Goal: Task Accomplishment & Management: Manage account settings

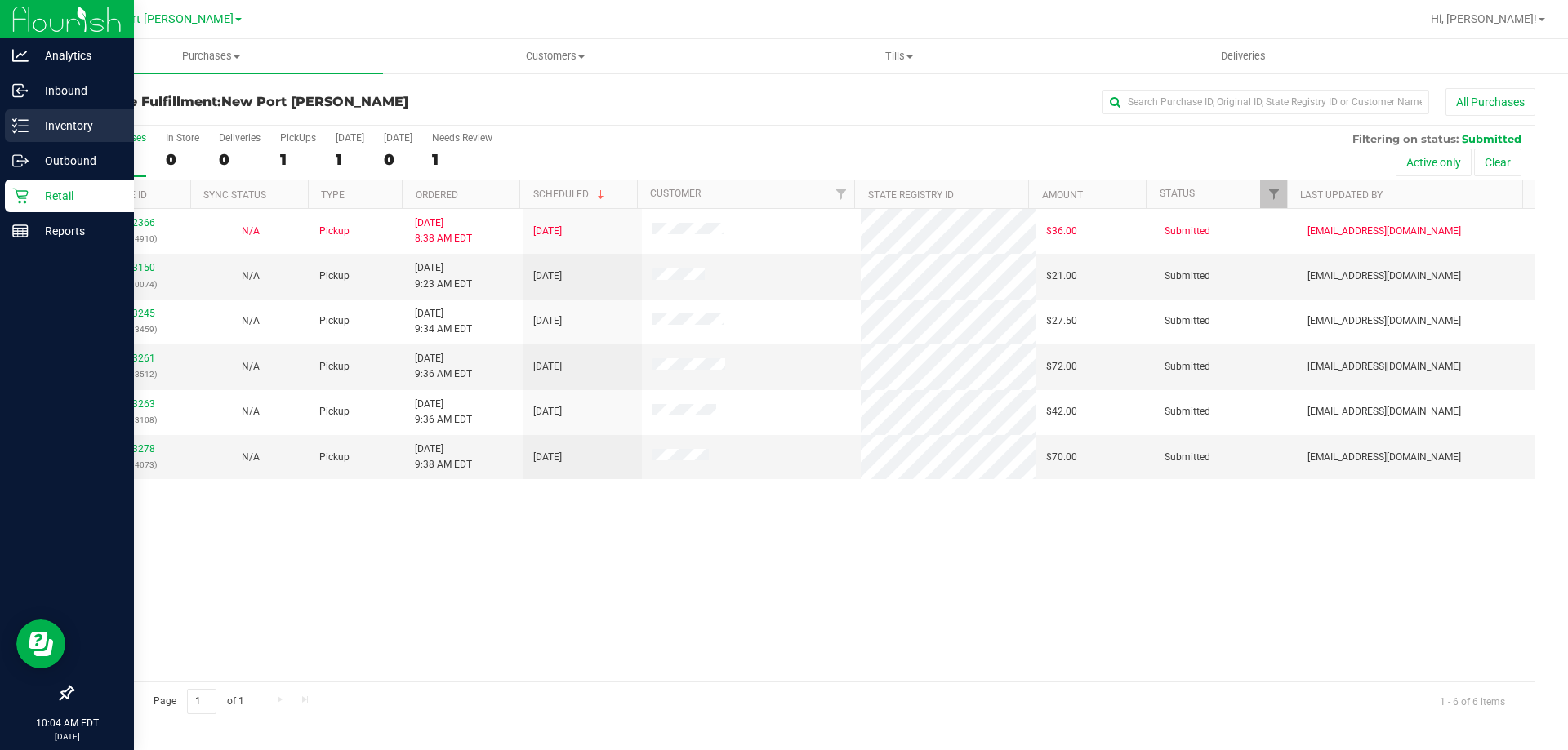
click at [19, 120] on line at bounding box center [23, 120] width 9 height 0
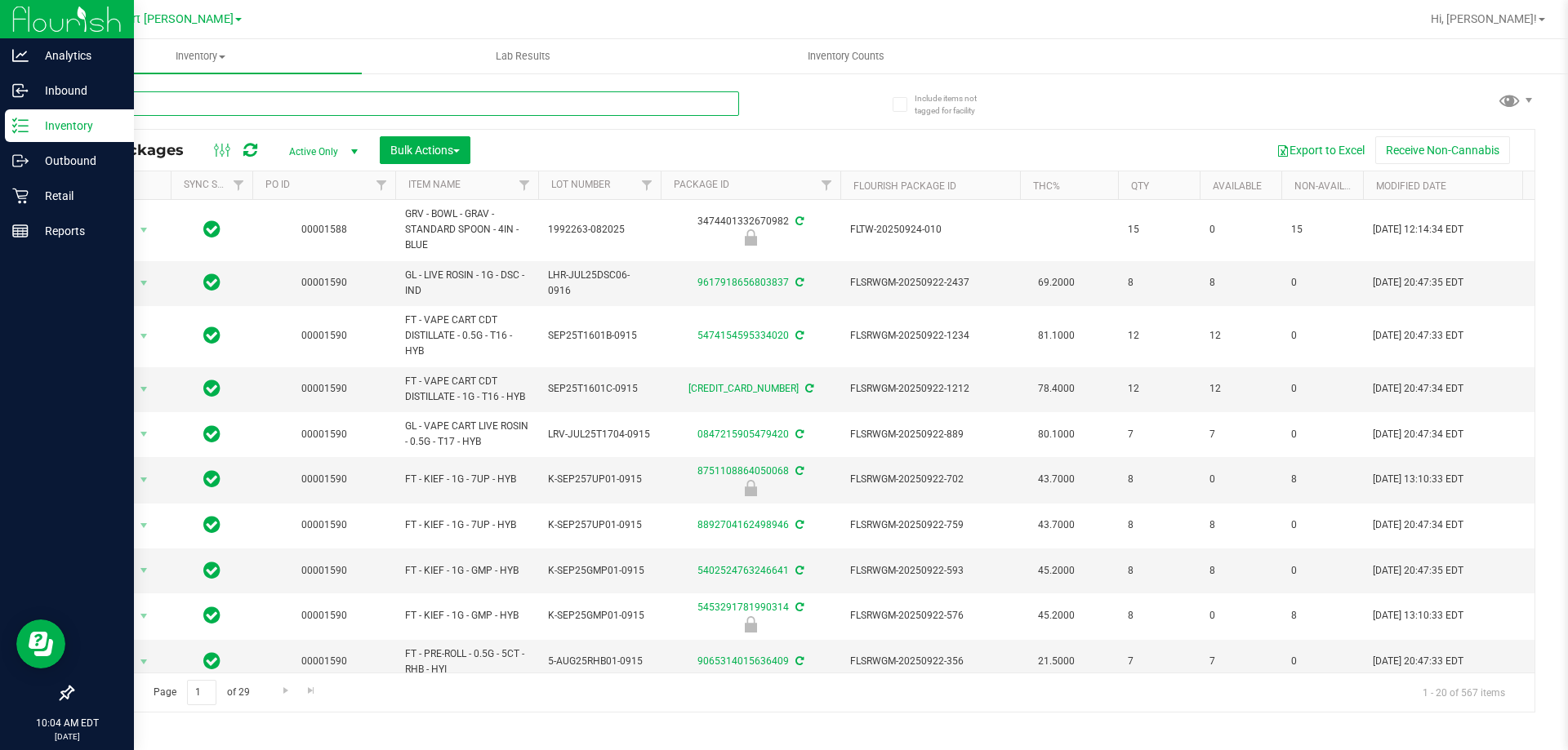
click at [187, 95] on input "text" at bounding box center [405, 103] width 667 height 24
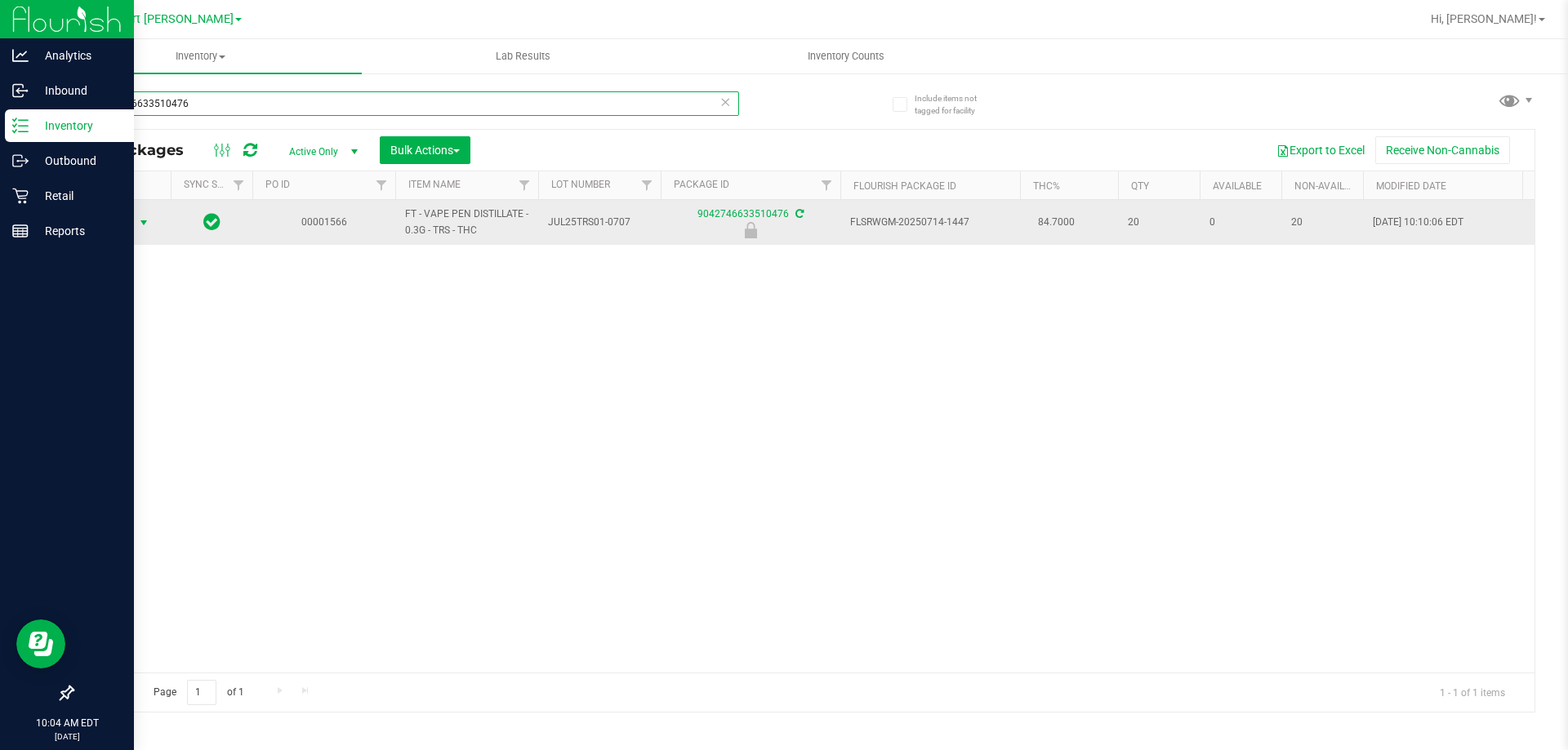
type input "9042746633510476"
click at [144, 220] on span "select" at bounding box center [144, 222] width 13 height 13
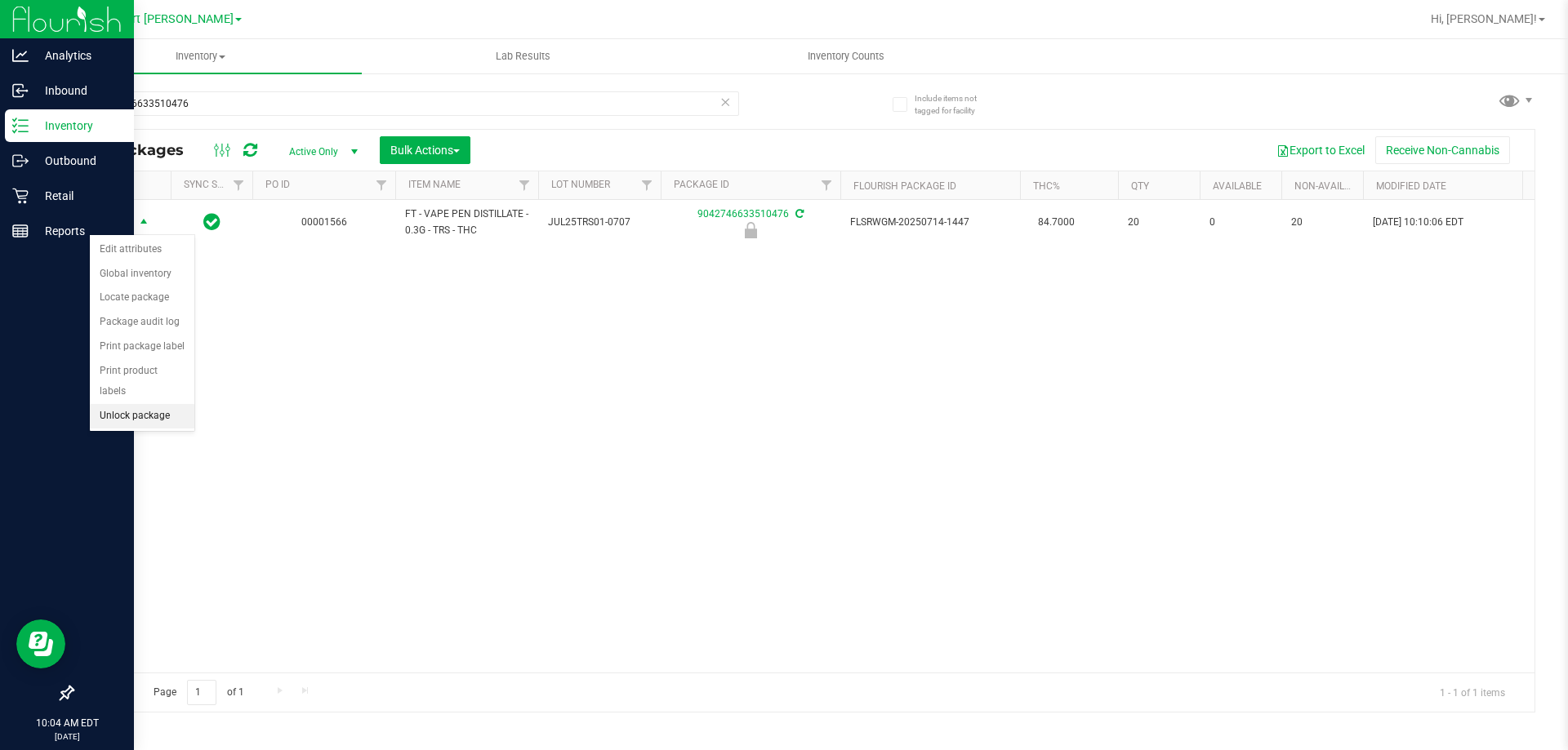
click at [167, 404] on li "Unlock package" at bounding box center [142, 416] width 104 height 24
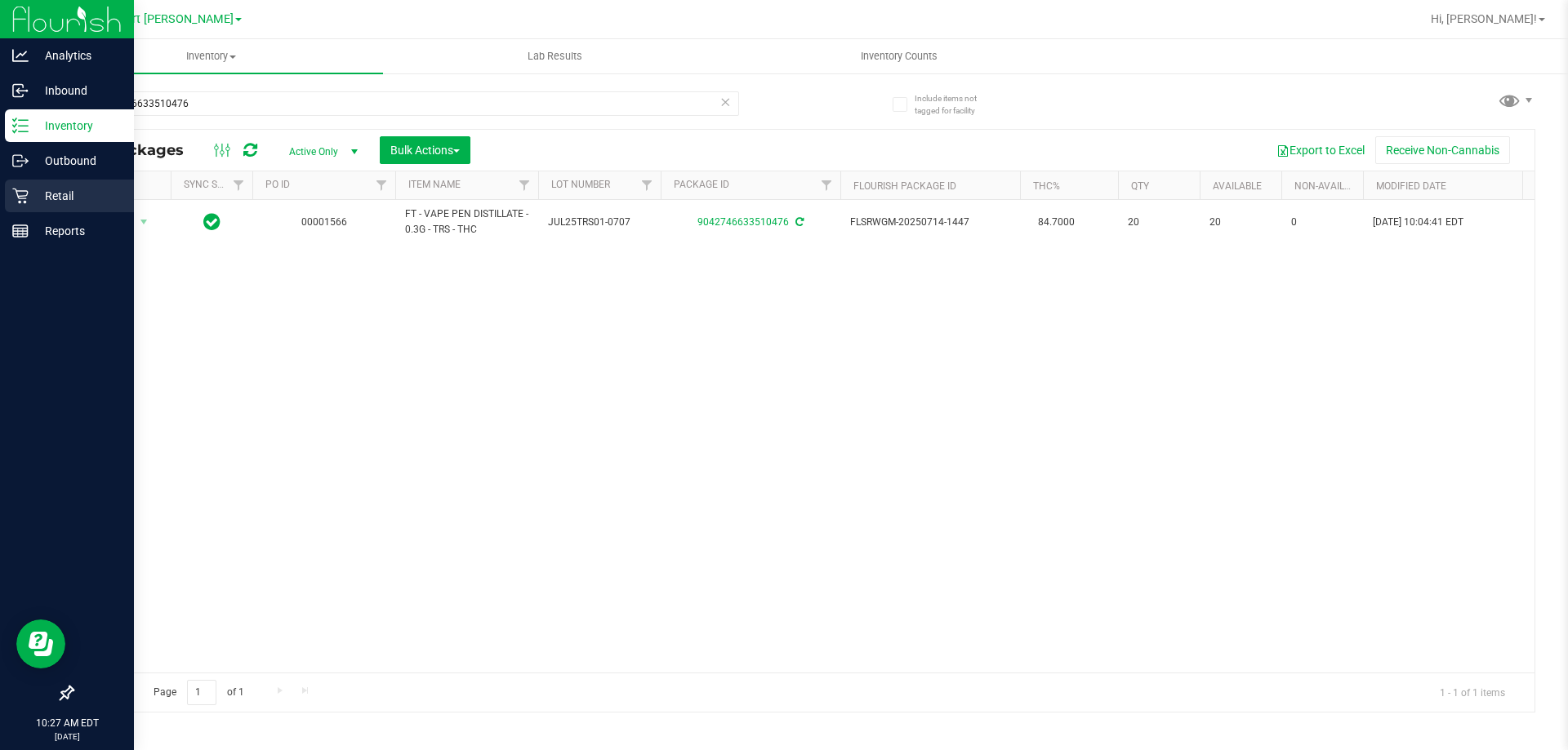
click at [44, 194] on p "Retail" at bounding box center [78, 196] width 98 height 20
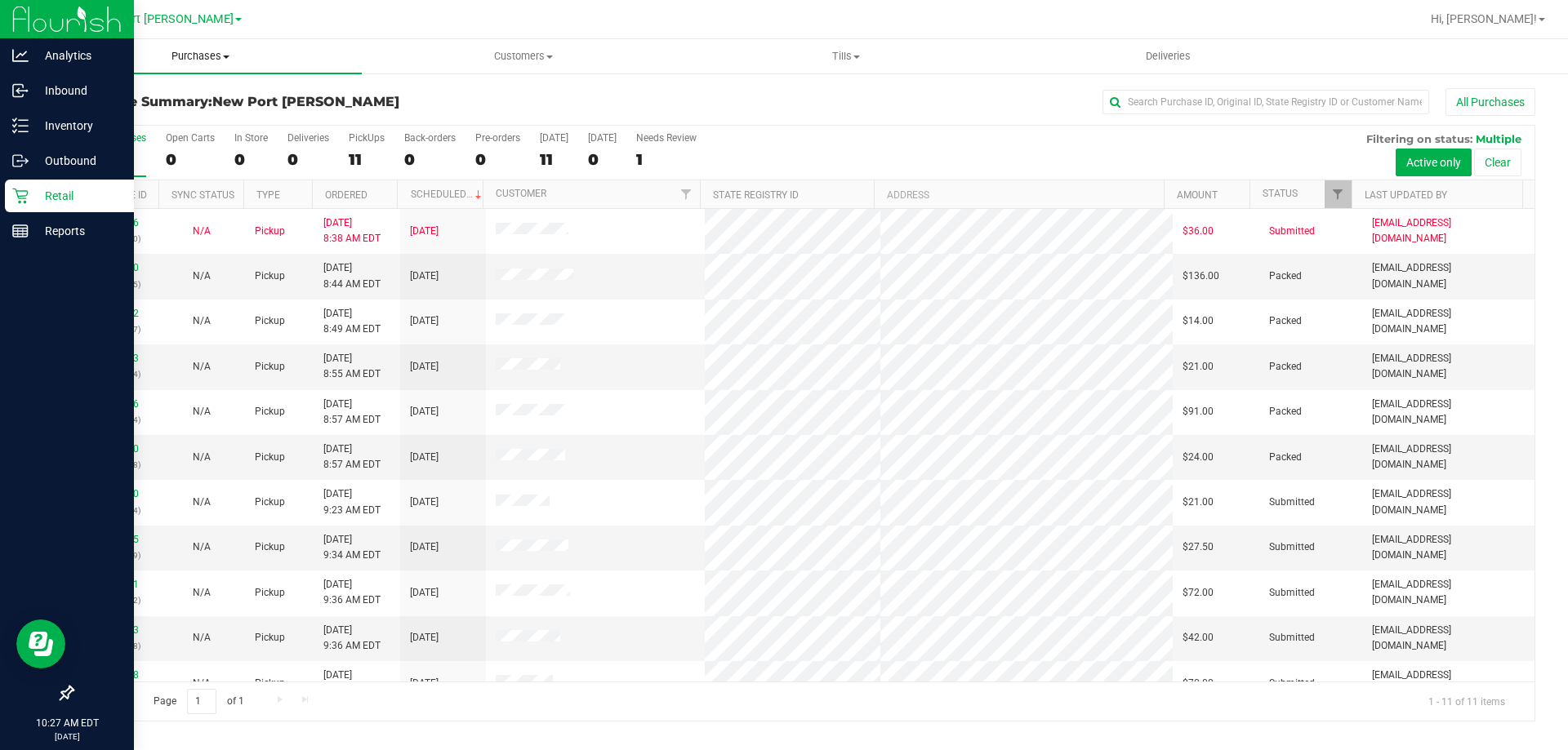
click at [212, 57] on span "Purchases" at bounding box center [200, 56] width 322 height 14
click at [179, 116] on li "Fulfillment" at bounding box center [200, 119] width 322 height 20
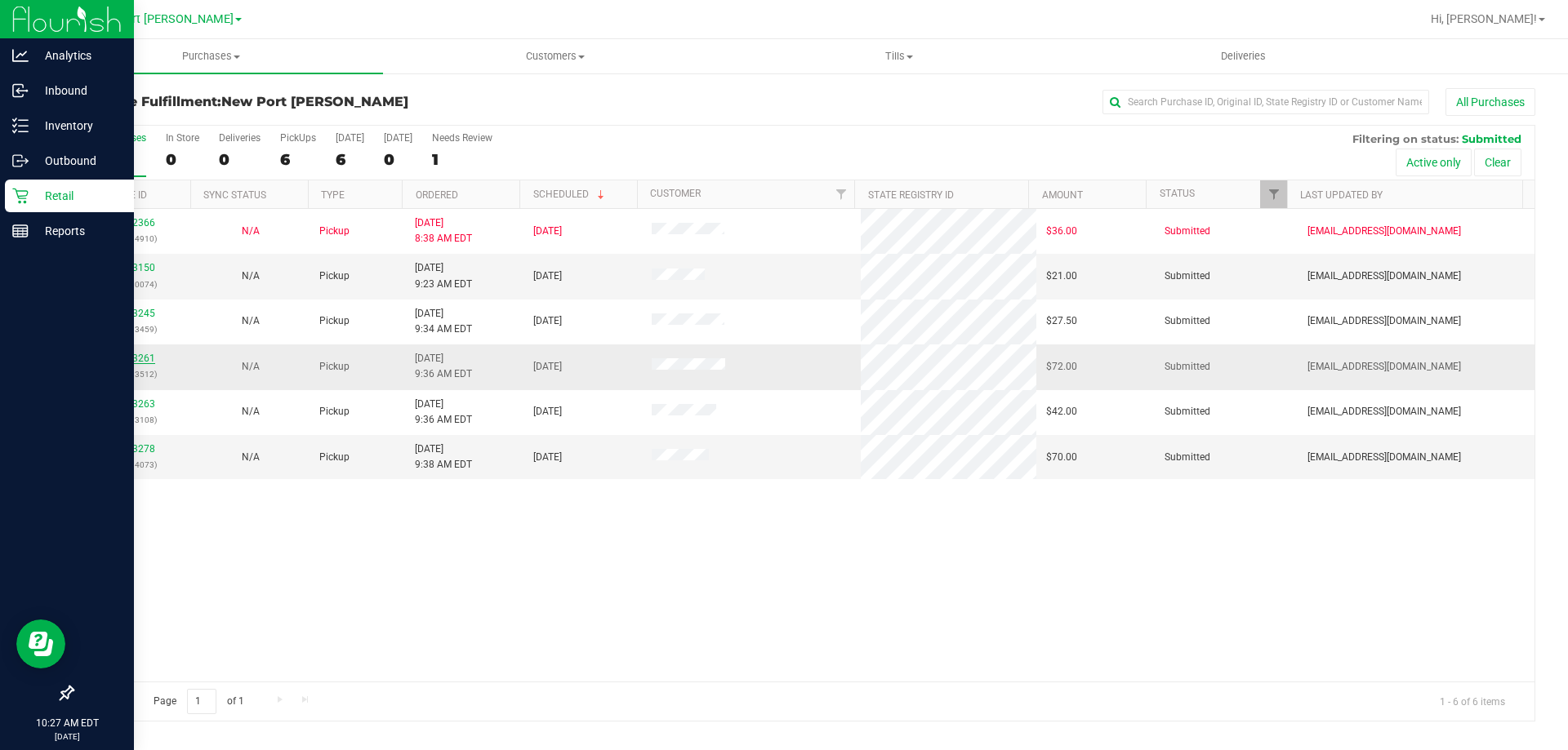
click at [129, 358] on link "12013261" at bounding box center [132, 358] width 46 height 12
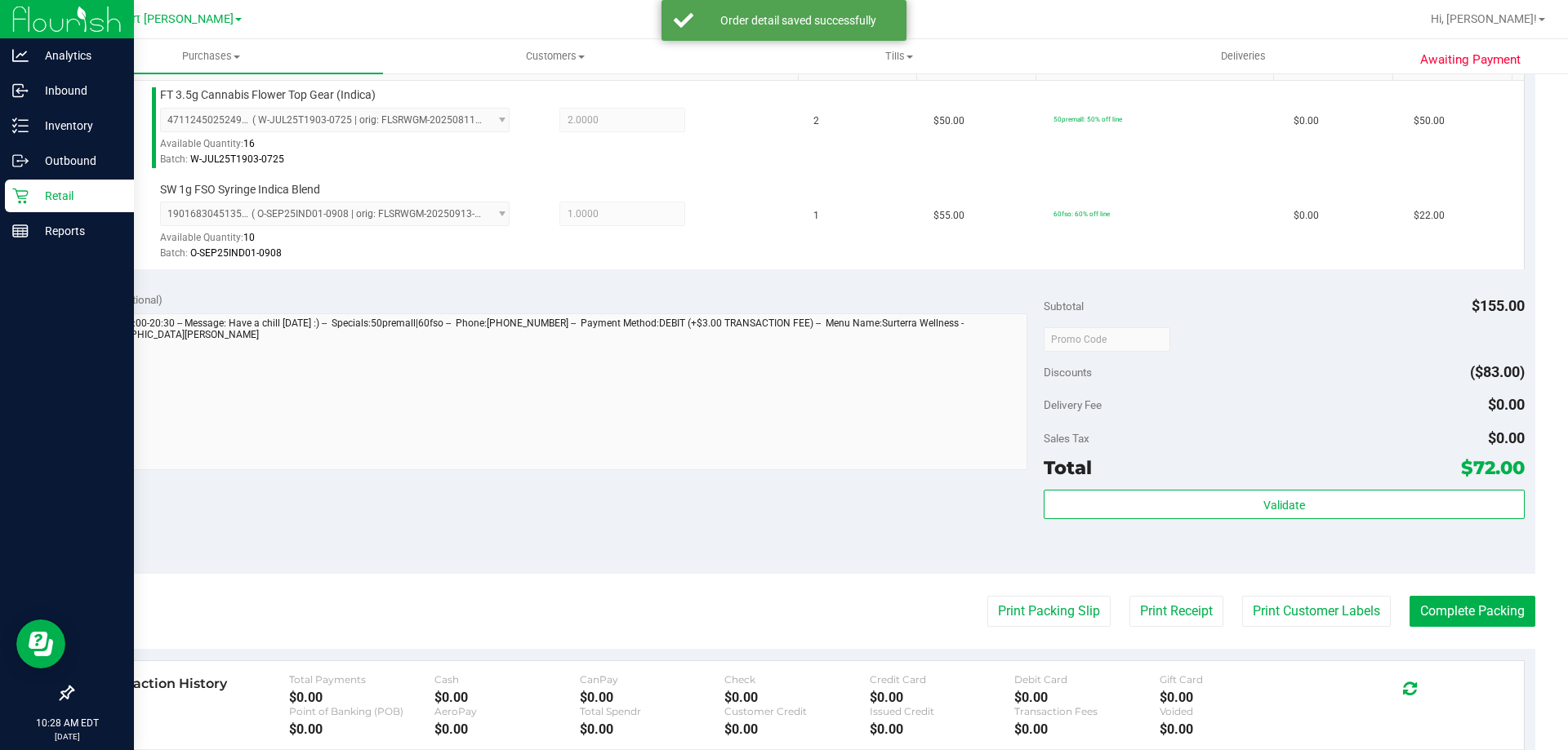
scroll to position [490, 0]
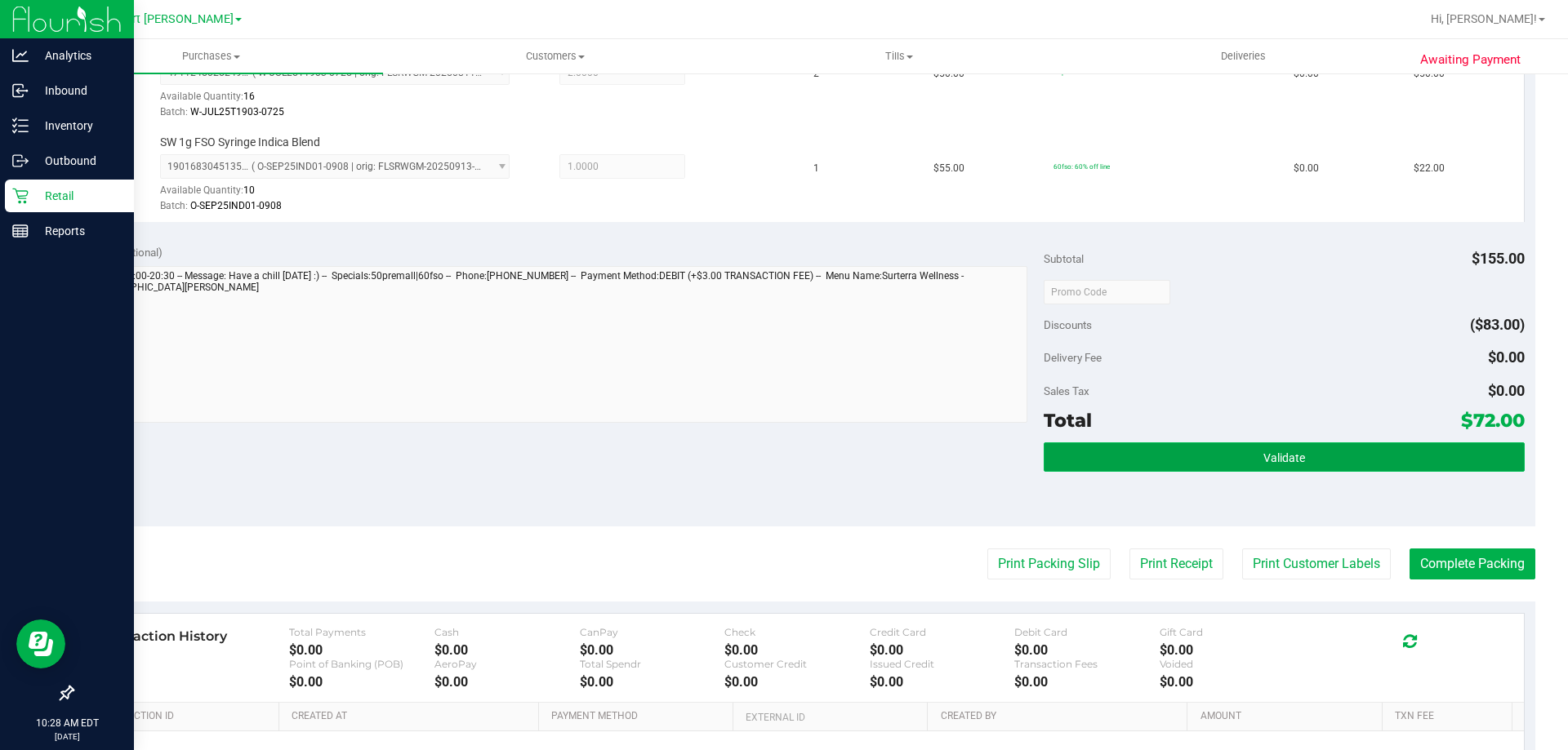
click at [1237, 459] on button "Validate" at bounding box center [1284, 457] width 480 height 29
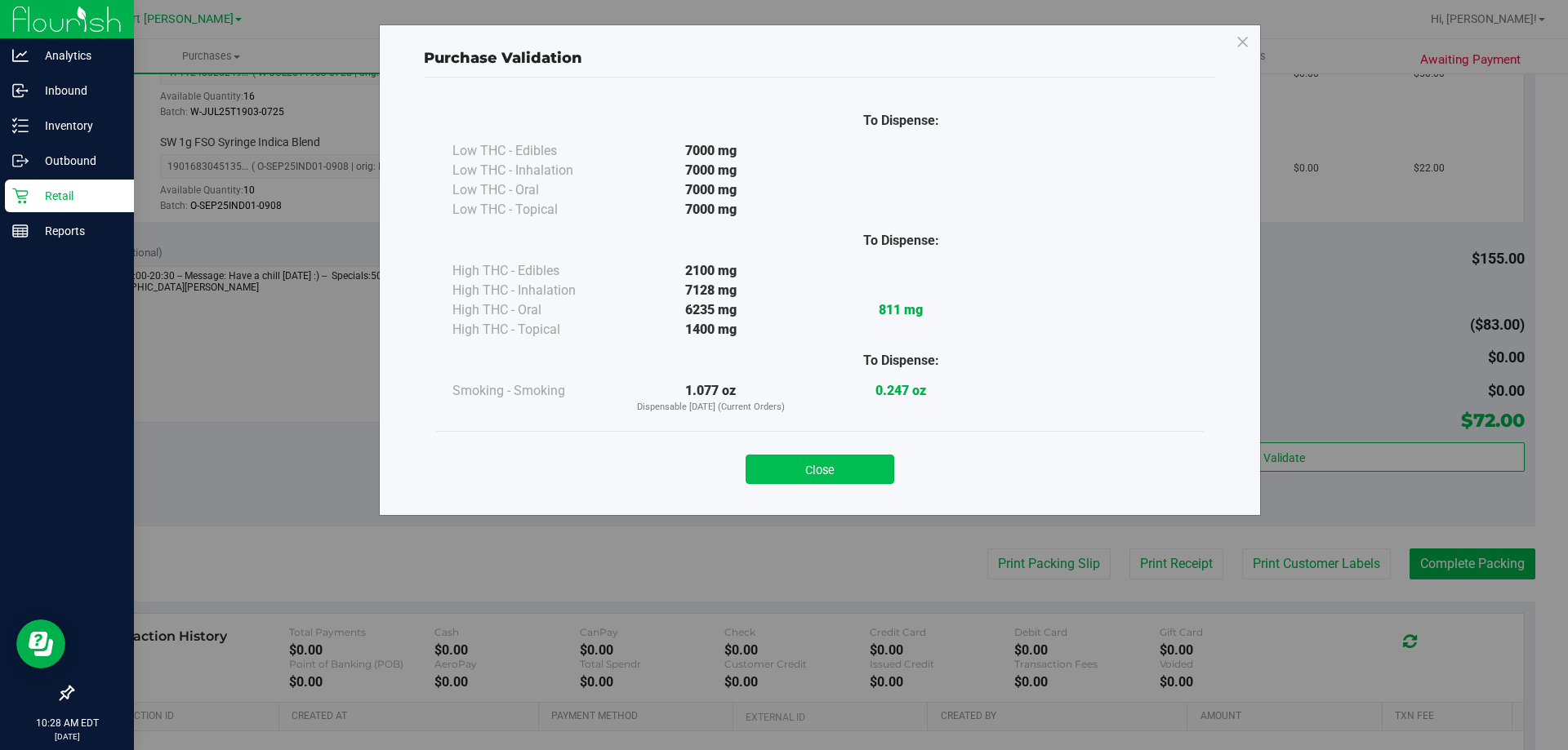
click at [836, 461] on button "Close" at bounding box center [820, 469] width 148 height 29
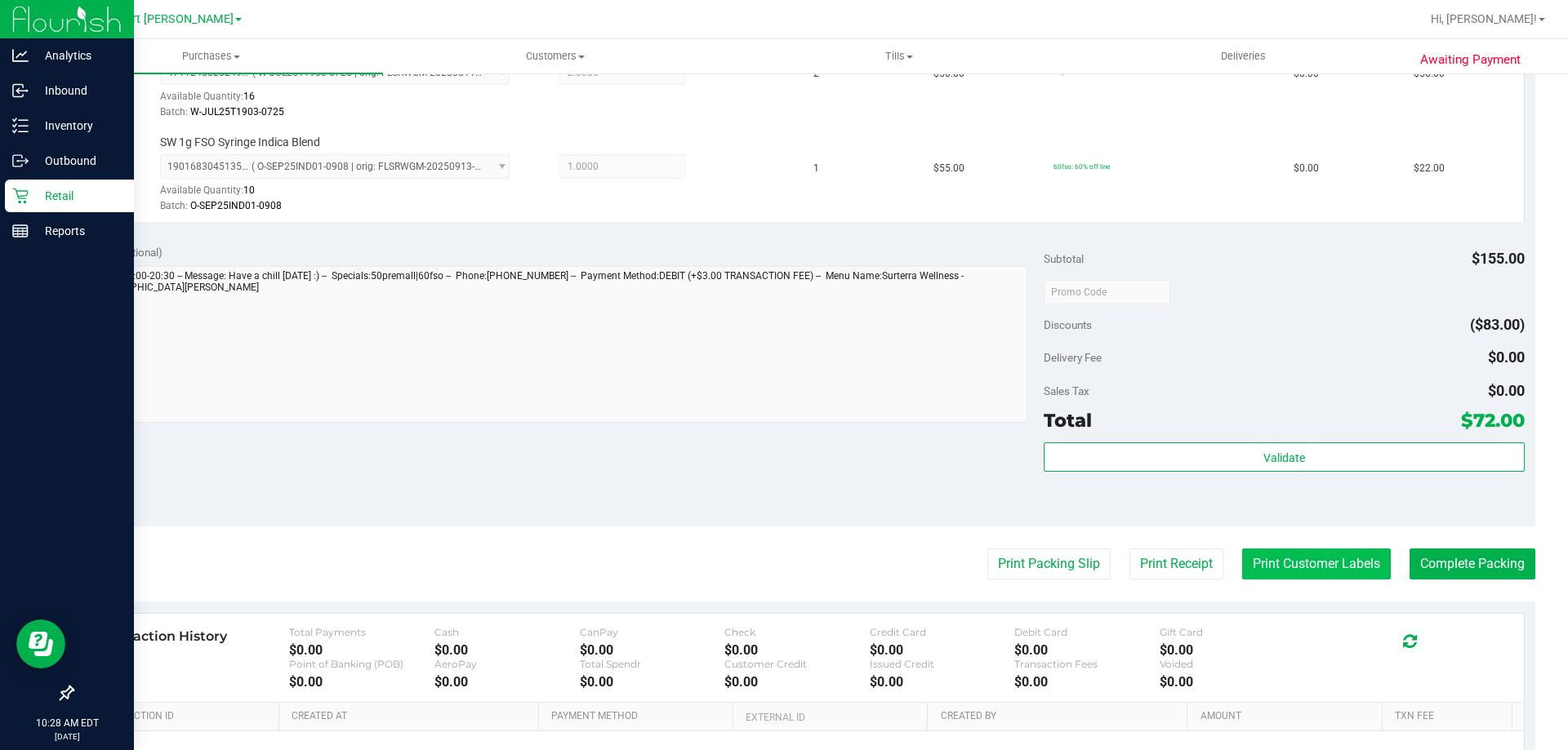
click at [1310, 567] on button "Print Customer Labels" at bounding box center [1316, 564] width 148 height 31
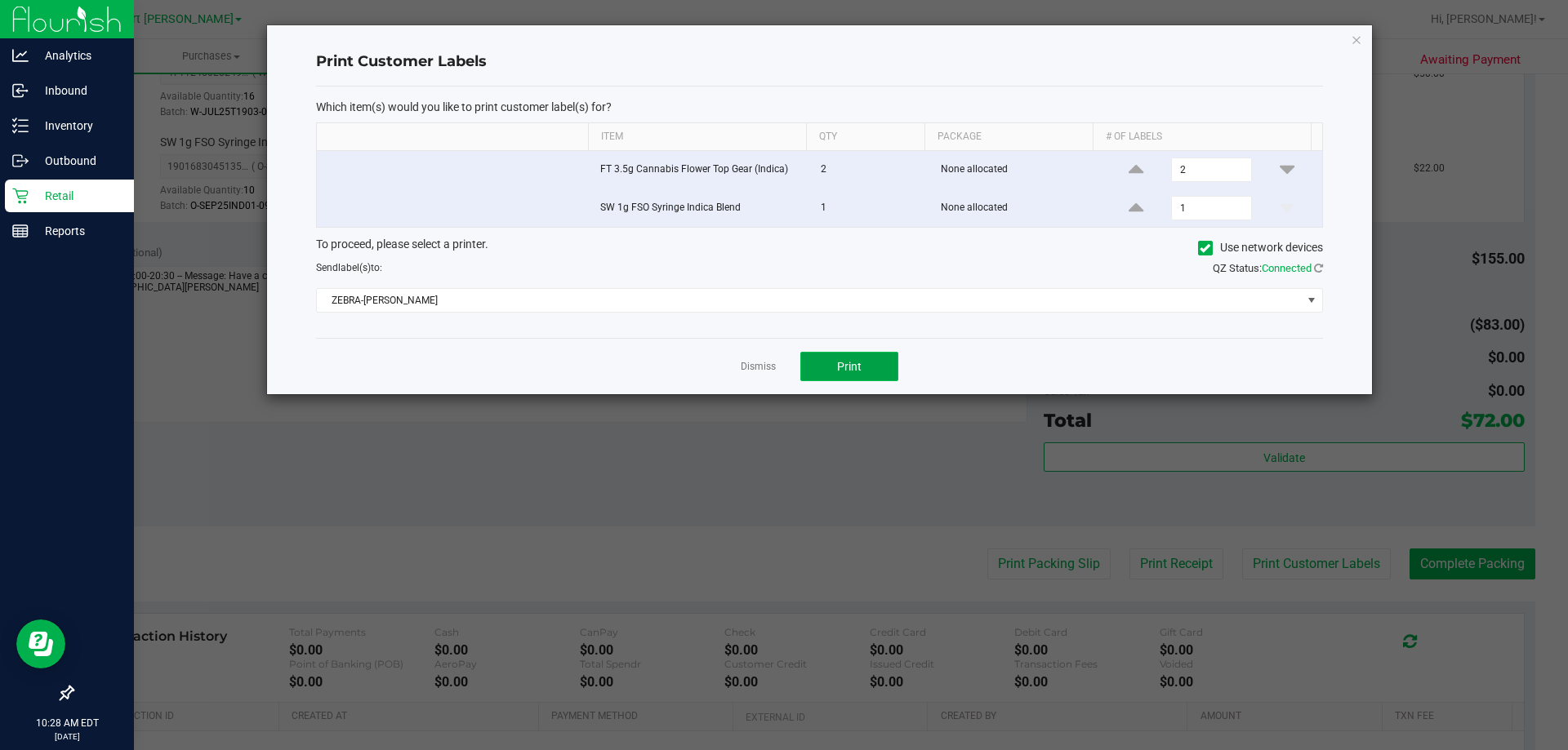
click at [867, 374] on button "Print" at bounding box center [849, 366] width 98 height 29
click at [746, 370] on link "Dismiss" at bounding box center [757, 367] width 35 height 14
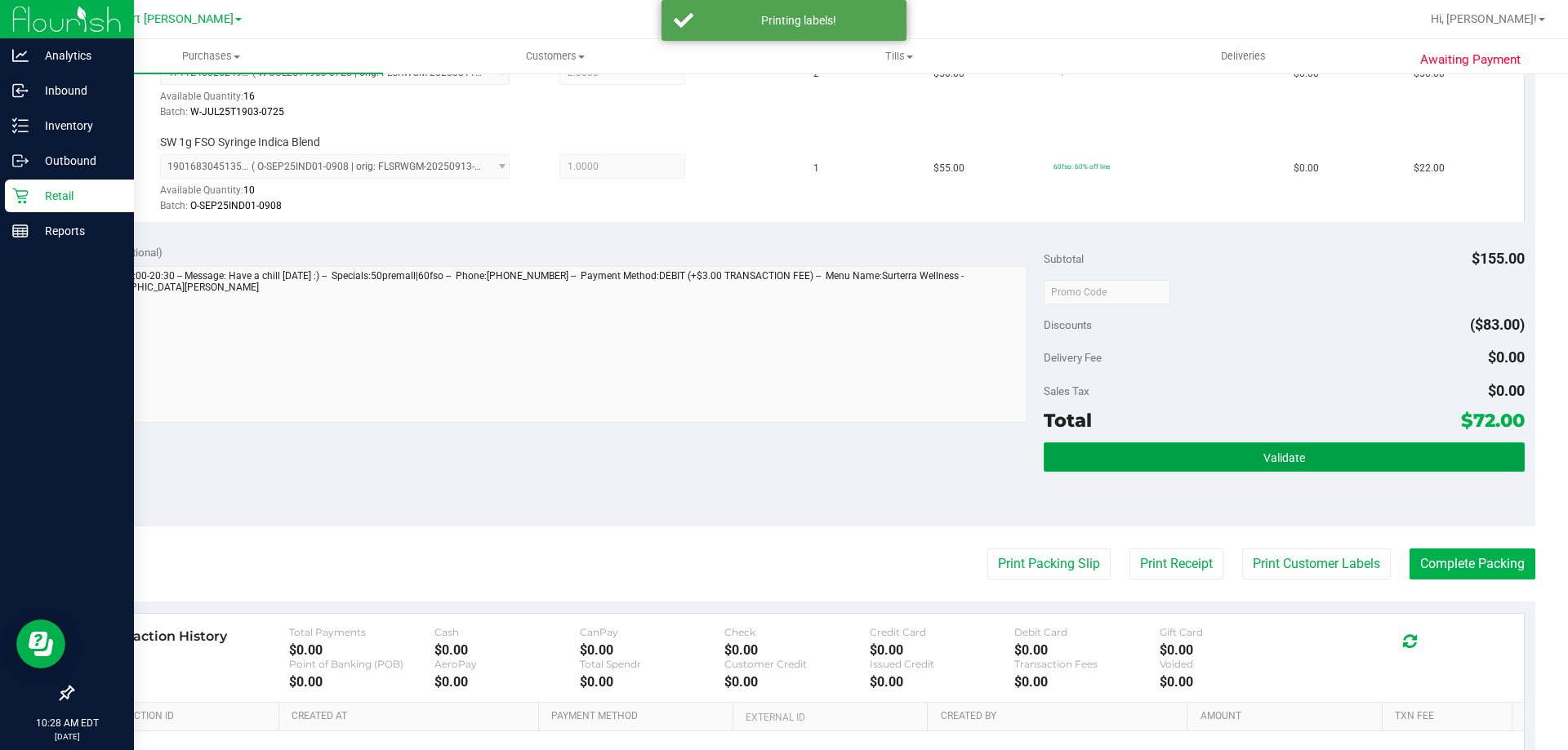
click at [1264, 458] on span "Validate" at bounding box center [1284, 458] width 42 height 13
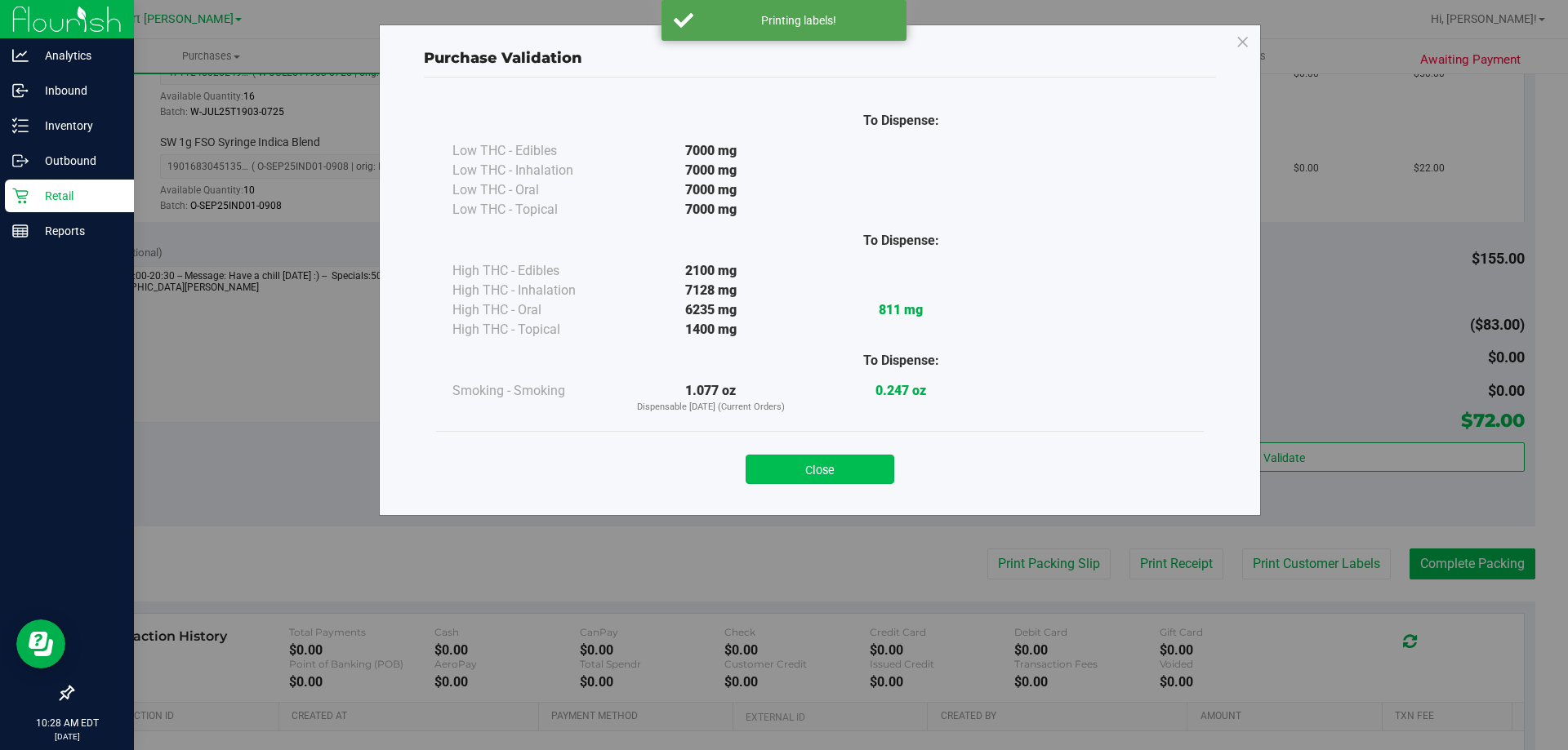
click at [858, 468] on button "Close" at bounding box center [820, 469] width 148 height 29
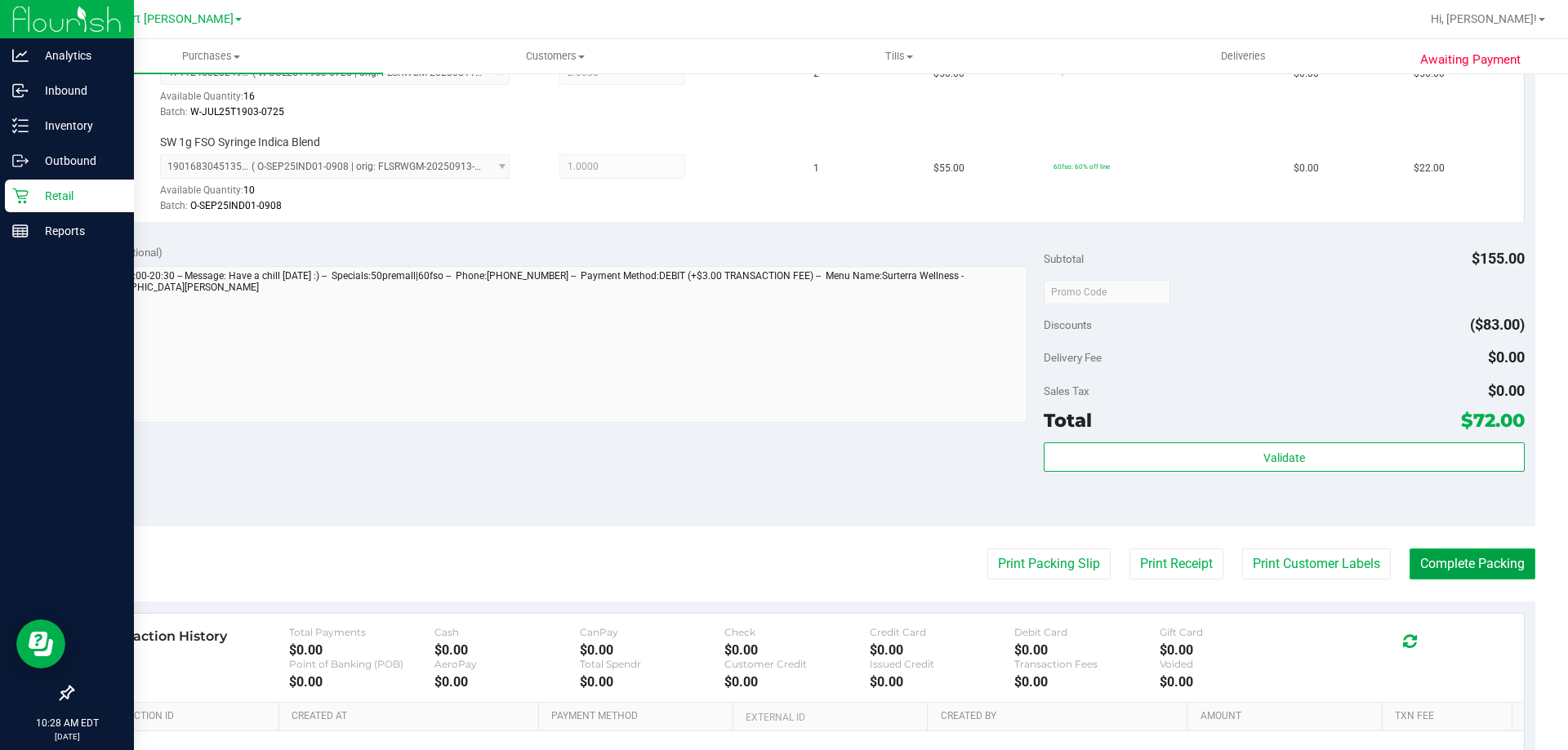
click at [1430, 570] on button "Complete Packing" at bounding box center [1472, 564] width 126 height 31
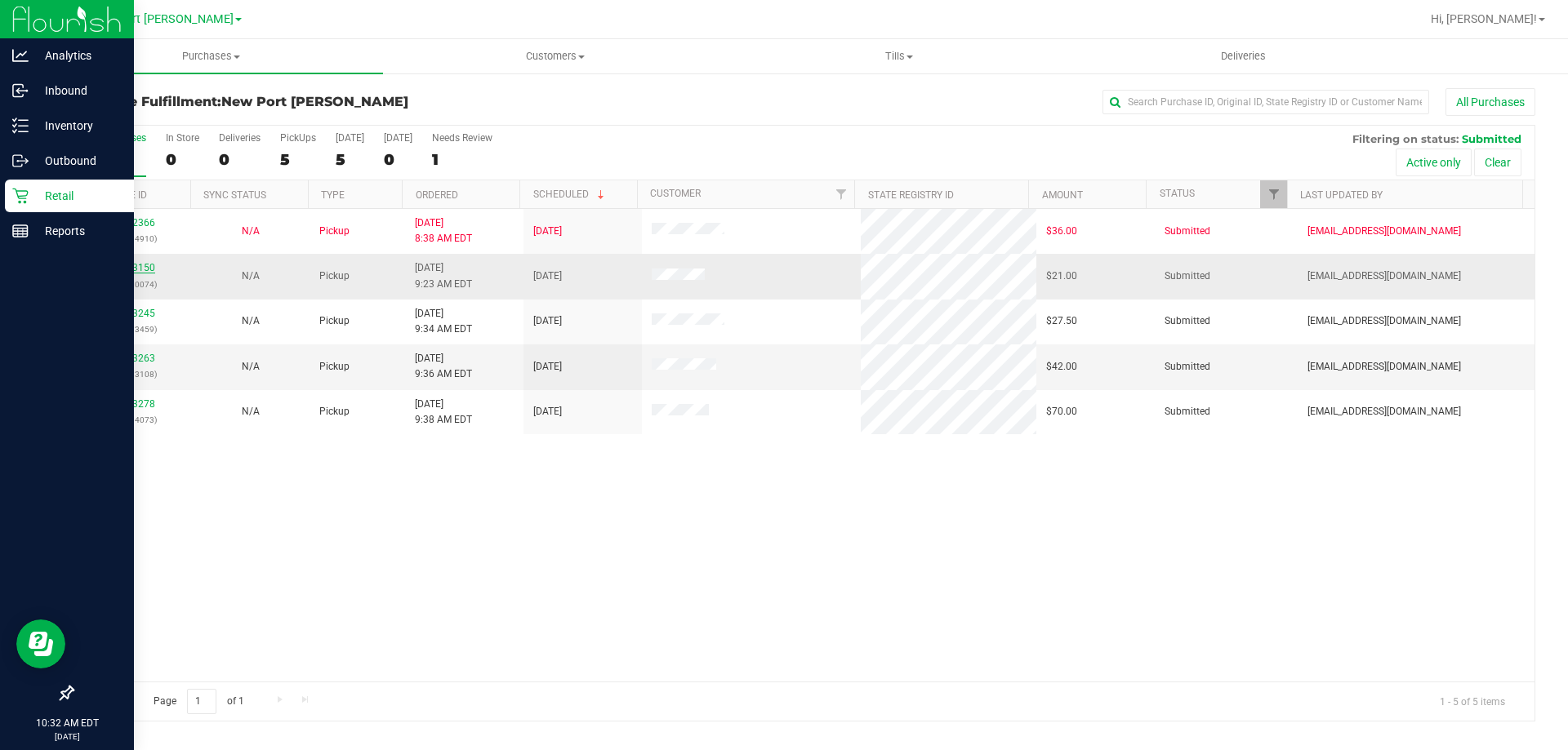
click at [136, 266] on link "12013150" at bounding box center [132, 268] width 46 height 12
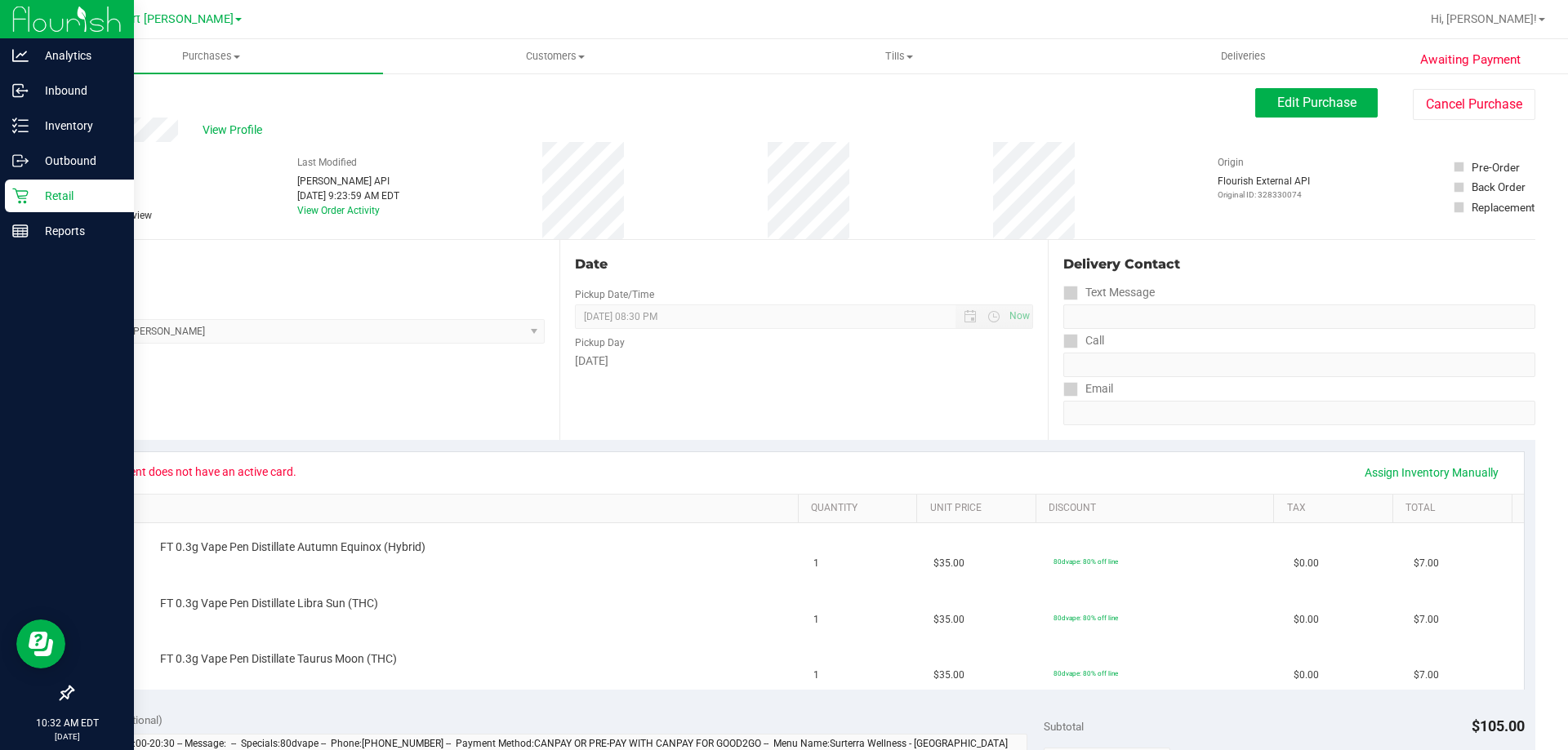
click at [15, 195] on icon at bounding box center [21, 196] width 16 height 16
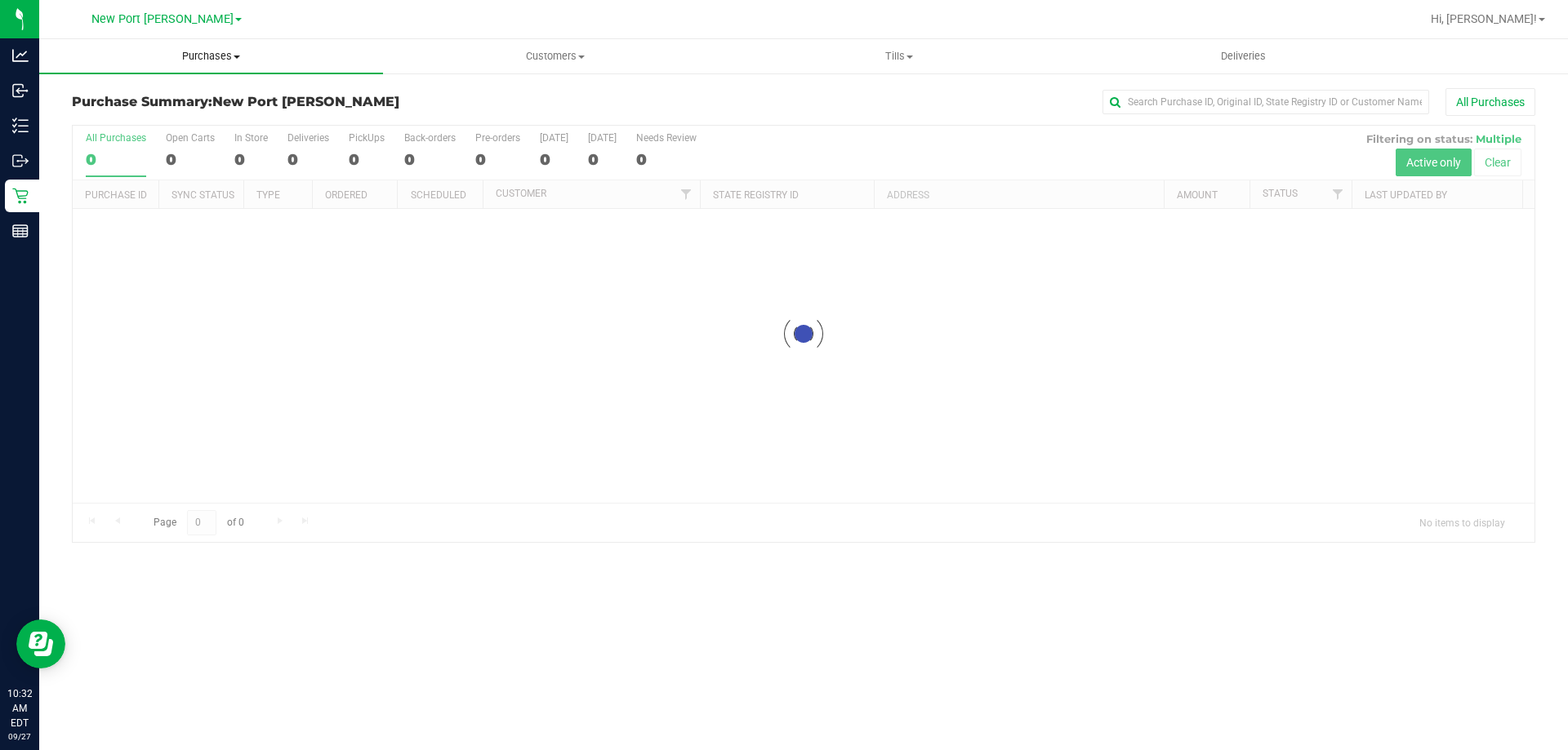
click at [224, 56] on span "Purchases" at bounding box center [211, 56] width 344 height 14
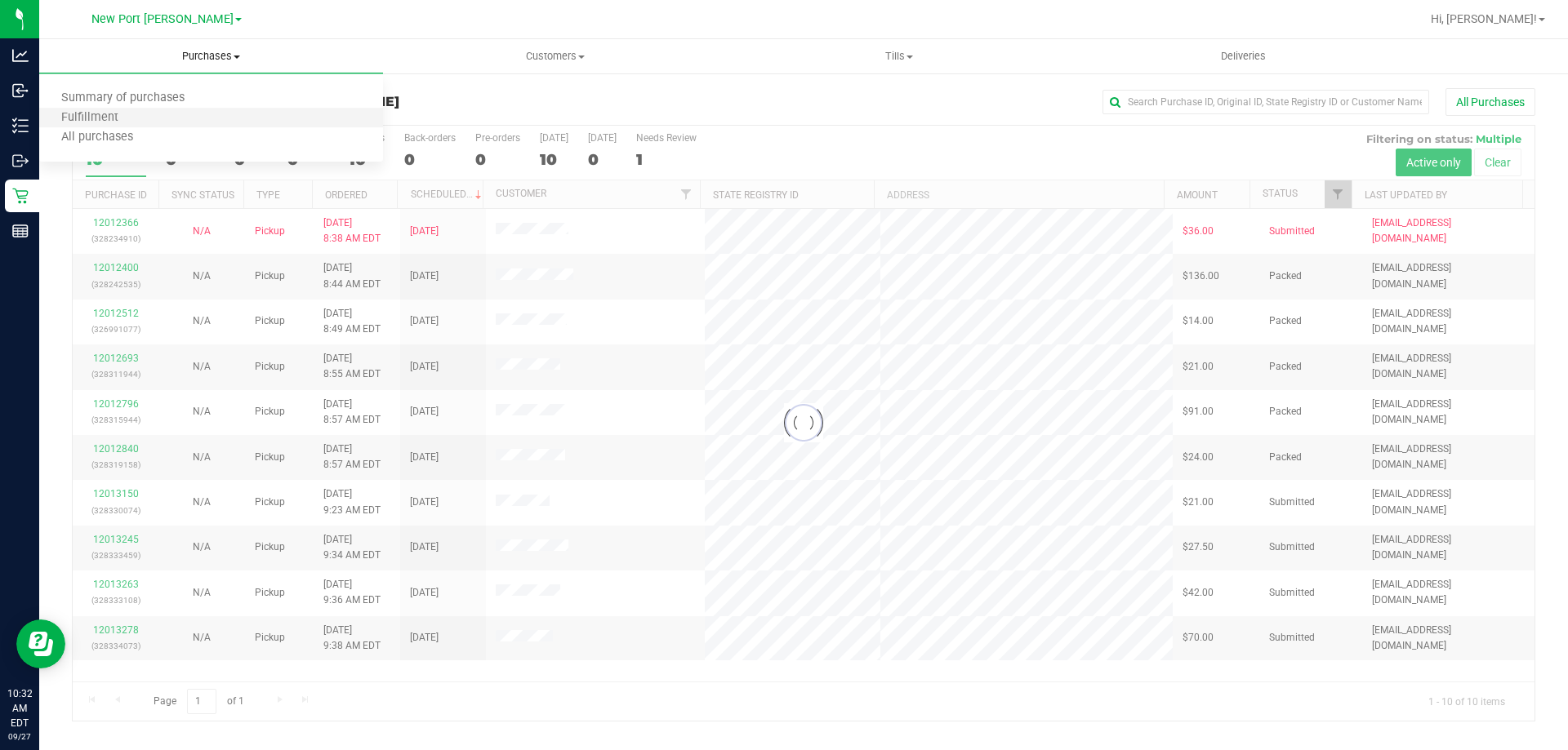
click at [184, 120] on li "Fulfillment" at bounding box center [211, 119] width 344 height 20
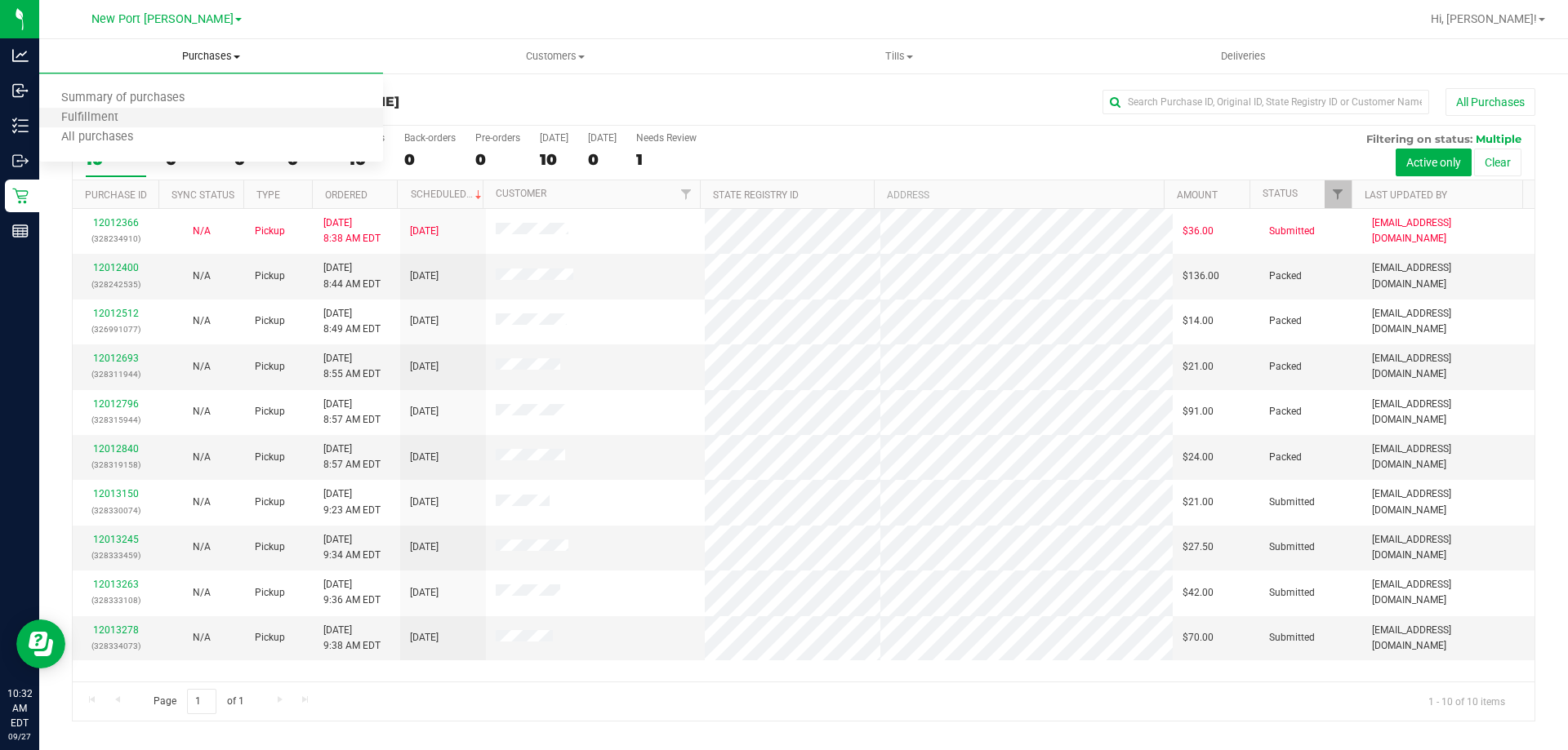
click at [146, 118] on li "Fulfillment" at bounding box center [211, 119] width 344 height 20
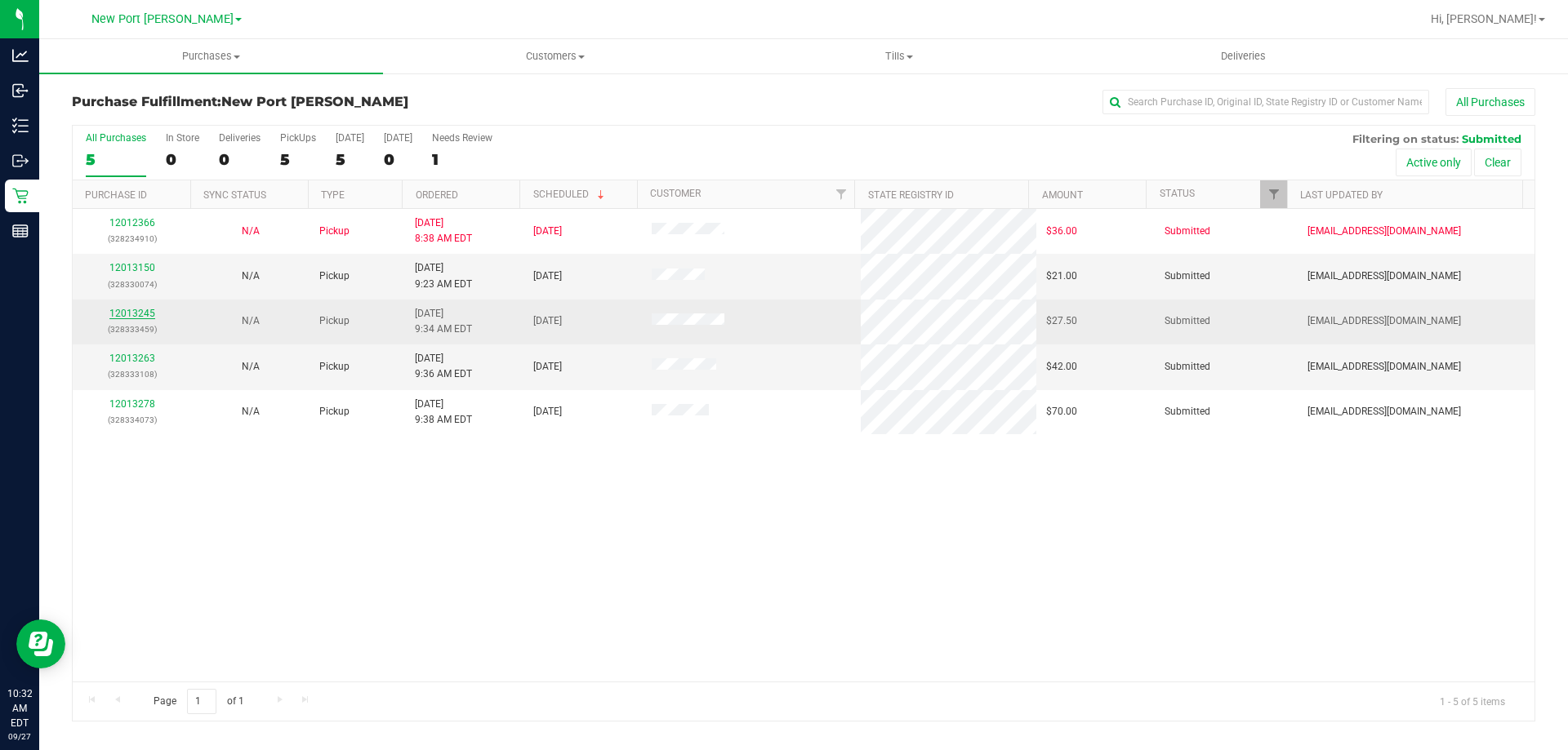
click at [137, 313] on link "12013245" at bounding box center [132, 313] width 46 height 12
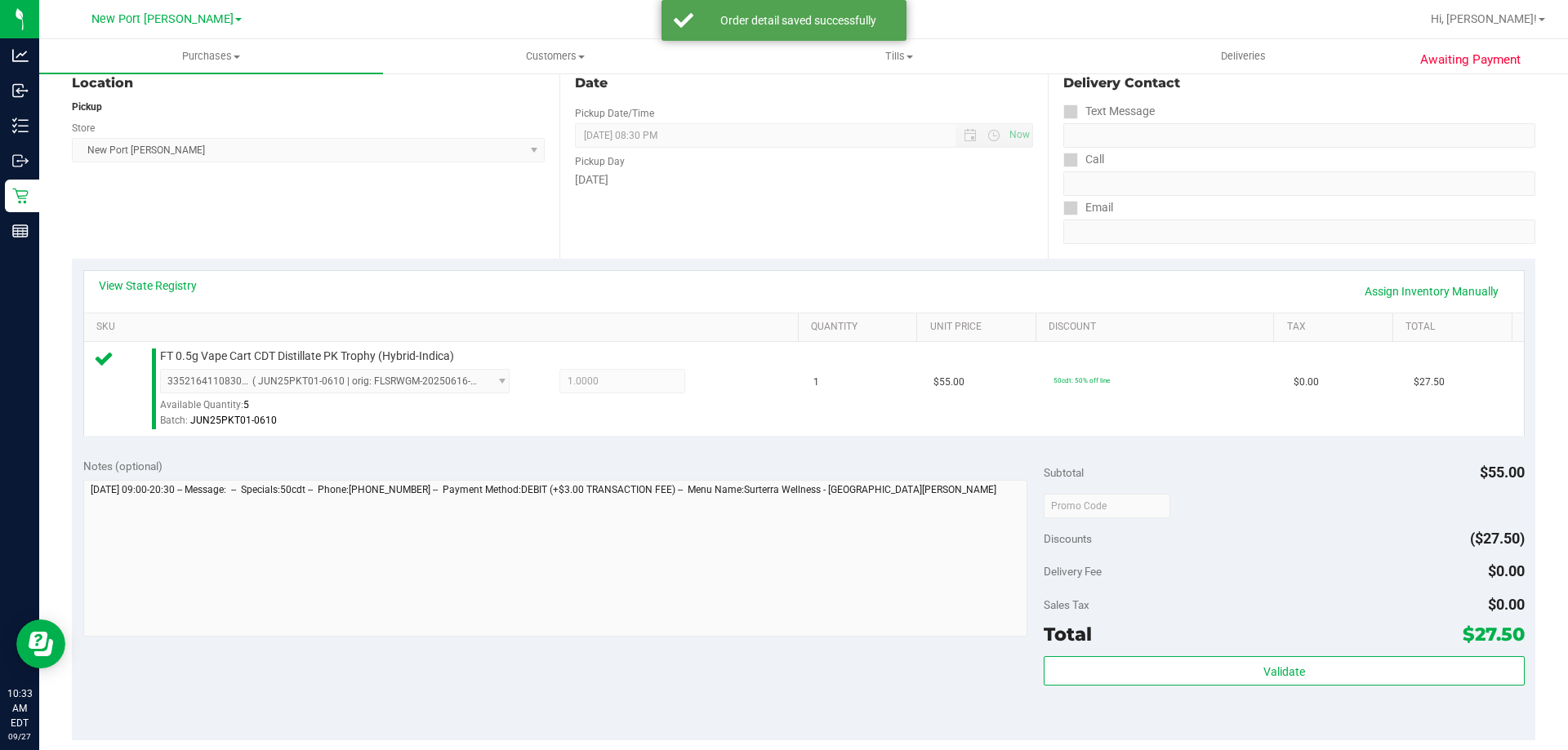
scroll to position [245, 0]
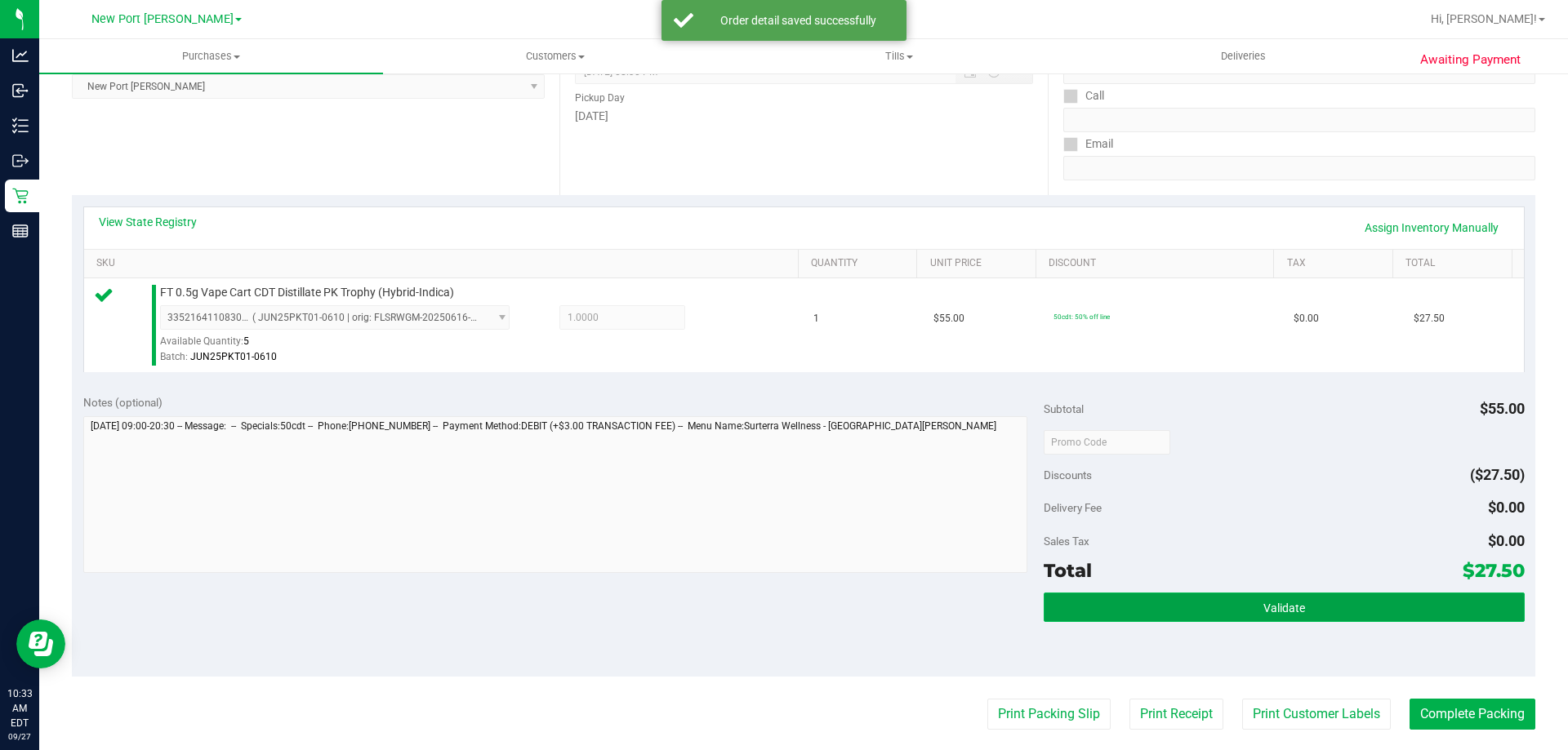
click at [1271, 618] on button "Validate" at bounding box center [1284, 607] width 480 height 29
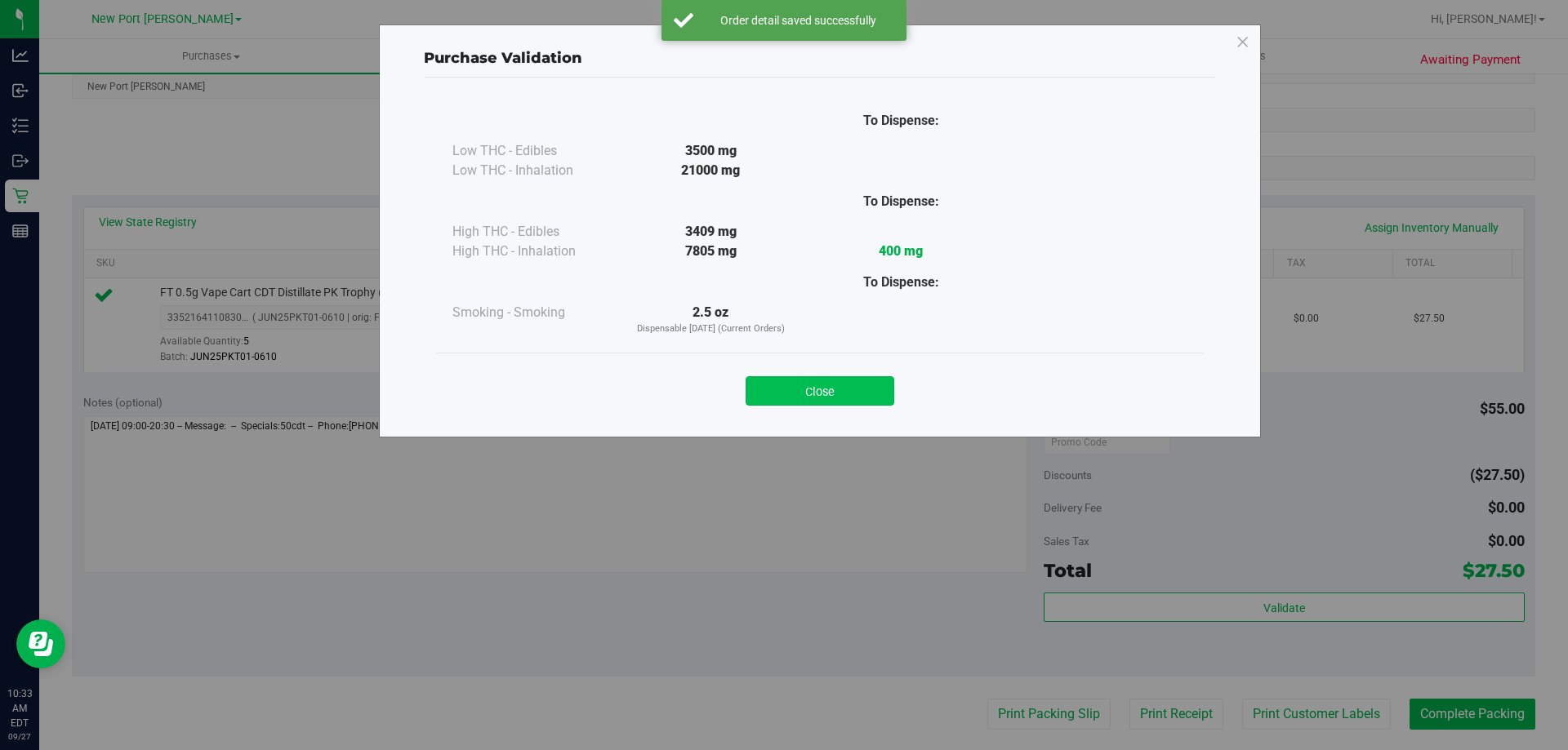
click at [844, 397] on button "Close" at bounding box center [820, 391] width 148 height 29
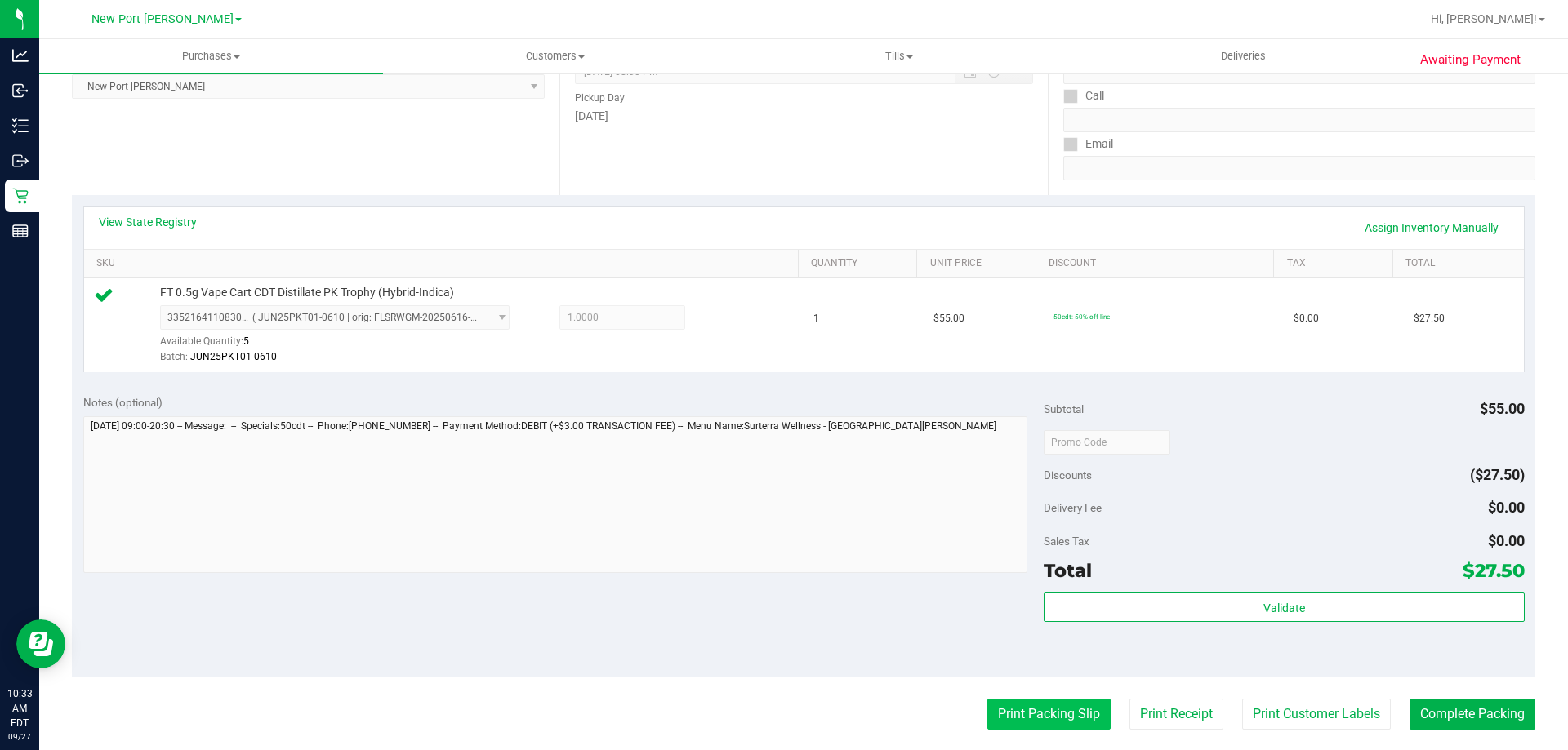
click at [999, 721] on button "Print Packing Slip" at bounding box center [1049, 714] width 123 height 31
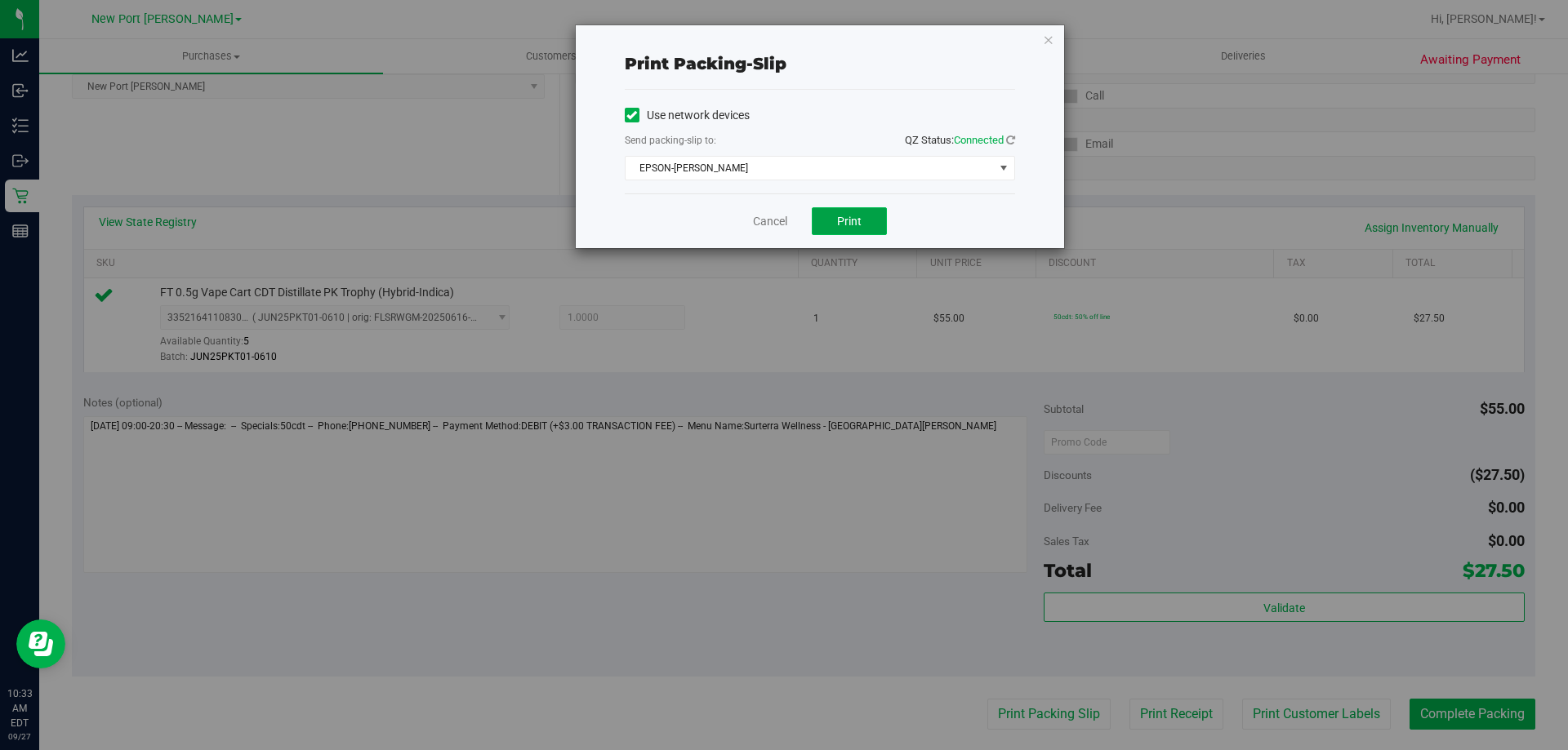
click at [858, 224] on span "Print" at bounding box center [848, 221] width 24 height 13
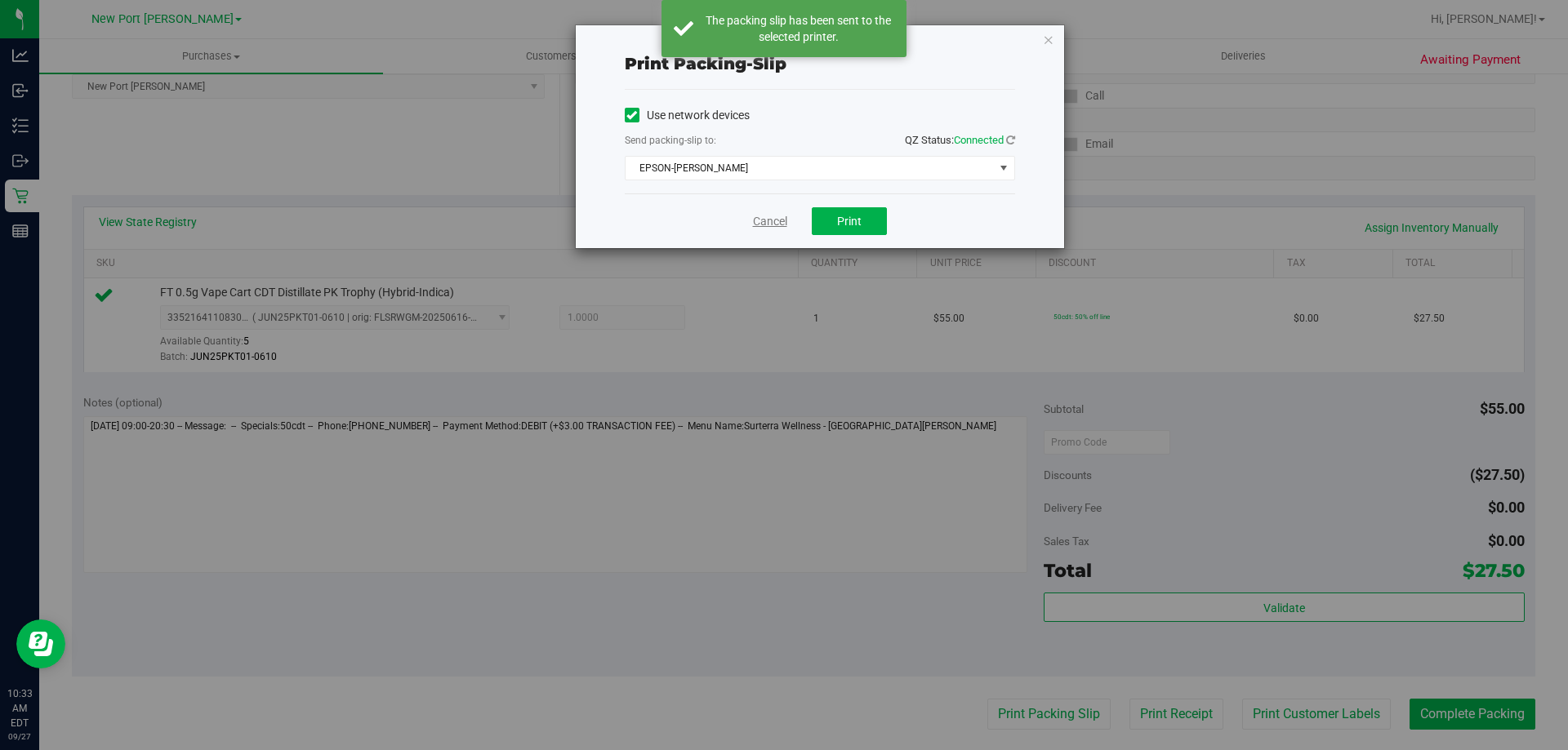
click at [780, 221] on link "Cancel" at bounding box center [770, 221] width 34 height 17
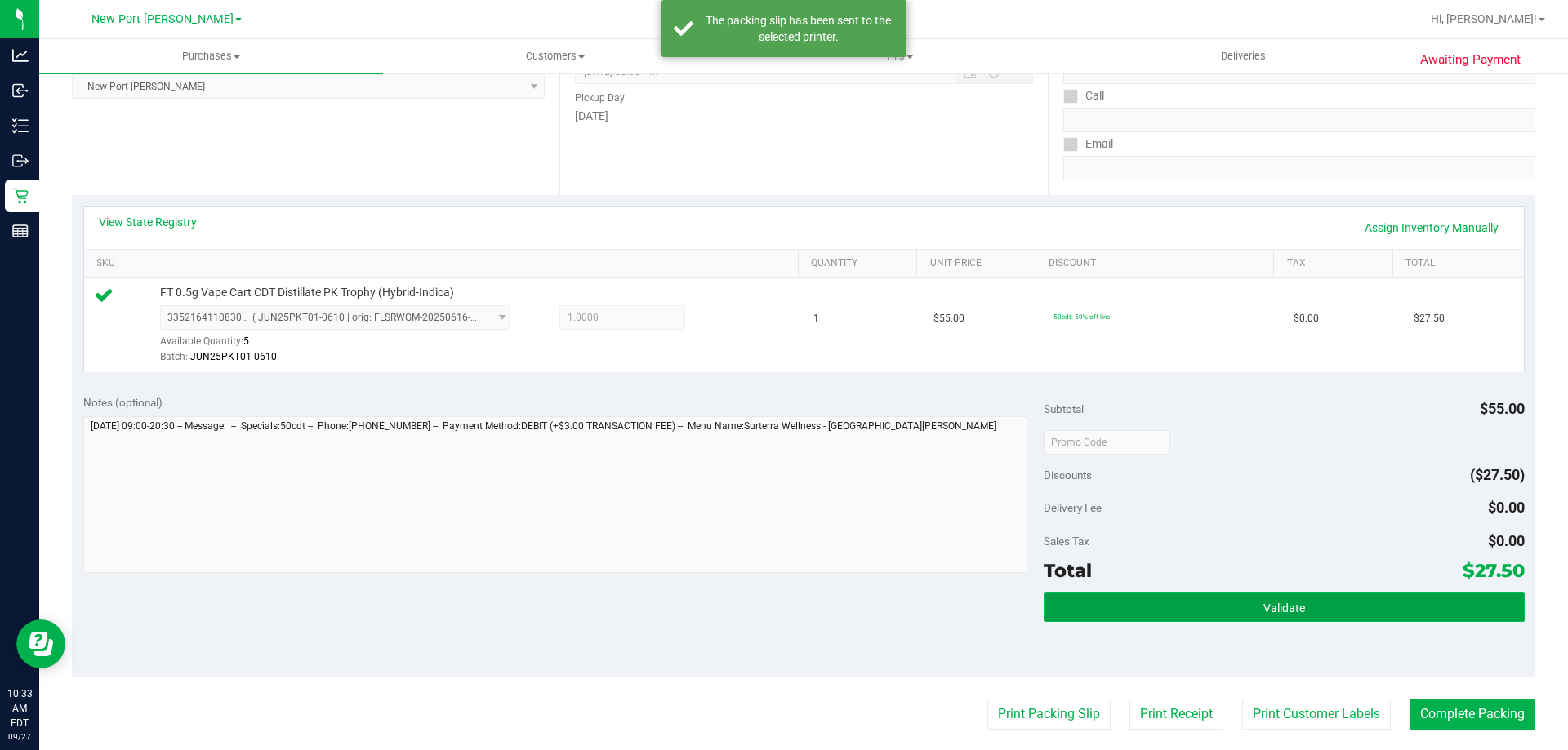
click at [1181, 605] on button "Validate" at bounding box center [1284, 607] width 480 height 29
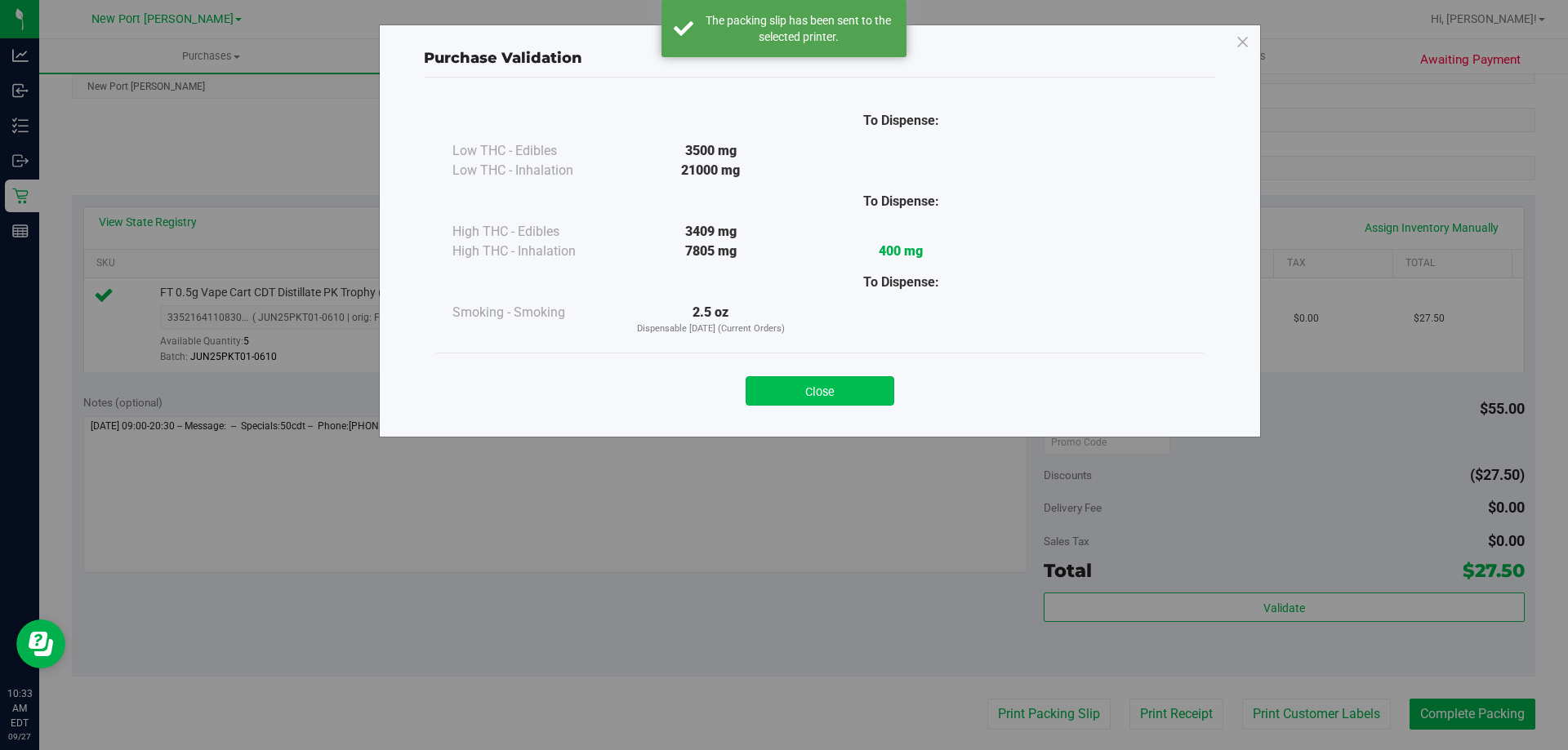
click at [840, 400] on button "Close" at bounding box center [820, 391] width 148 height 29
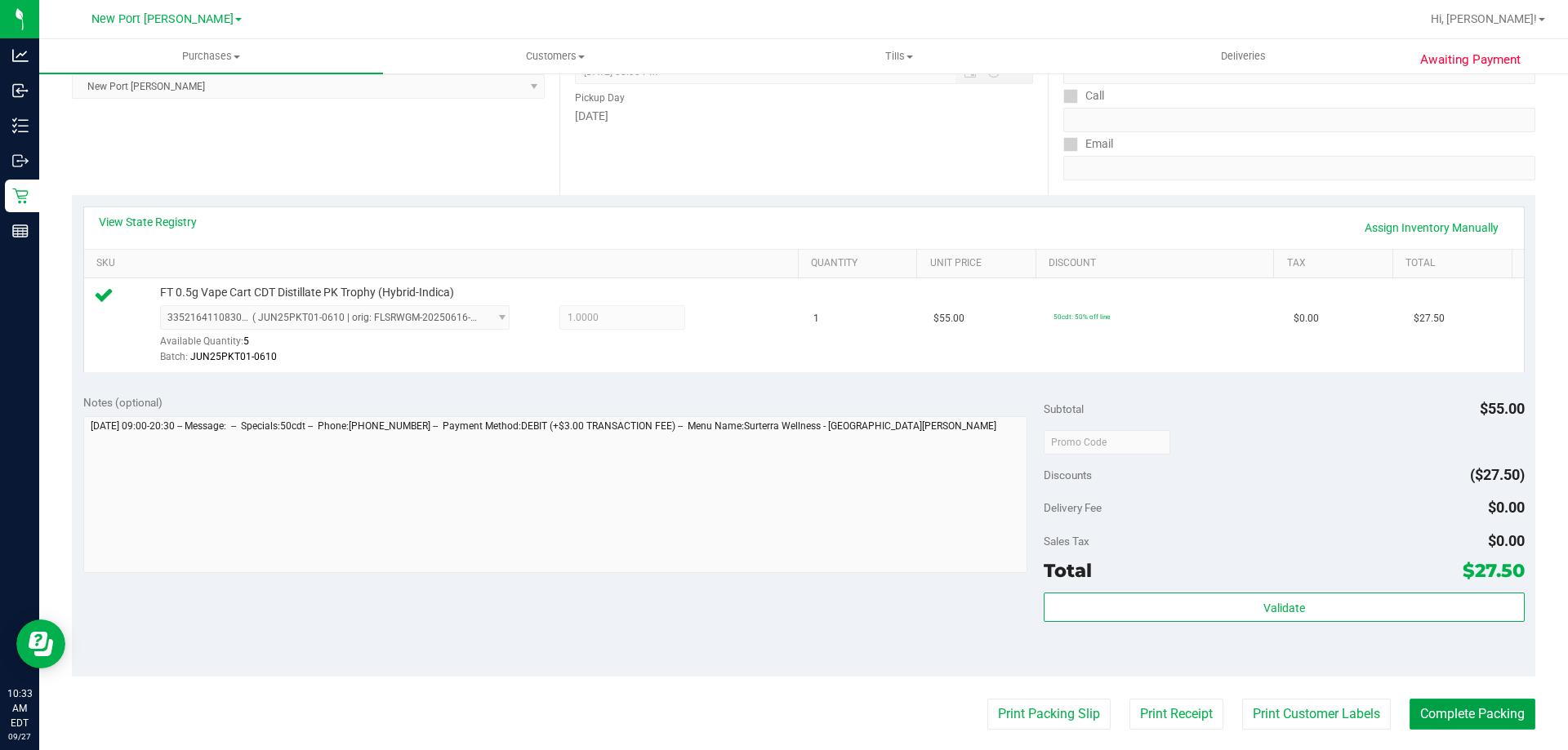
click at [1459, 719] on button "Complete Packing" at bounding box center [1472, 714] width 126 height 31
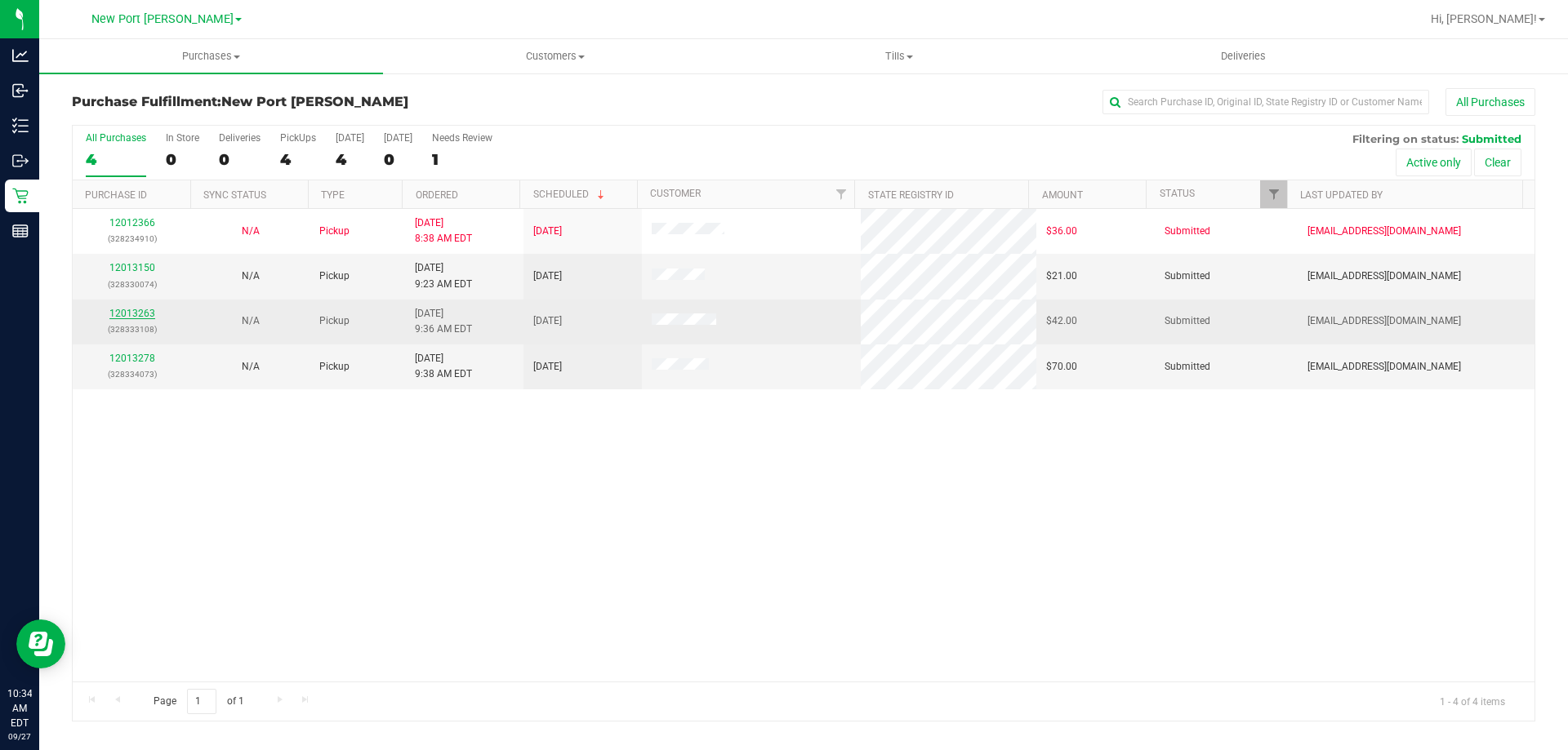
click at [129, 312] on link "12013263" at bounding box center [132, 313] width 46 height 12
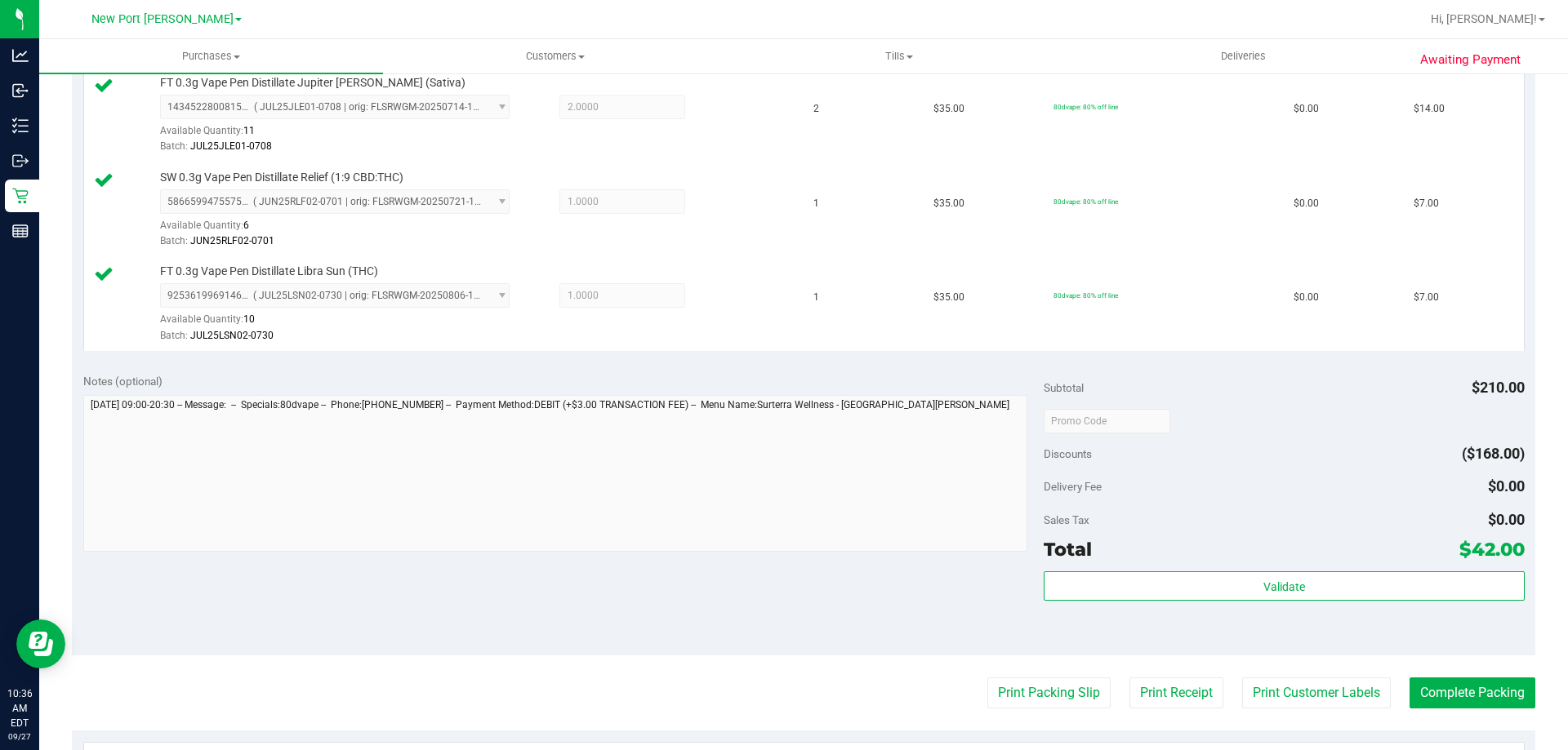
scroll to position [571, 0]
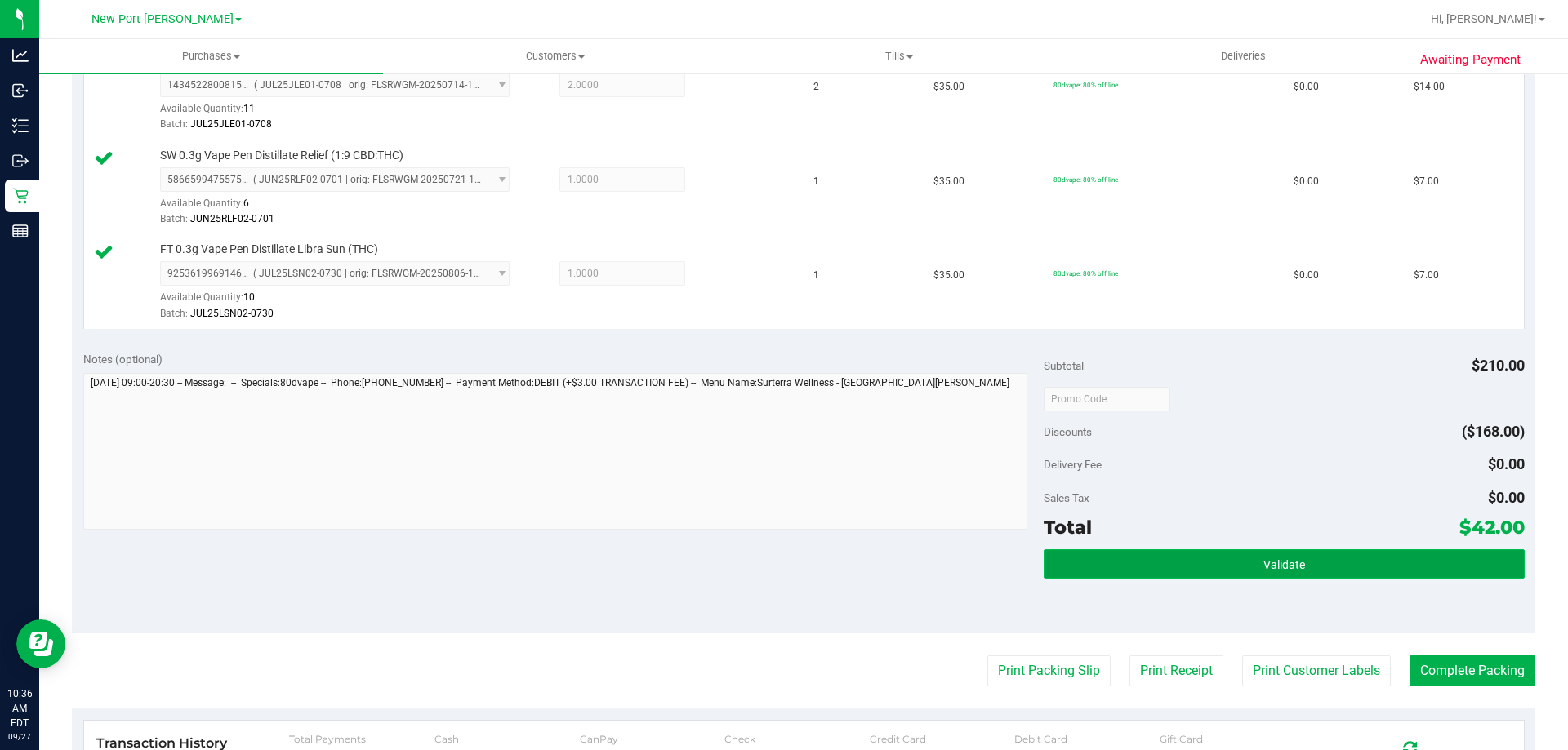
click at [1230, 562] on button "Validate" at bounding box center [1284, 563] width 480 height 29
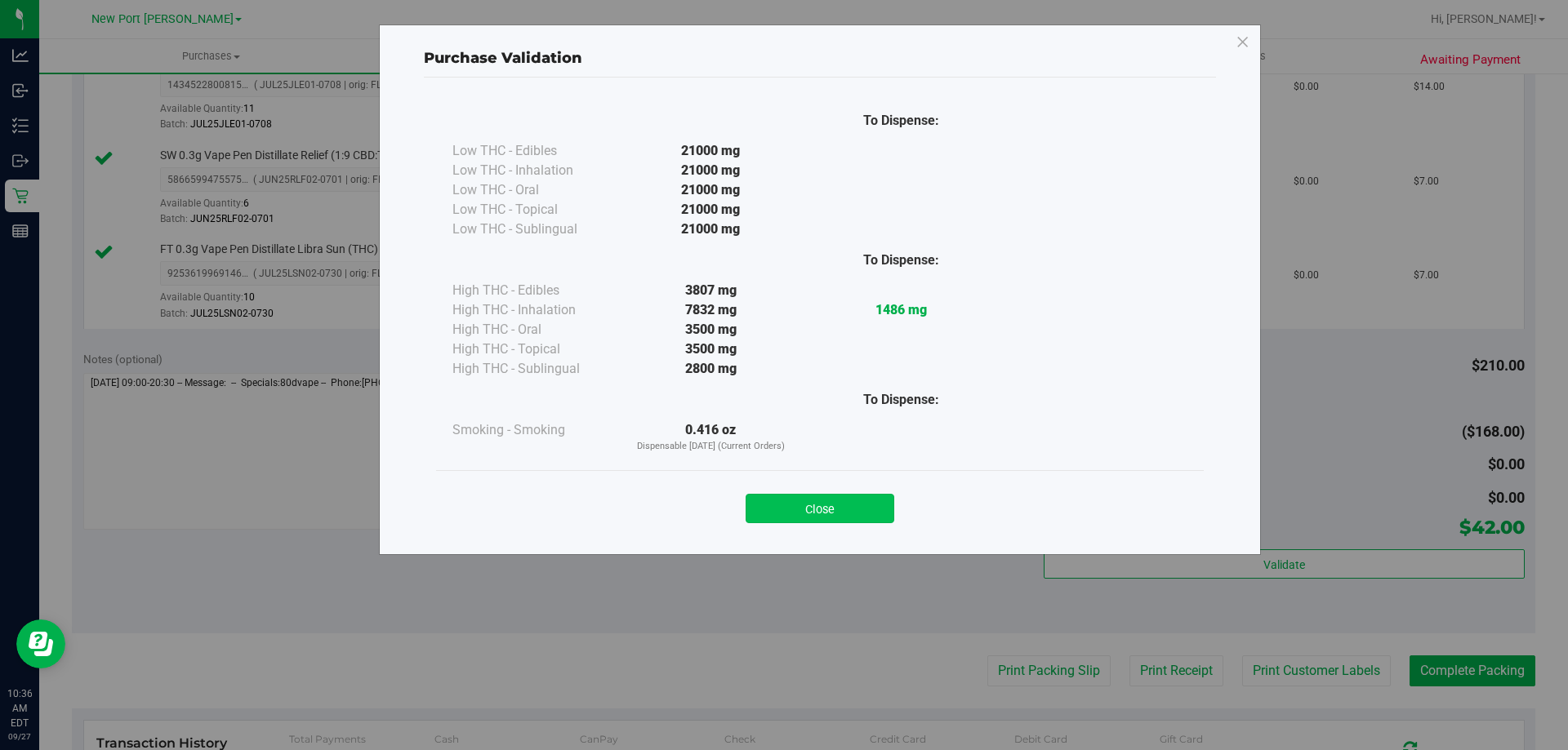
click at [838, 508] on button "Close" at bounding box center [820, 508] width 148 height 29
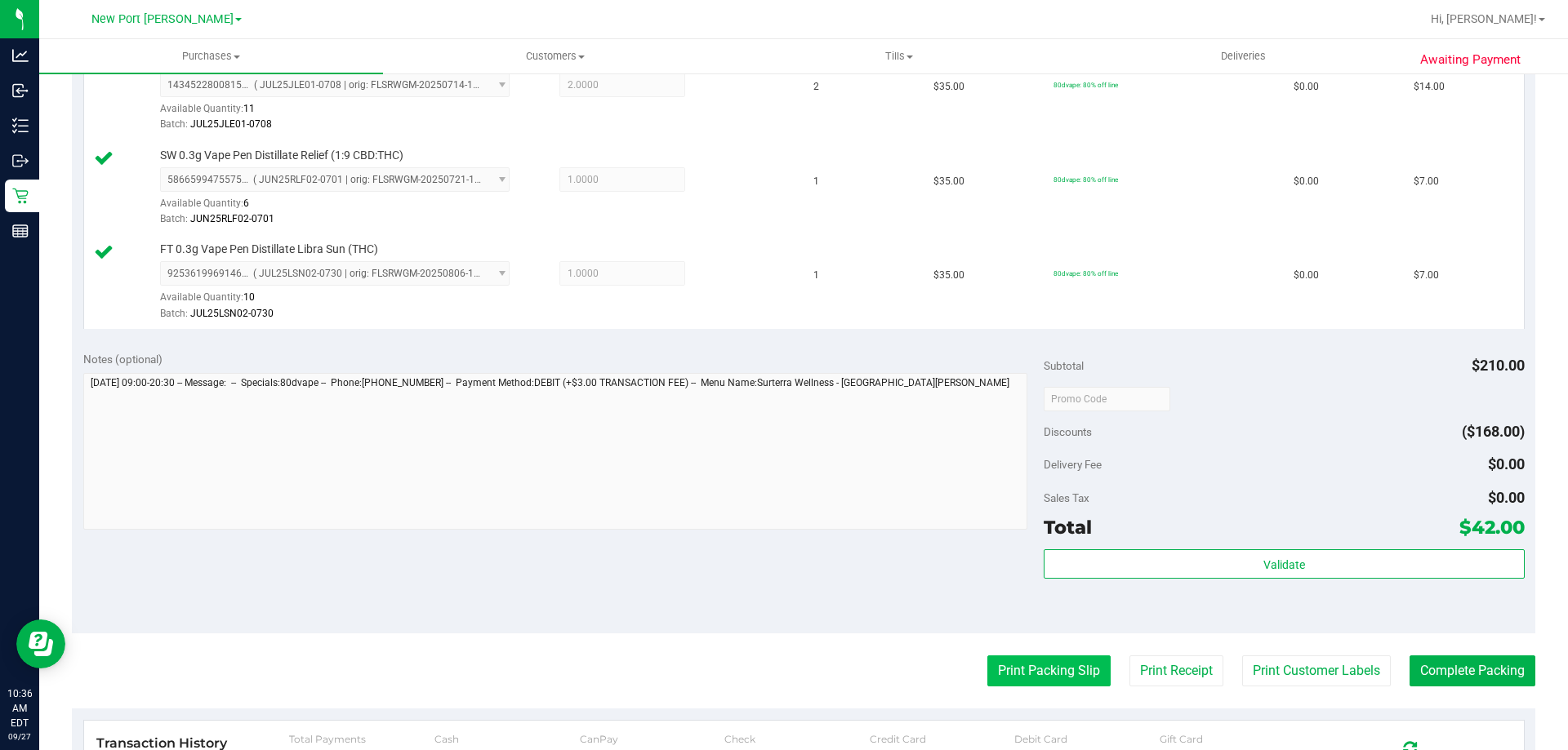
click at [1046, 672] on button "Print Packing Slip" at bounding box center [1049, 671] width 123 height 31
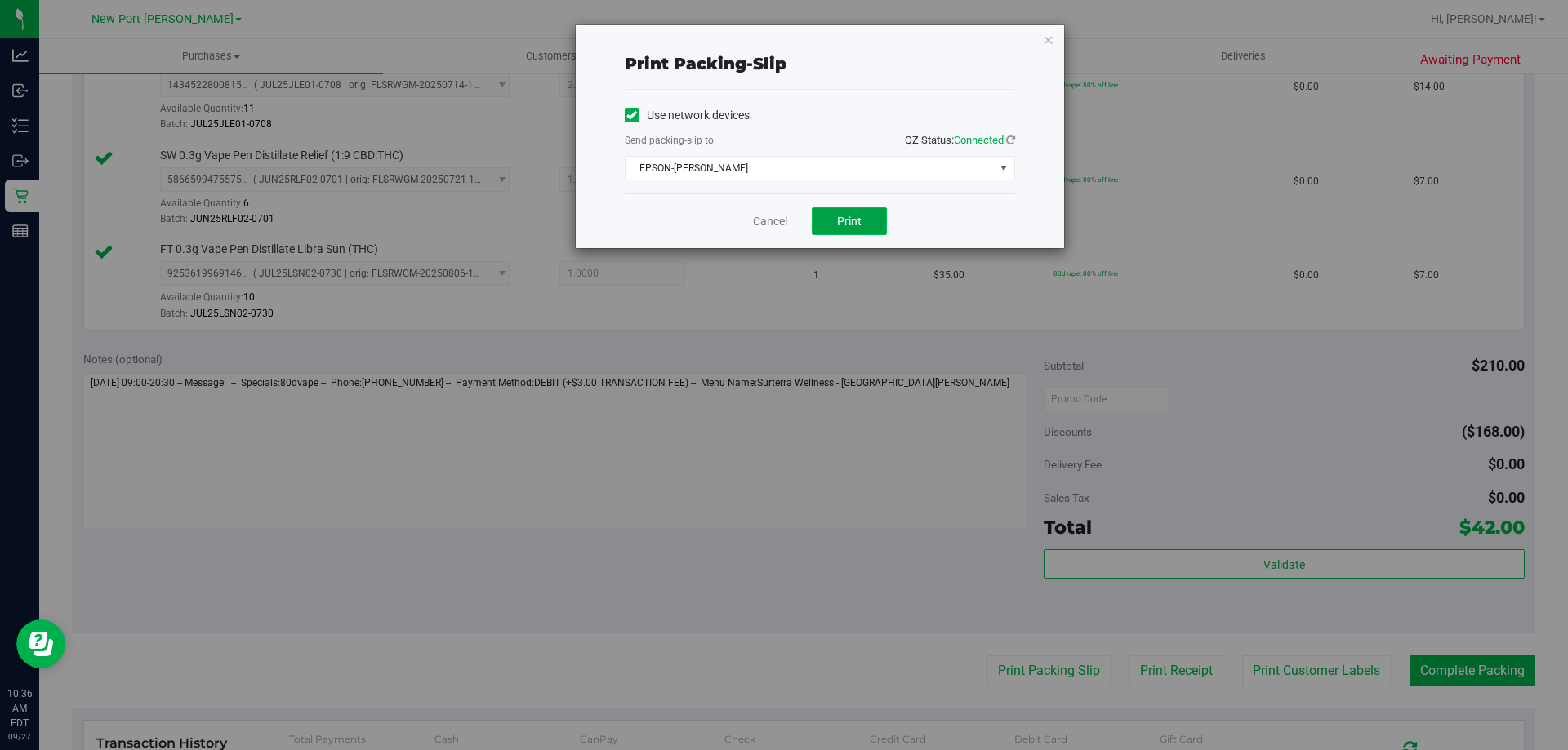
click at [858, 229] on button "Print" at bounding box center [849, 221] width 75 height 28
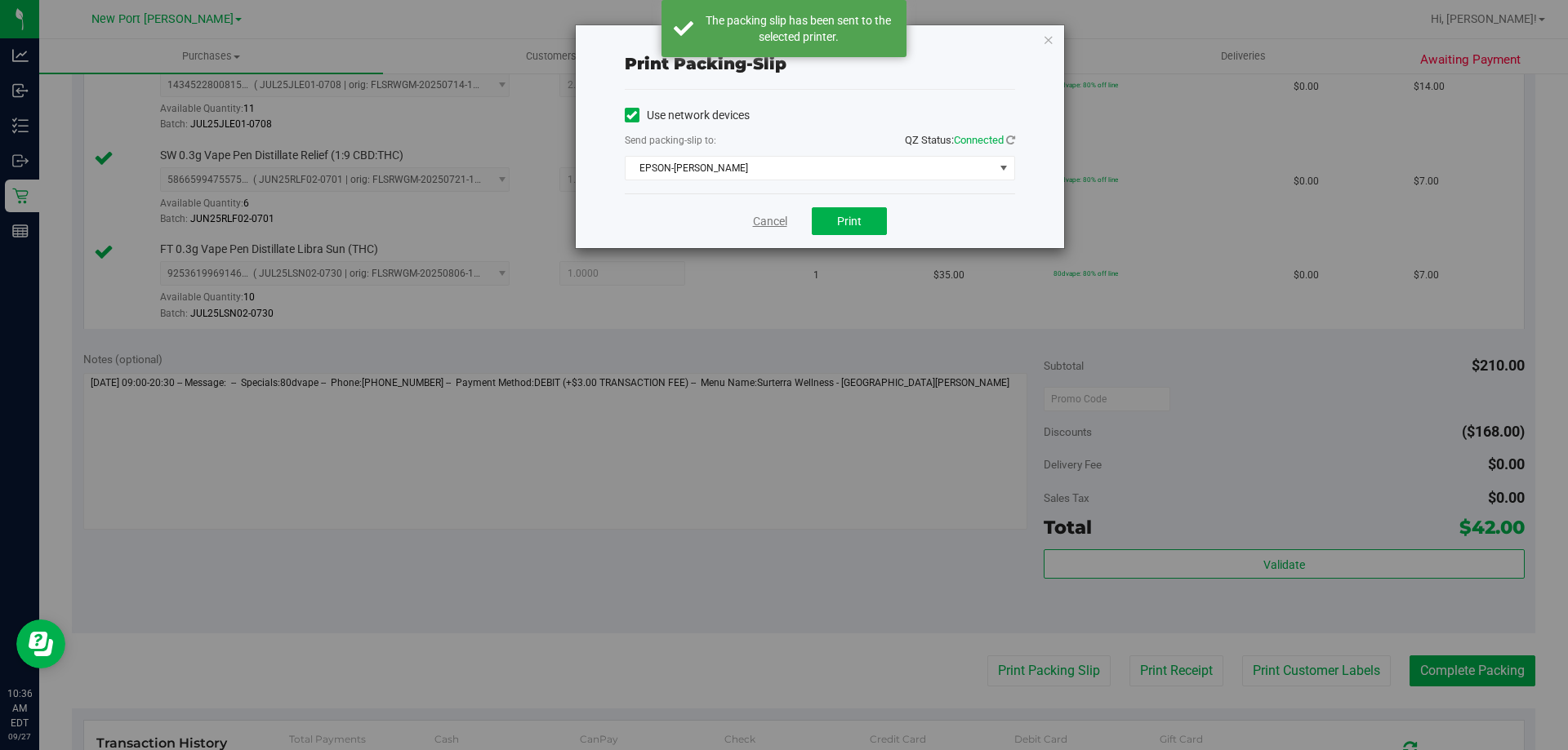
click at [772, 221] on link "Cancel" at bounding box center [770, 221] width 34 height 17
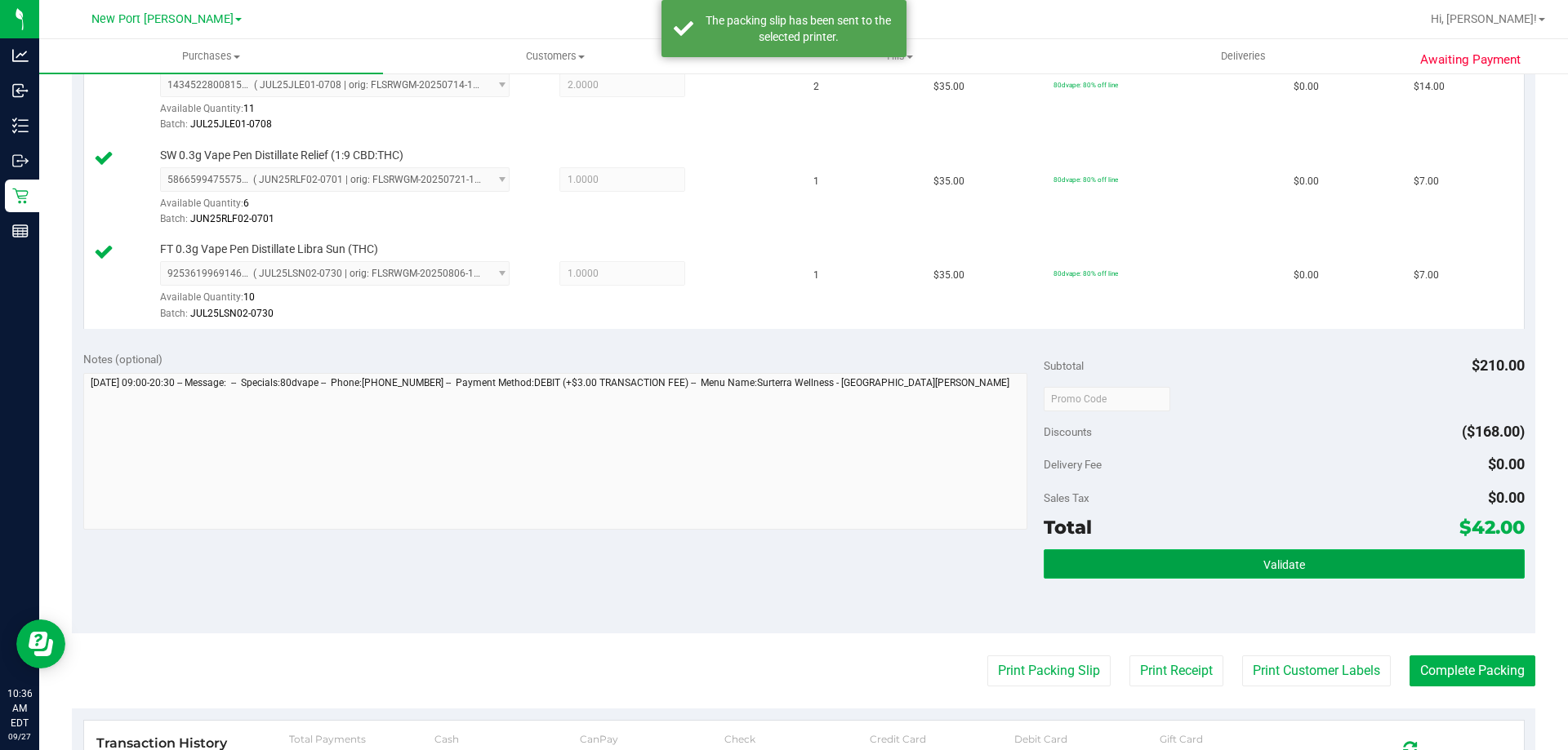
click at [1111, 560] on button "Validate" at bounding box center [1284, 563] width 480 height 29
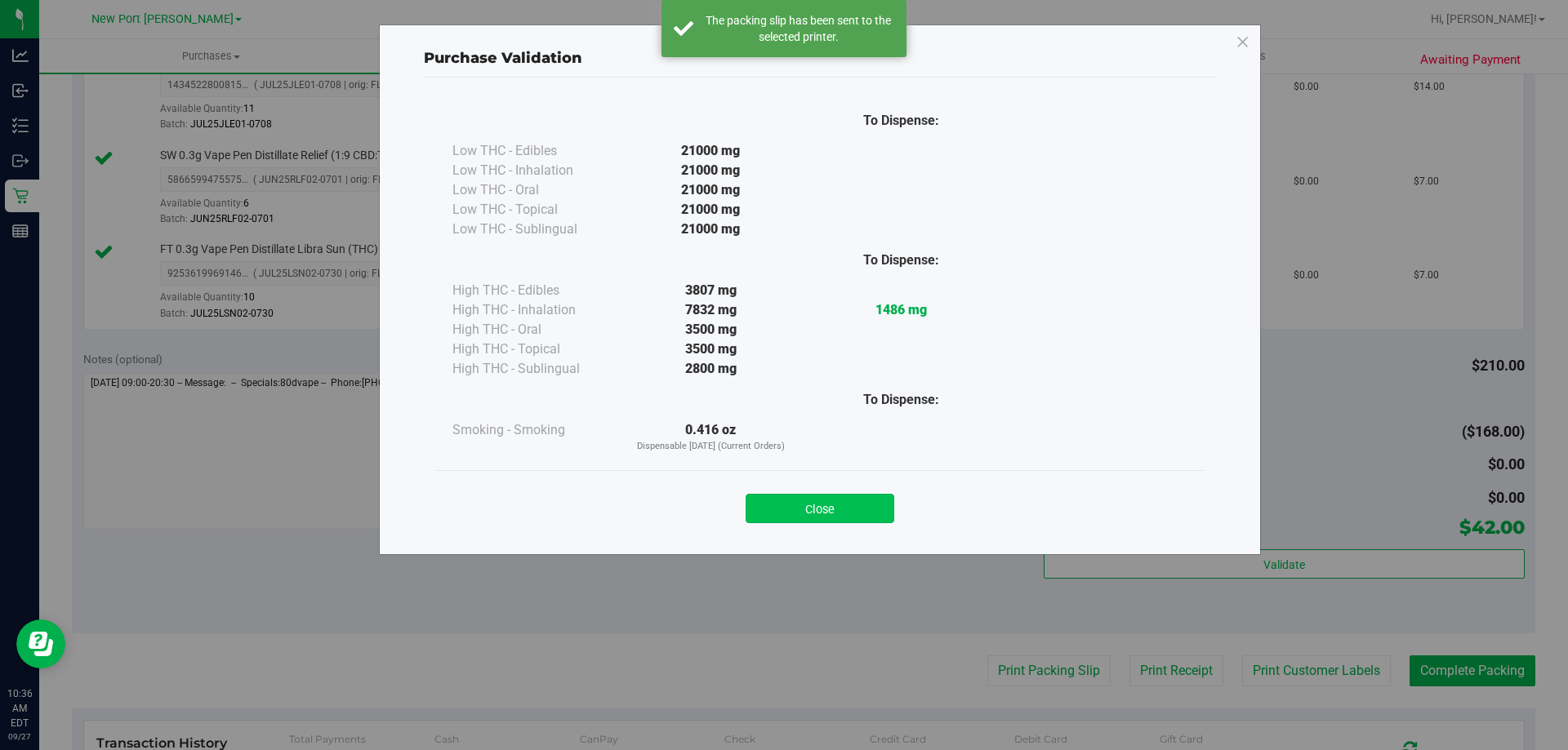
click at [868, 496] on button "Close" at bounding box center [820, 508] width 148 height 29
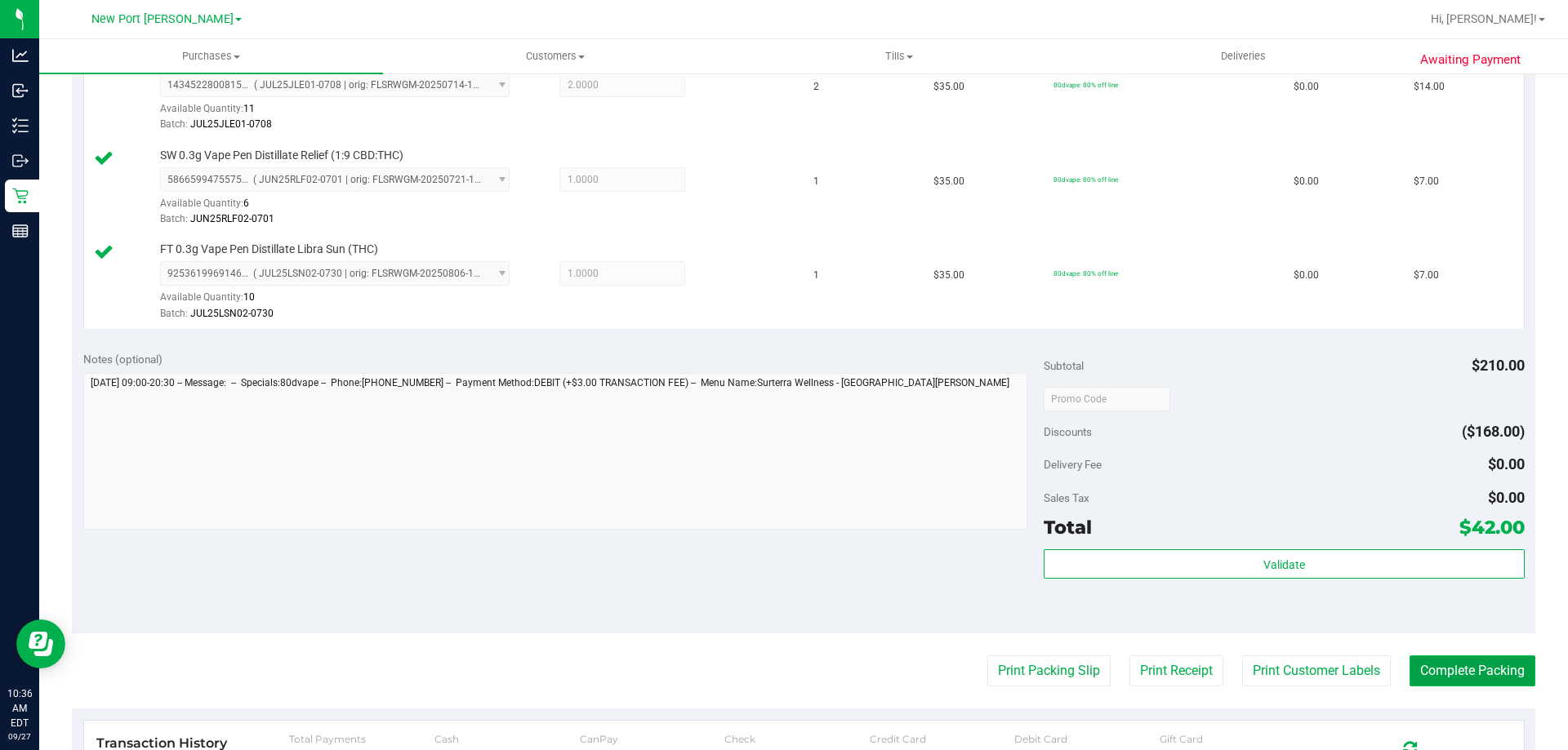
click at [1447, 672] on button "Complete Packing" at bounding box center [1472, 671] width 126 height 31
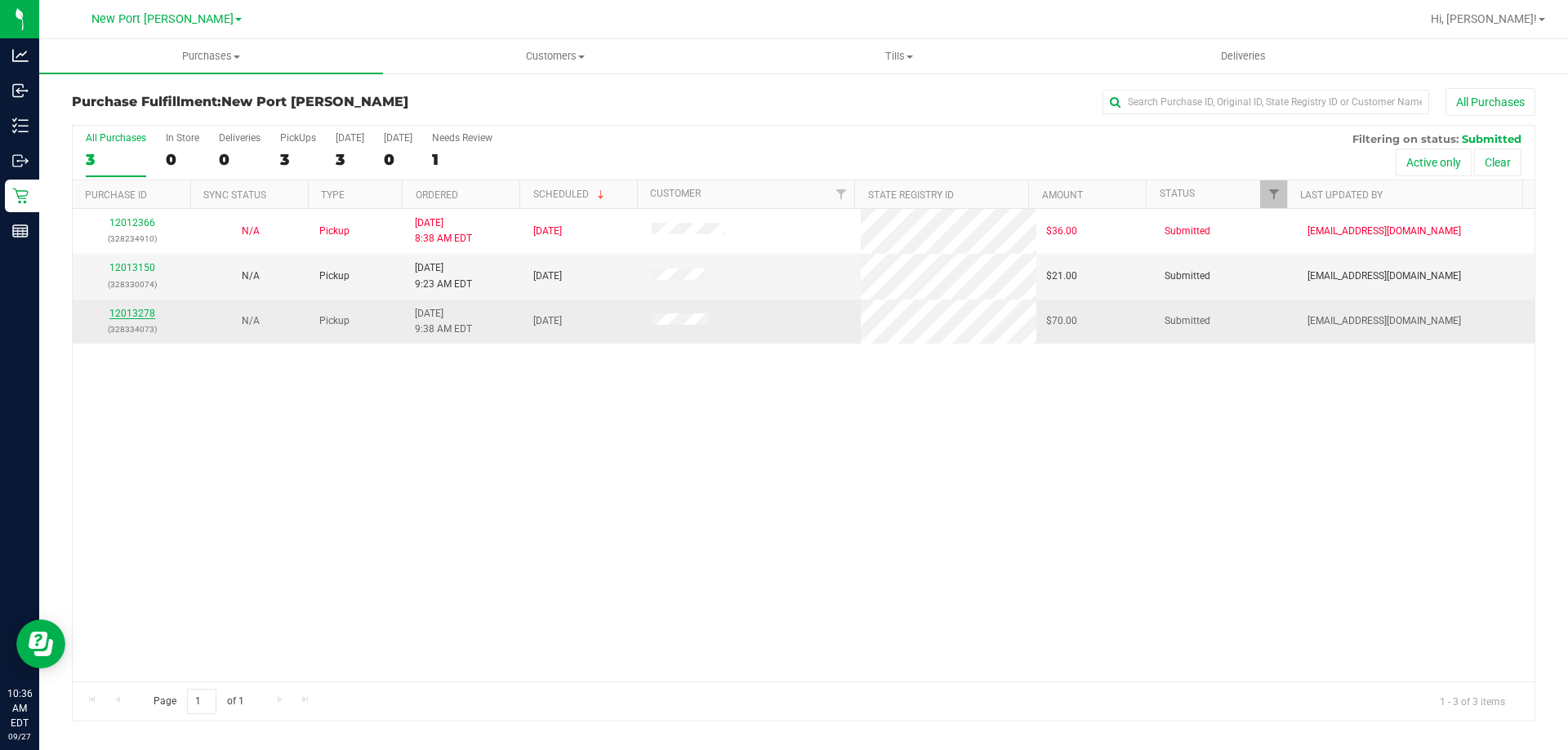
click at [126, 316] on link "12013278" at bounding box center [132, 313] width 46 height 12
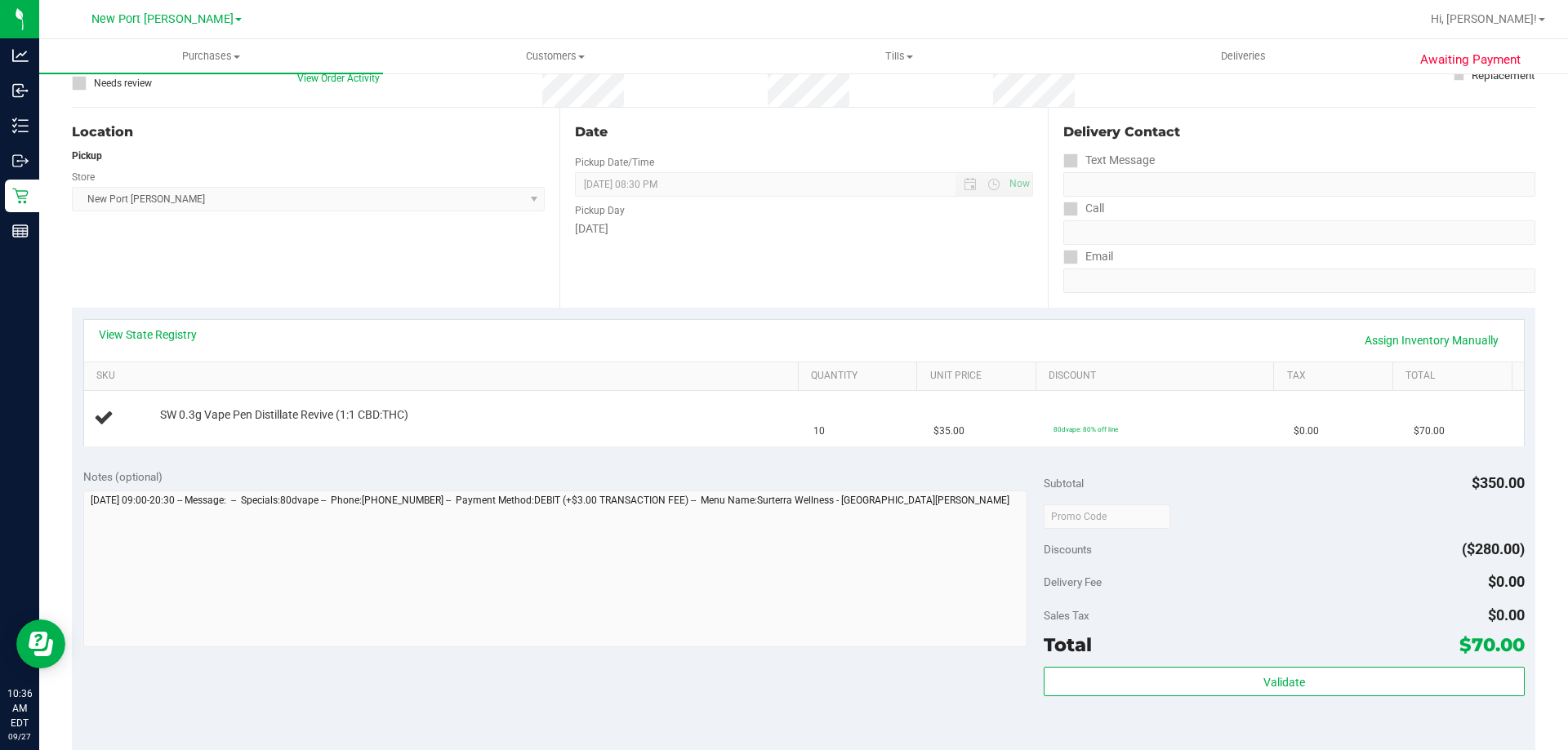
scroll to position [163, 0]
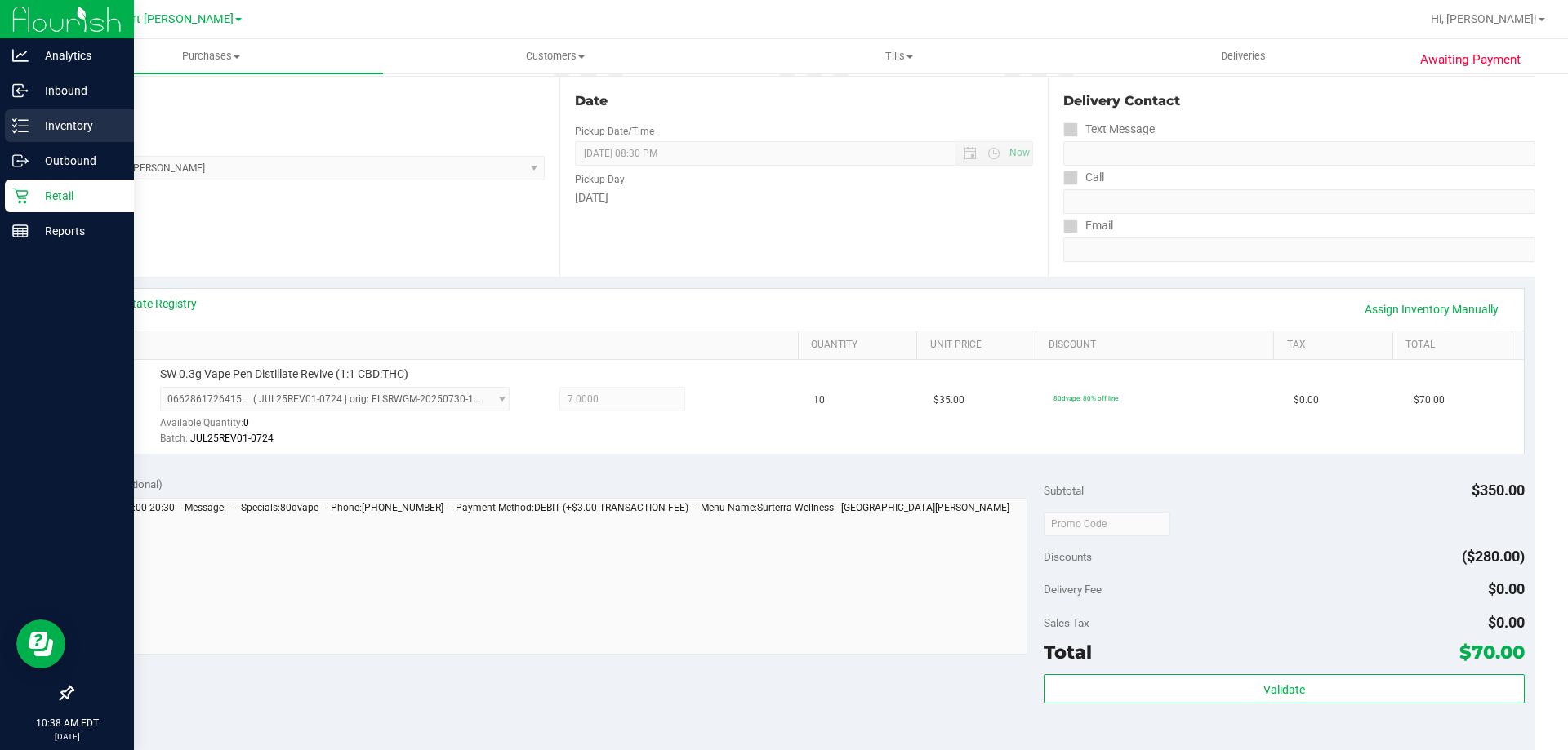
click at [38, 120] on p "Inventory" at bounding box center [78, 126] width 98 height 20
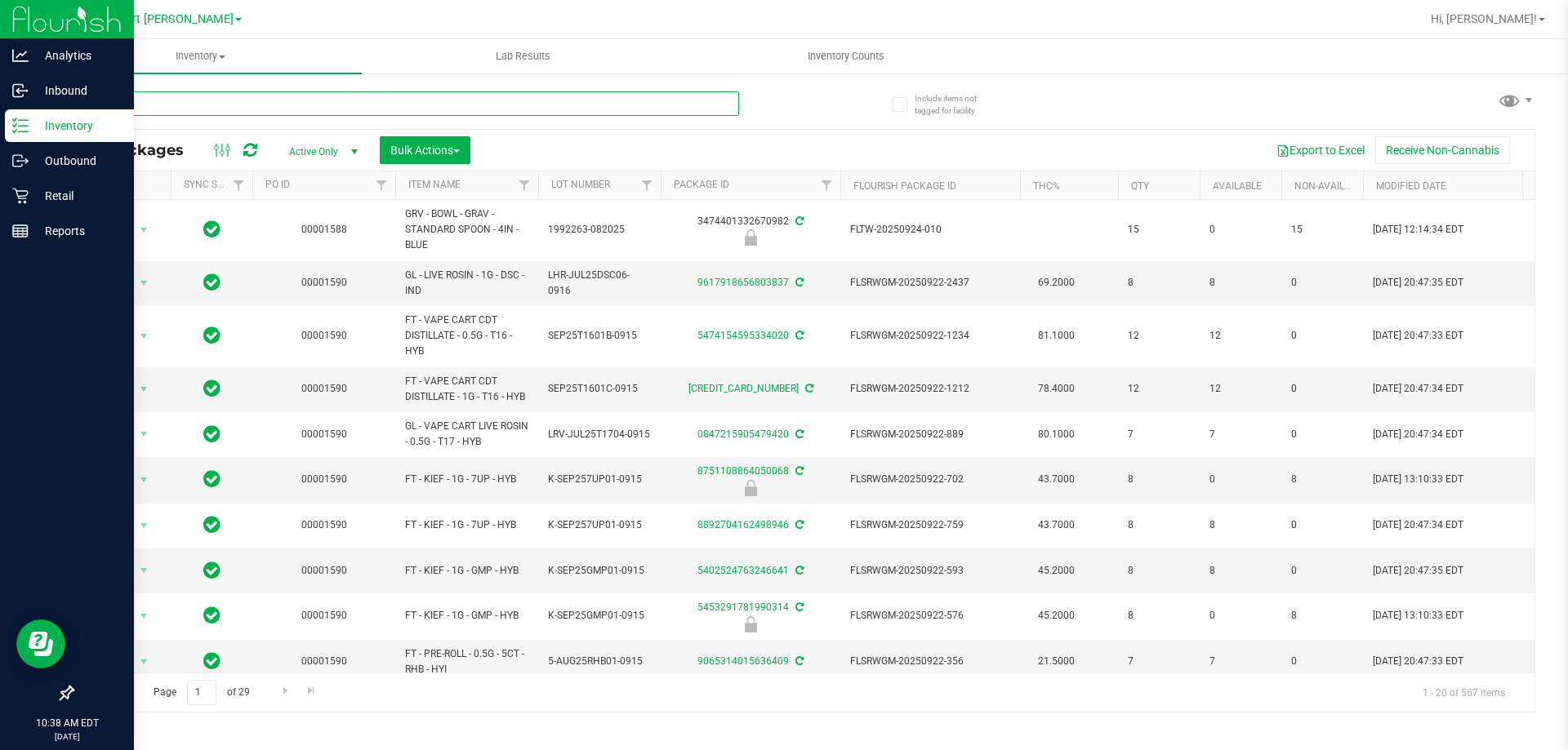
click at [140, 110] on input "text" at bounding box center [405, 103] width 667 height 24
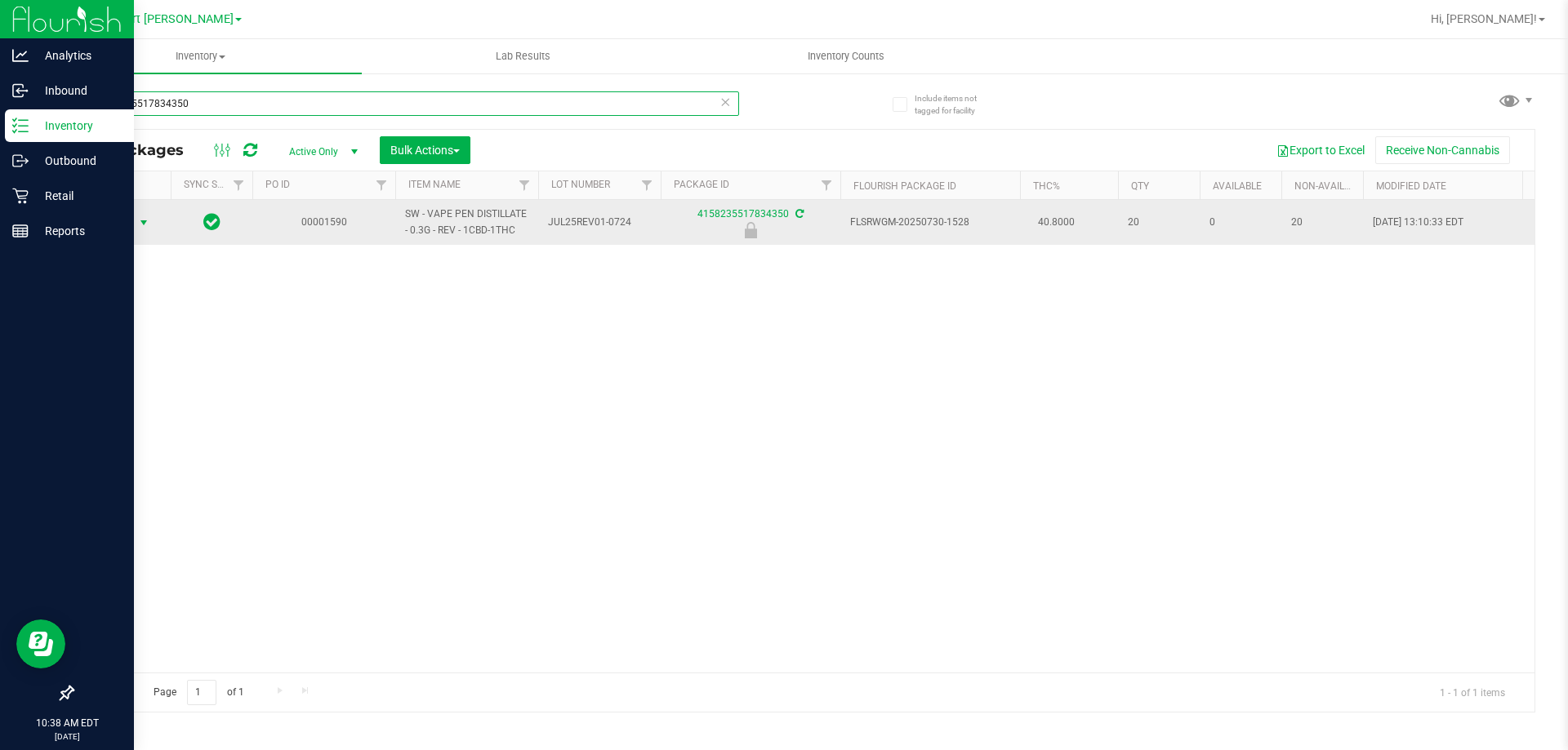
type input "4158235517834350"
click at [146, 221] on span "select" at bounding box center [144, 222] width 13 height 13
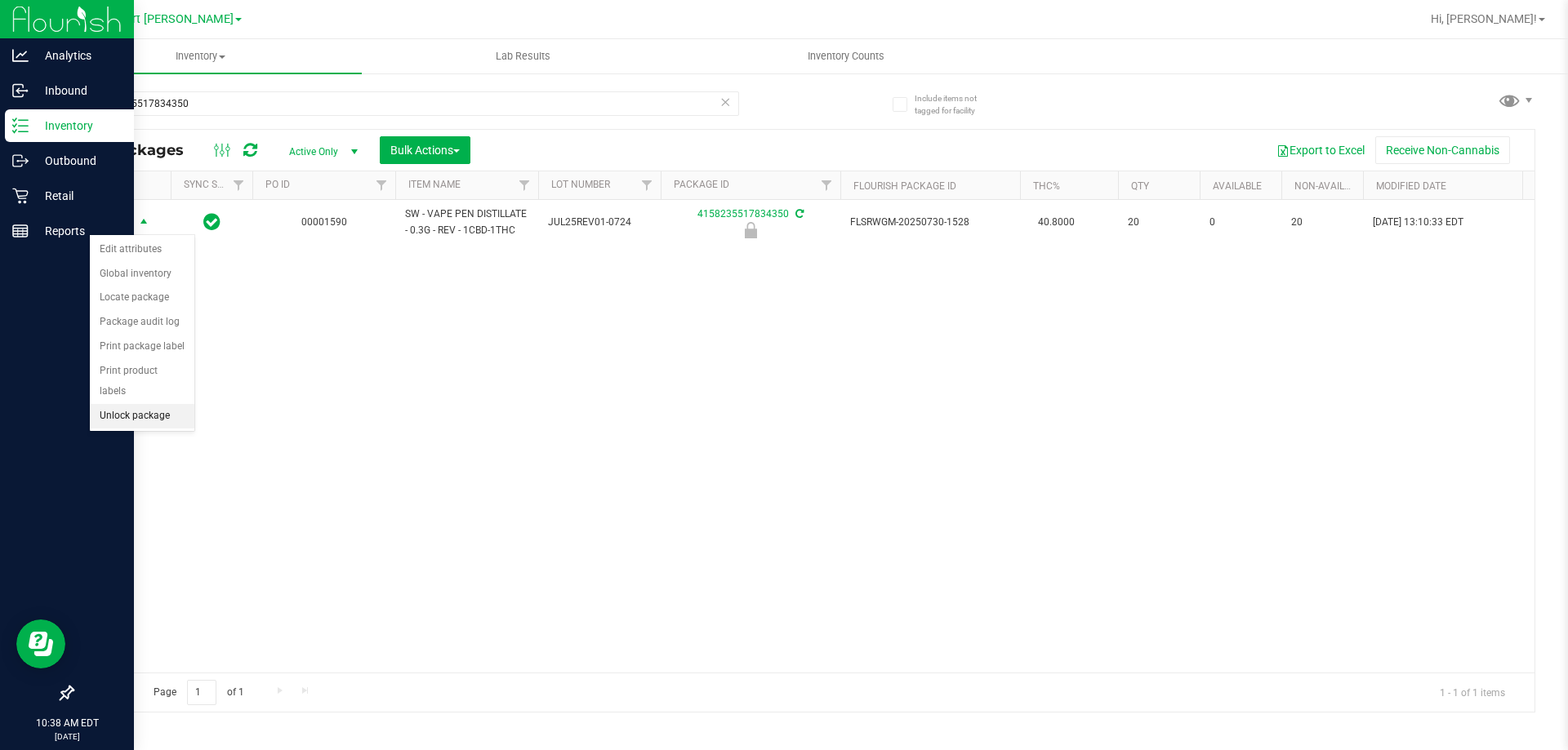
click at [158, 404] on li "Unlock package" at bounding box center [142, 416] width 104 height 24
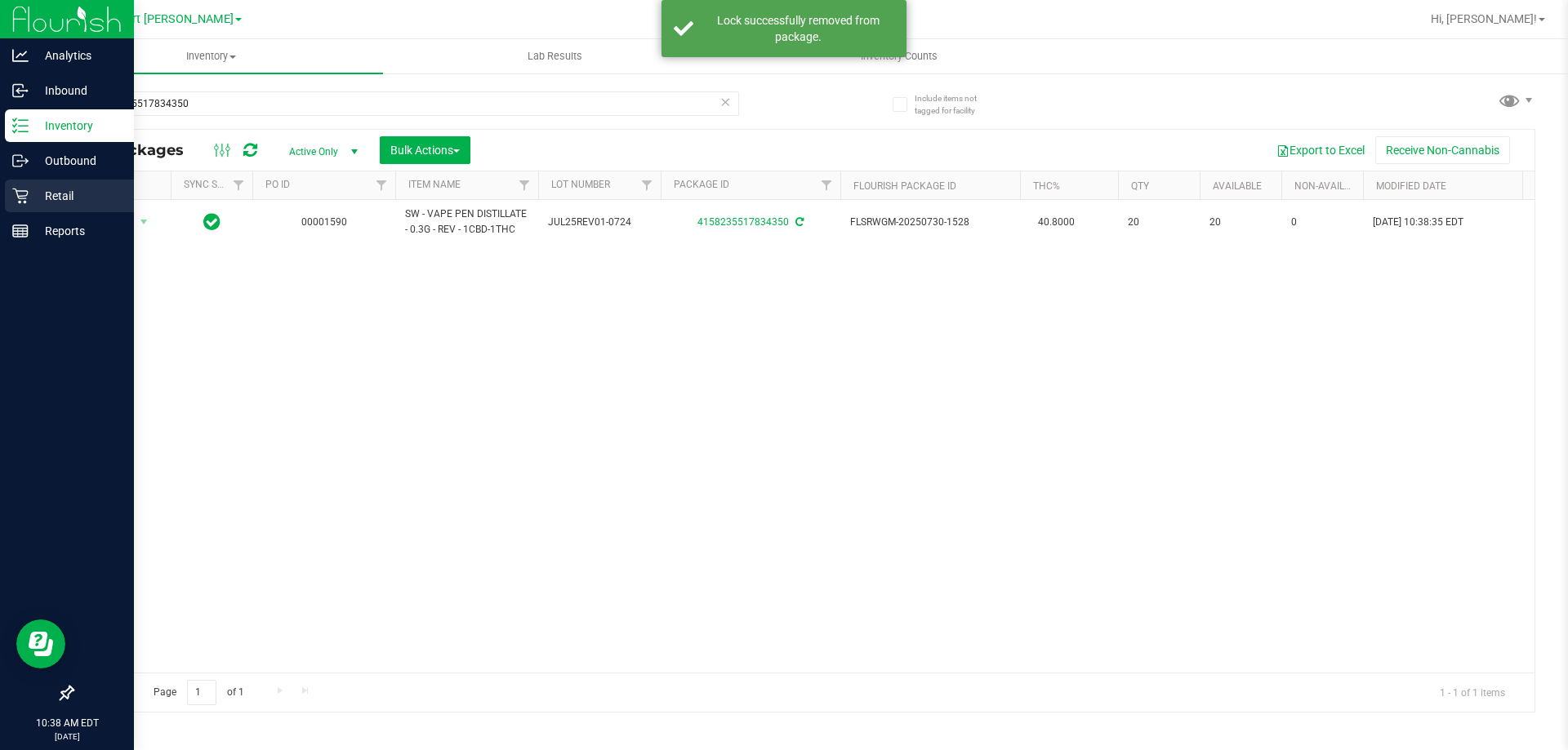
click at [18, 194] on icon at bounding box center [21, 196] width 16 height 16
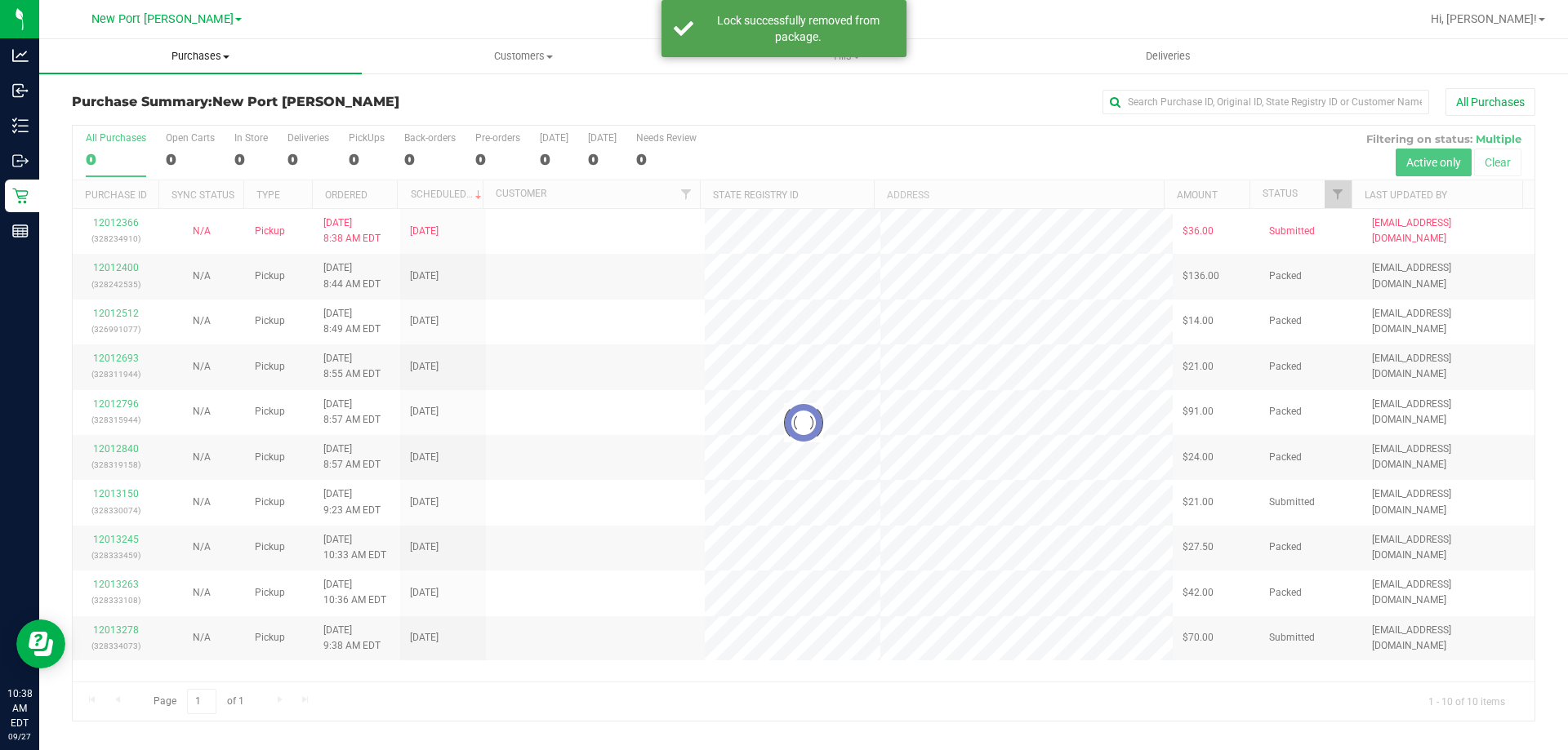
click at [205, 54] on span "Purchases" at bounding box center [200, 56] width 322 height 14
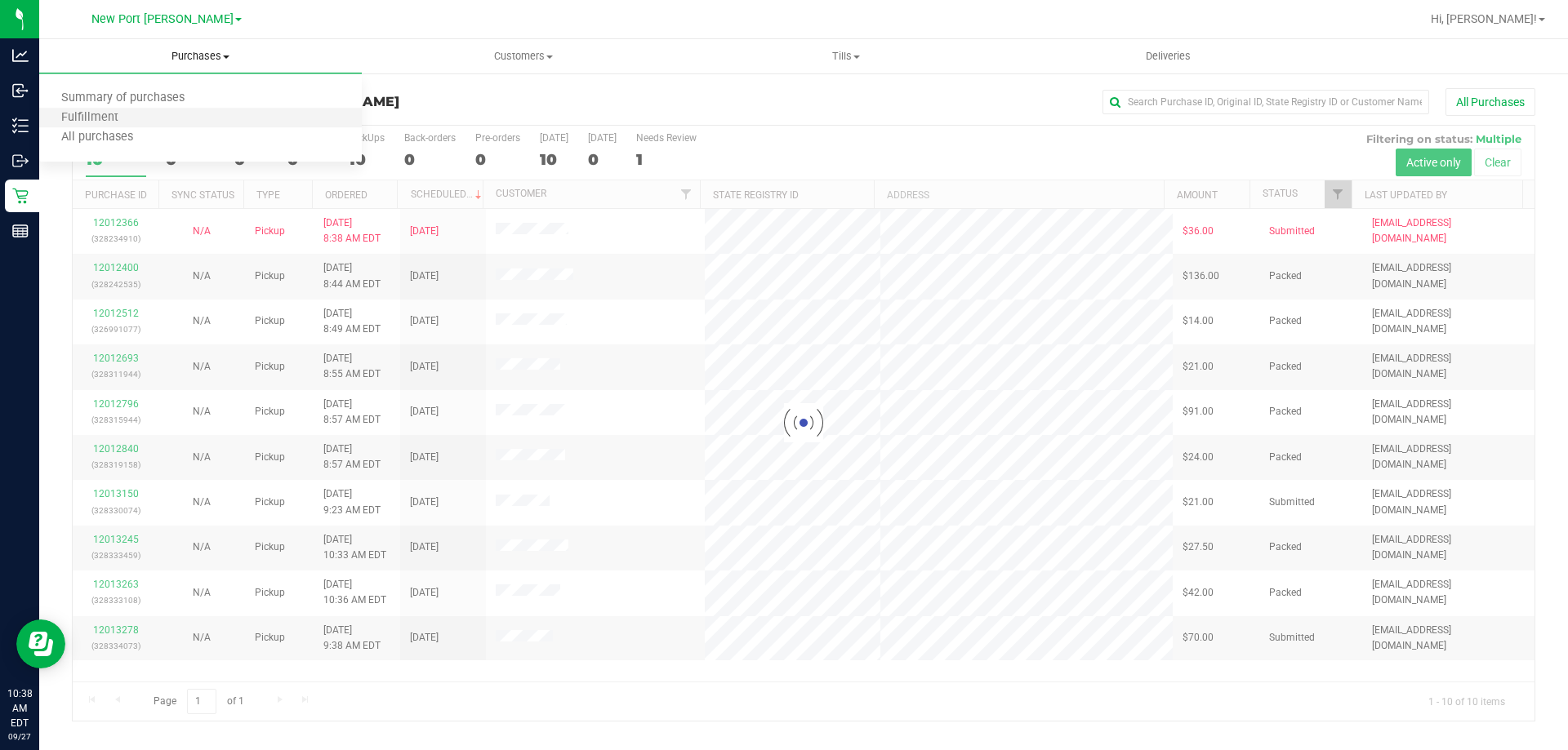
click at [183, 114] on li "Fulfillment" at bounding box center [200, 119] width 322 height 20
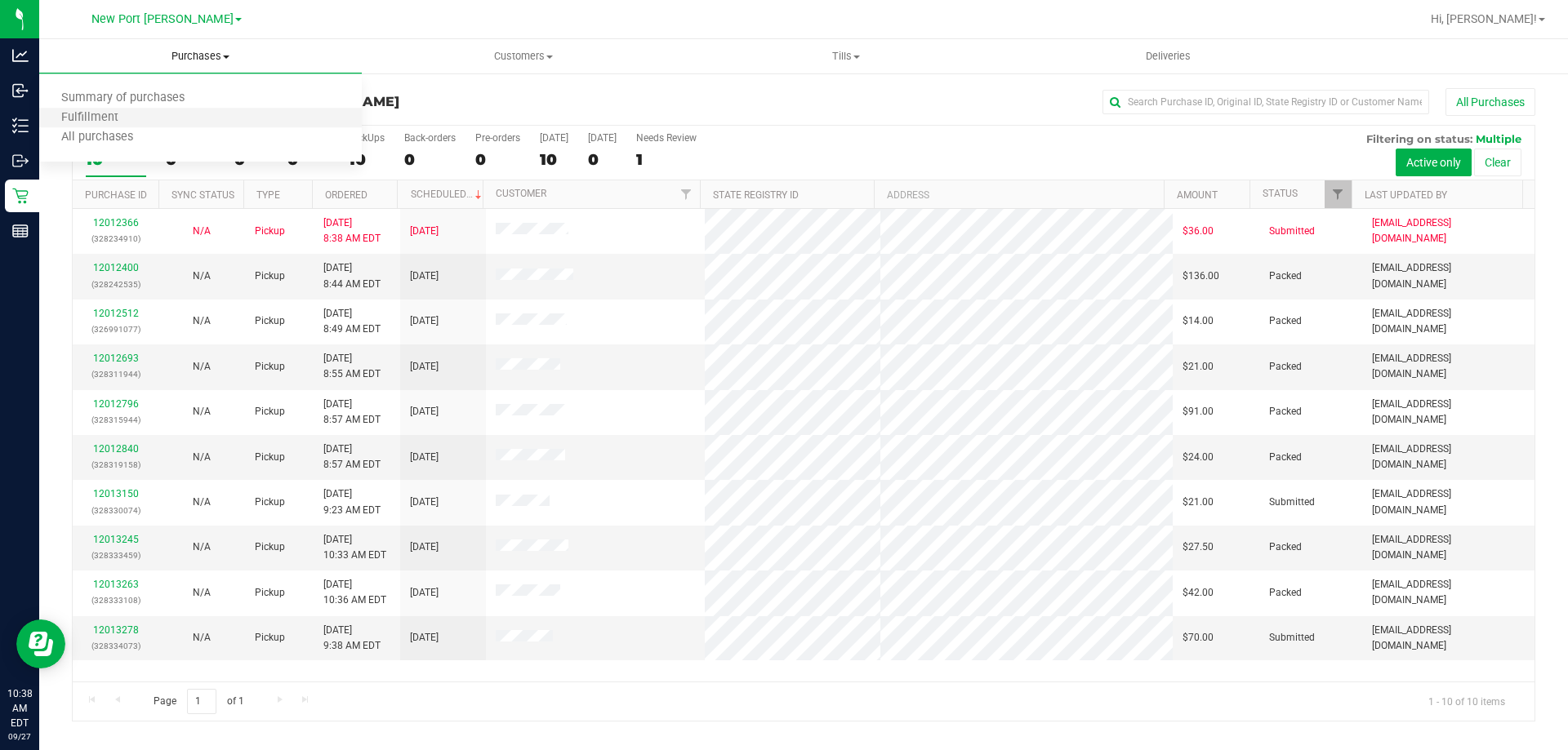
click at [172, 120] on li "Fulfillment" at bounding box center [200, 119] width 322 height 20
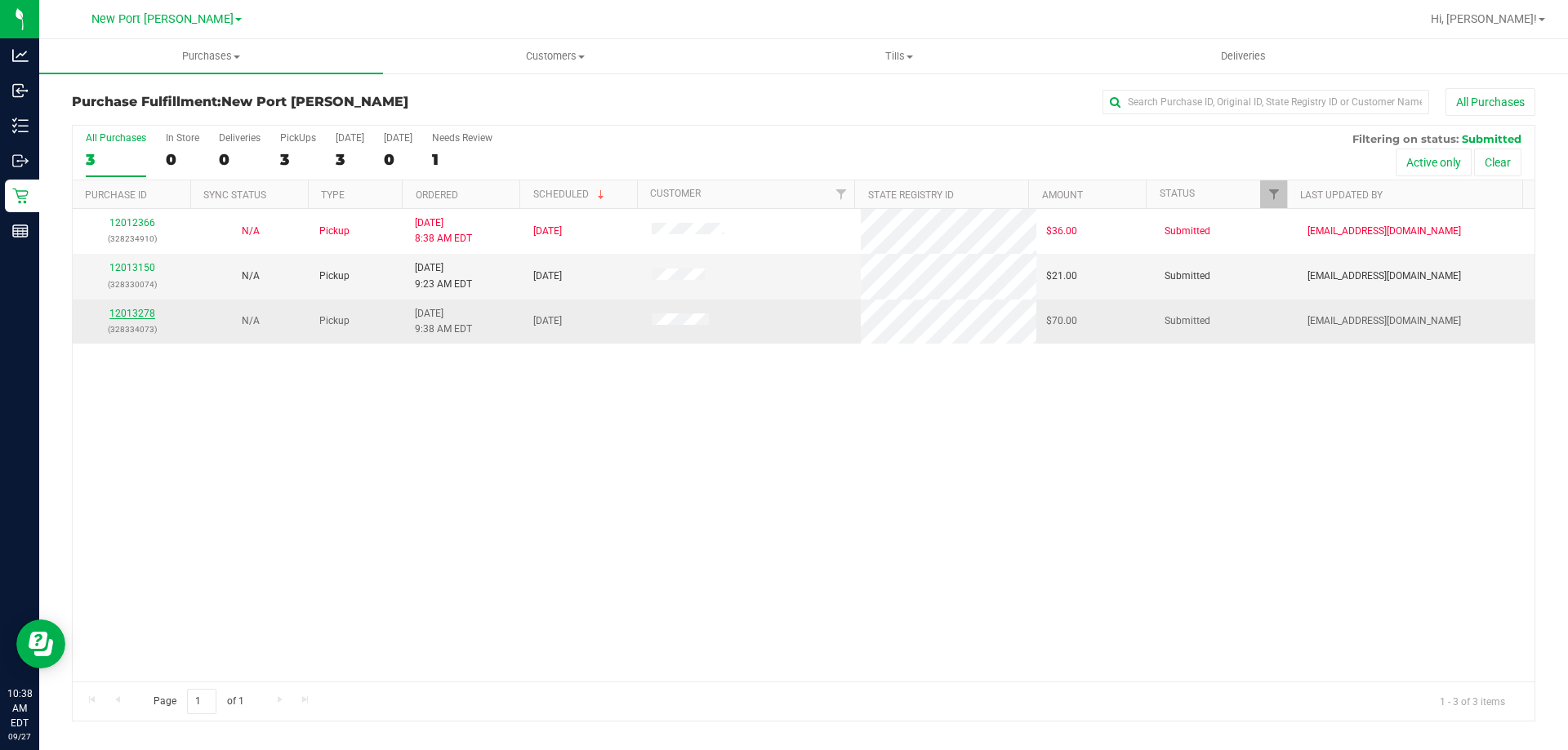
click at [129, 312] on link "12013278" at bounding box center [132, 313] width 46 height 12
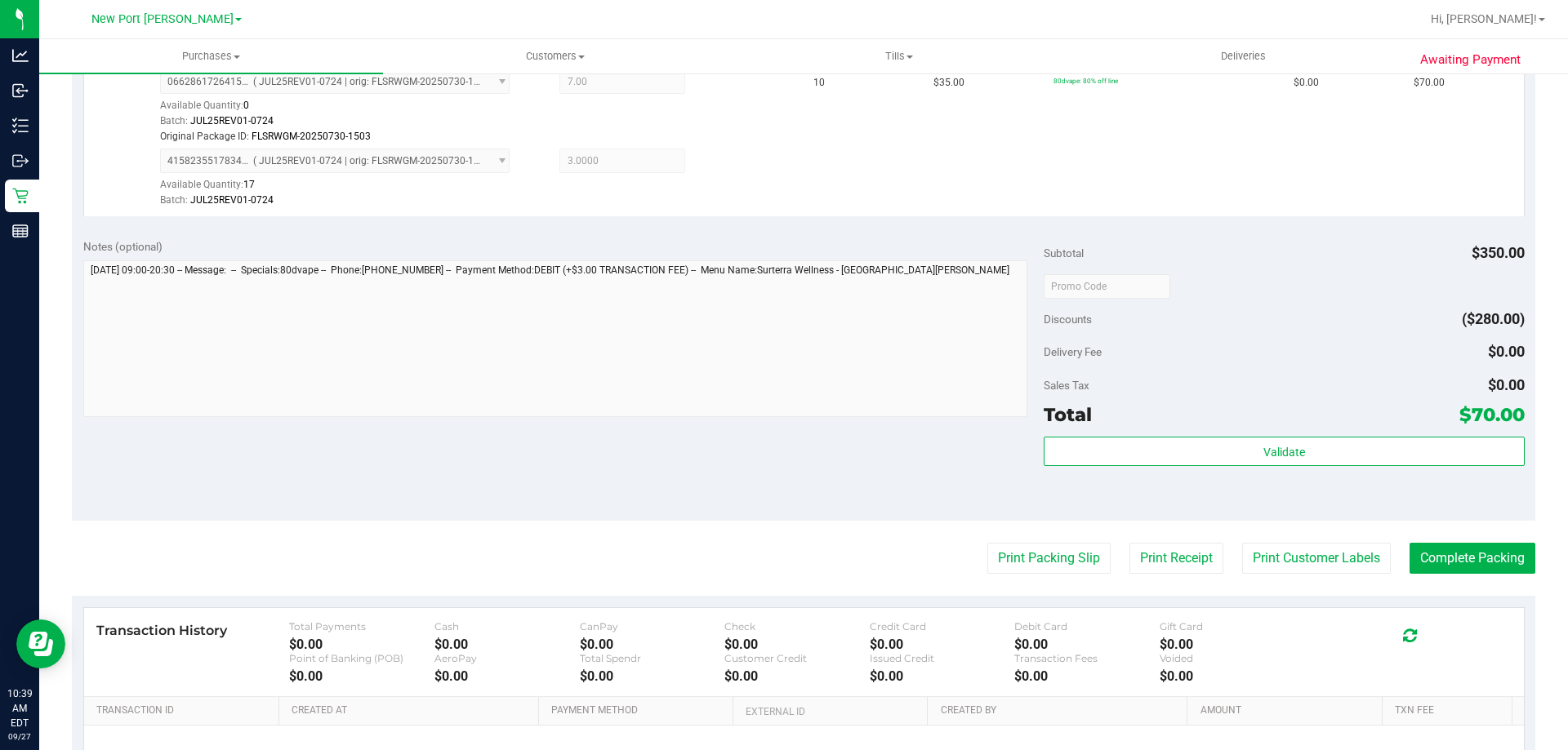
scroll to position [490, 0]
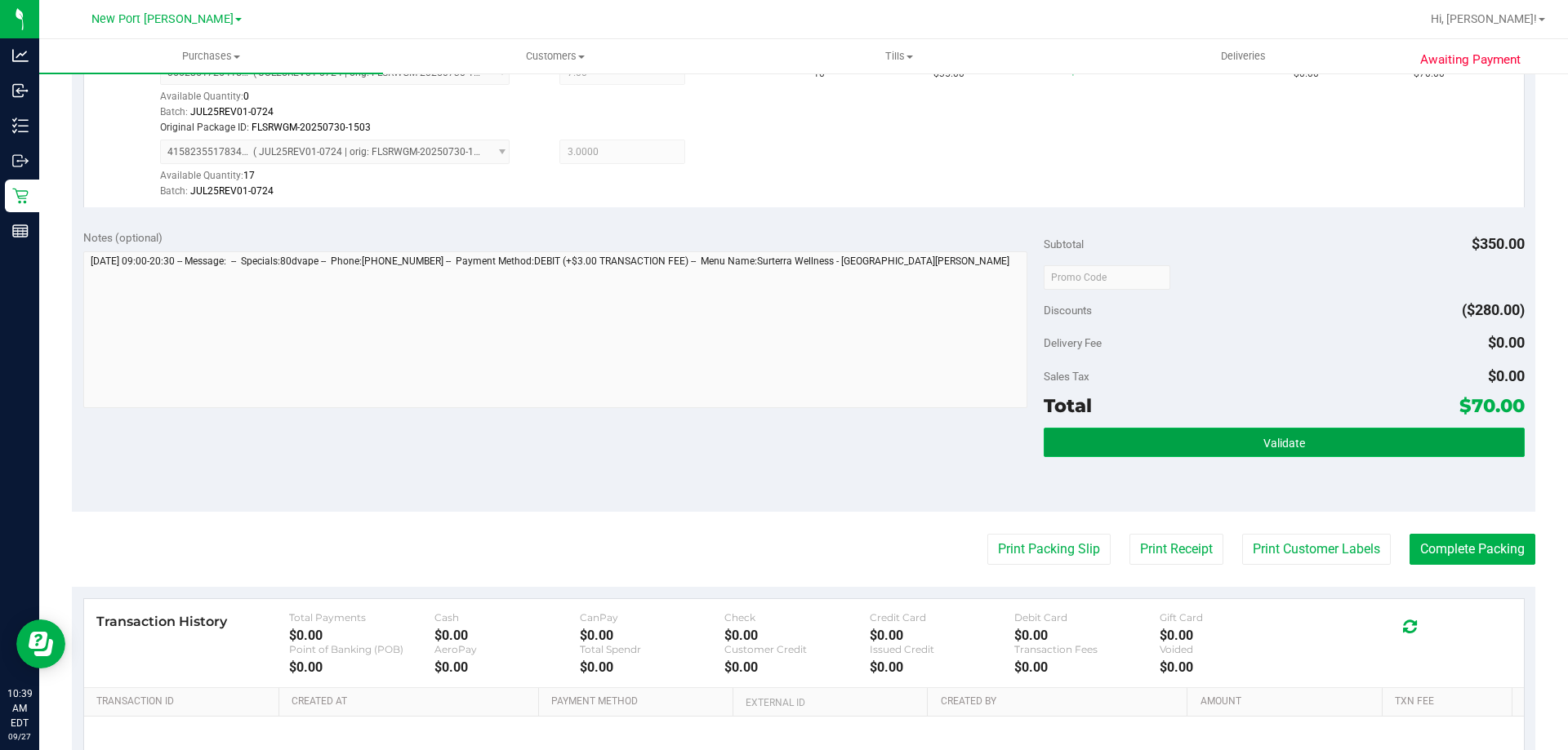
click at [1293, 442] on span "Validate" at bounding box center [1284, 443] width 42 height 13
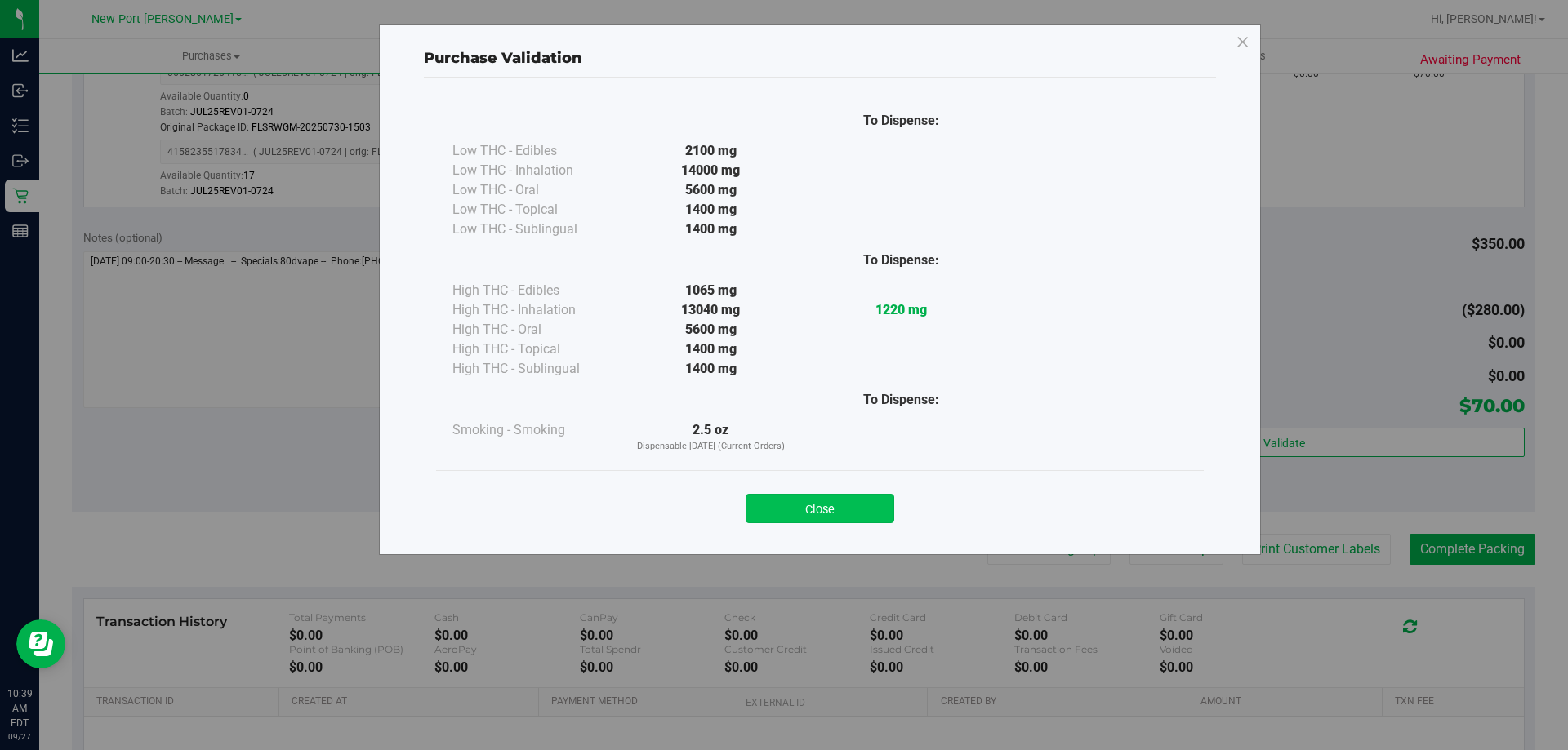
click at [815, 515] on button "Close" at bounding box center [820, 508] width 148 height 29
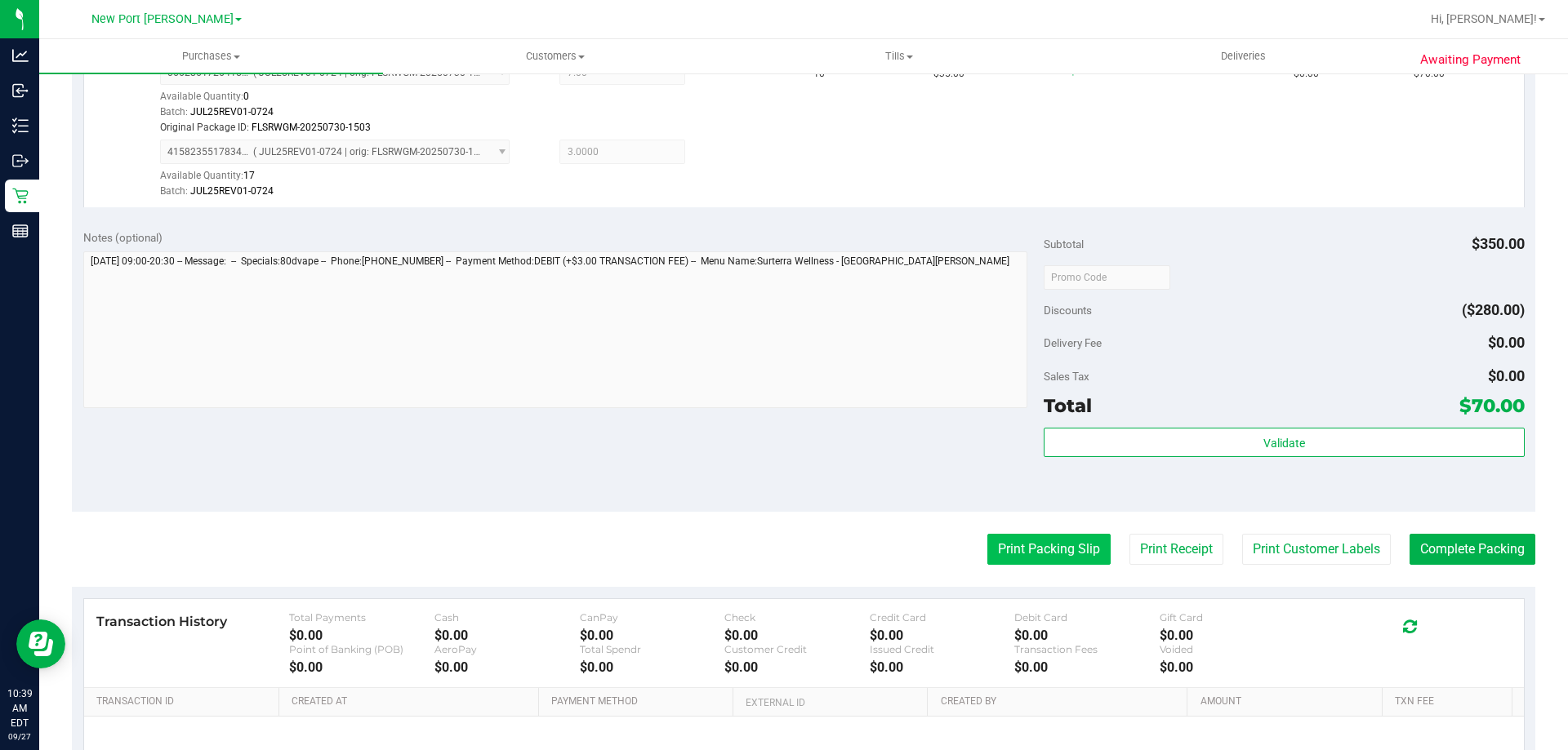
click at [1046, 553] on button "Print Packing Slip" at bounding box center [1049, 549] width 123 height 31
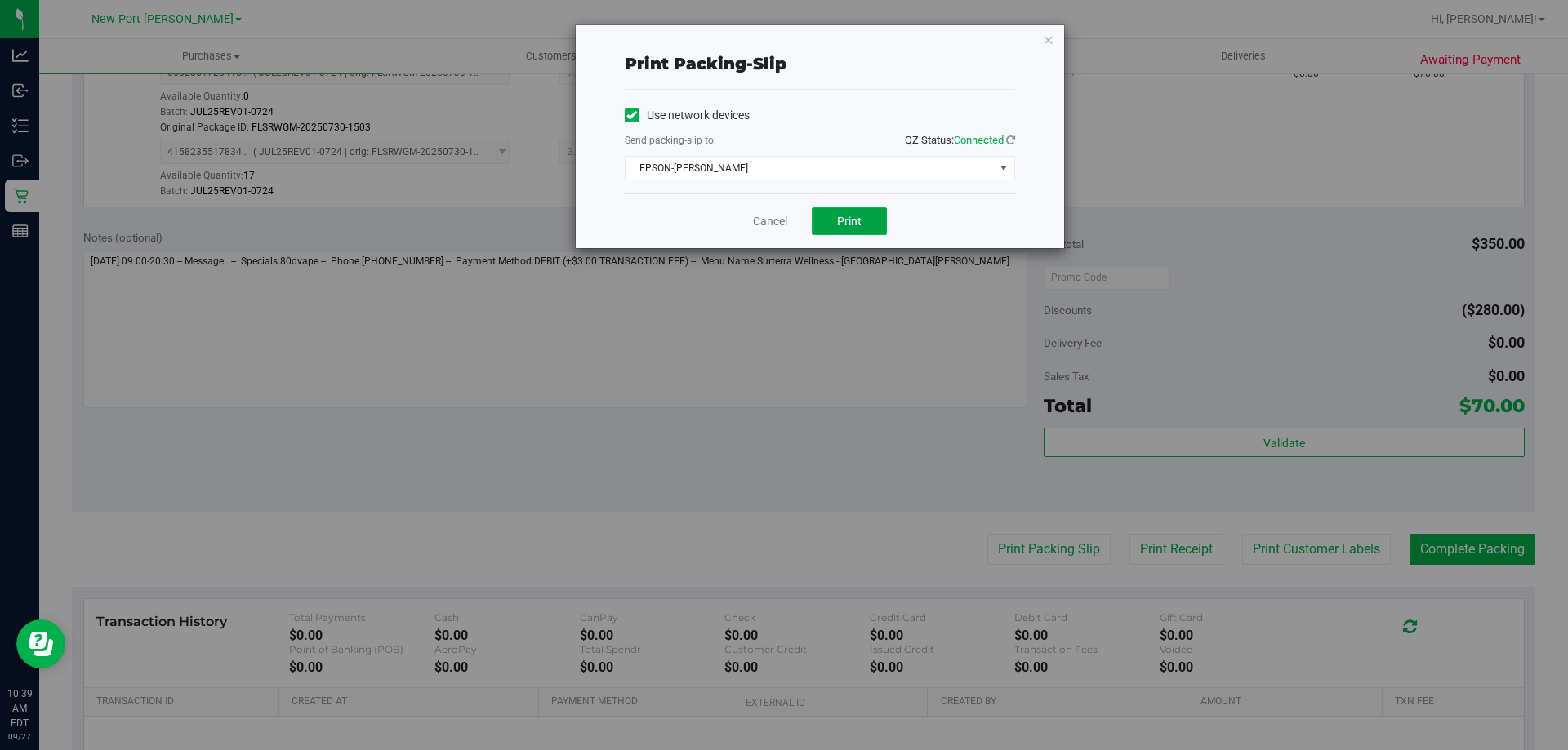
click at [874, 219] on button "Print" at bounding box center [849, 221] width 75 height 28
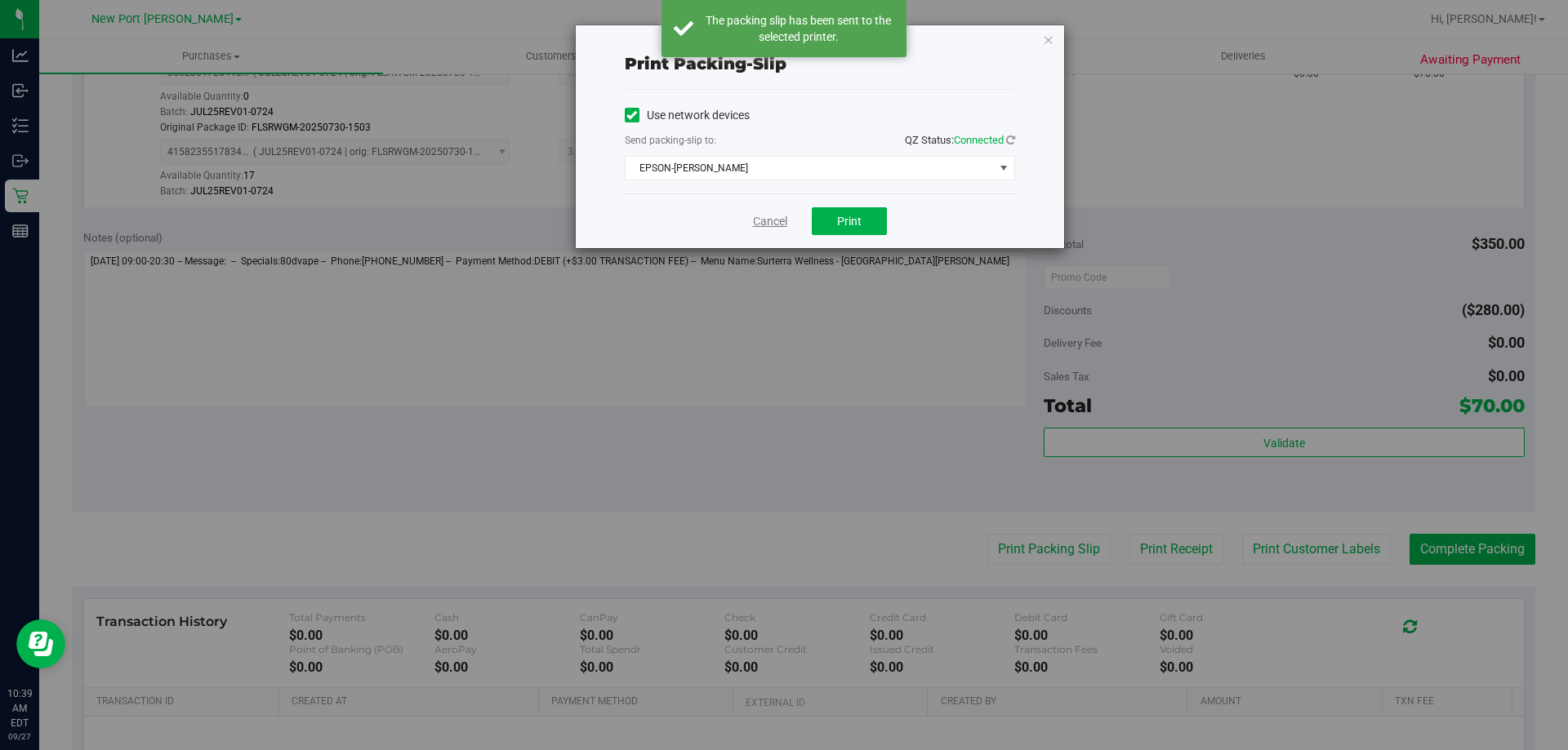
click at [776, 224] on link "Cancel" at bounding box center [770, 221] width 34 height 17
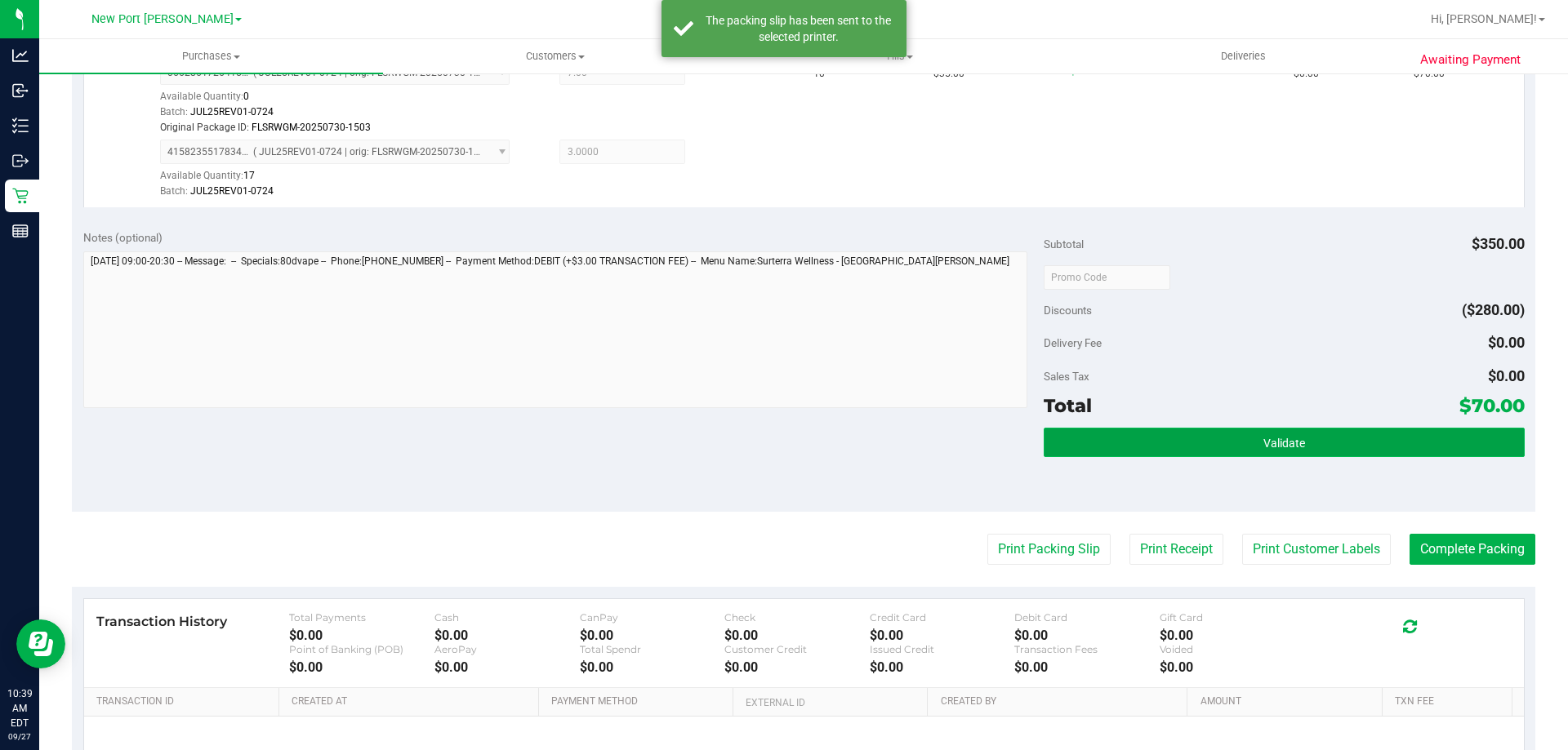
click at [1170, 438] on button "Validate" at bounding box center [1284, 442] width 480 height 29
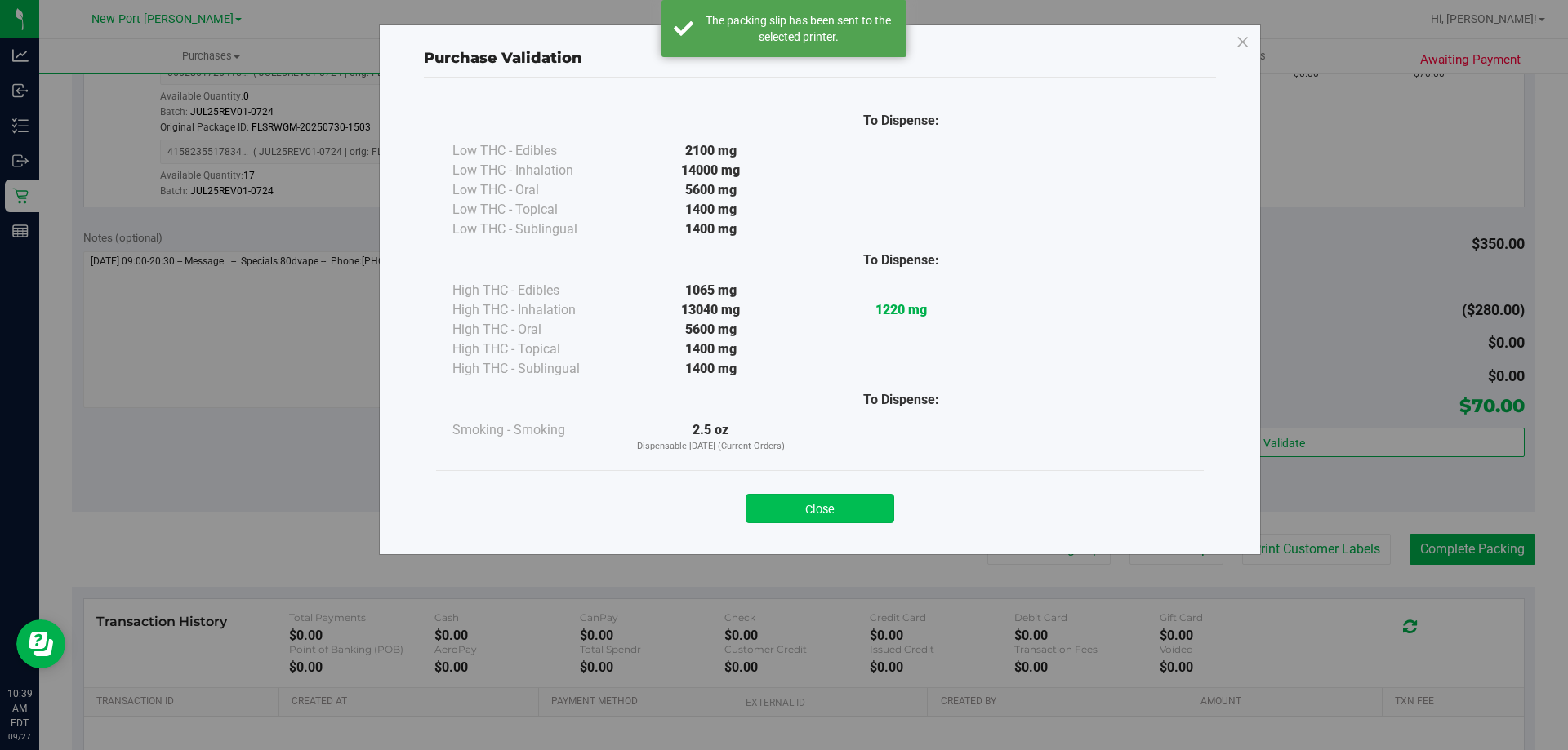
click at [859, 509] on button "Close" at bounding box center [820, 508] width 148 height 29
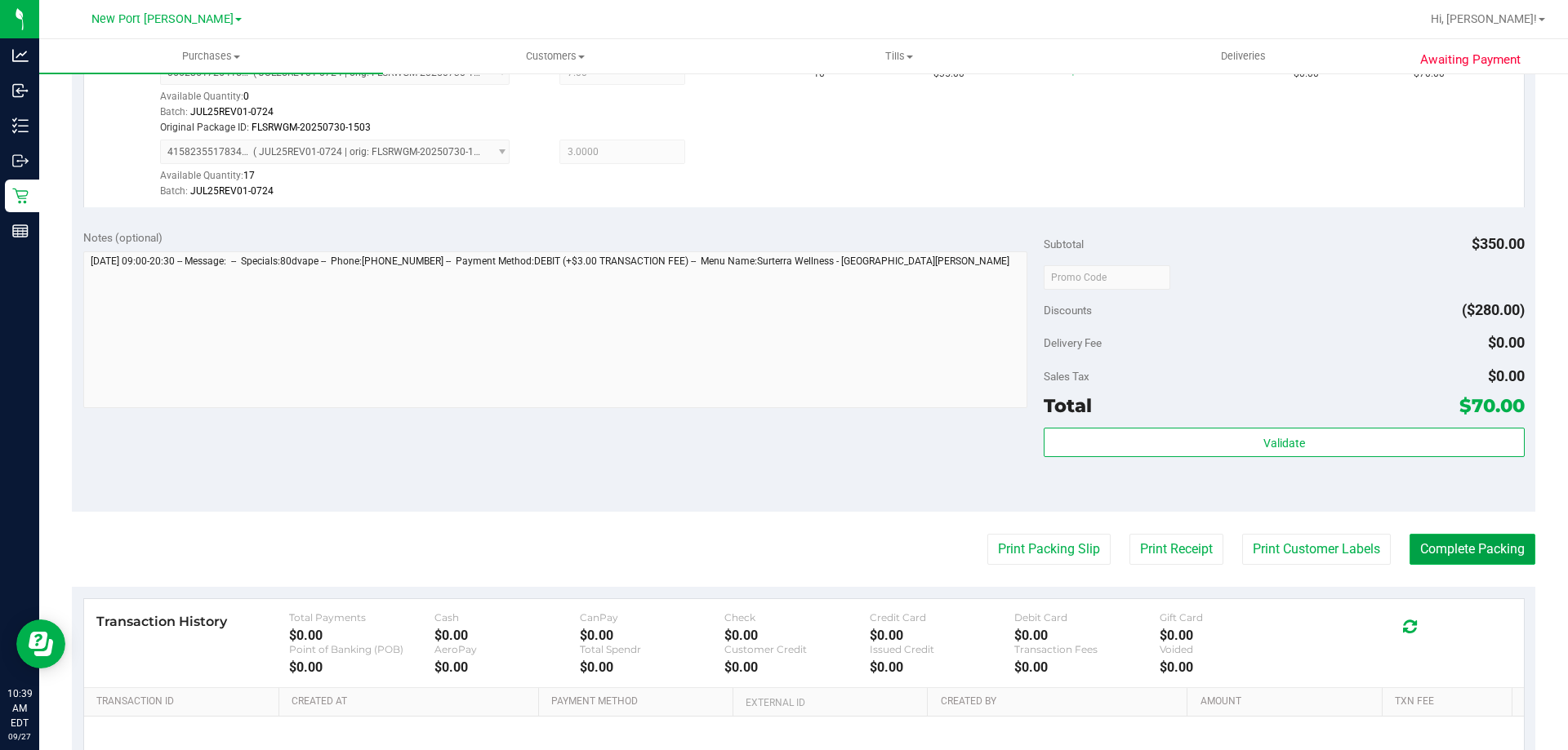
click at [1428, 553] on button "Complete Packing" at bounding box center [1472, 549] width 126 height 31
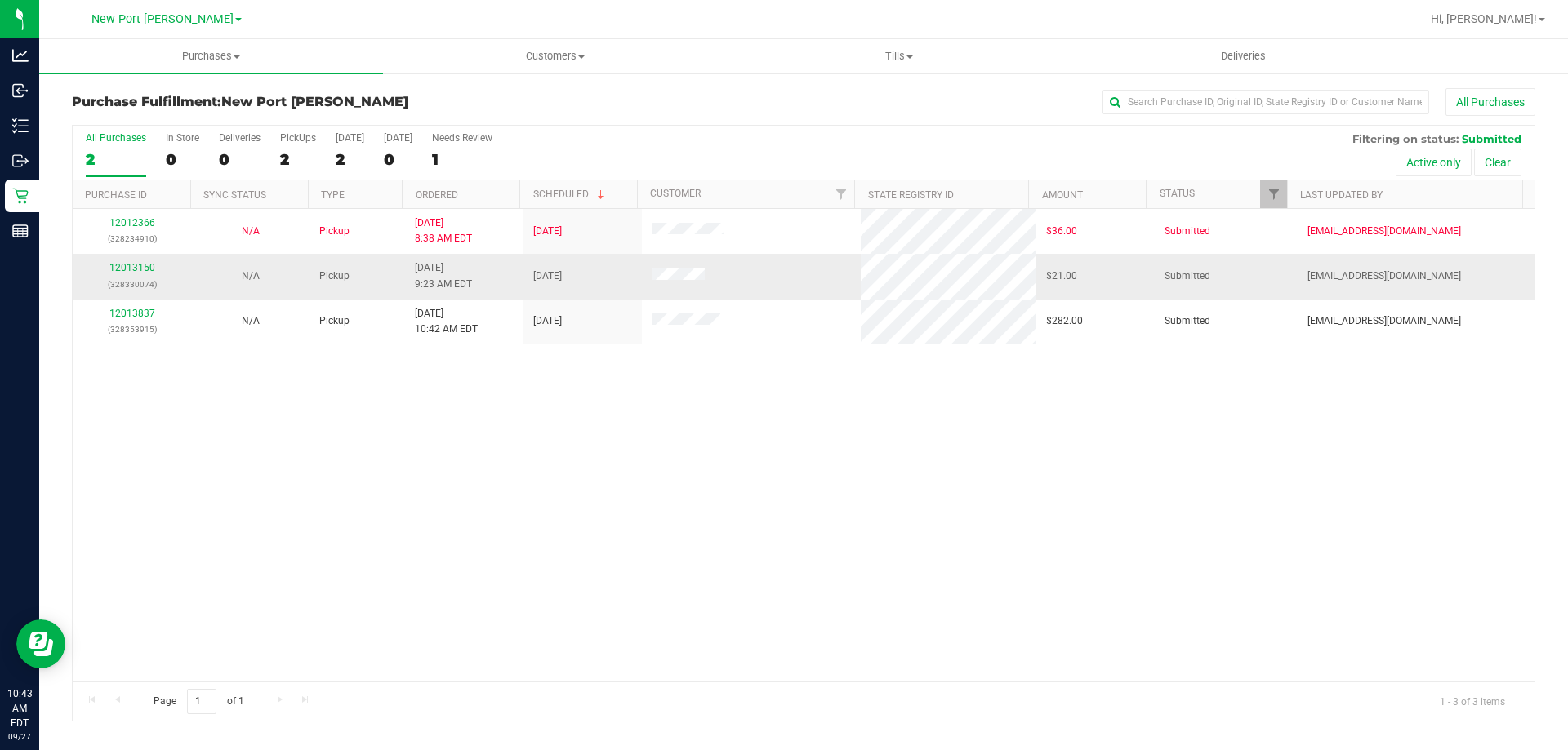
click at [125, 268] on link "12013150" at bounding box center [132, 268] width 46 height 12
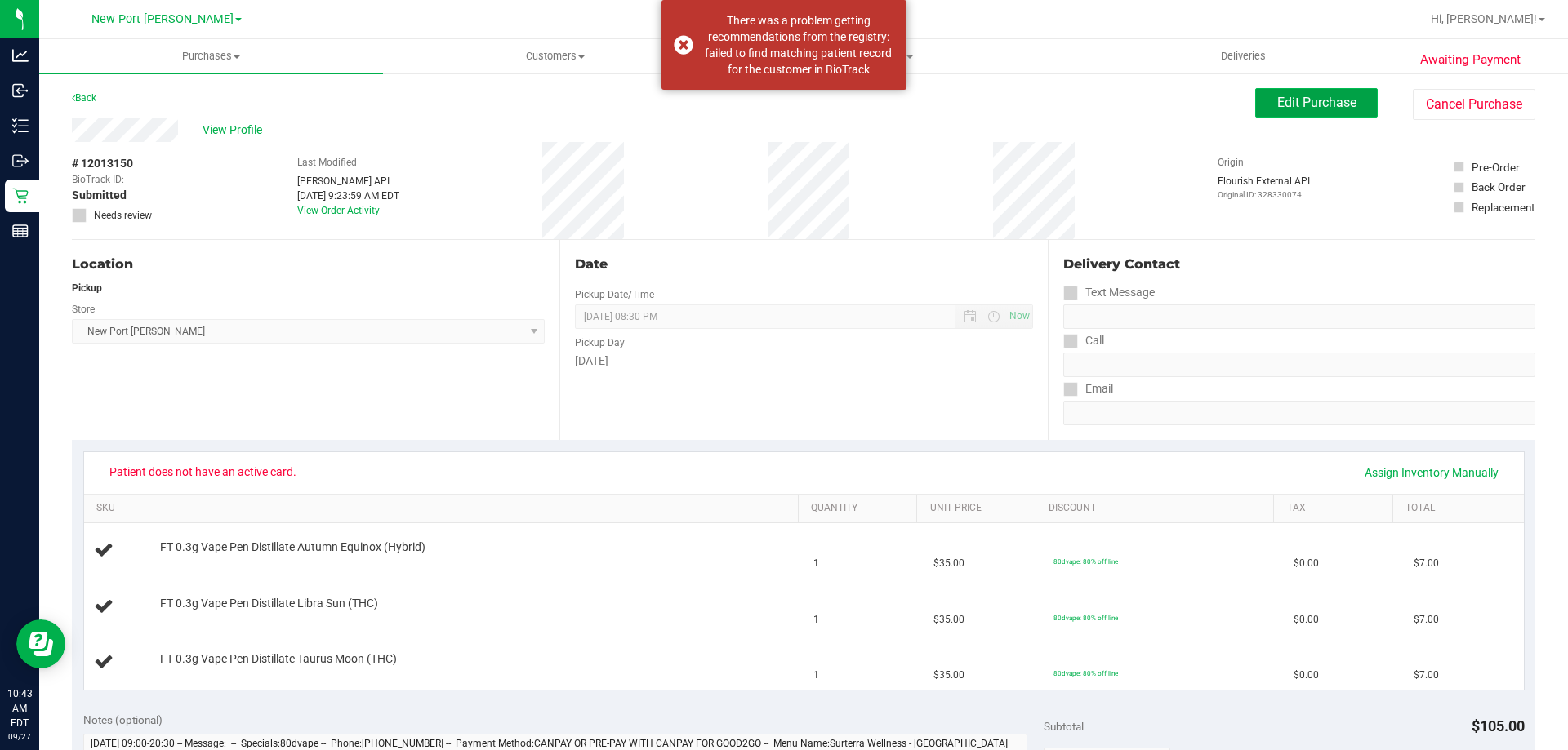
click at [1309, 113] on button "Edit Purchase" at bounding box center [1316, 103] width 122 height 29
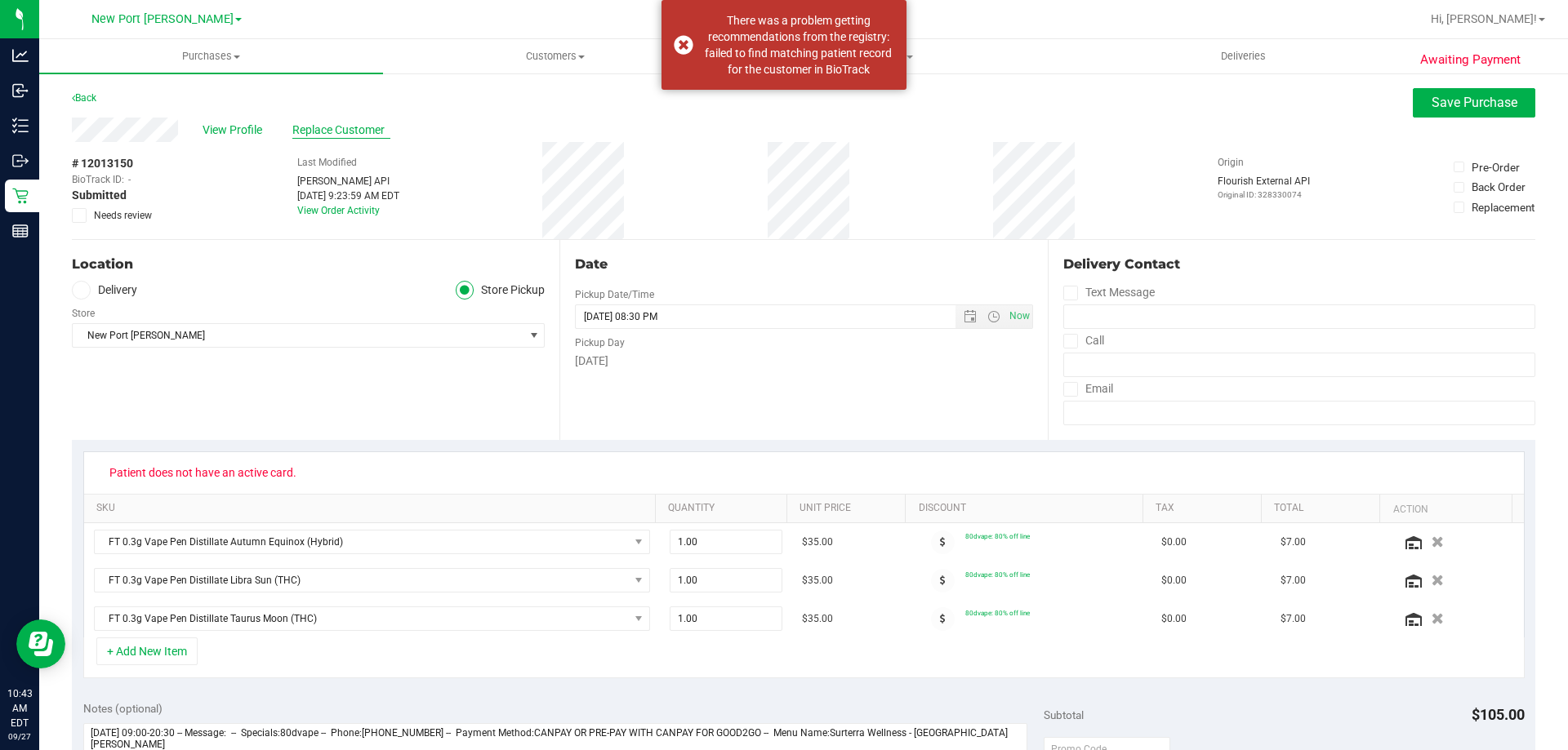
click at [304, 128] on span "Replace Customer" at bounding box center [341, 129] width 98 height 17
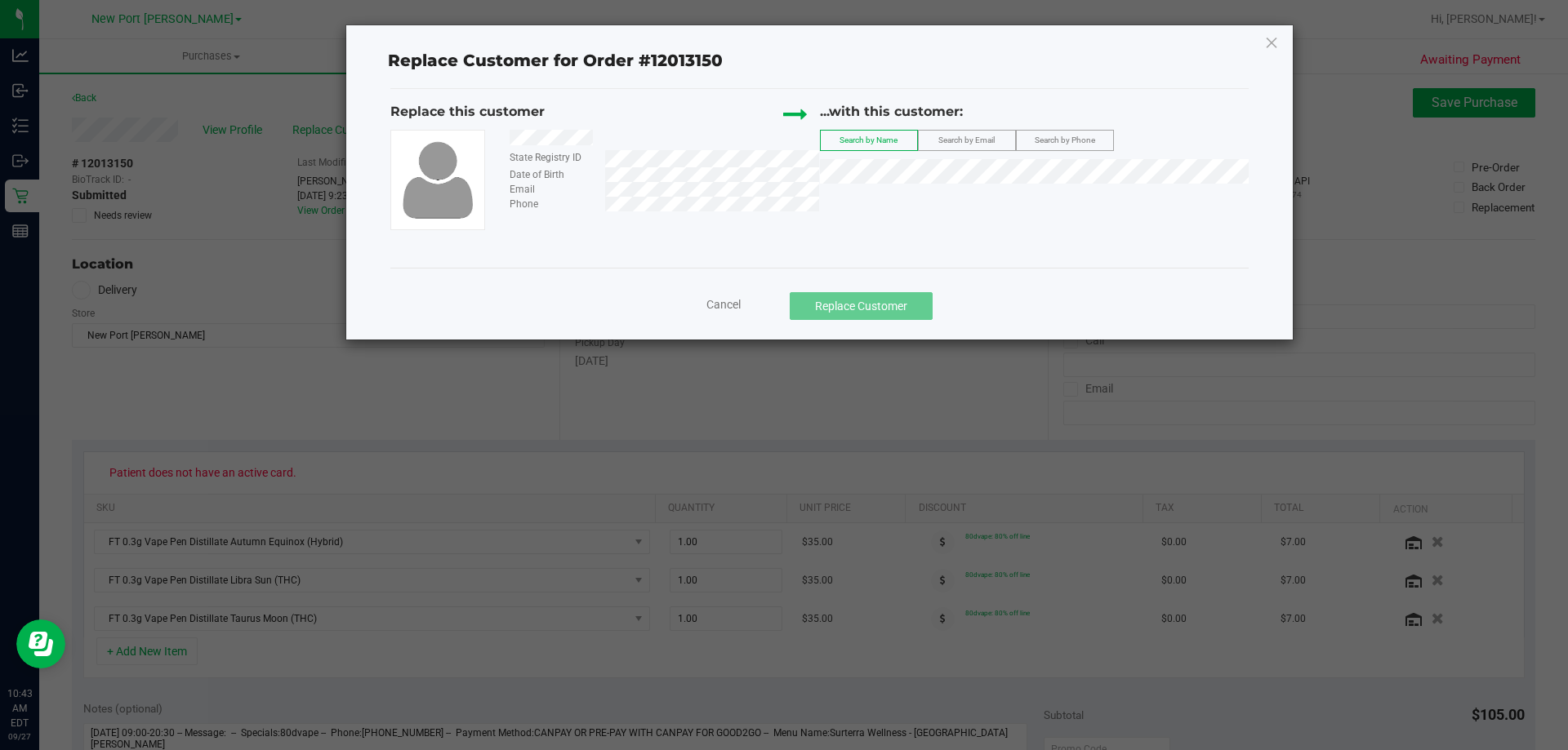
click at [986, 147] on label "Search by Email" at bounding box center [967, 140] width 96 height 20
click at [859, 206] on span "KATY COLUZZI" at bounding box center [874, 202] width 88 height 13
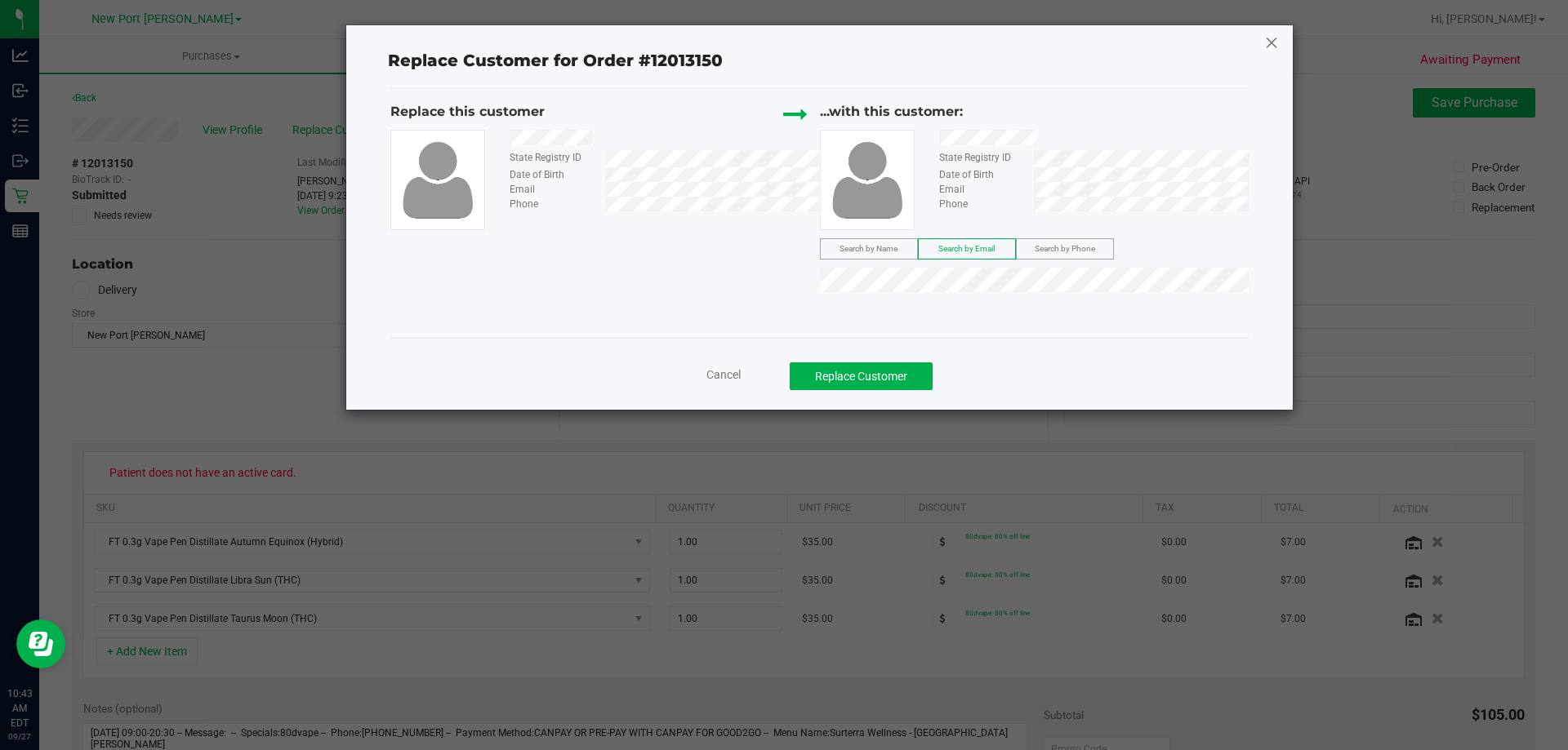
click at [1269, 48] on icon at bounding box center [1272, 42] width 14 height 26
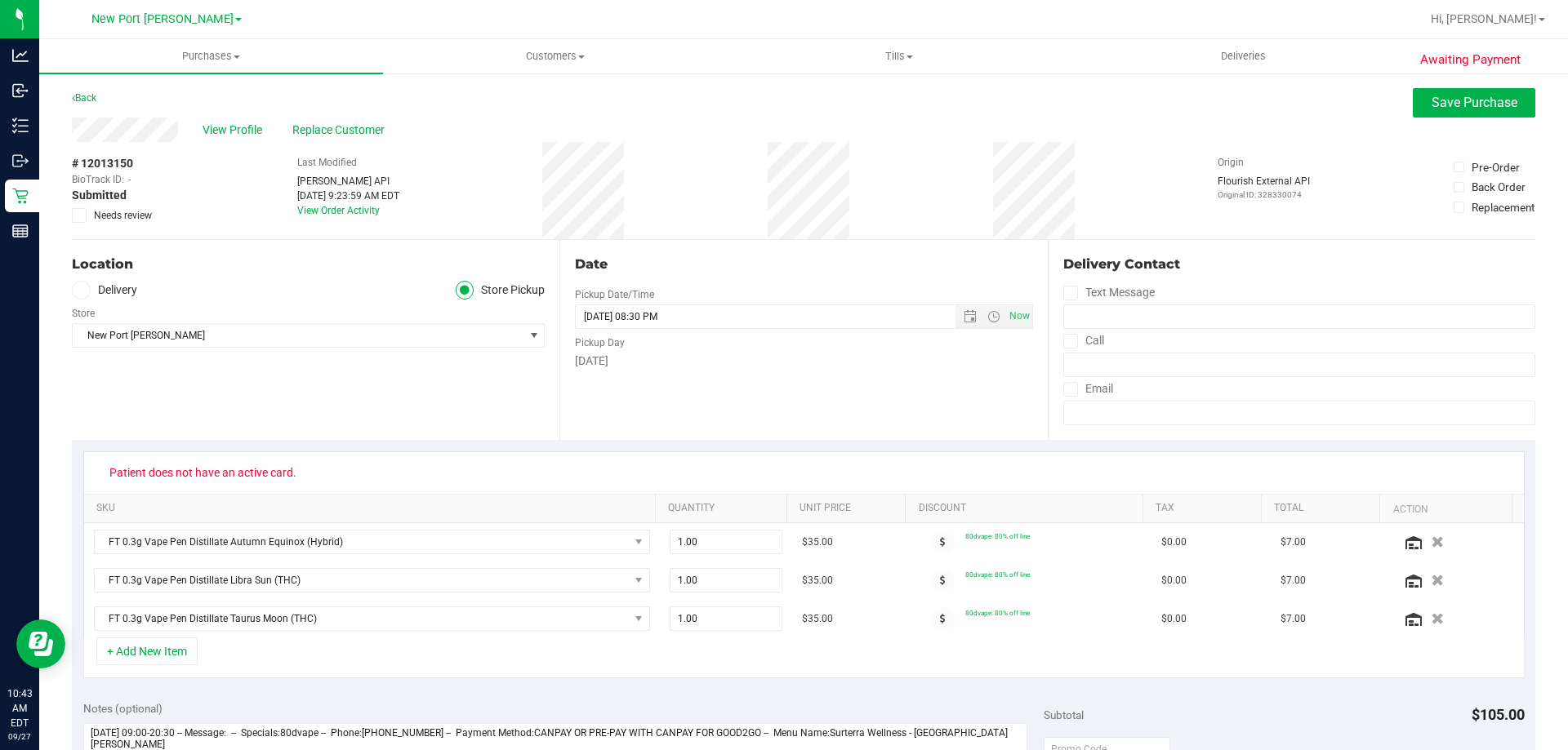
click at [96, 214] on span "Needs review" at bounding box center [122, 215] width 58 height 14
click at [0, 0] on input "Needs review" at bounding box center [0, 0] width 0 height 0
click at [1417, 90] on button "Save Purchase" at bounding box center [1473, 103] width 122 height 29
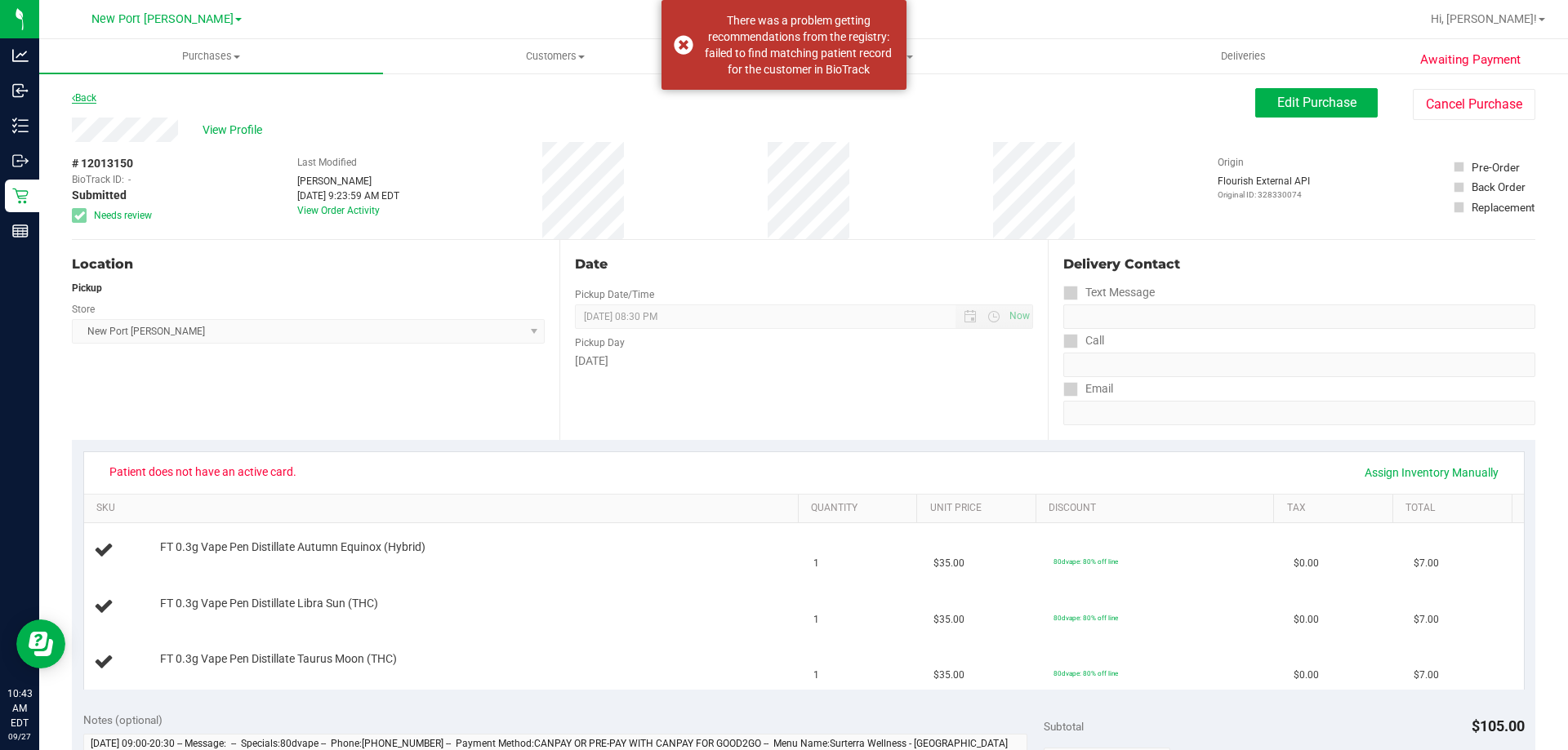
click at [93, 100] on link "Back" at bounding box center [83, 97] width 24 height 12
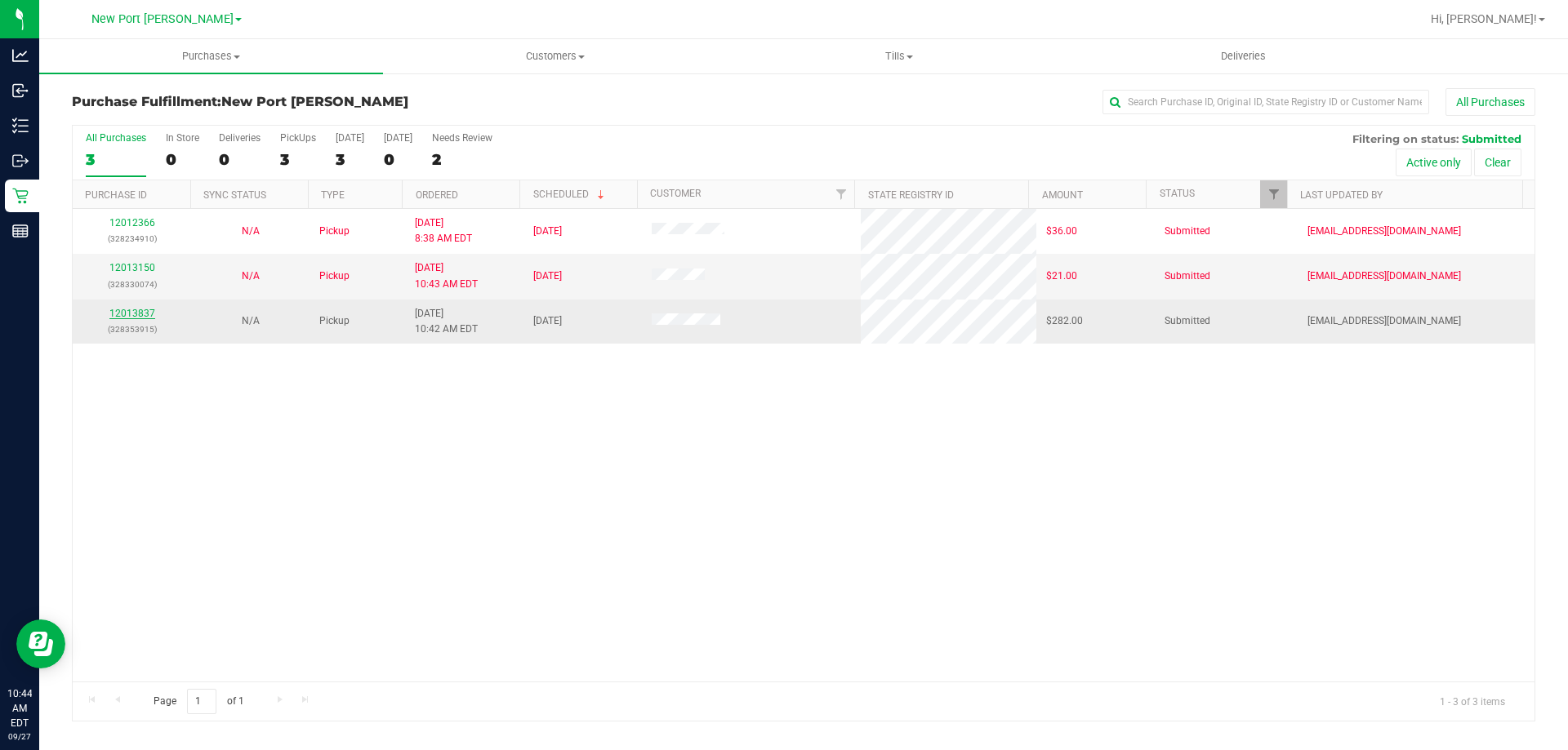
click at [138, 314] on link "12013837" at bounding box center [132, 313] width 46 height 12
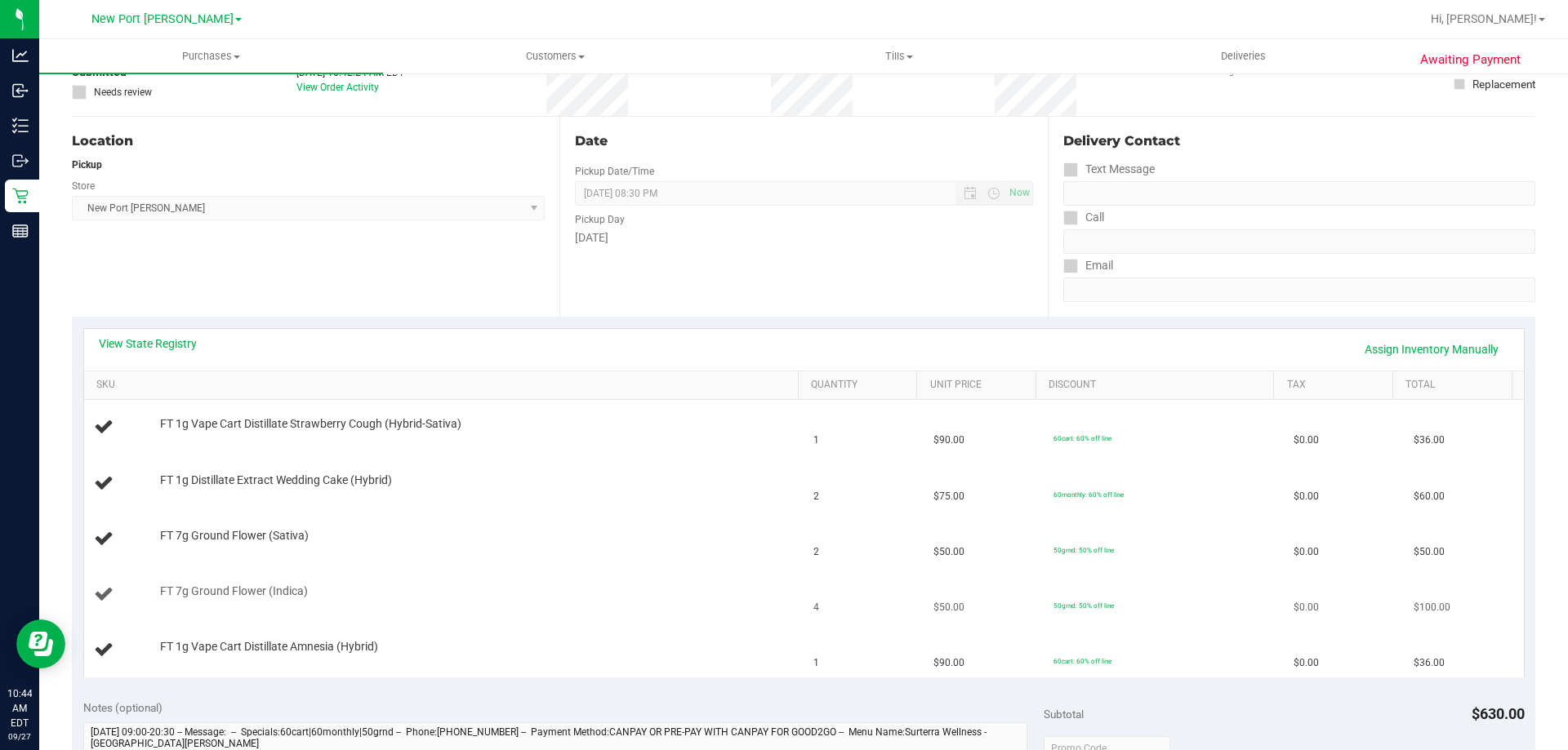
scroll to position [163, 0]
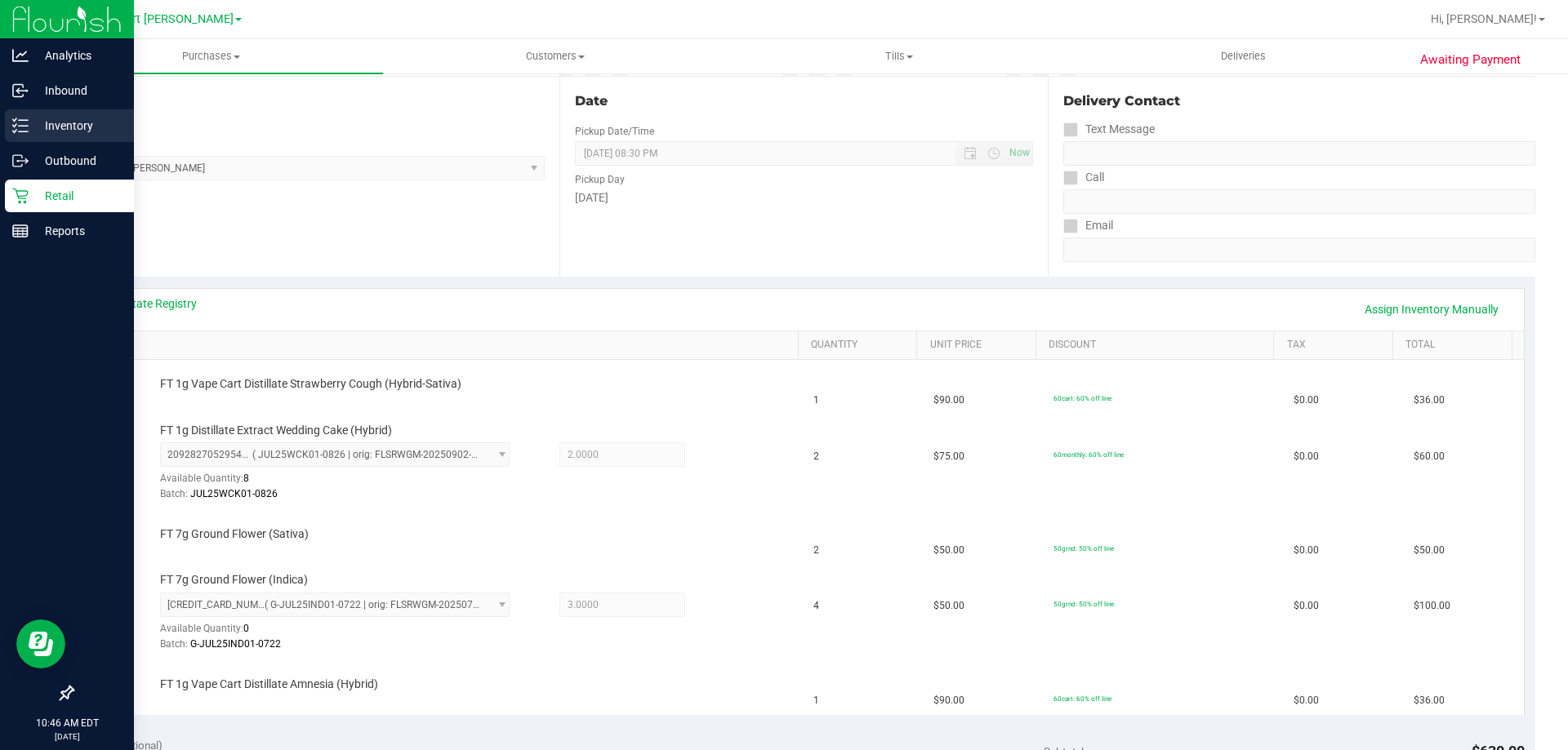
click at [61, 123] on p "Inventory" at bounding box center [78, 126] width 98 height 20
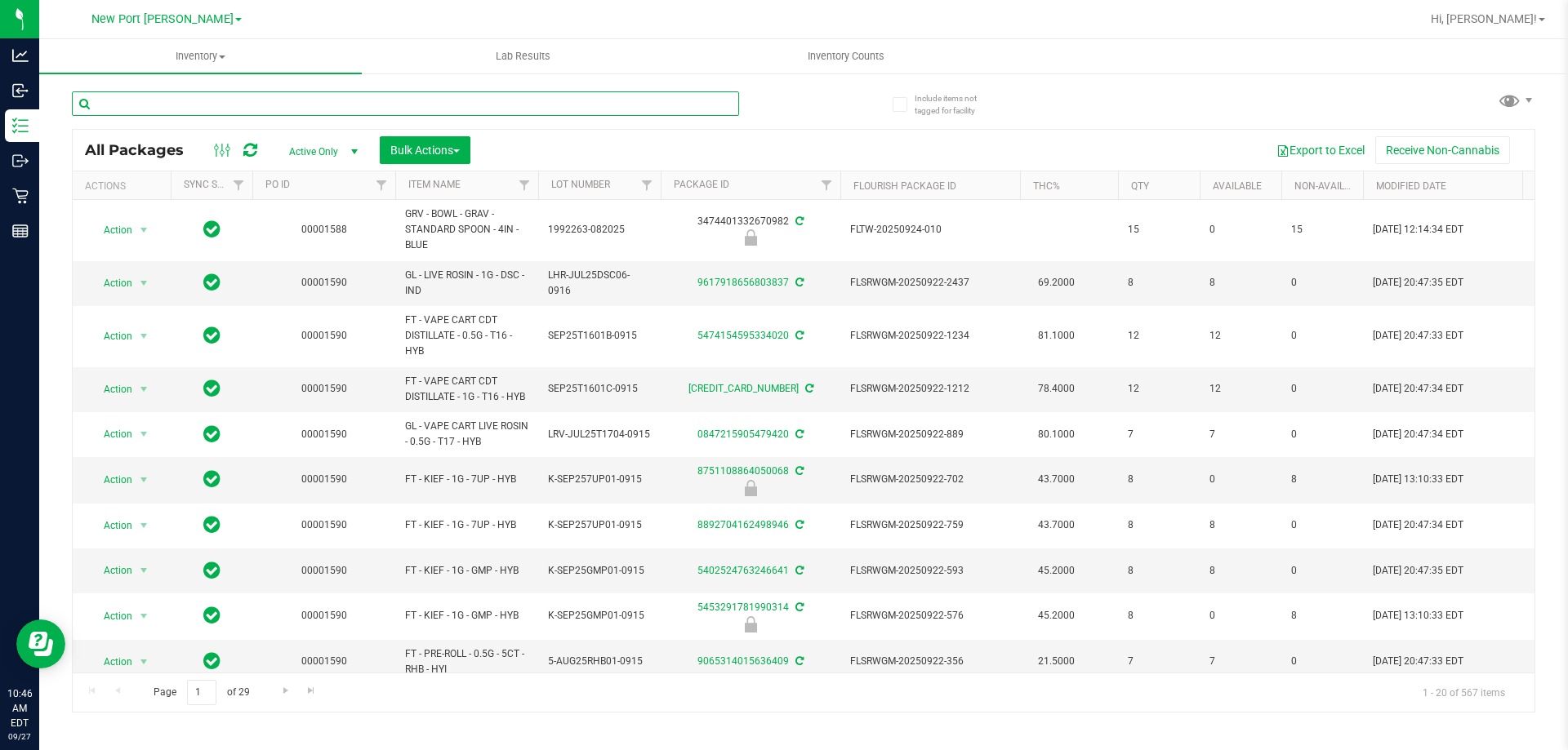
click at [139, 109] on input "text" at bounding box center [405, 103] width 667 height 24
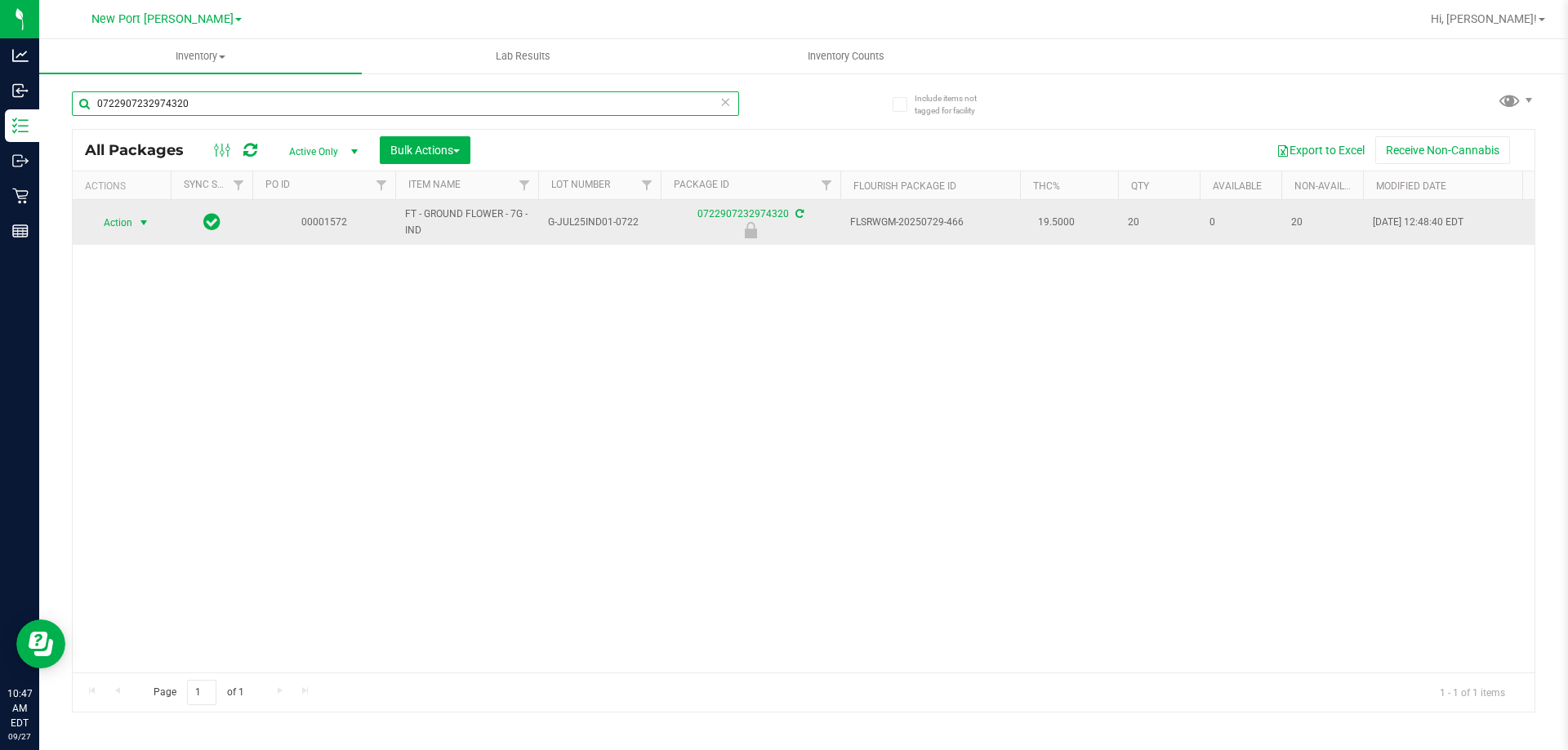
type input "0722907232974320"
click at [143, 222] on span "select" at bounding box center [144, 222] width 13 height 13
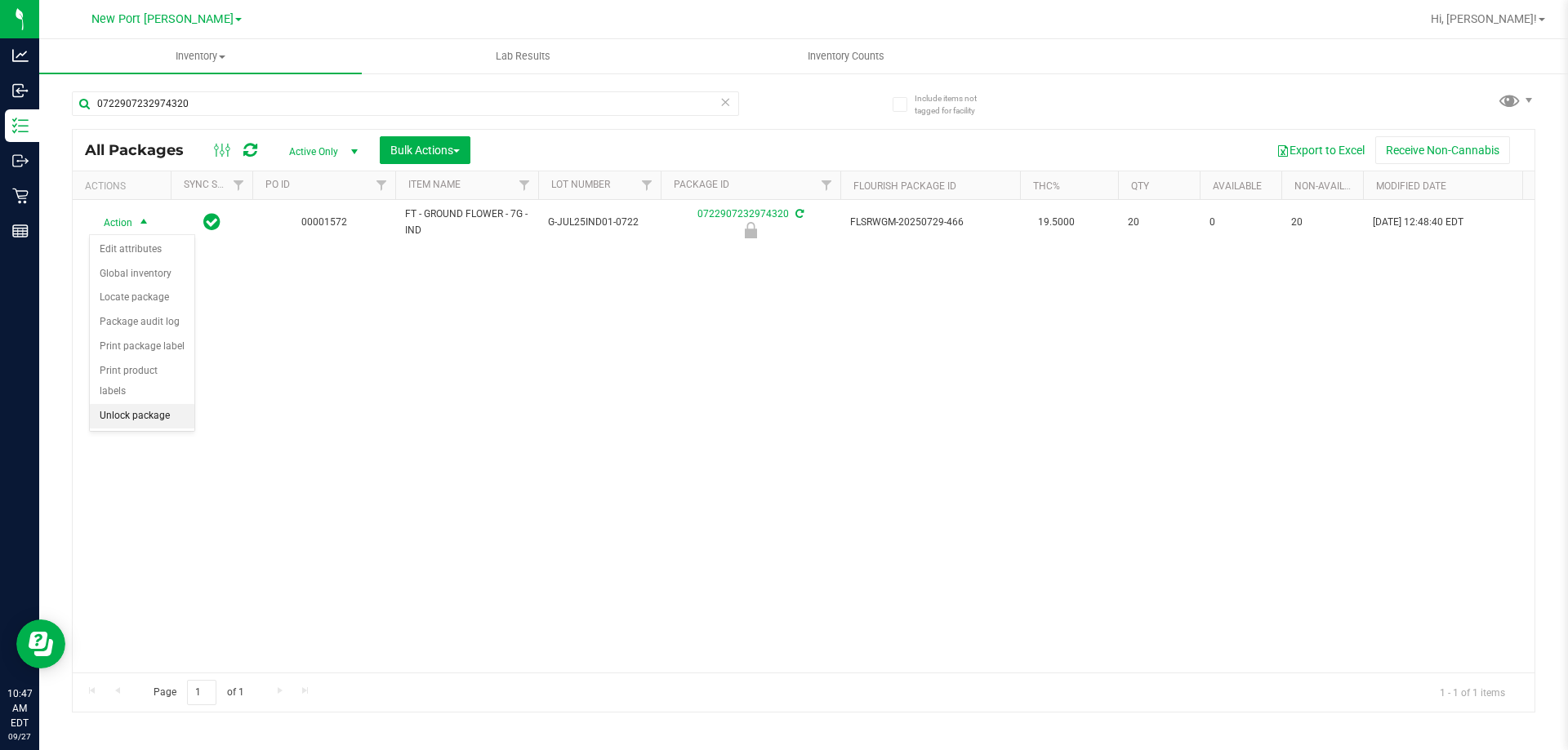
click at [141, 404] on li "Unlock package" at bounding box center [142, 416] width 104 height 24
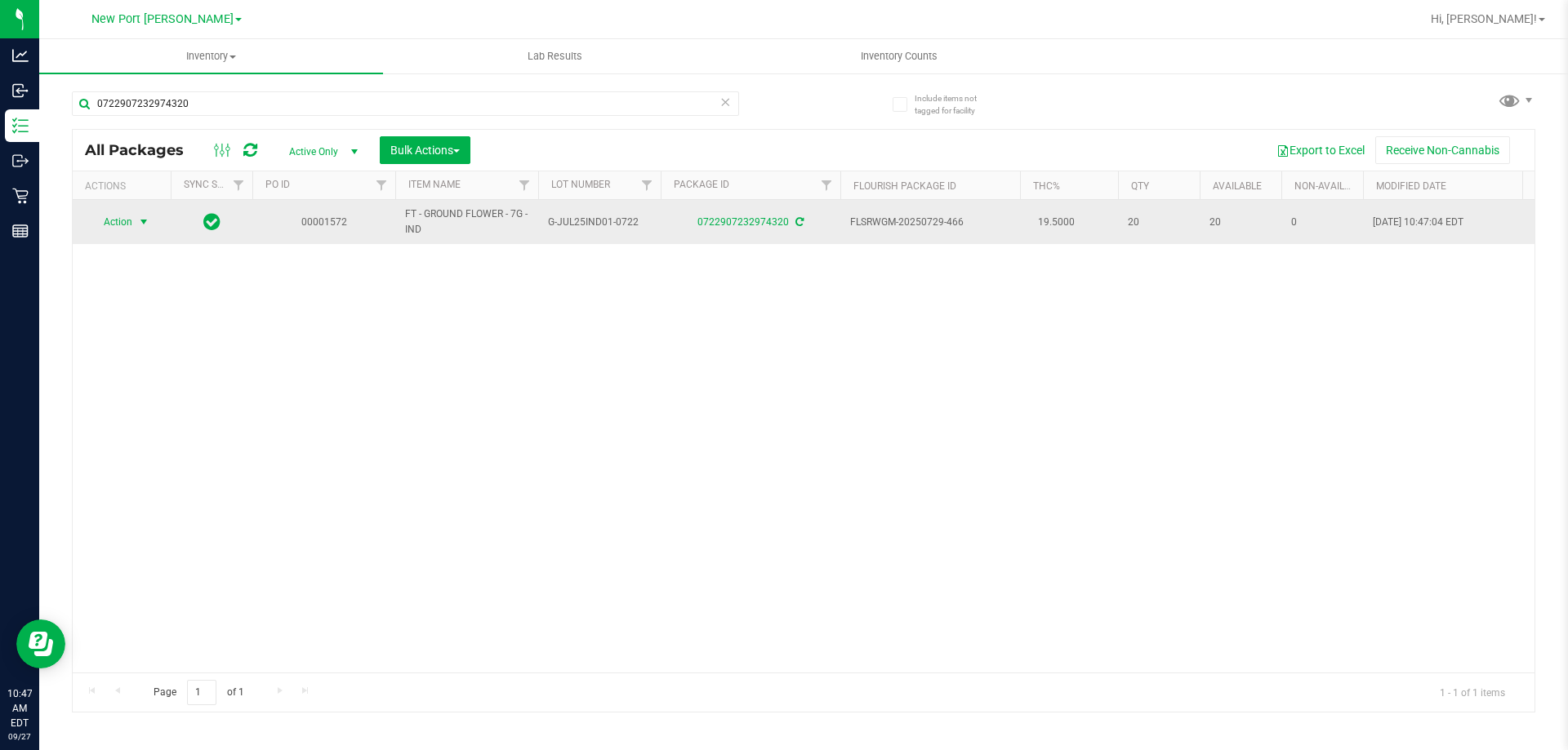
click at [129, 223] on span "Action" at bounding box center [111, 222] width 44 height 23
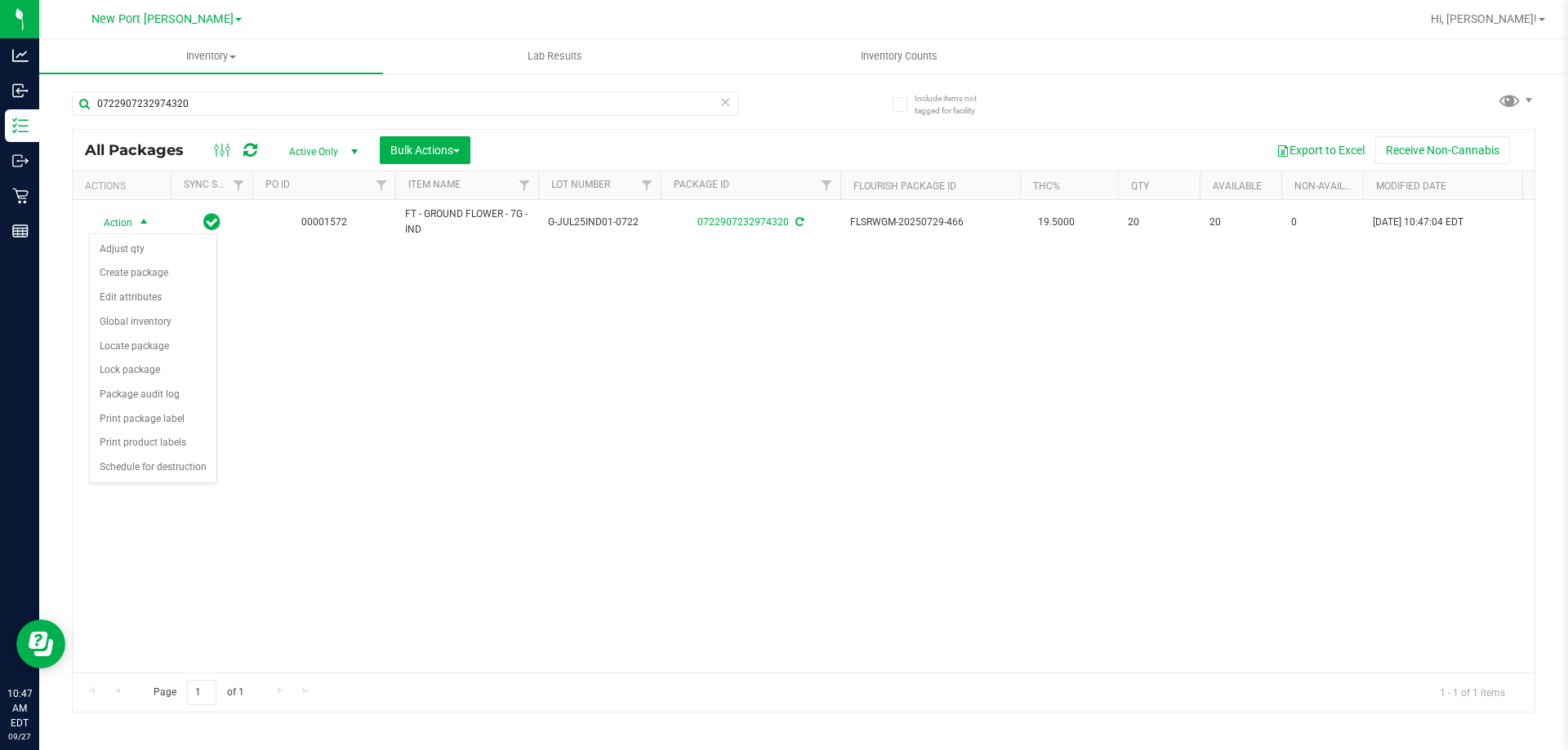
click at [310, 413] on div "Action Action Adjust qty Create package Edit attributes Global inventory Locate…" at bounding box center [803, 437] width 1462 height 473
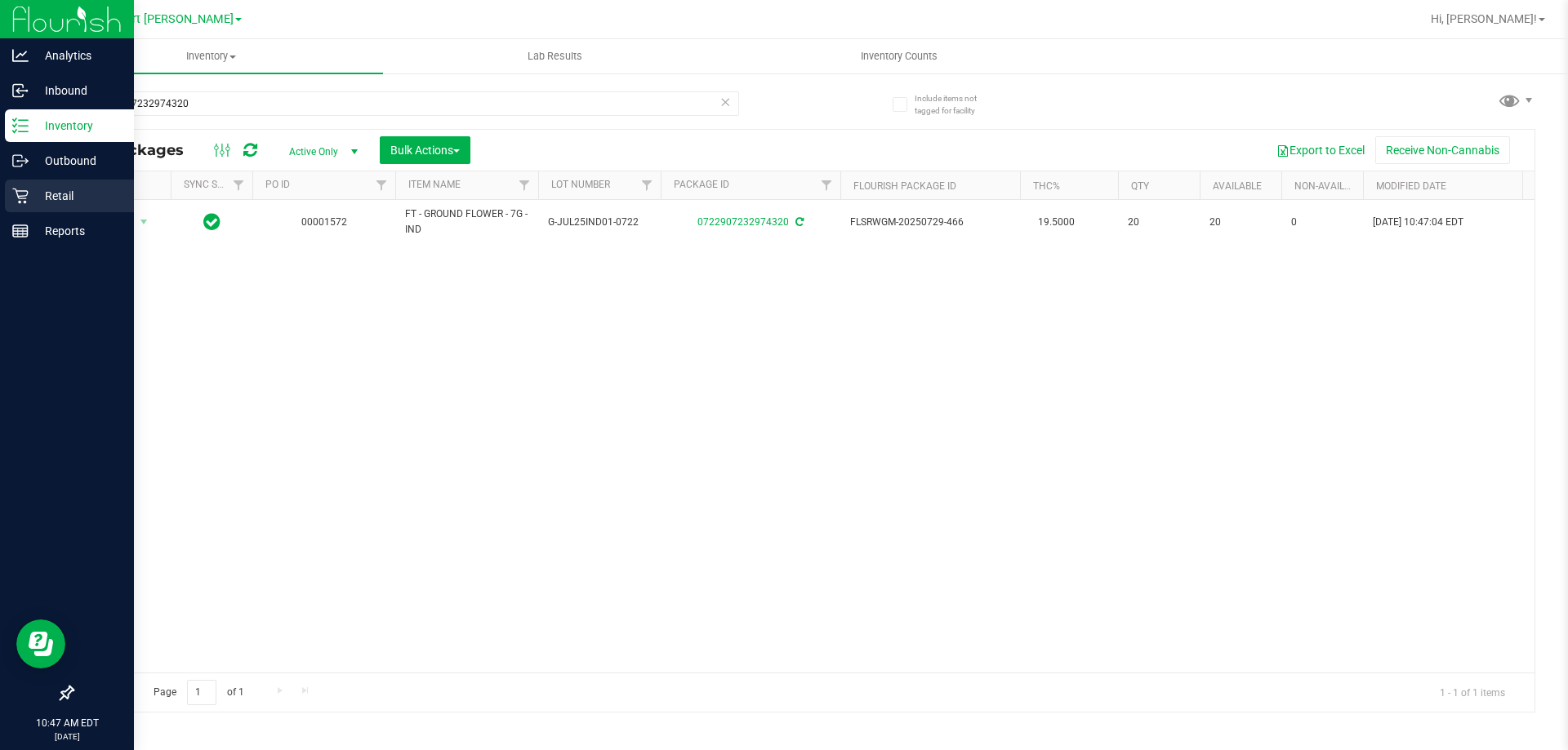
click at [14, 195] on icon at bounding box center [21, 196] width 16 height 16
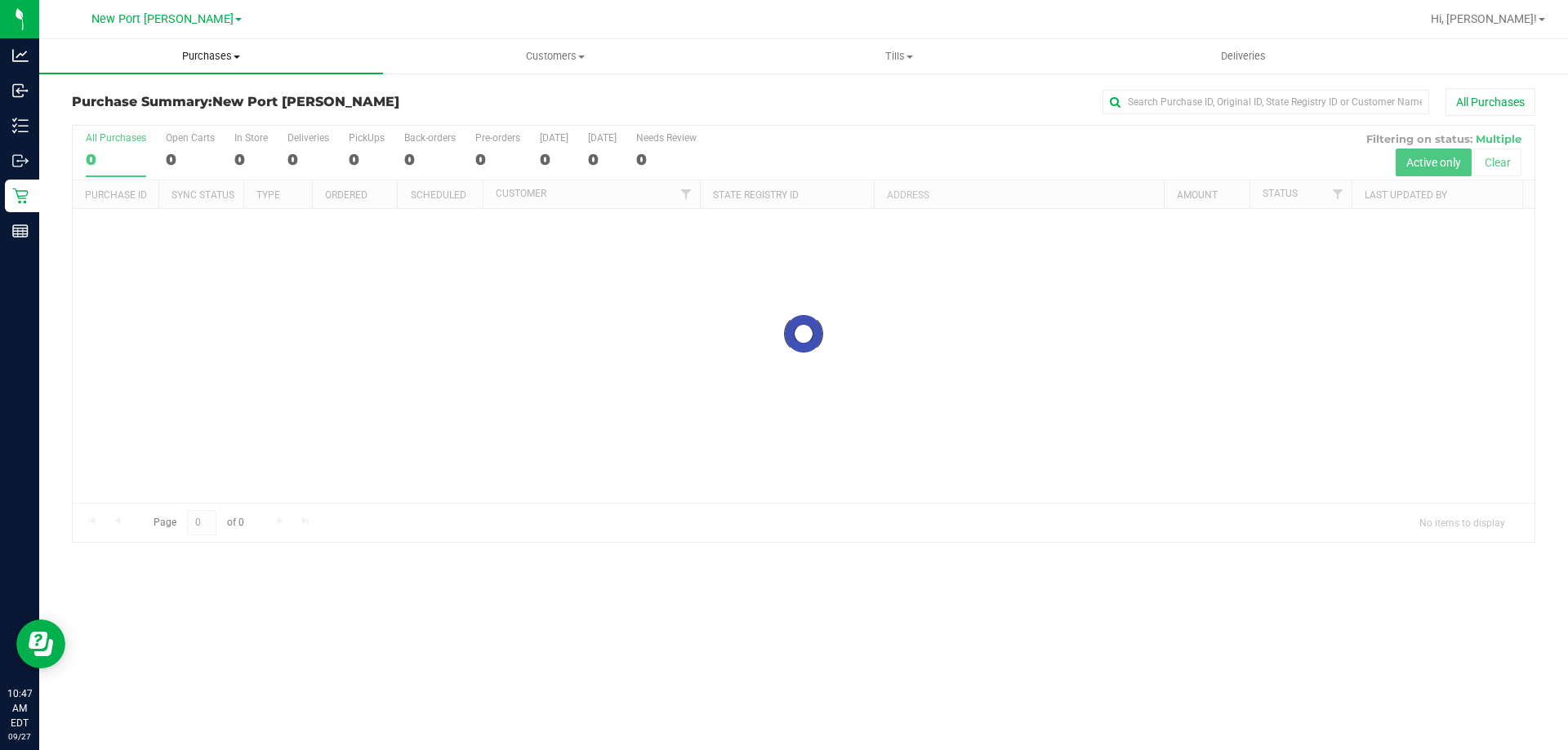
click at [225, 58] on span "Purchases" at bounding box center [211, 56] width 344 height 14
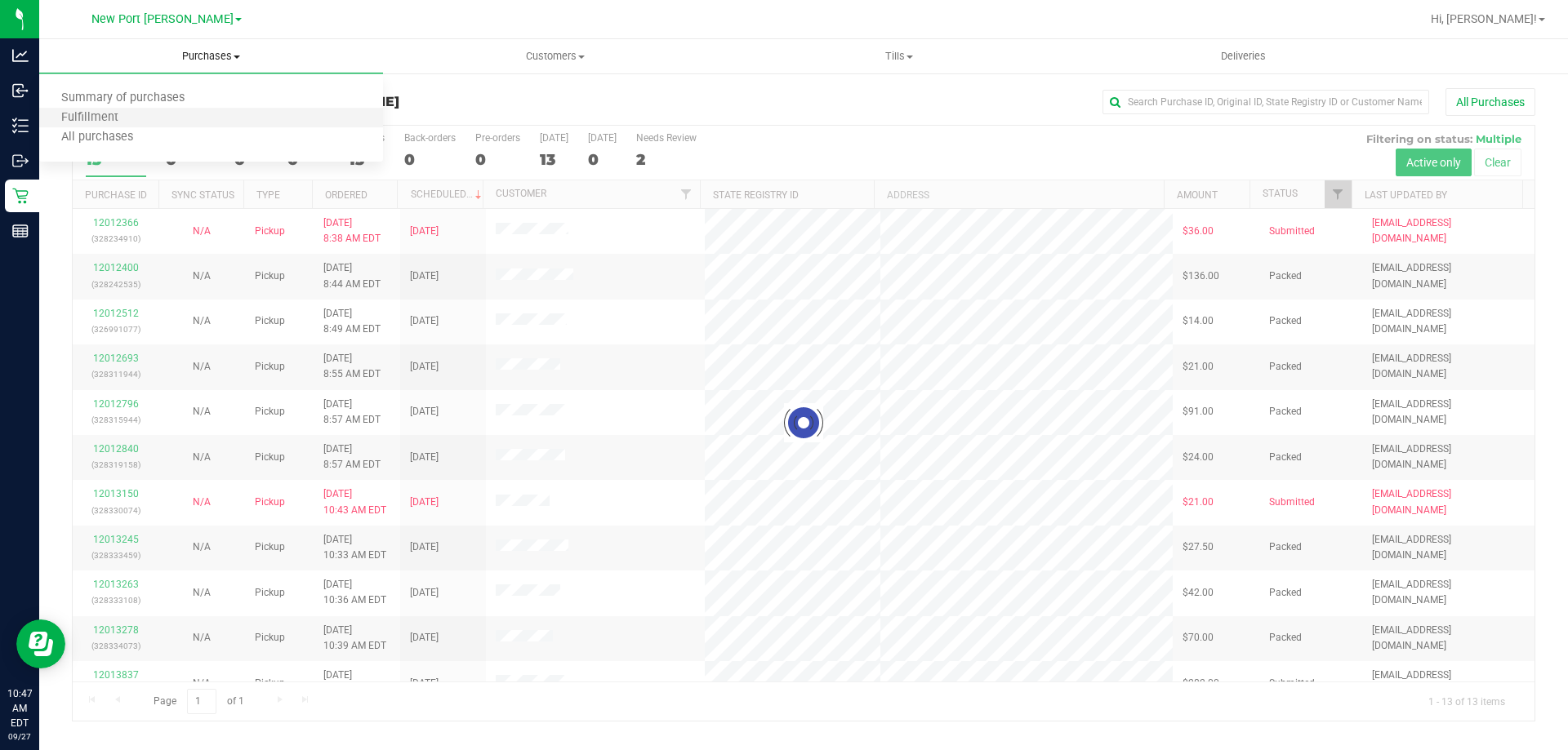
click at [199, 125] on li "Fulfillment" at bounding box center [211, 119] width 344 height 20
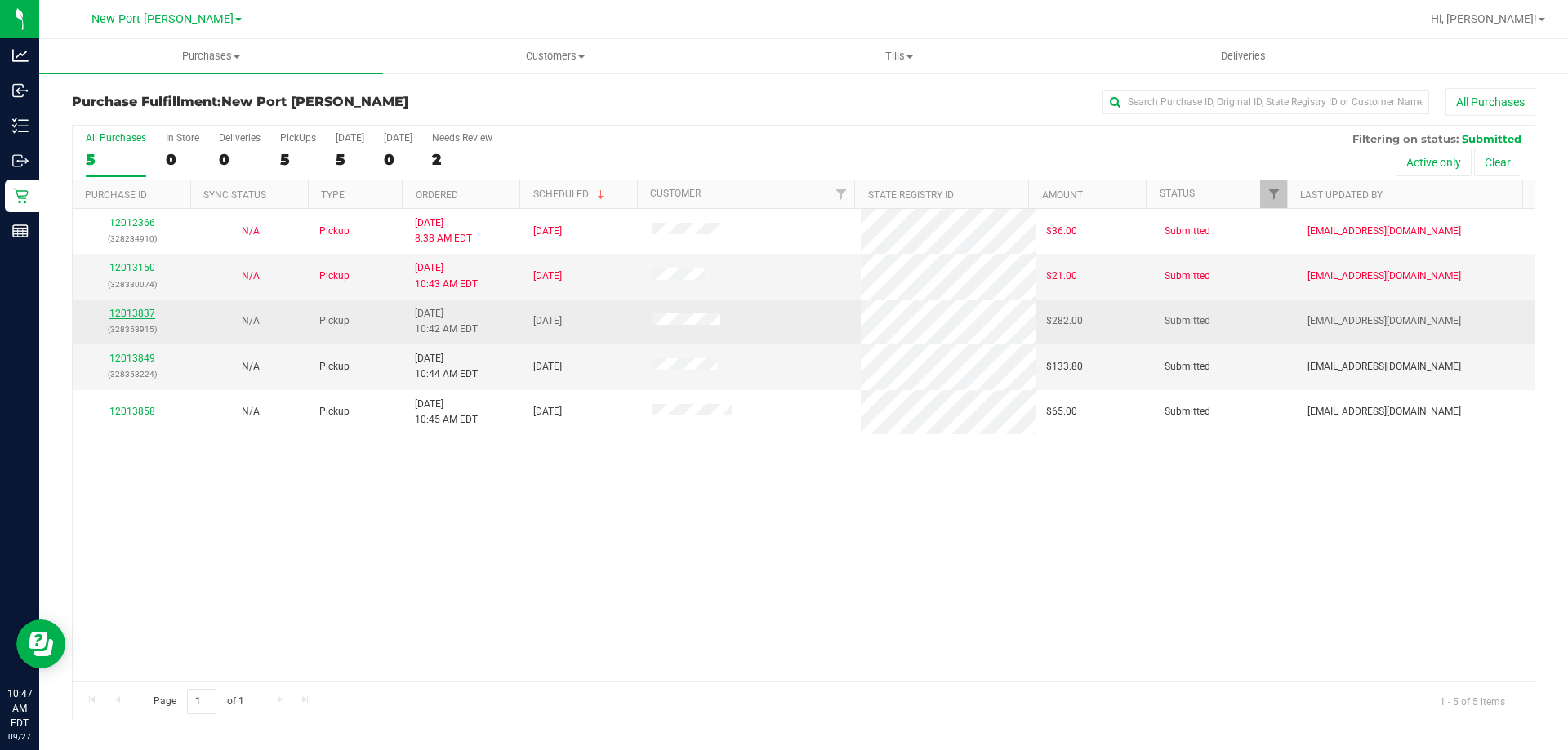
click at [146, 310] on link "12013837" at bounding box center [132, 313] width 46 height 12
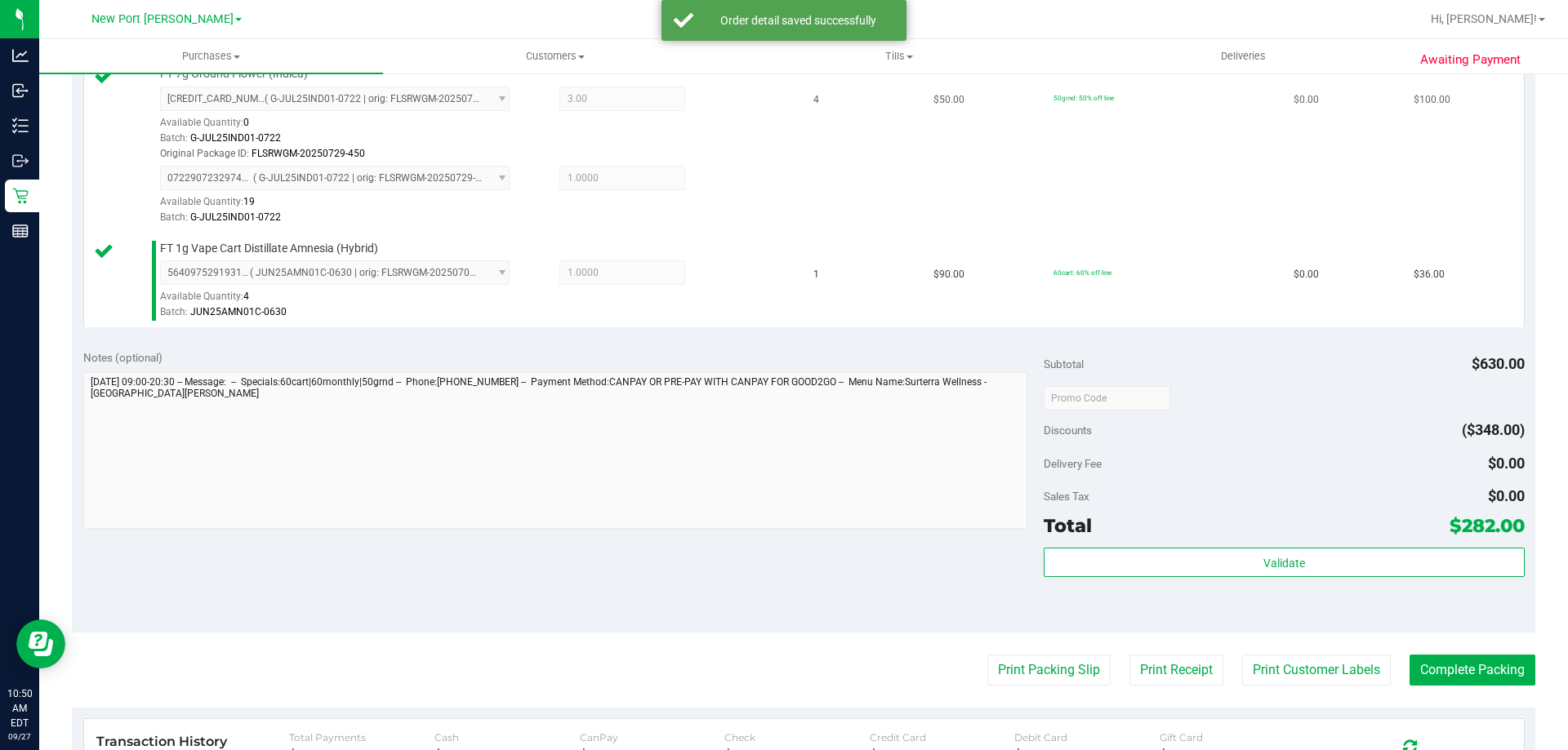
scroll to position [817, 0]
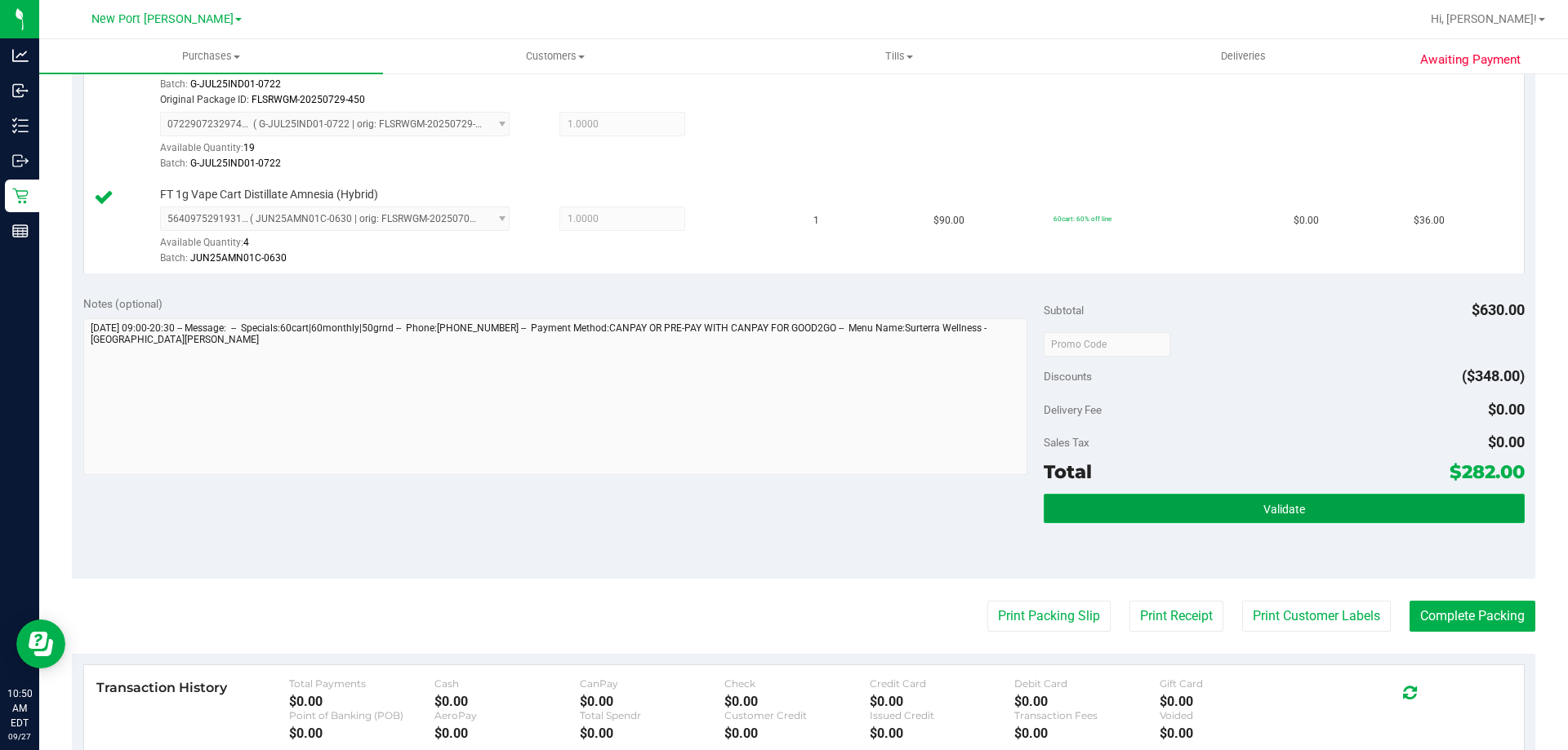
click at [1169, 511] on button "Validate" at bounding box center [1284, 508] width 480 height 29
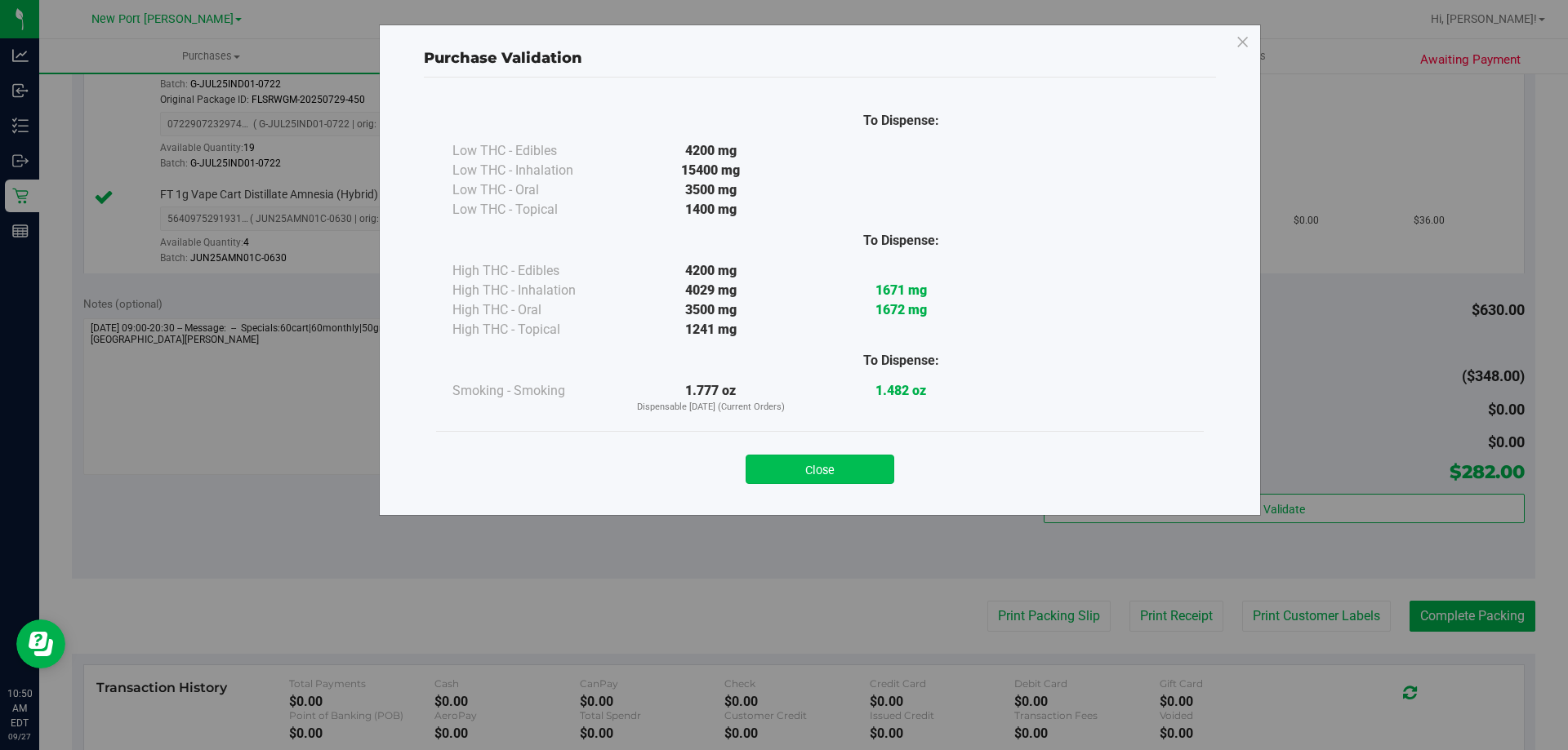
click at [843, 471] on button "Close" at bounding box center [820, 469] width 148 height 29
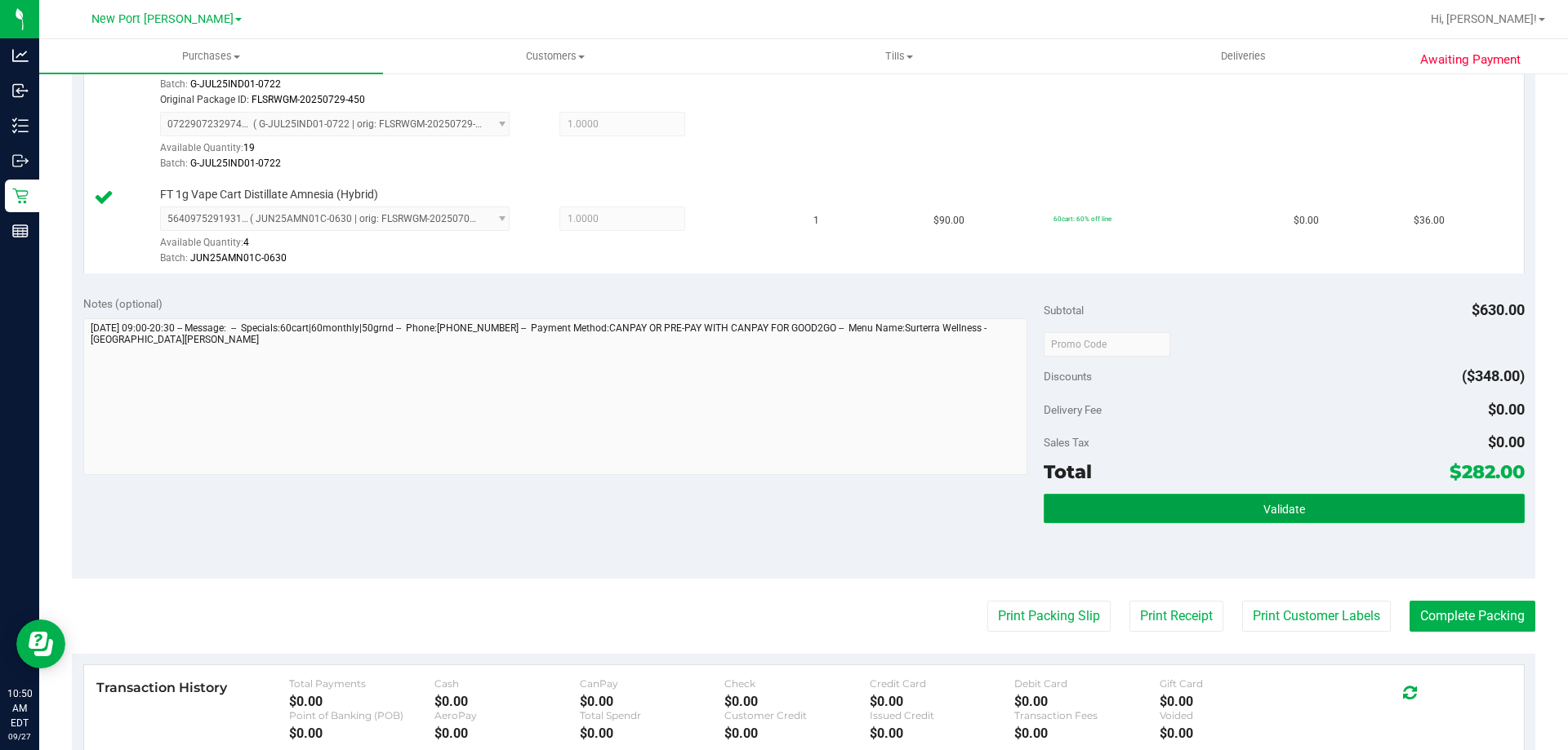
click at [1163, 511] on button "Validate" at bounding box center [1284, 508] width 480 height 29
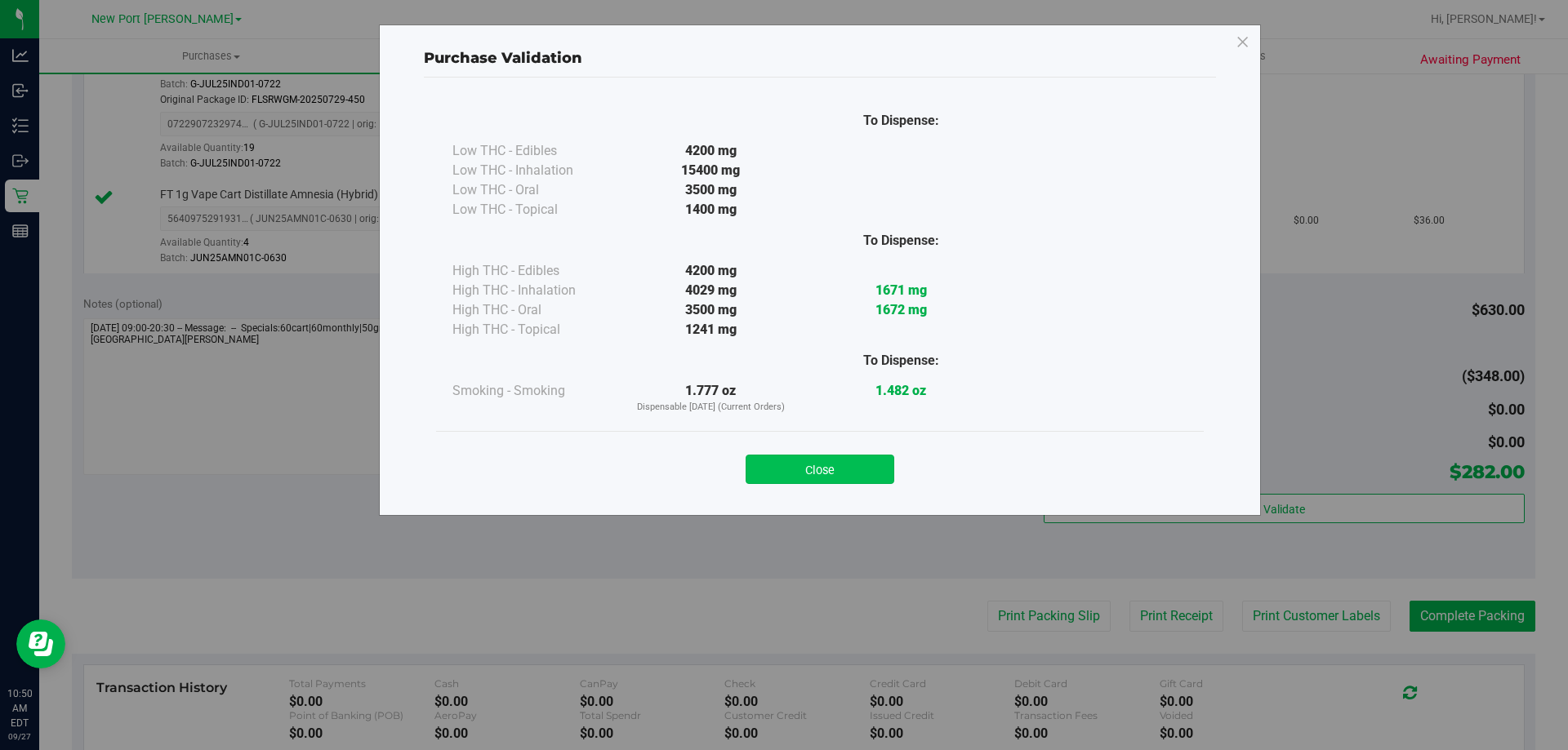
click at [831, 466] on button "Close" at bounding box center [820, 469] width 148 height 29
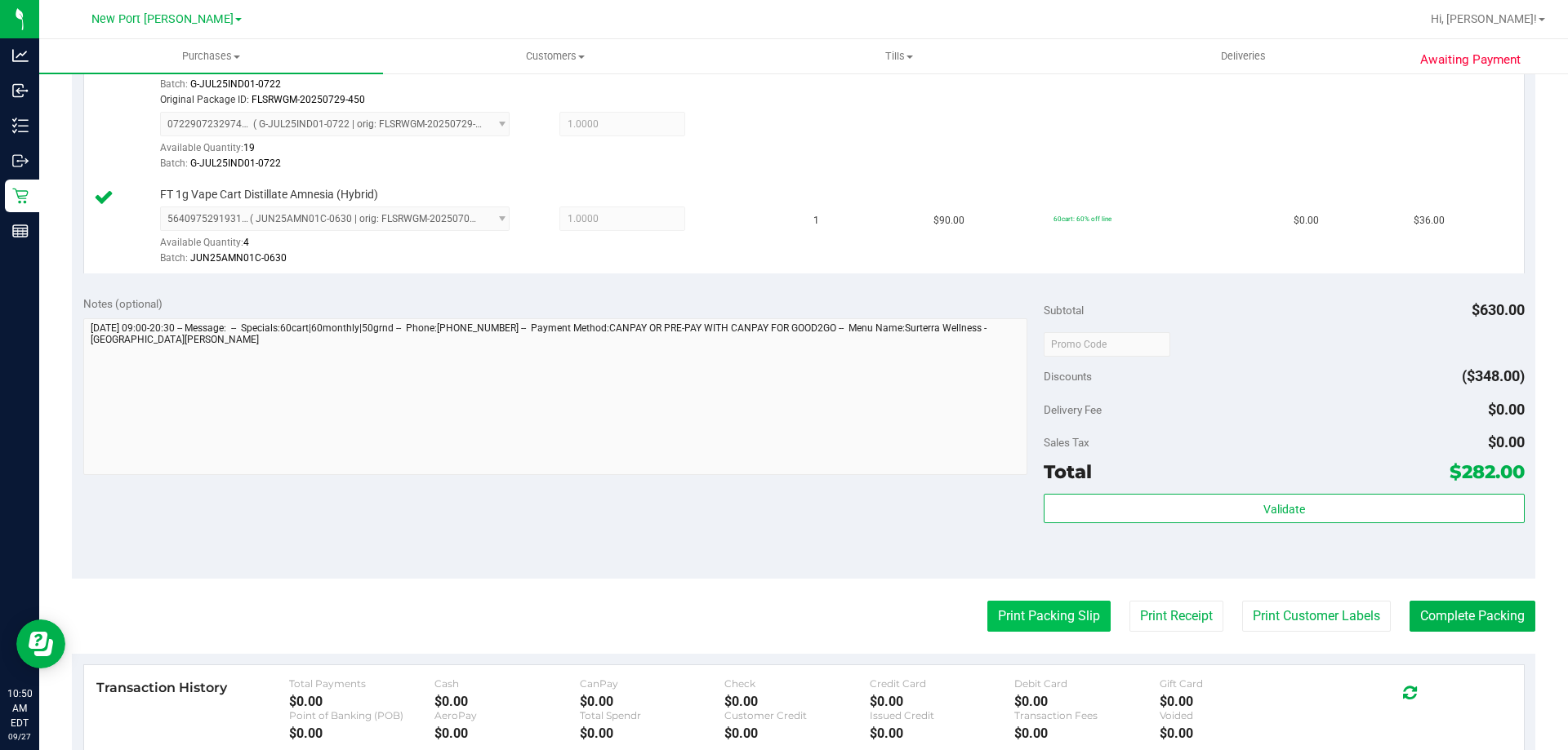
click at [995, 628] on button "Print Packing Slip" at bounding box center [1049, 616] width 123 height 31
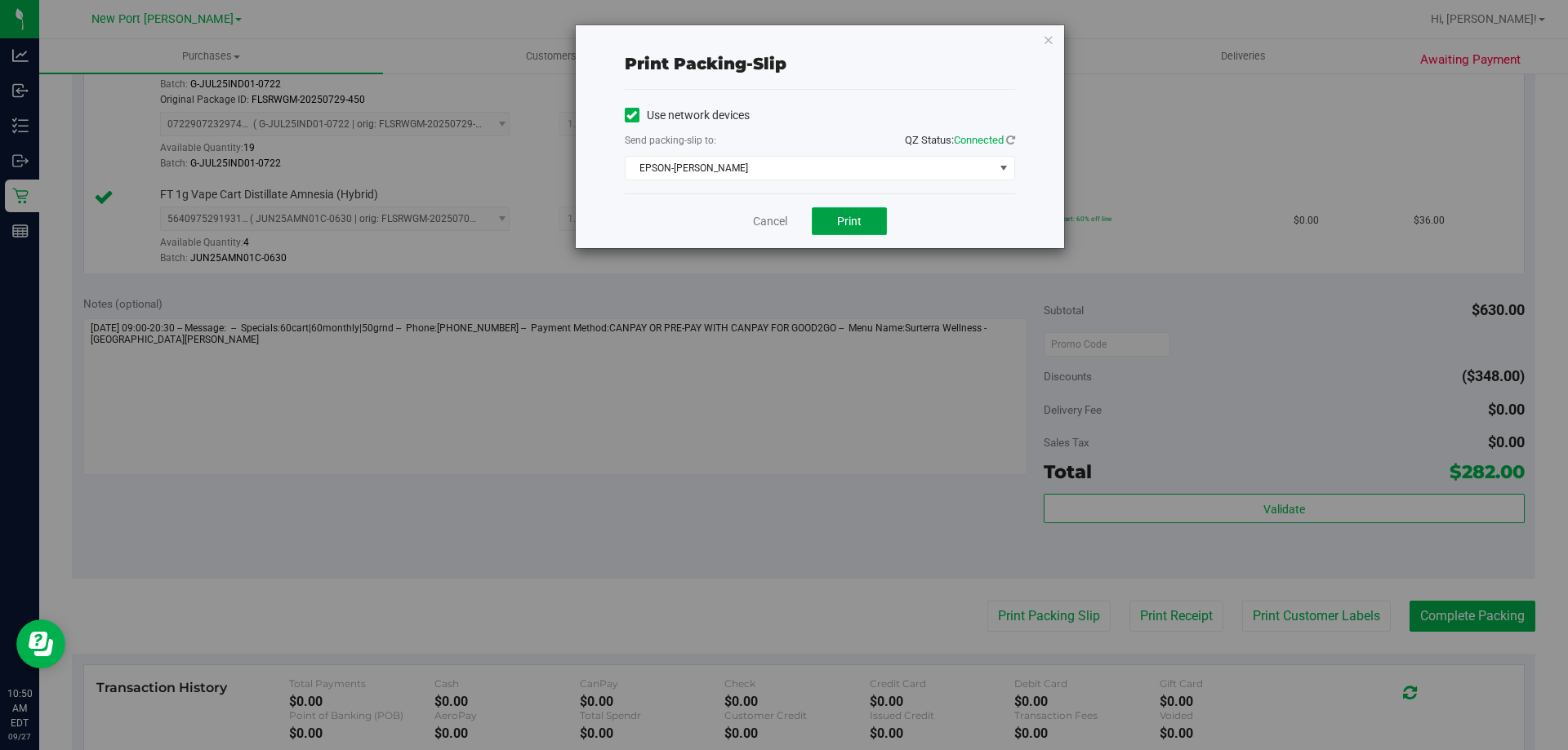
click at [844, 219] on span "Print" at bounding box center [848, 221] width 24 height 13
click at [771, 221] on link "Cancel" at bounding box center [770, 221] width 34 height 17
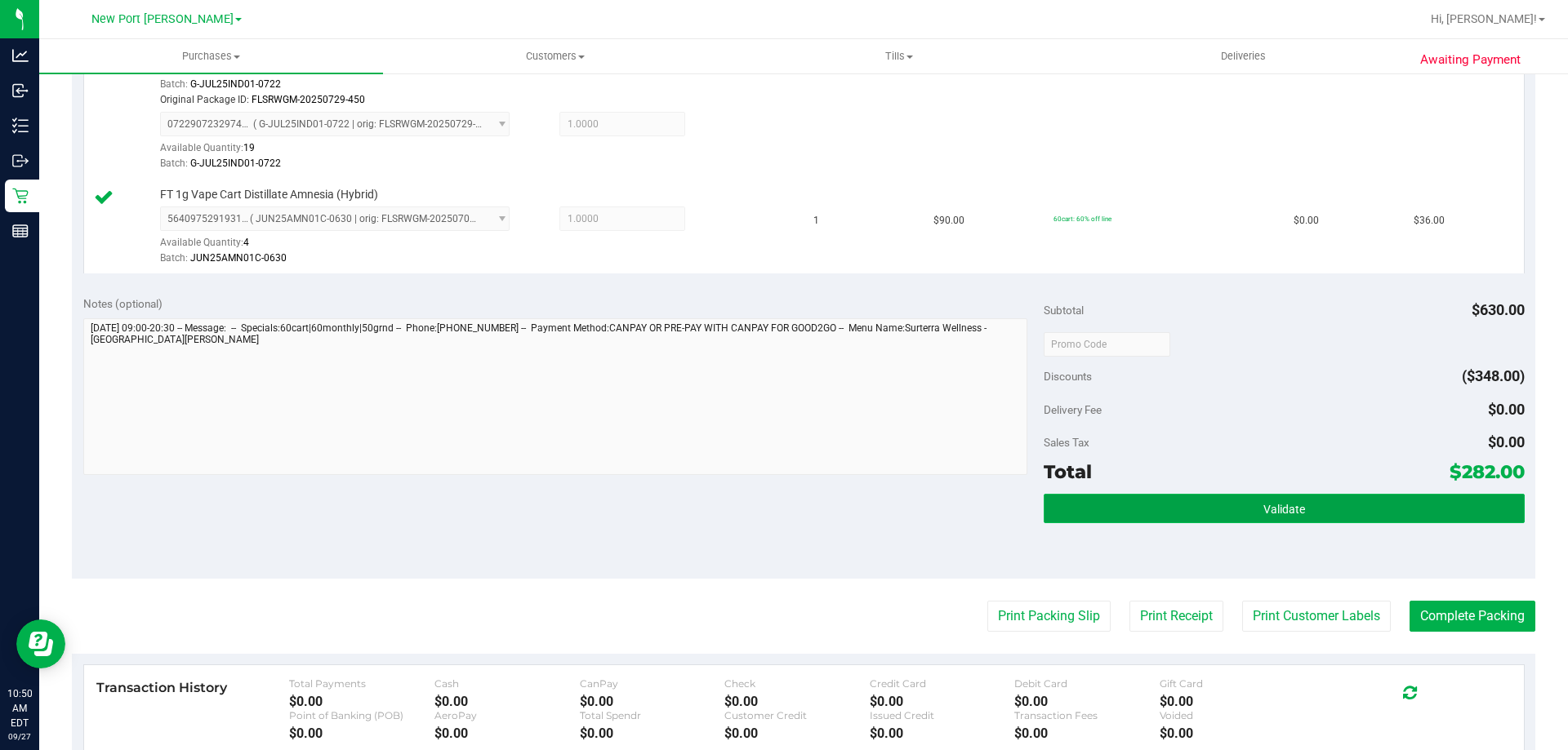
click at [1264, 512] on span "Validate" at bounding box center [1284, 509] width 42 height 13
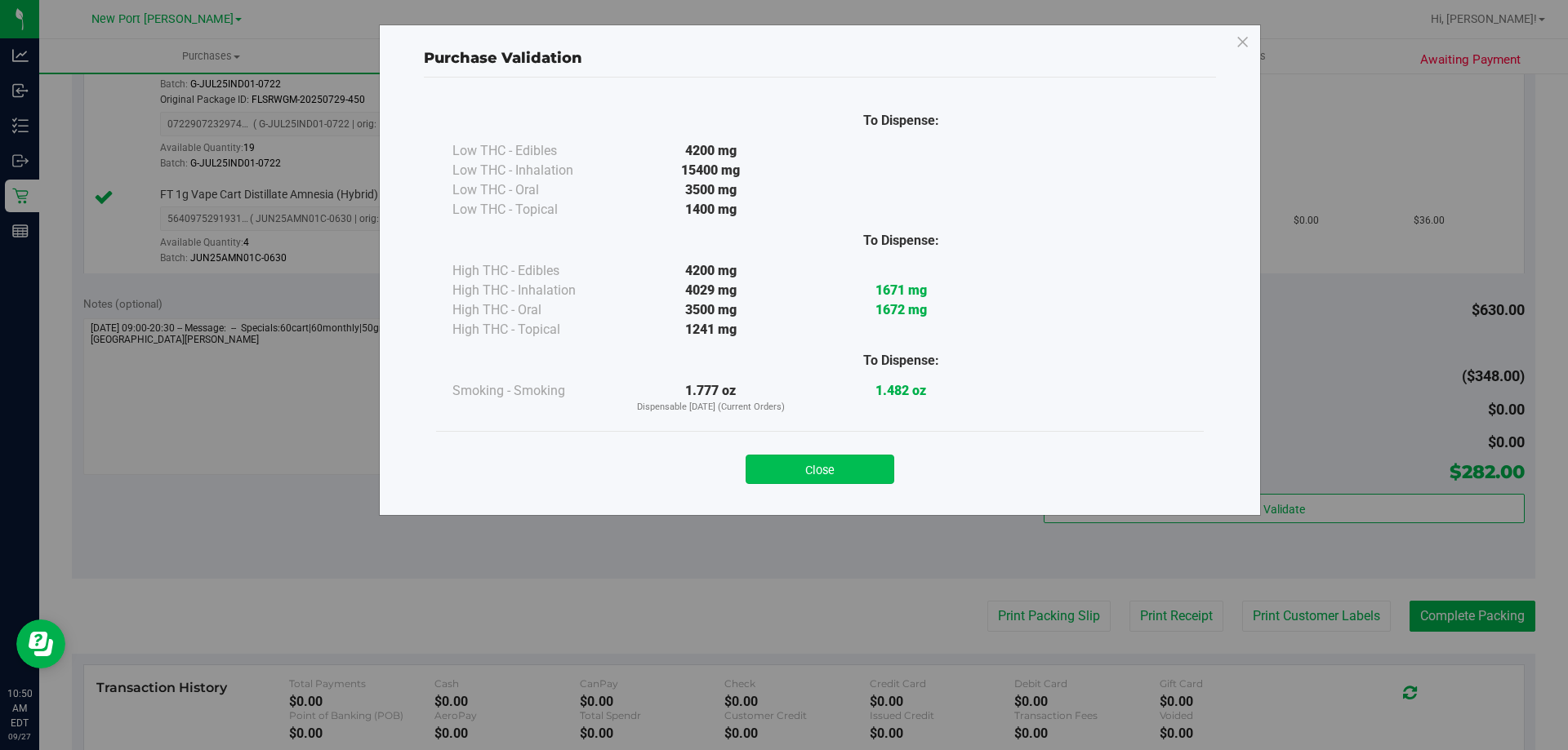
click at [863, 470] on button "Close" at bounding box center [820, 469] width 148 height 29
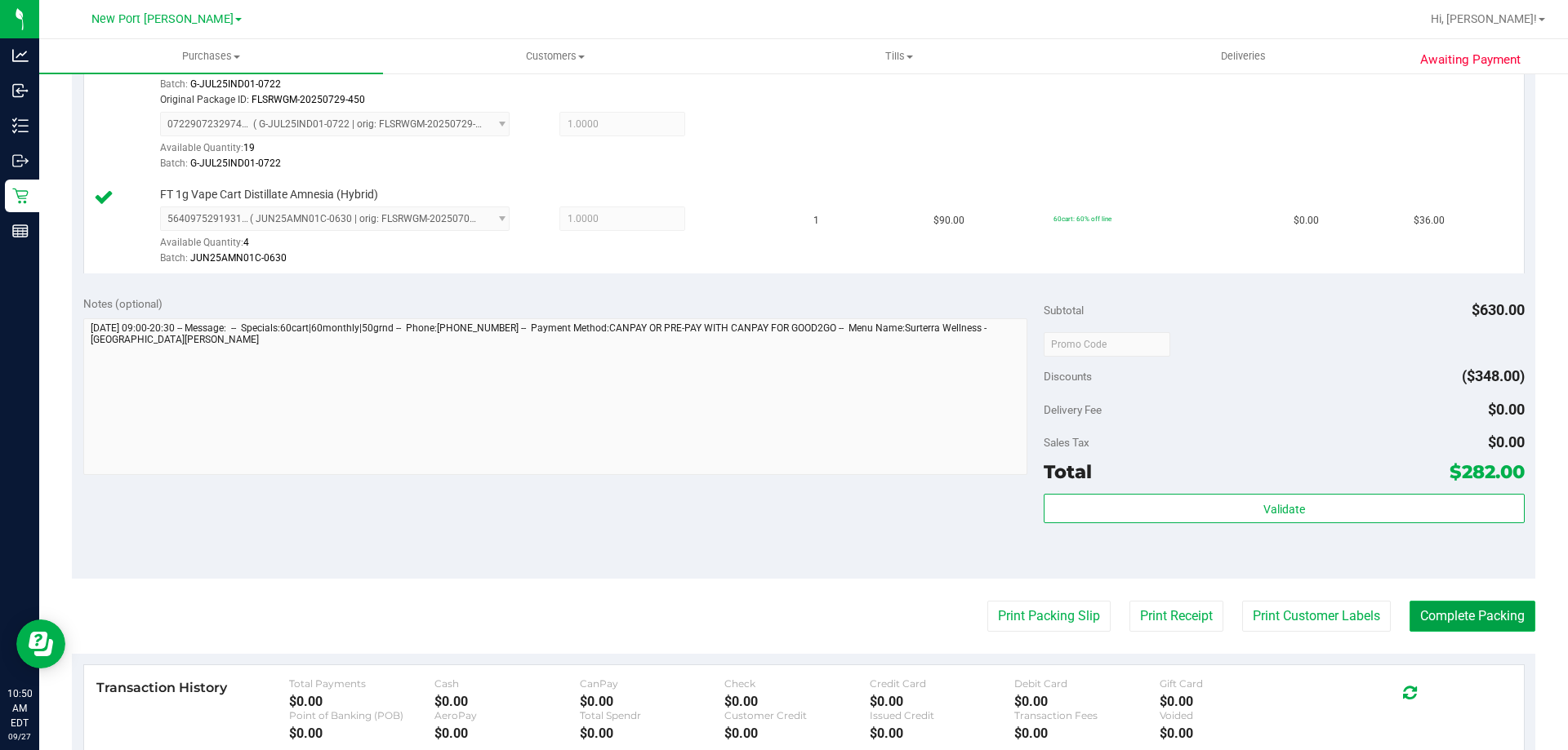
click at [1440, 612] on button "Complete Packing" at bounding box center [1472, 616] width 126 height 31
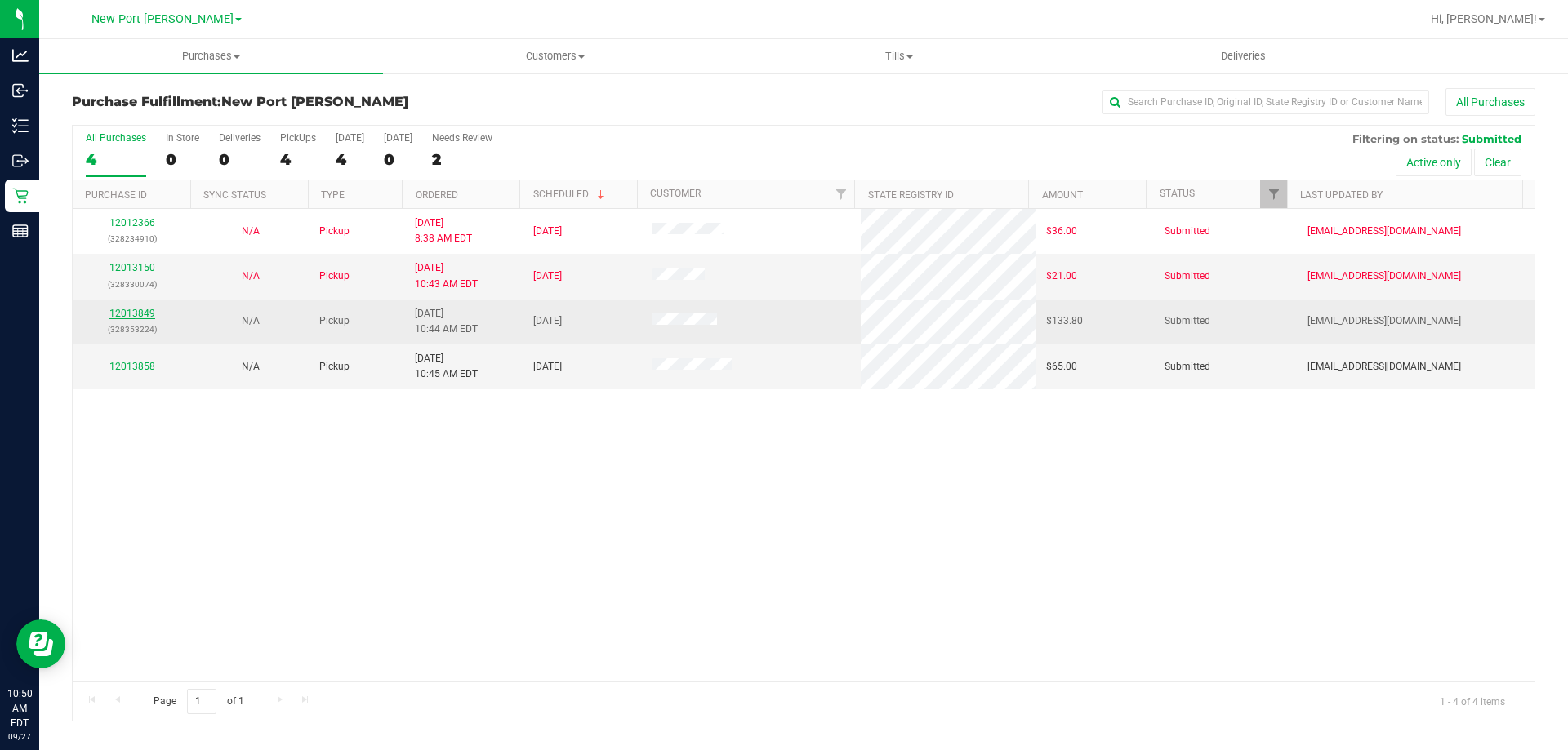
click at [138, 312] on link "12013849" at bounding box center [132, 313] width 46 height 12
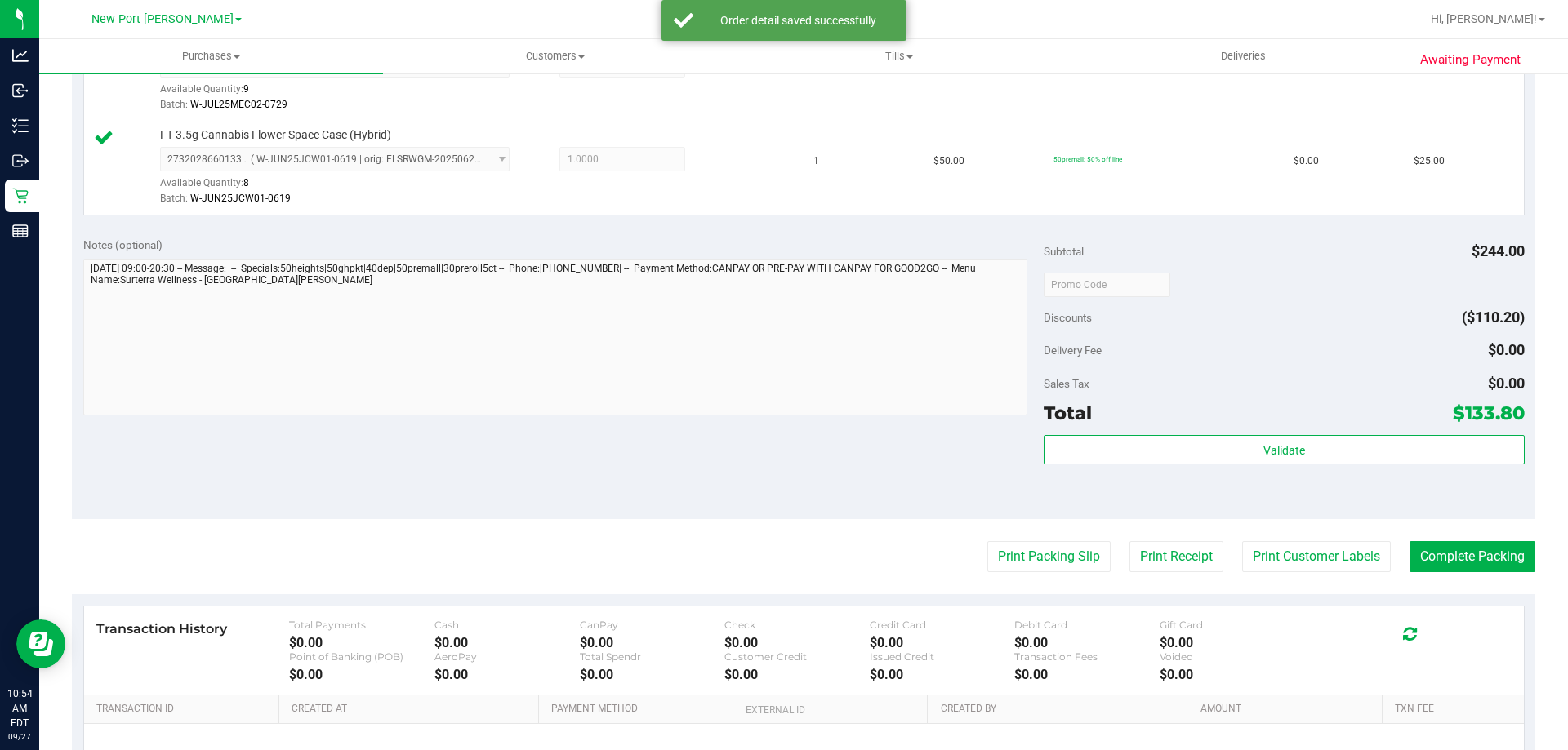
scroll to position [979, 0]
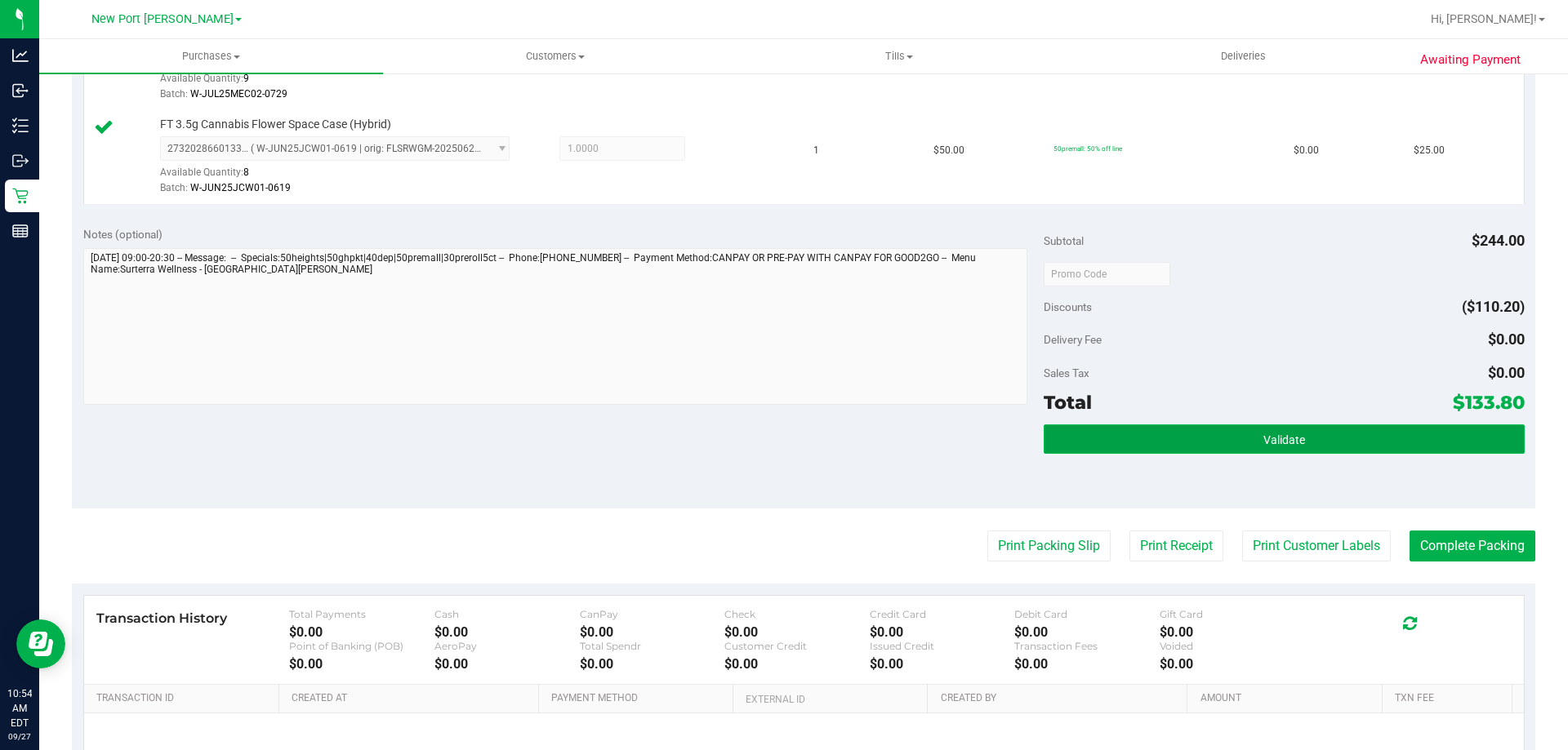
click at [1208, 435] on button "Validate" at bounding box center [1284, 439] width 480 height 29
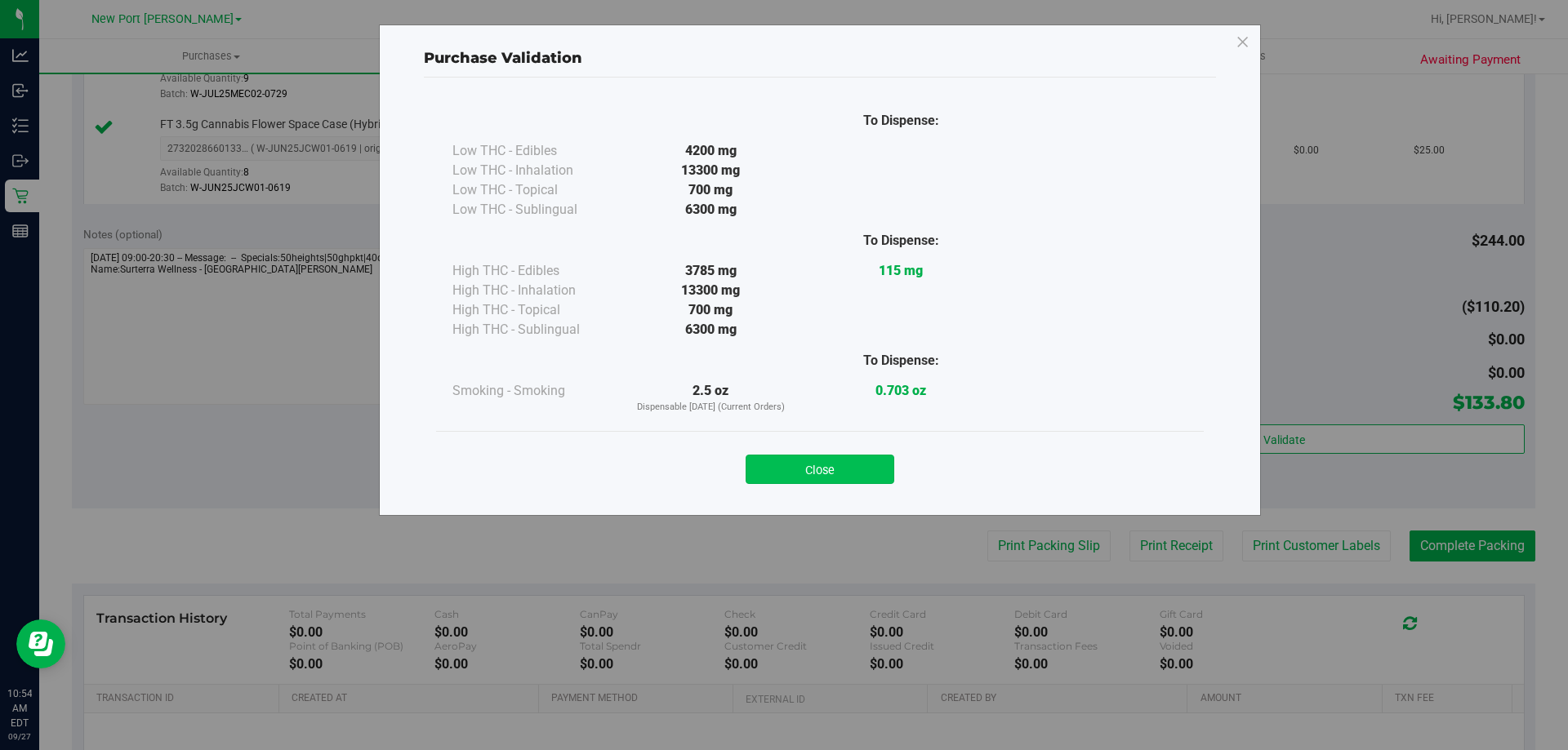
click at [842, 473] on button "Close" at bounding box center [820, 469] width 148 height 29
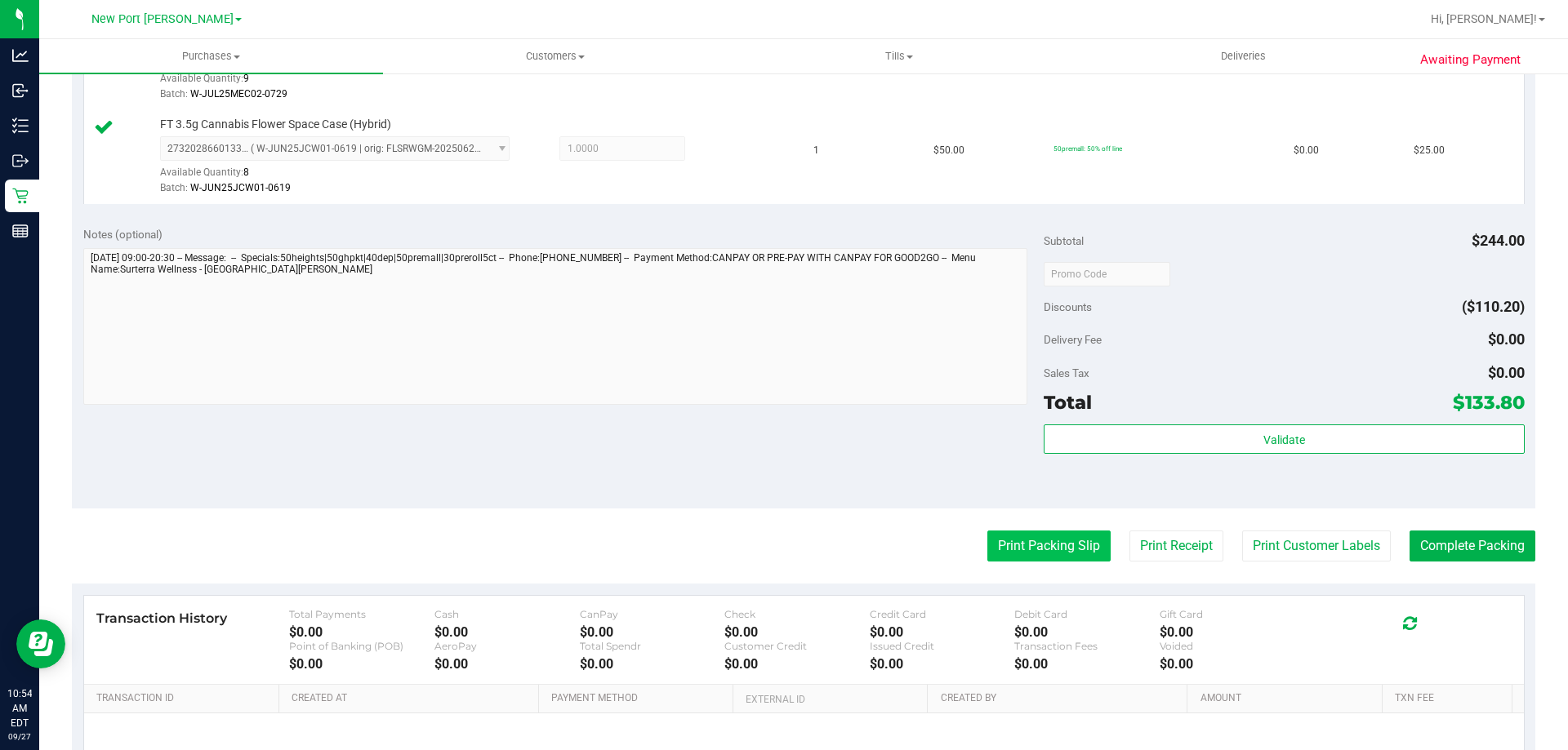
click at [1037, 550] on button "Print Packing Slip" at bounding box center [1049, 546] width 123 height 31
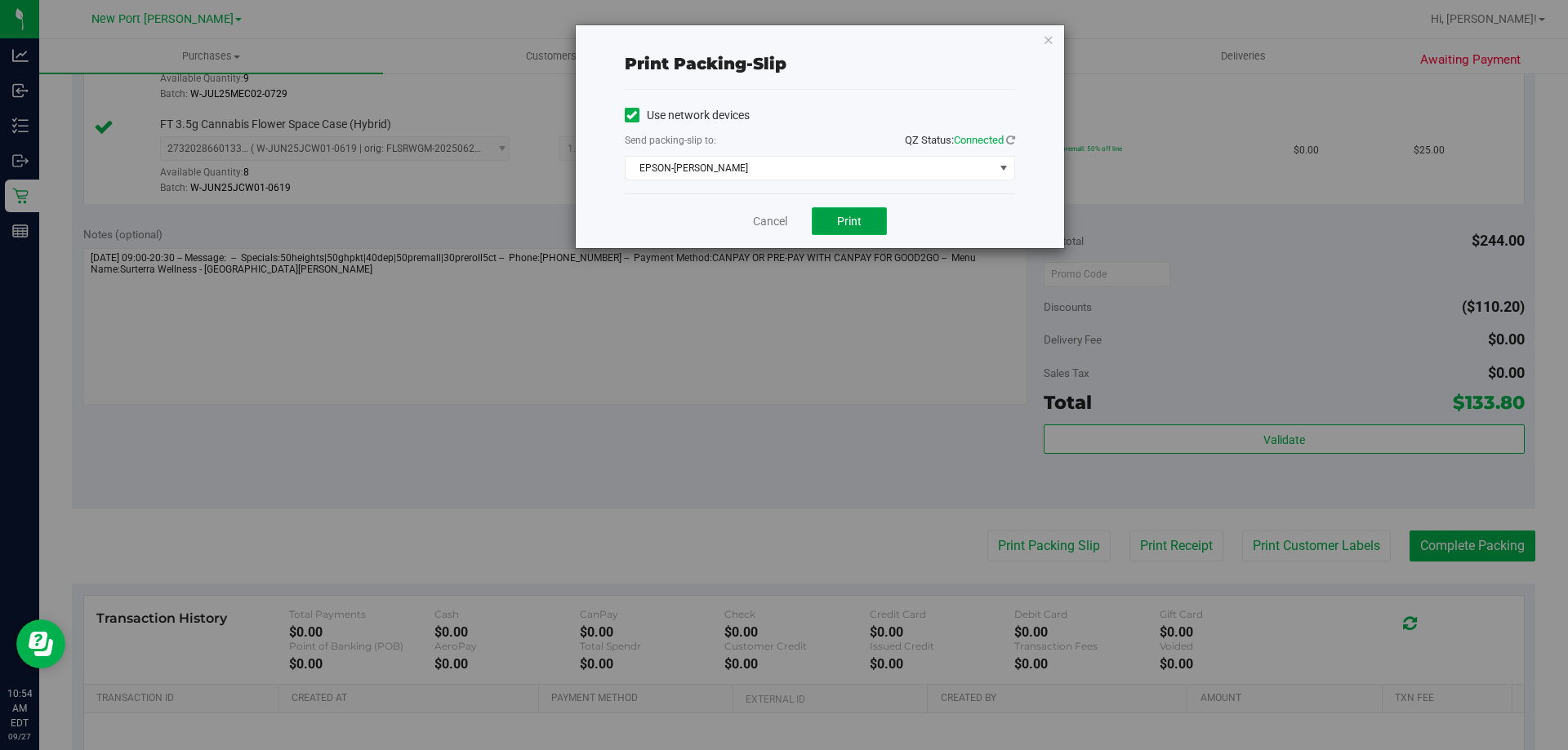
click at [855, 225] on span "Print" at bounding box center [848, 221] width 24 height 13
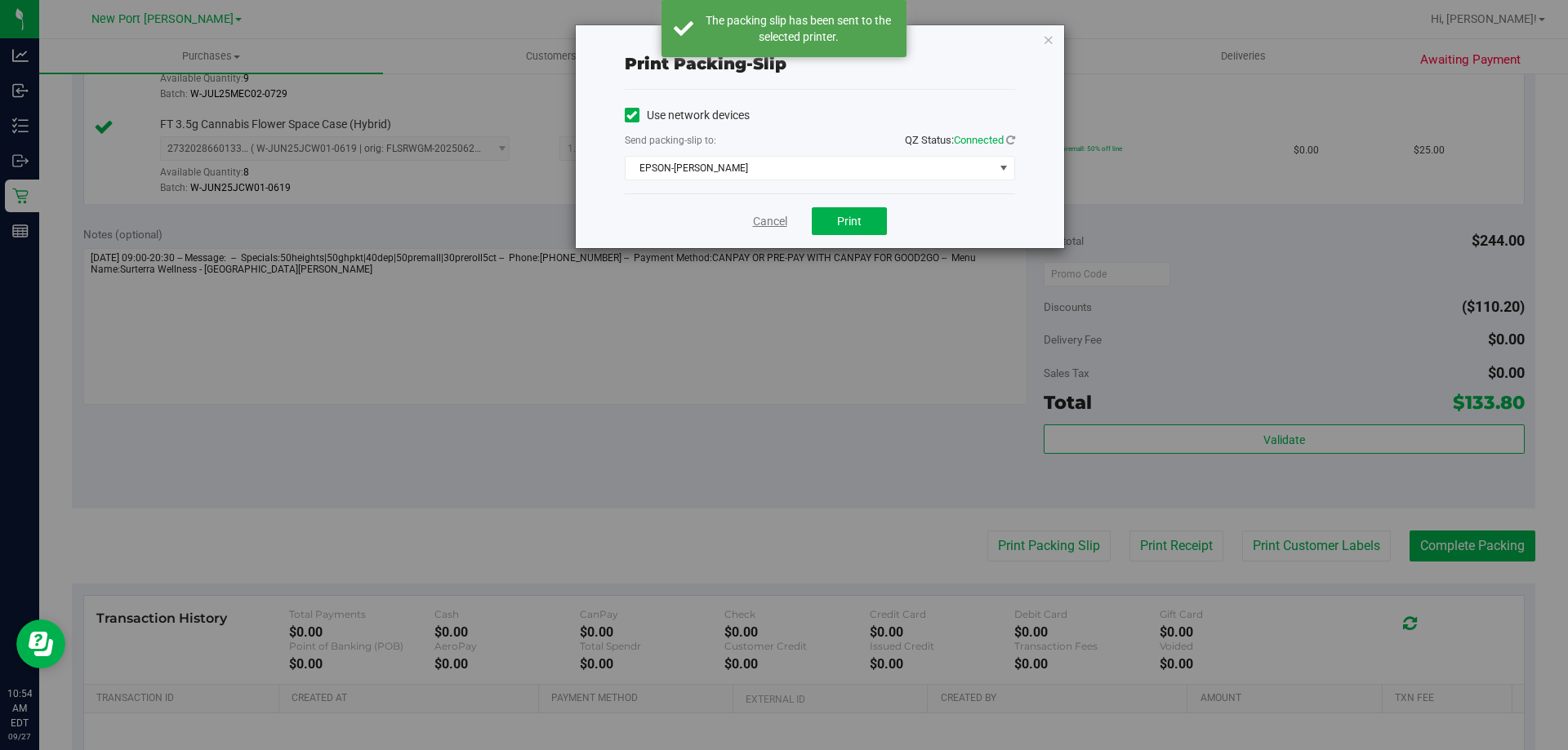
click at [771, 224] on link "Cancel" at bounding box center [770, 221] width 34 height 17
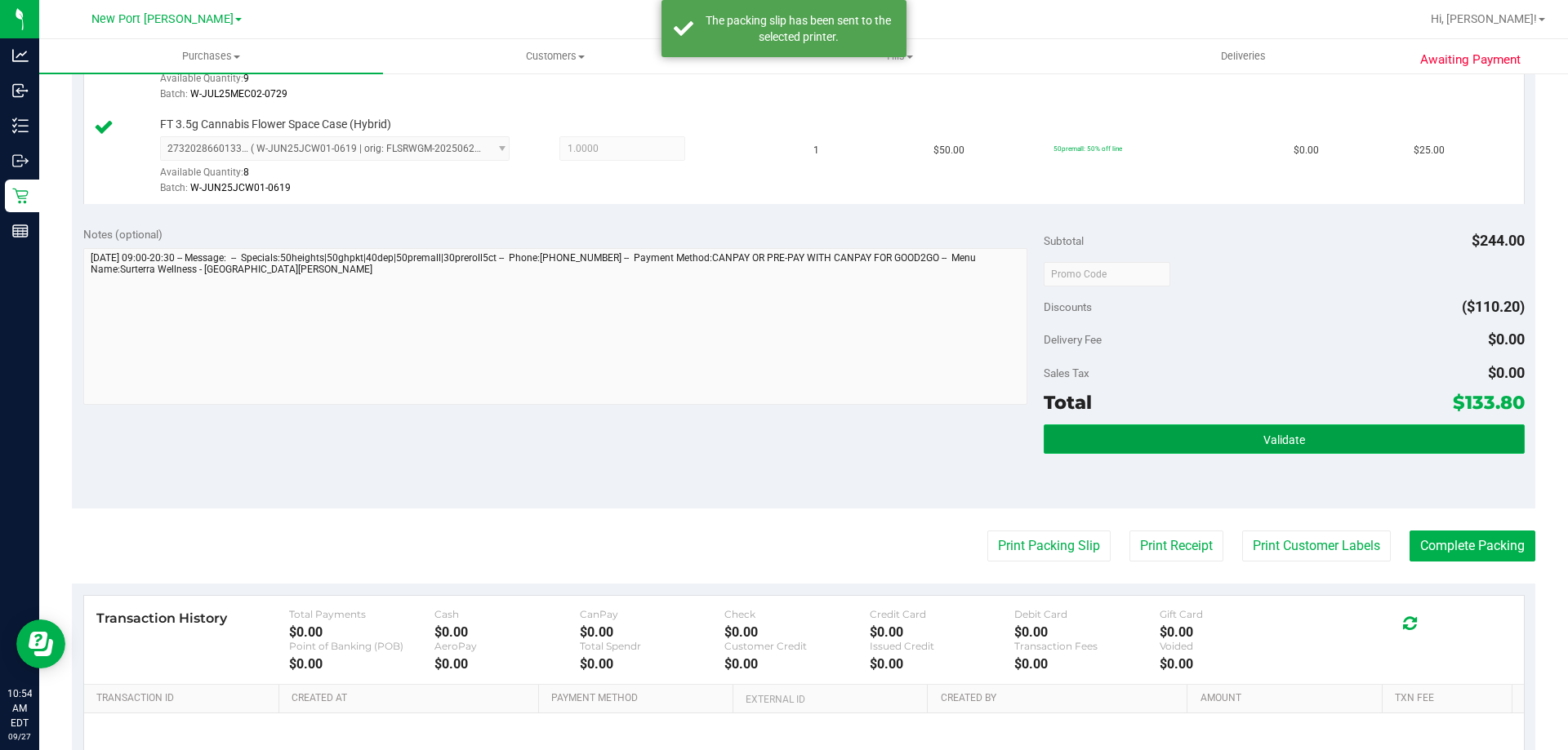
click at [1196, 432] on button "Validate" at bounding box center [1284, 439] width 480 height 29
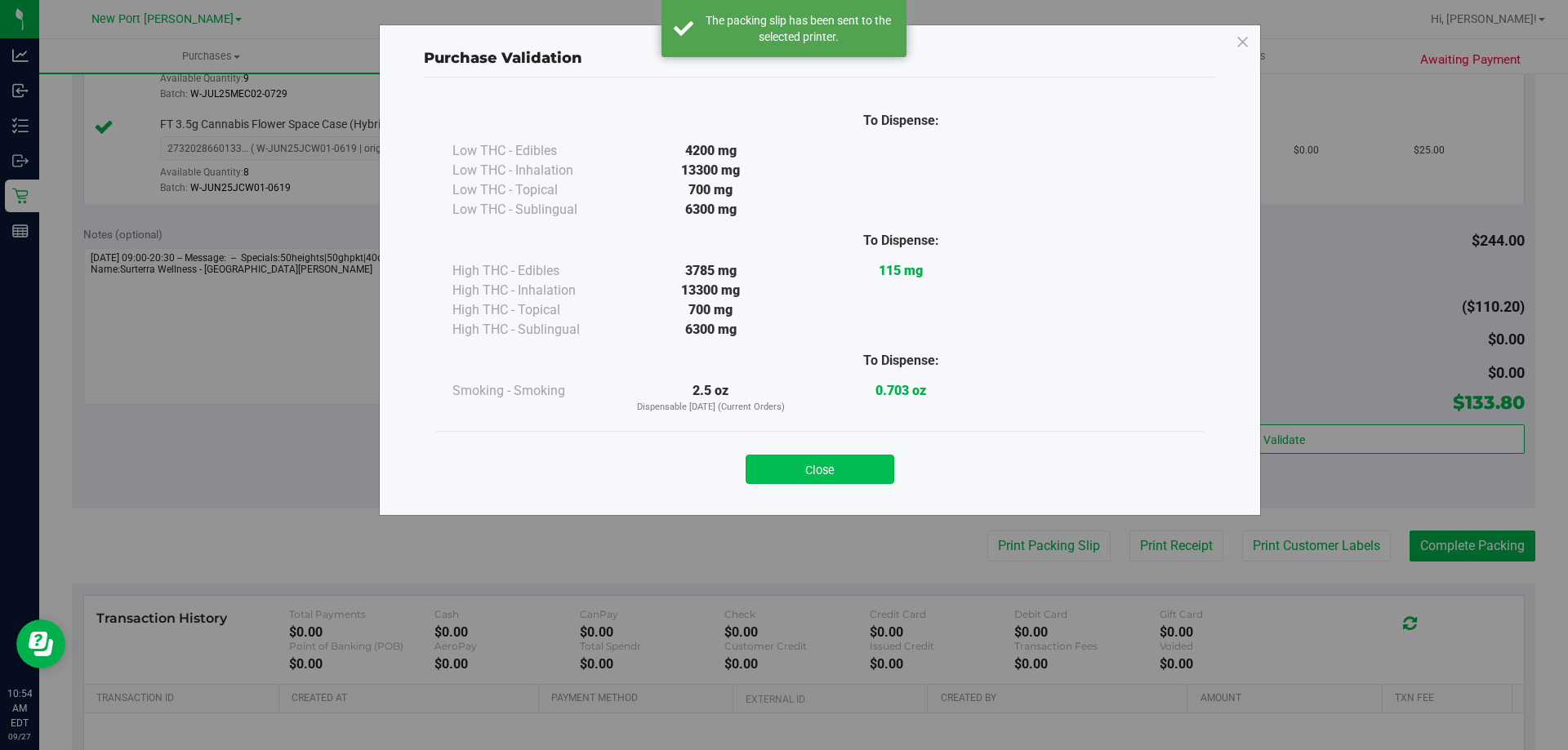
click at [884, 463] on button "Close" at bounding box center [820, 469] width 148 height 29
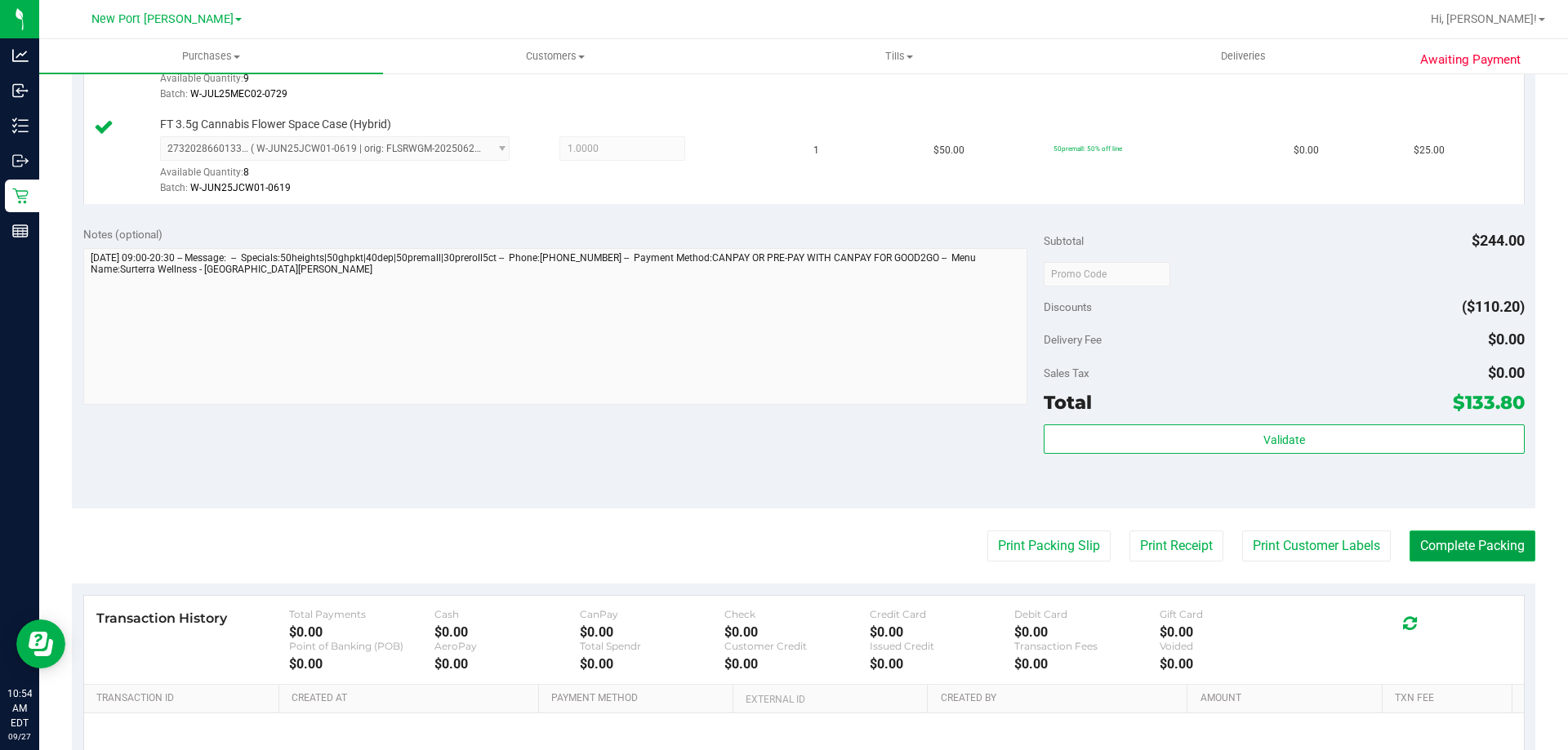
click at [1466, 549] on button "Complete Packing" at bounding box center [1472, 546] width 126 height 31
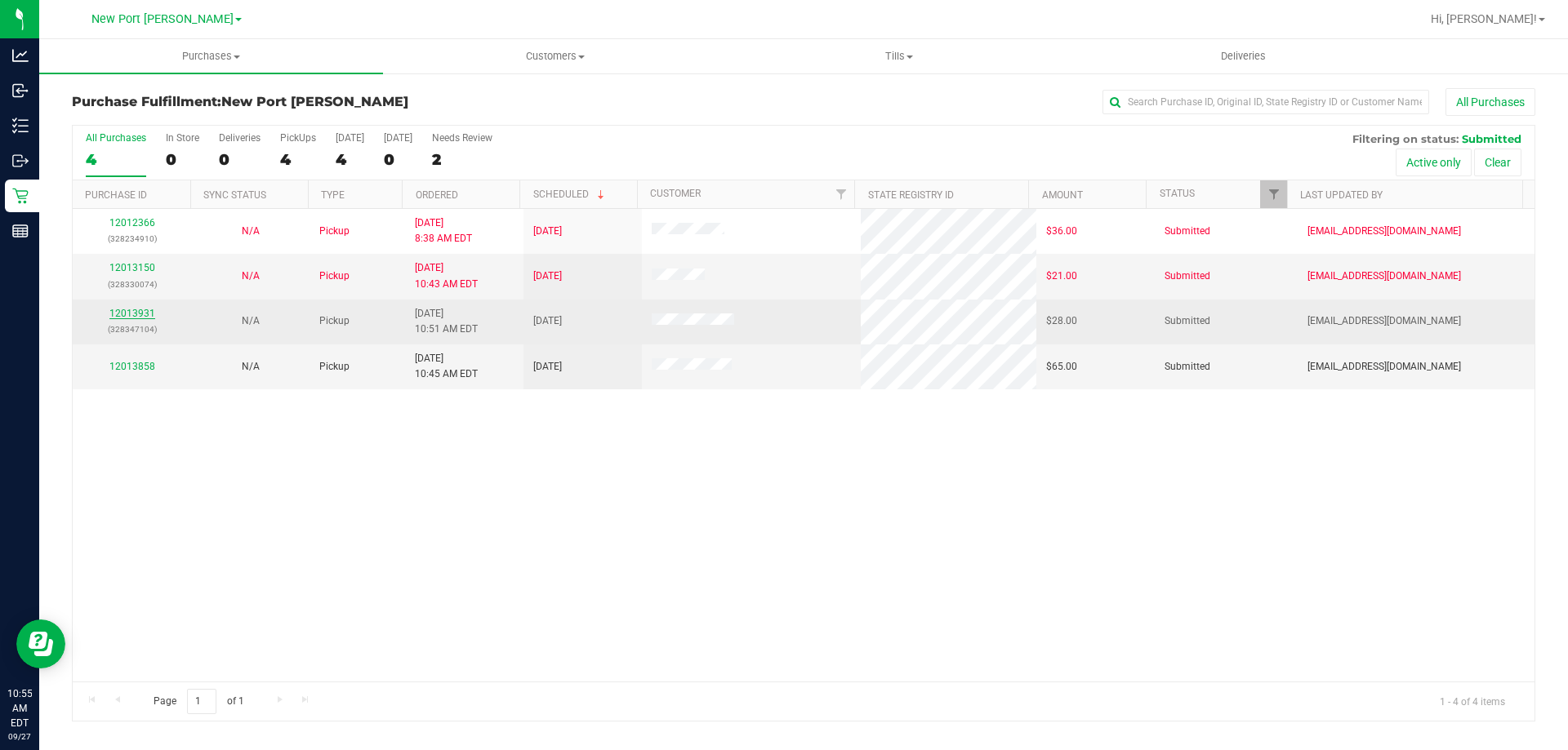
click at [120, 310] on link "12013931" at bounding box center [132, 313] width 46 height 12
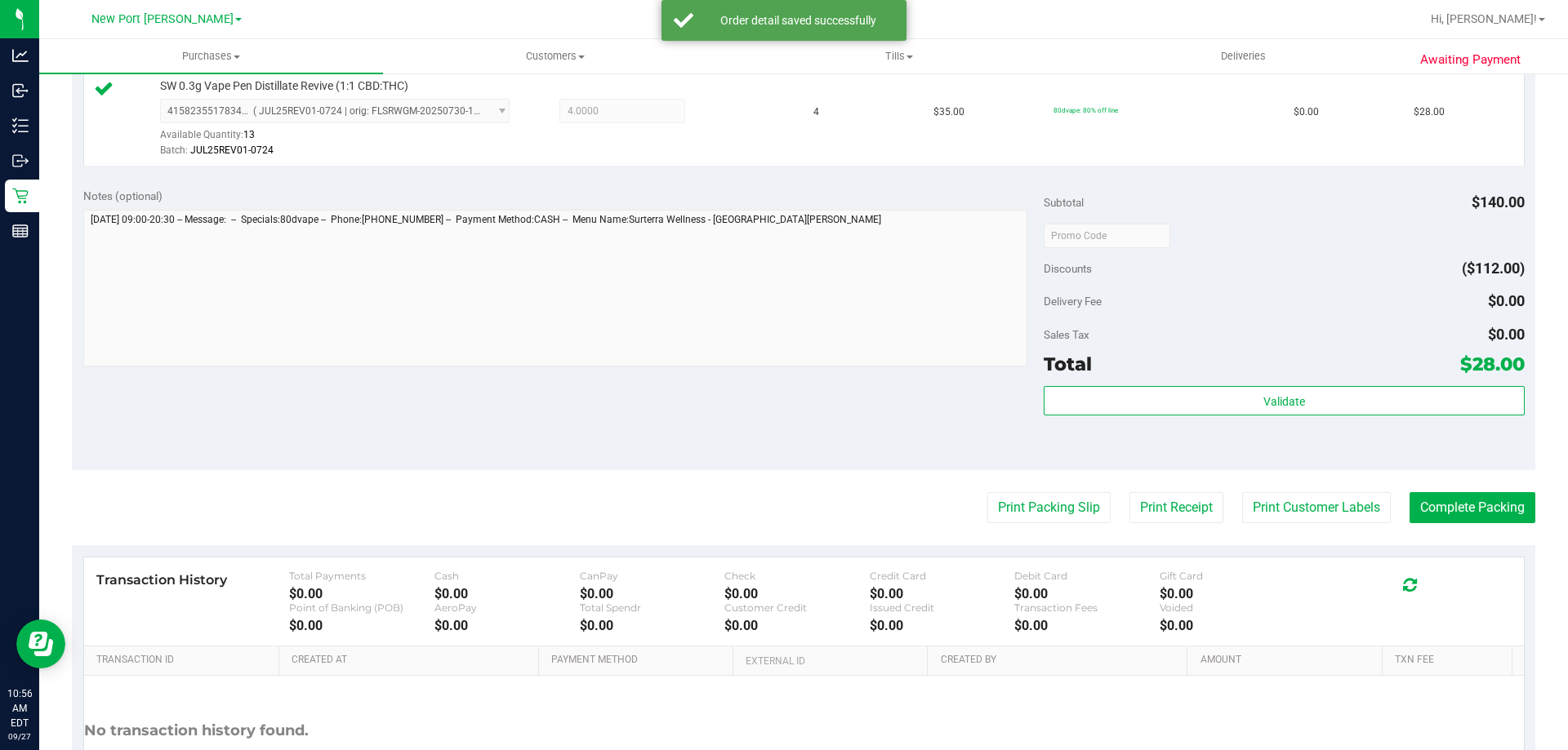
scroll to position [490, 0]
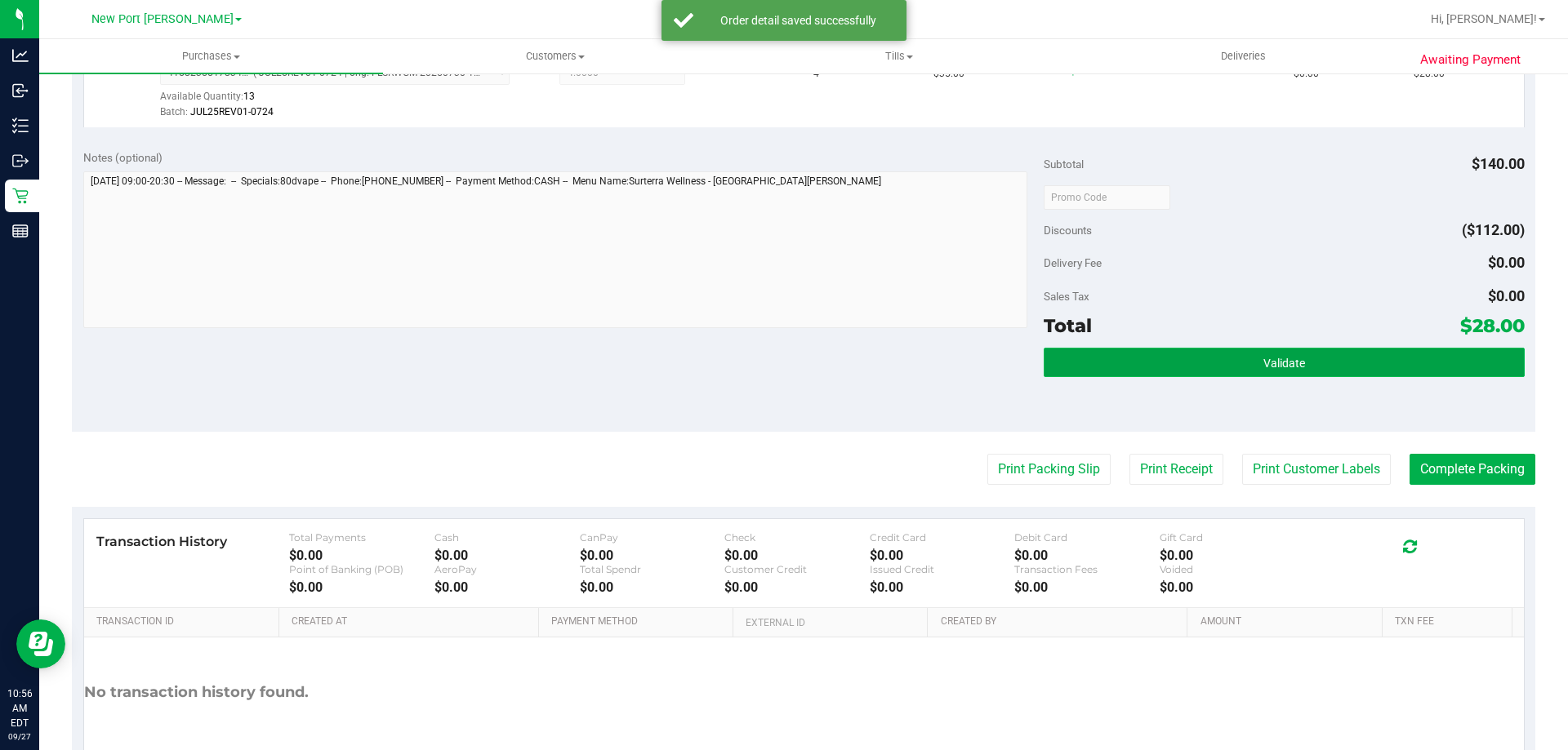
click at [1180, 366] on button "Validate" at bounding box center [1284, 362] width 480 height 29
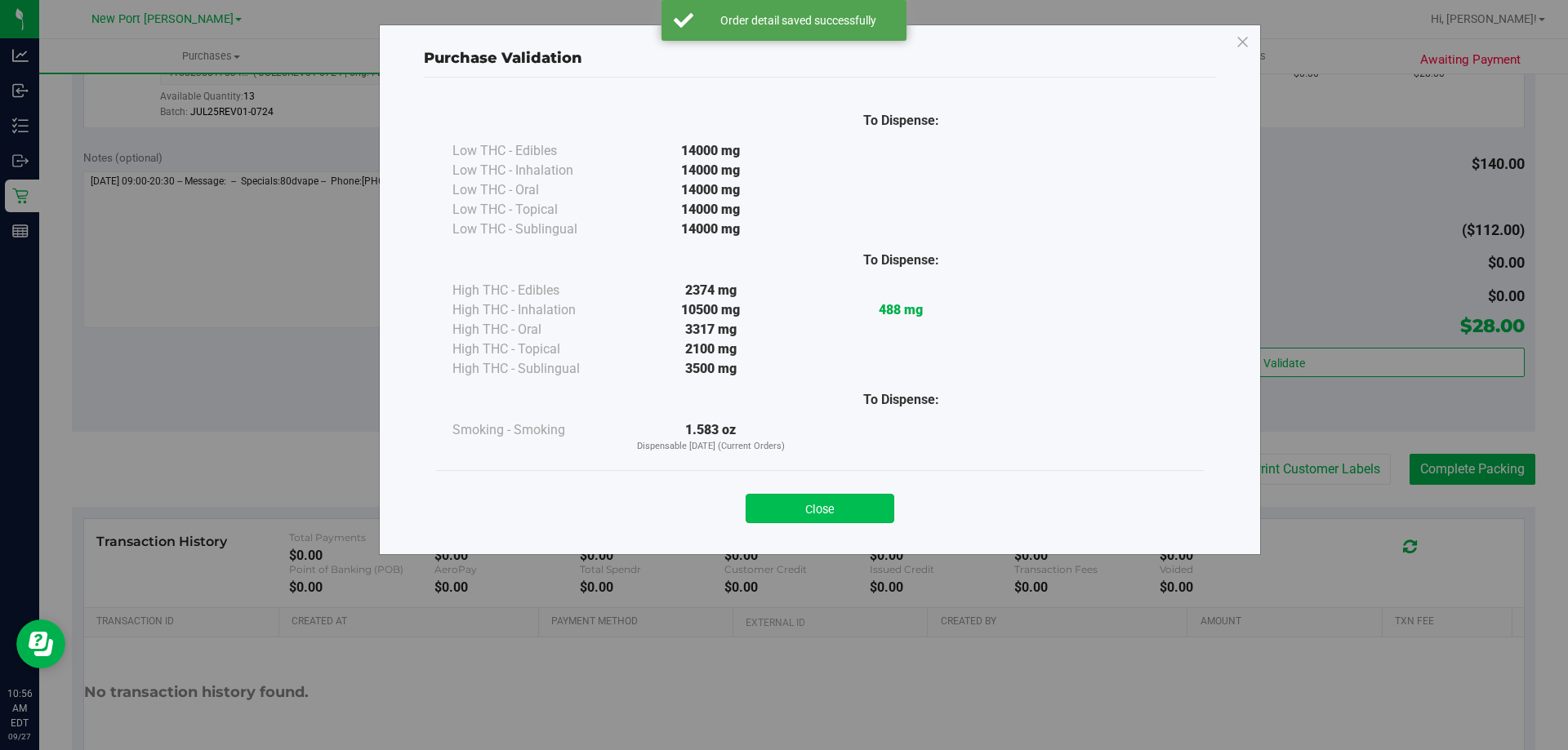
click at [857, 507] on button "Close" at bounding box center [820, 508] width 148 height 29
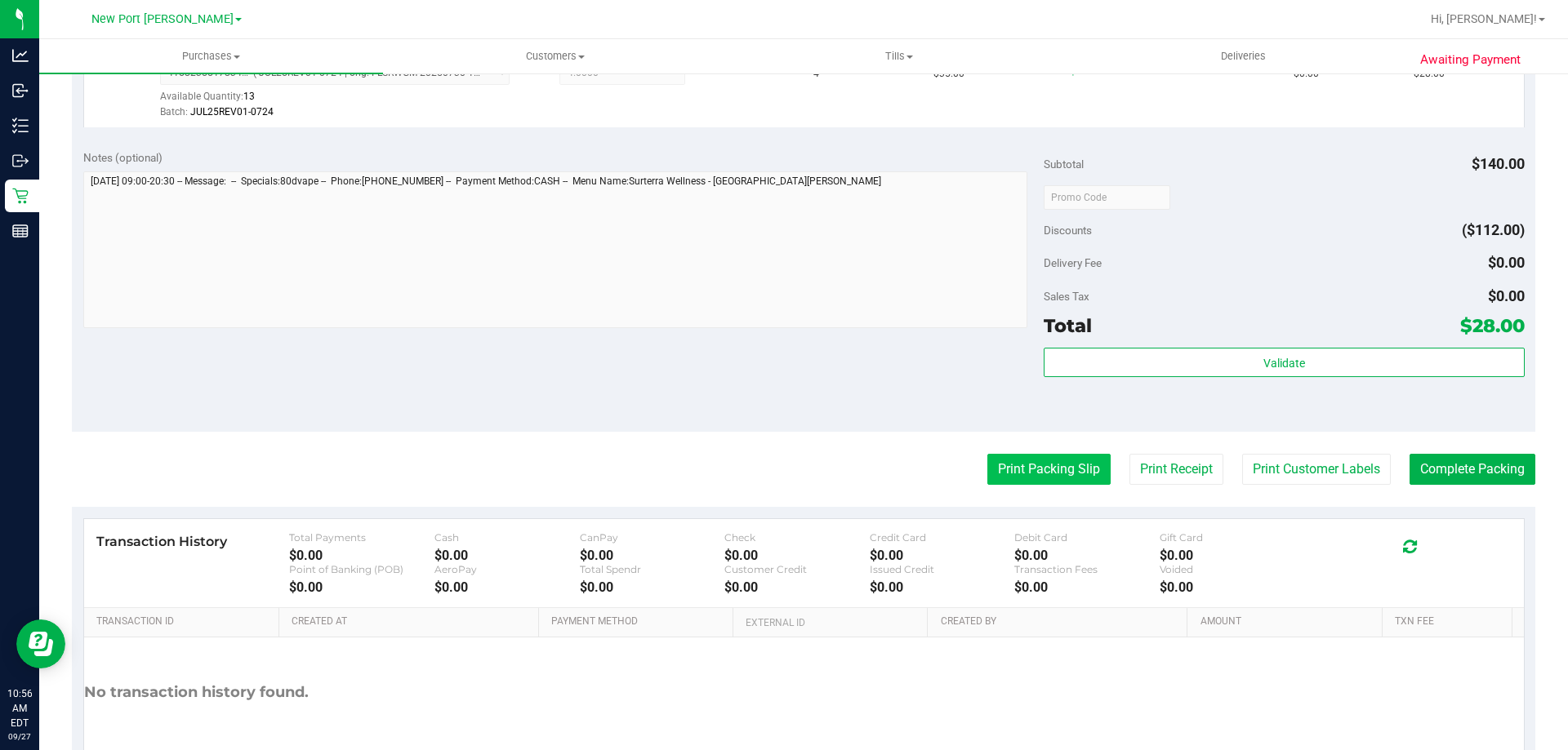
click at [1022, 471] on button "Print Packing Slip" at bounding box center [1049, 469] width 123 height 31
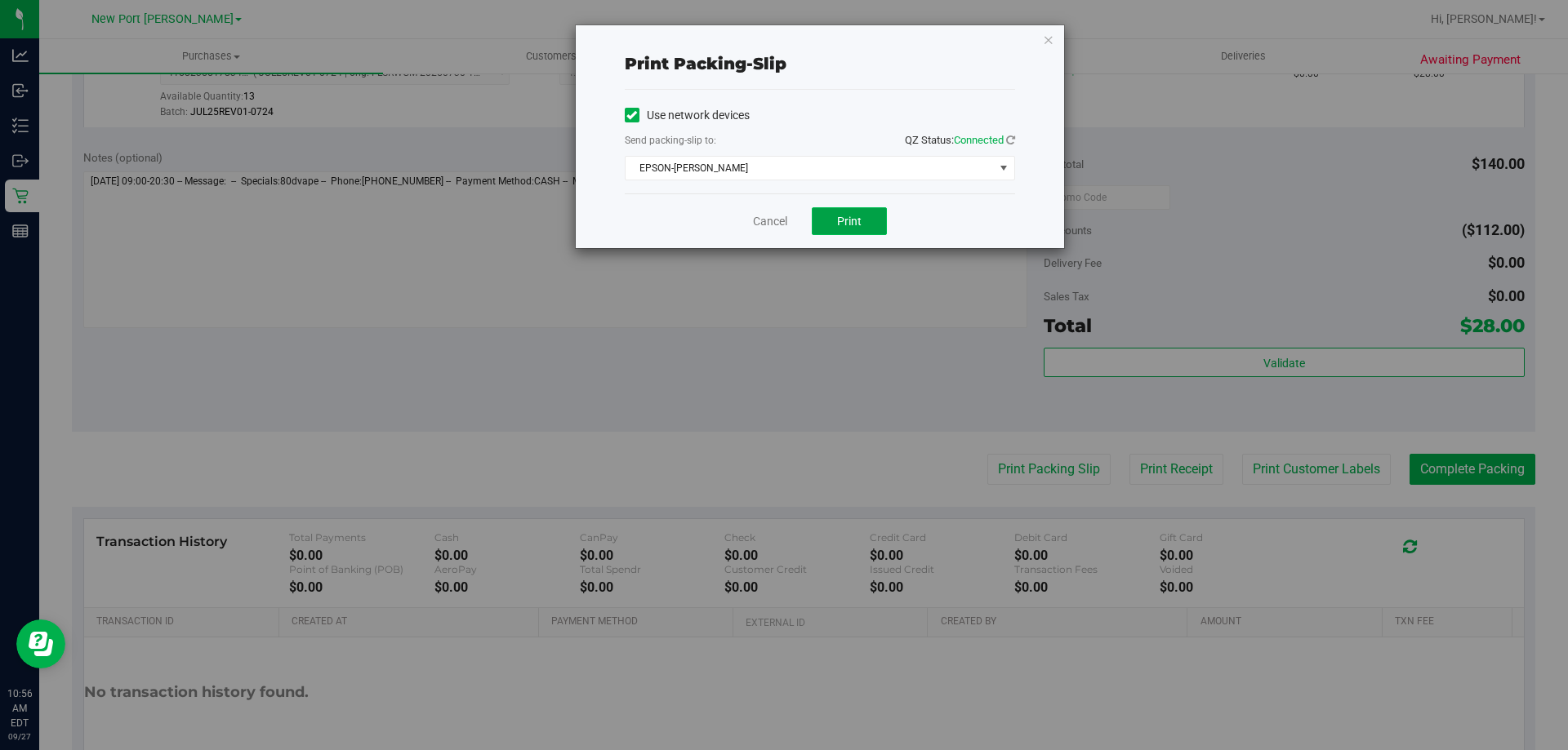
click at [868, 221] on button "Print" at bounding box center [849, 221] width 75 height 28
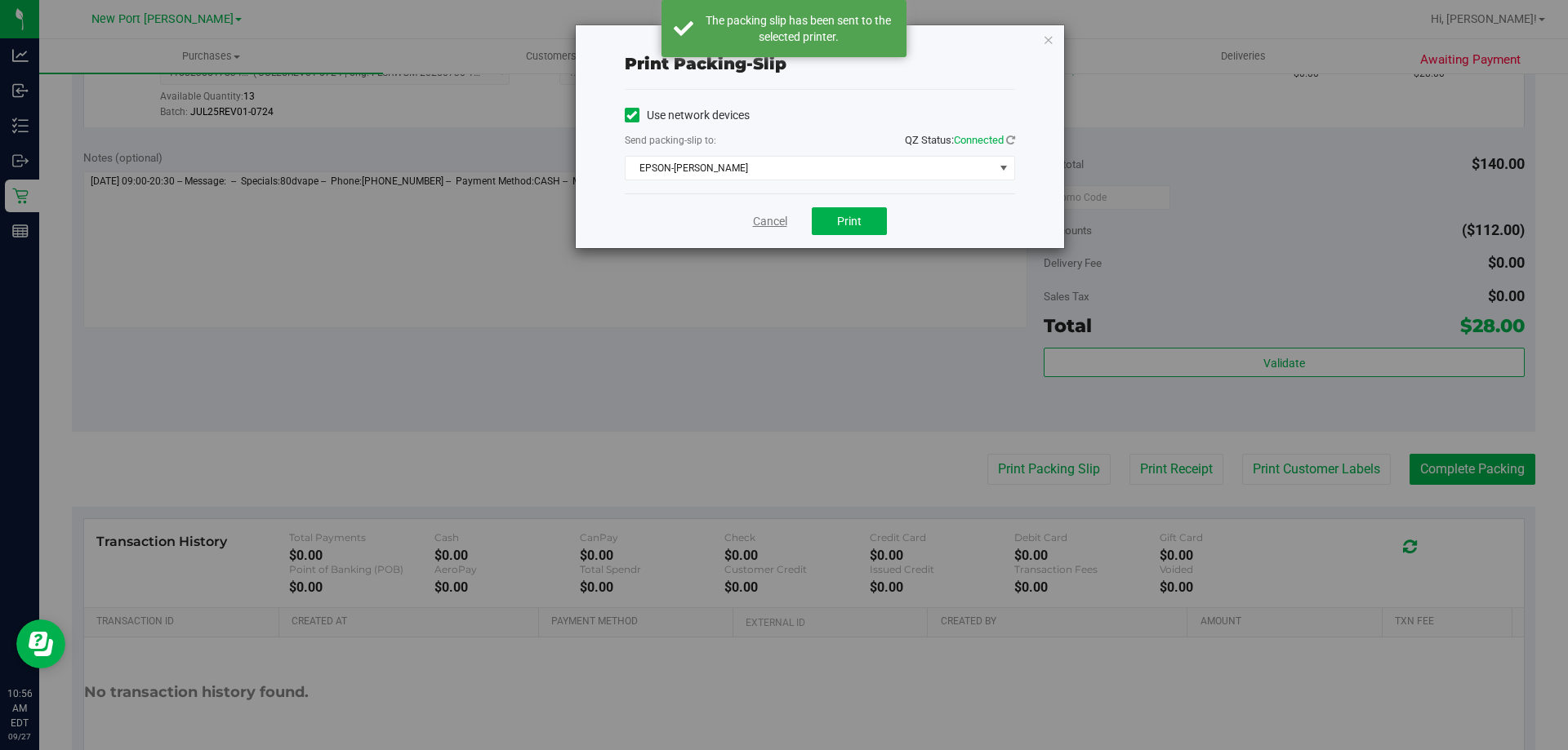
click at [772, 225] on link "Cancel" at bounding box center [770, 221] width 34 height 17
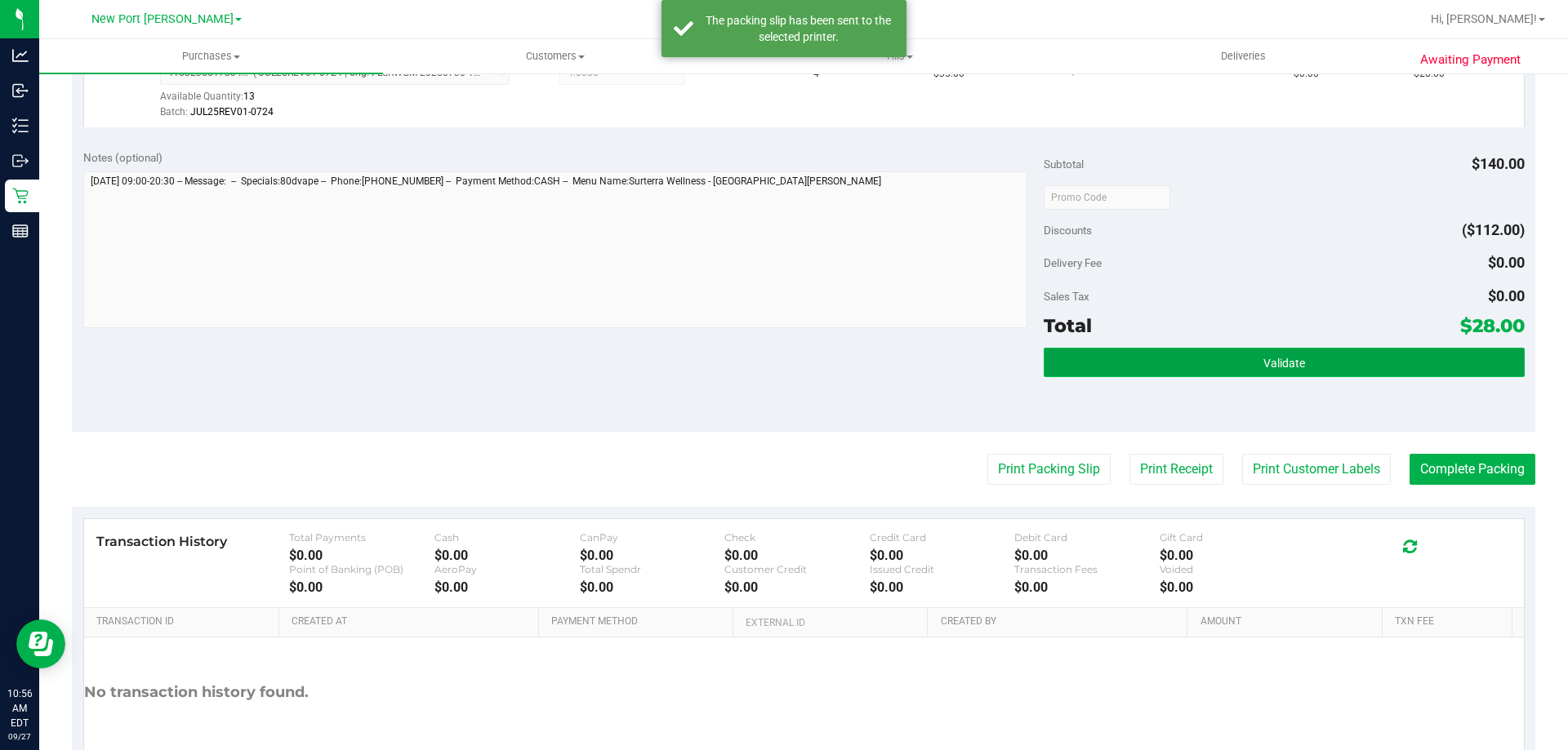
click at [1150, 358] on button "Validate" at bounding box center [1284, 362] width 480 height 29
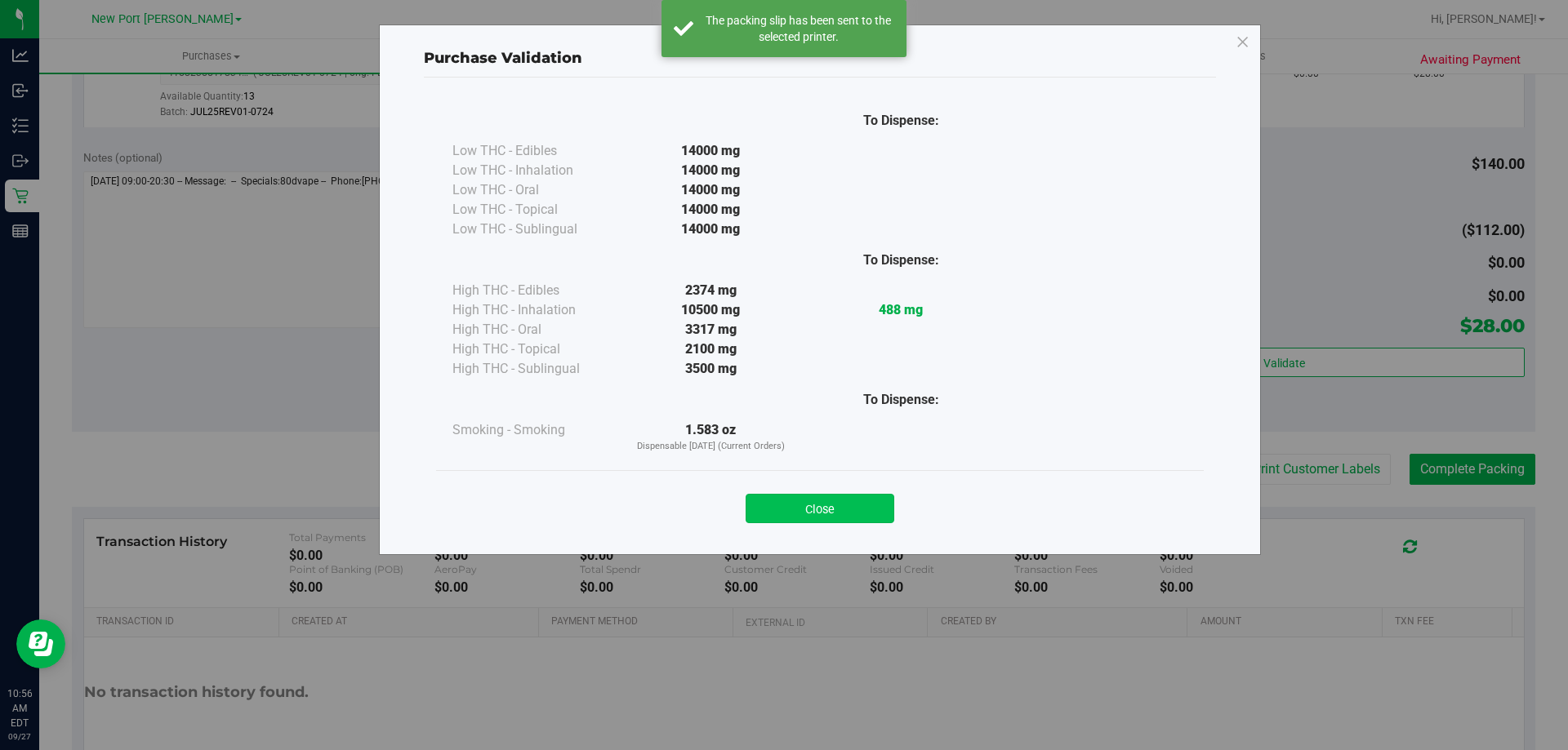
click at [864, 511] on button "Close" at bounding box center [820, 508] width 148 height 29
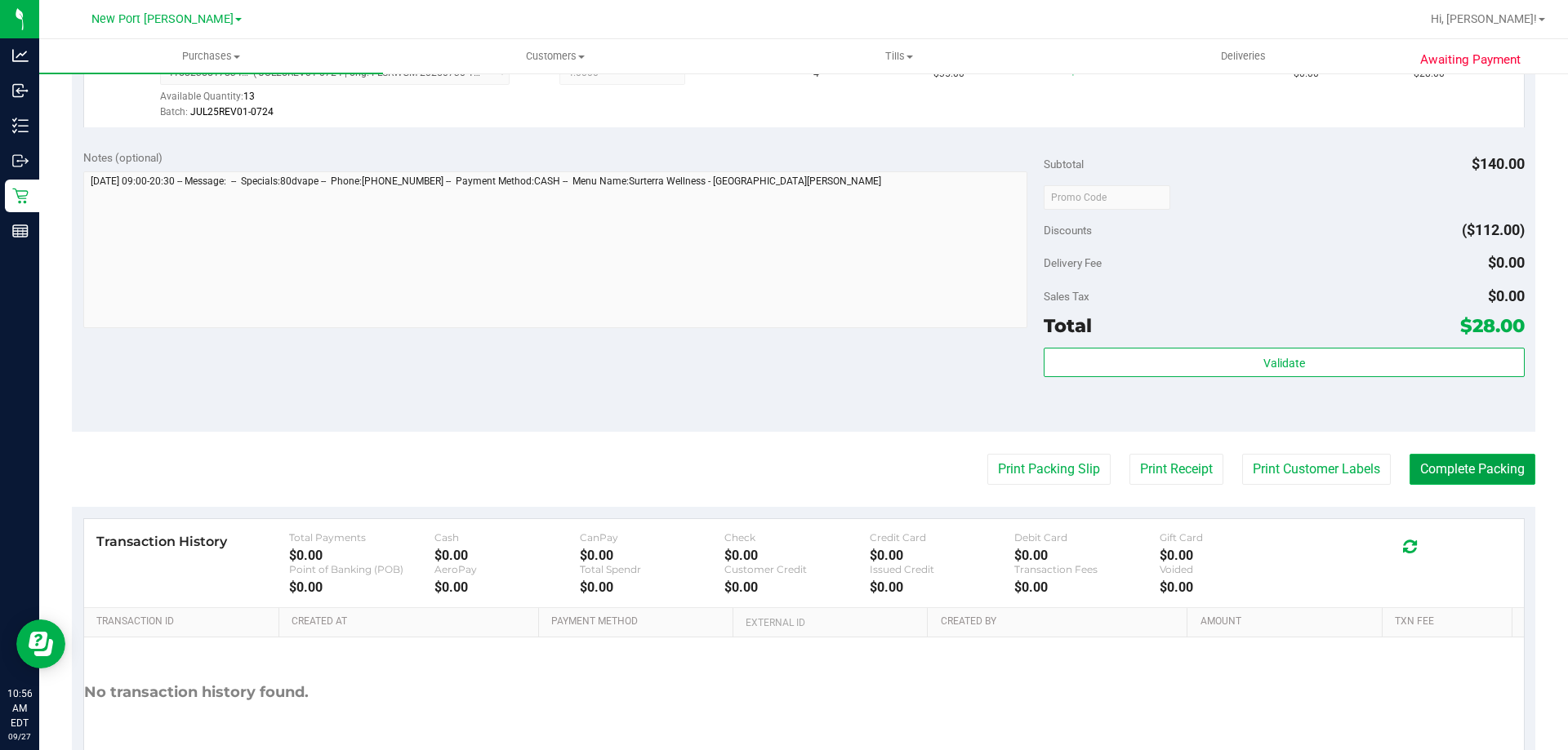
click at [1430, 476] on button "Complete Packing" at bounding box center [1472, 469] width 126 height 31
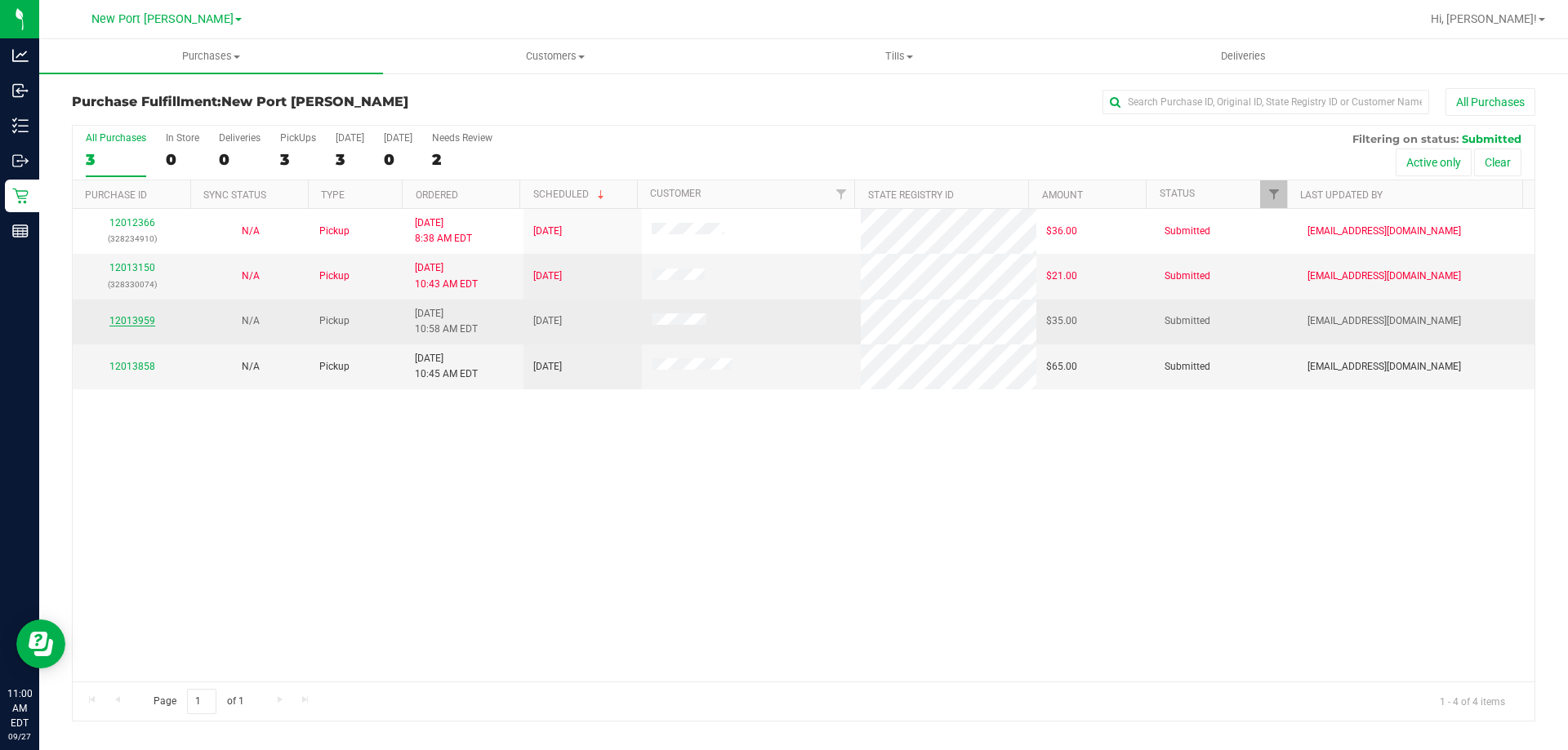
click at [135, 320] on link "12013959" at bounding box center [132, 321] width 46 height 12
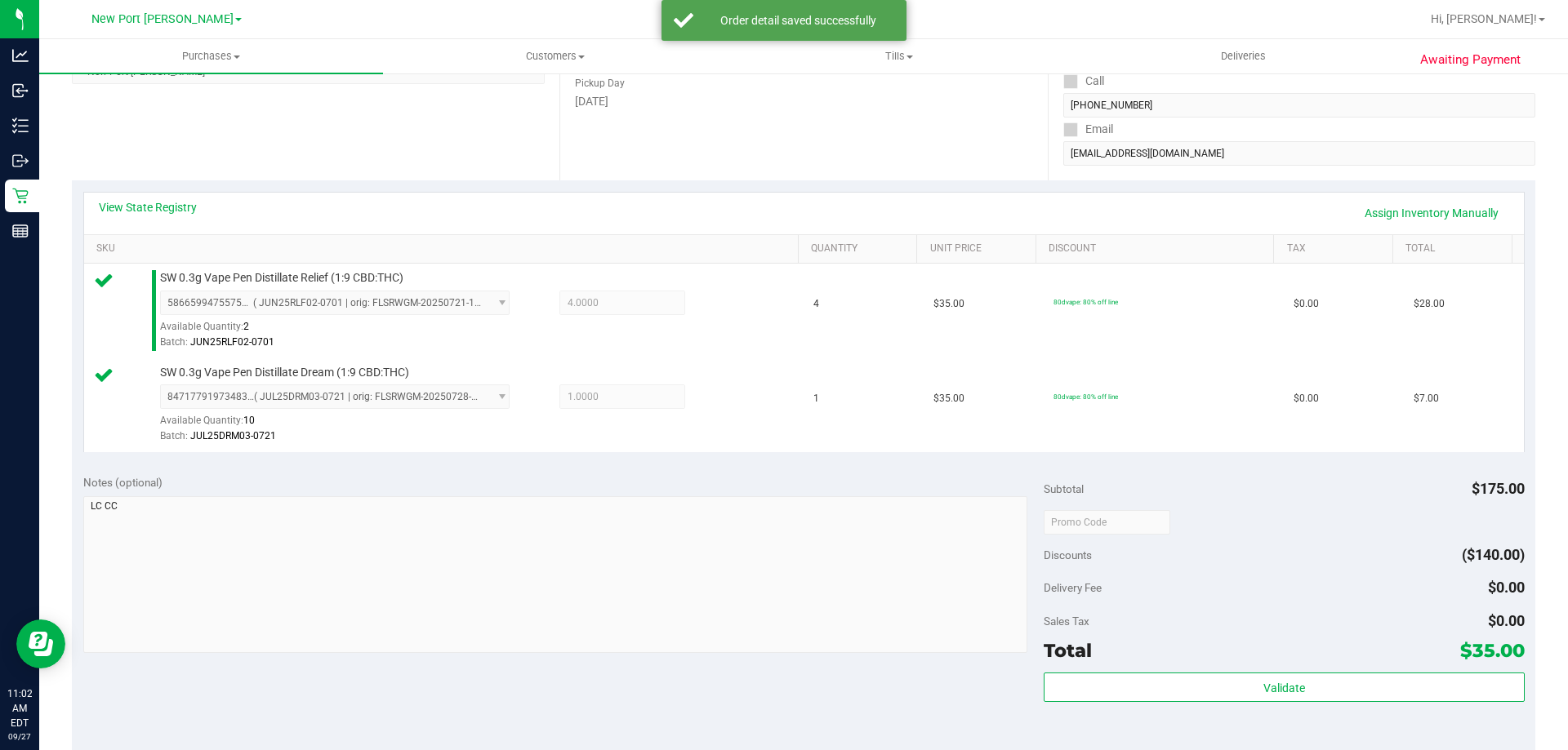
scroll to position [327, 0]
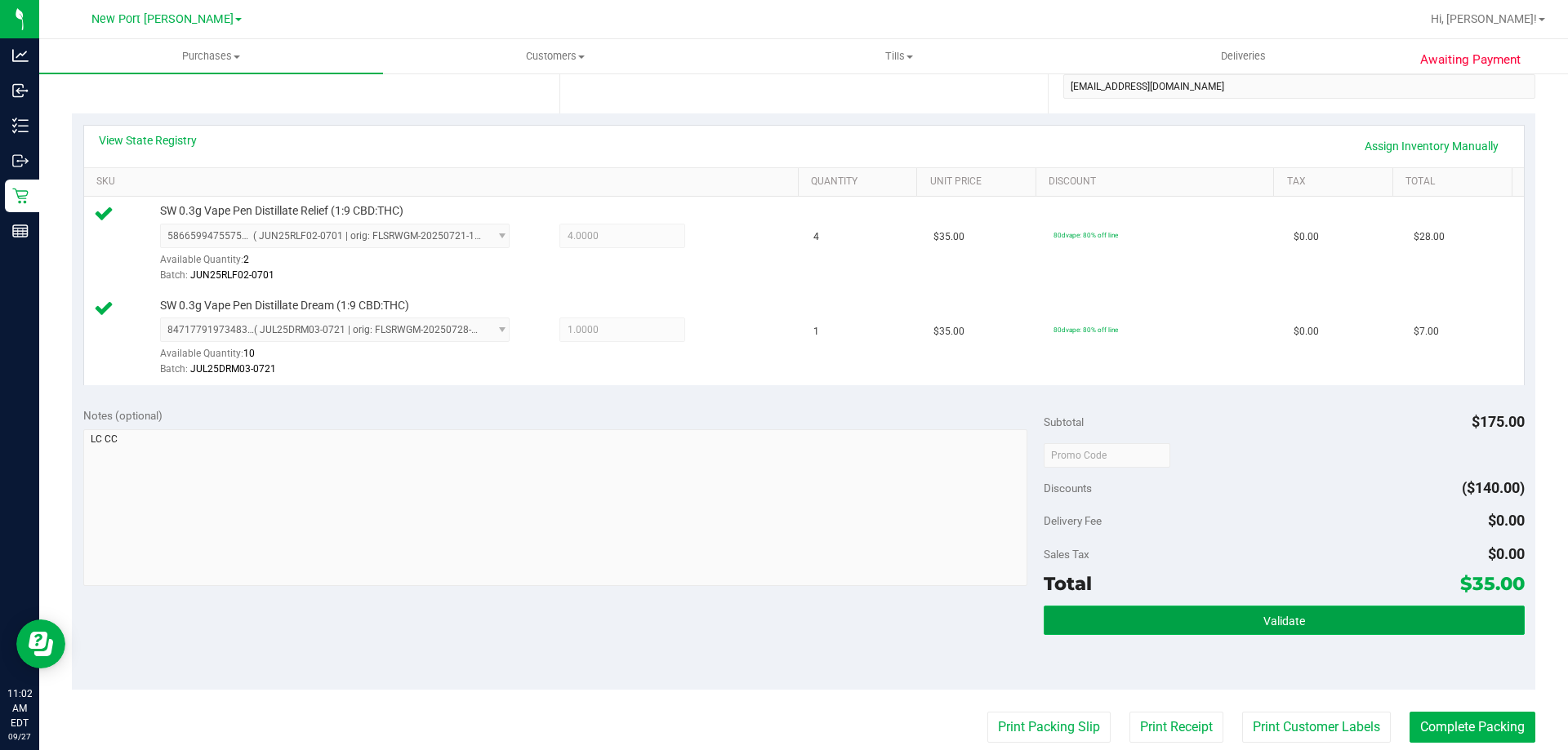
click at [1268, 624] on span "Validate" at bounding box center [1284, 621] width 42 height 13
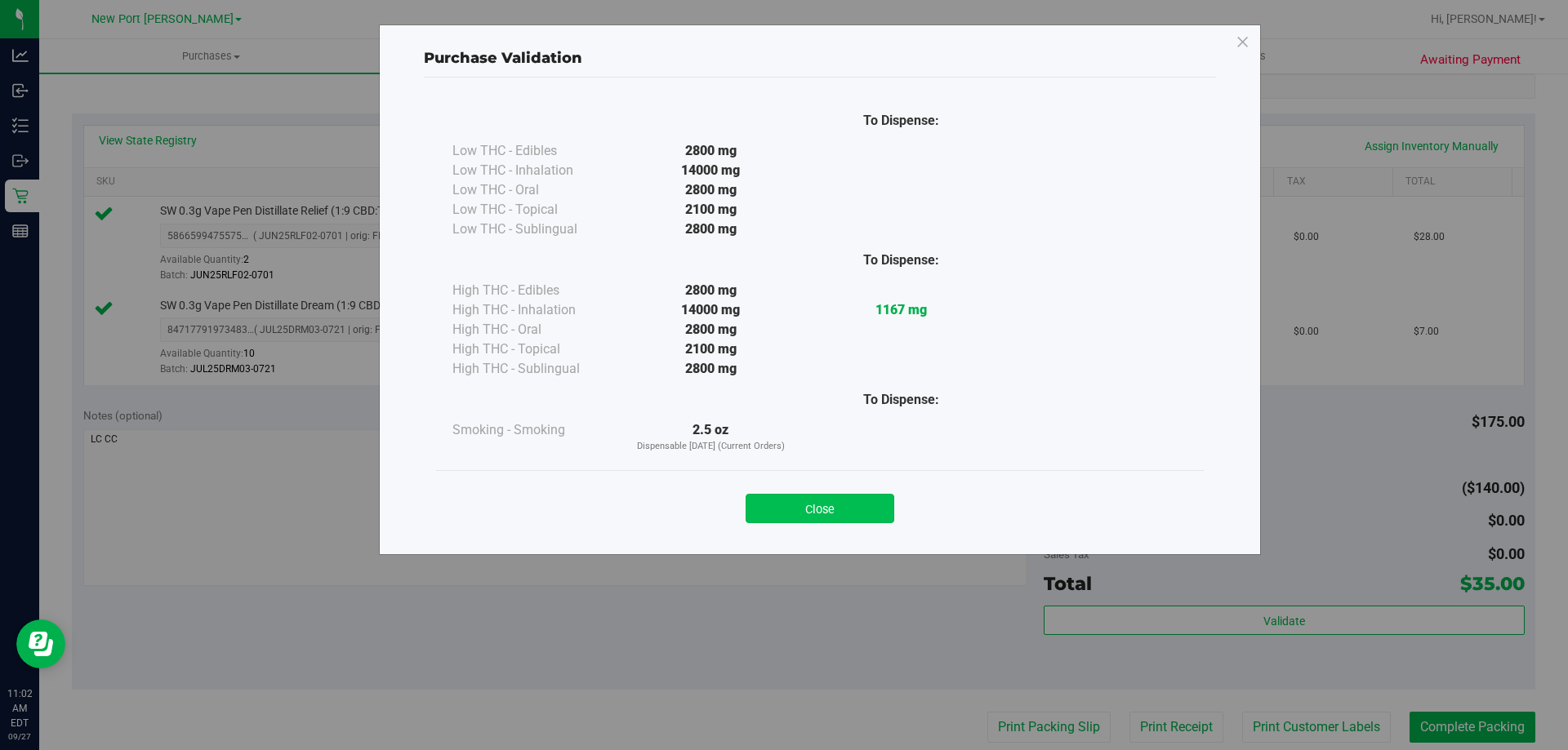
click at [882, 503] on button "Close" at bounding box center [820, 508] width 148 height 29
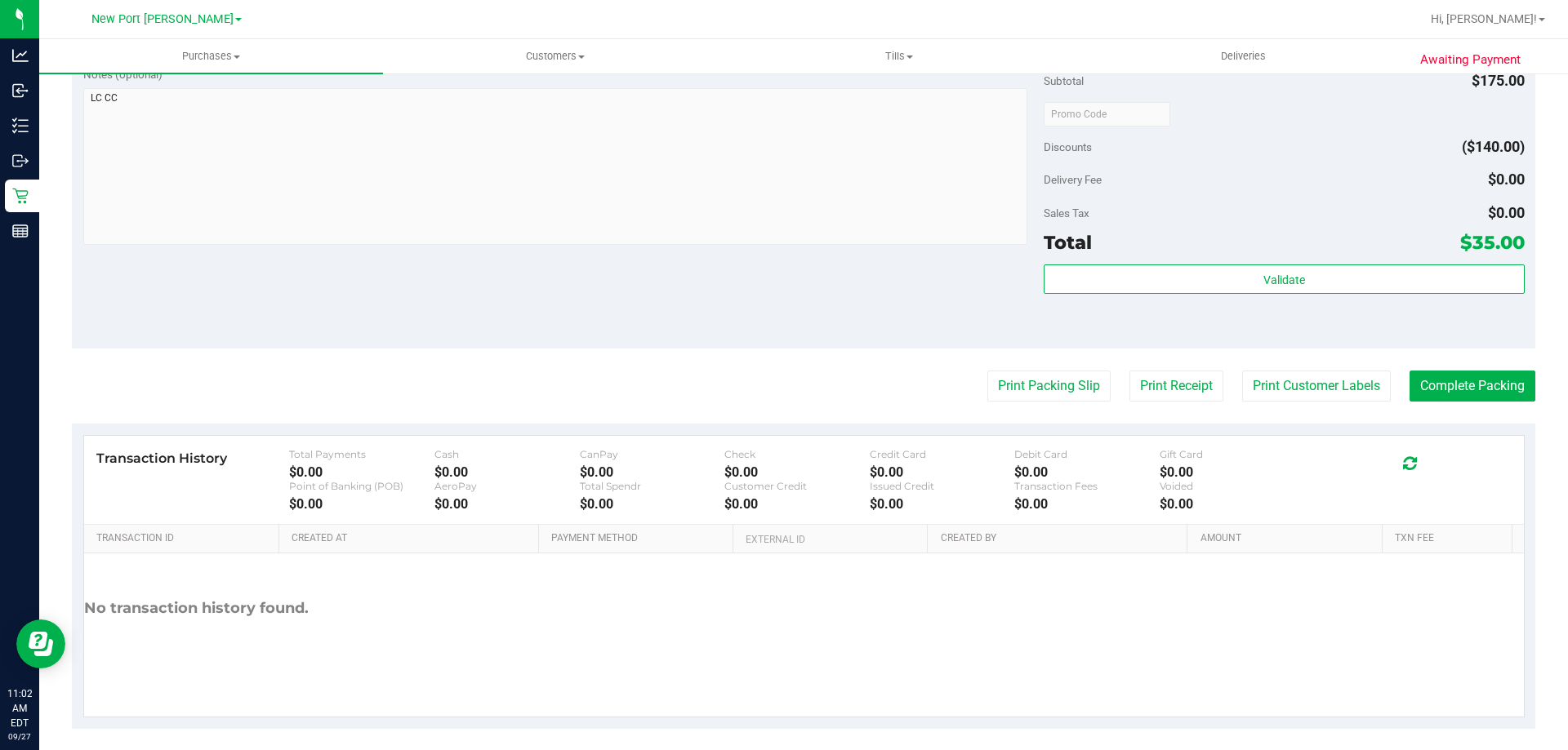
scroll to position [679, 0]
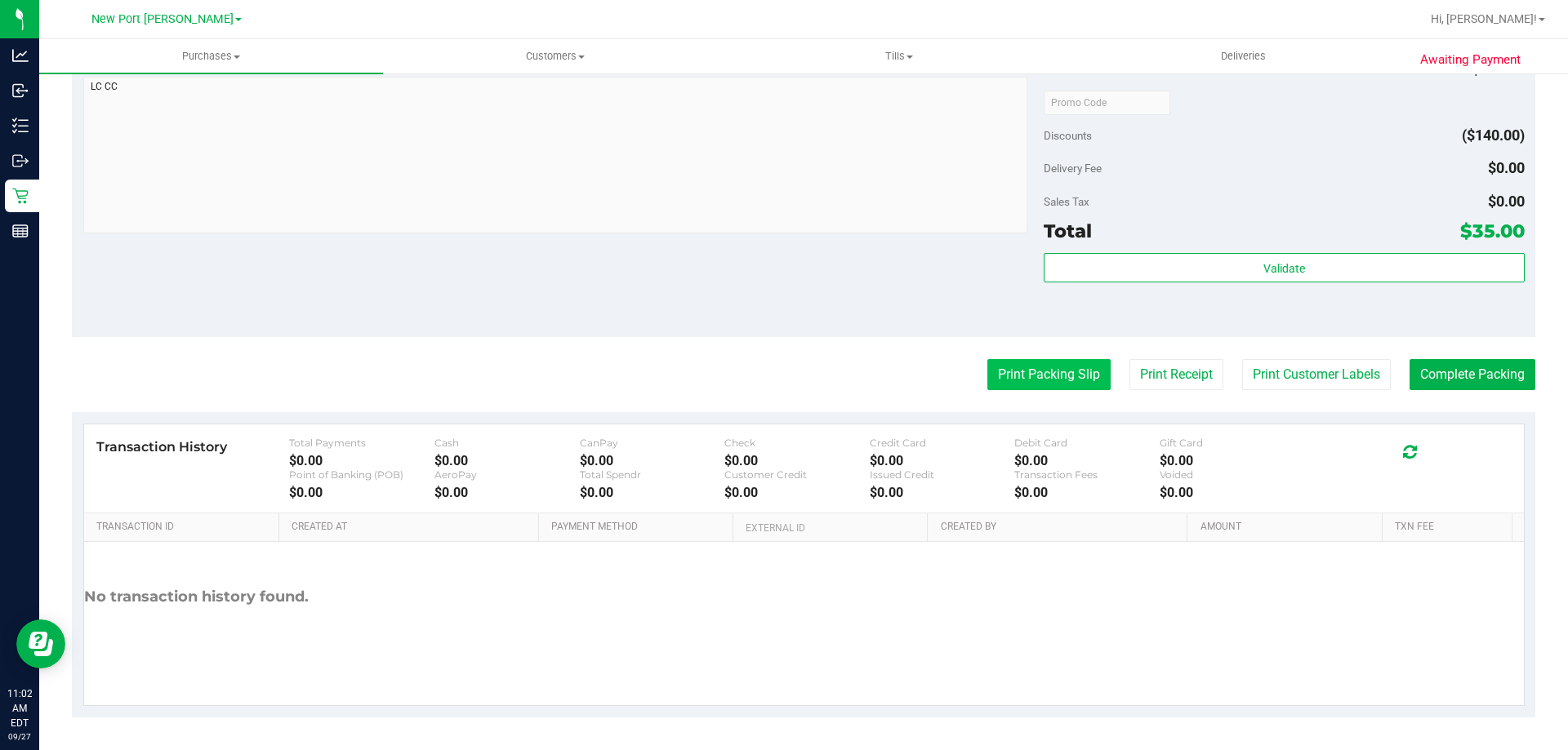
click at [1055, 373] on button "Print Packing Slip" at bounding box center [1049, 374] width 123 height 31
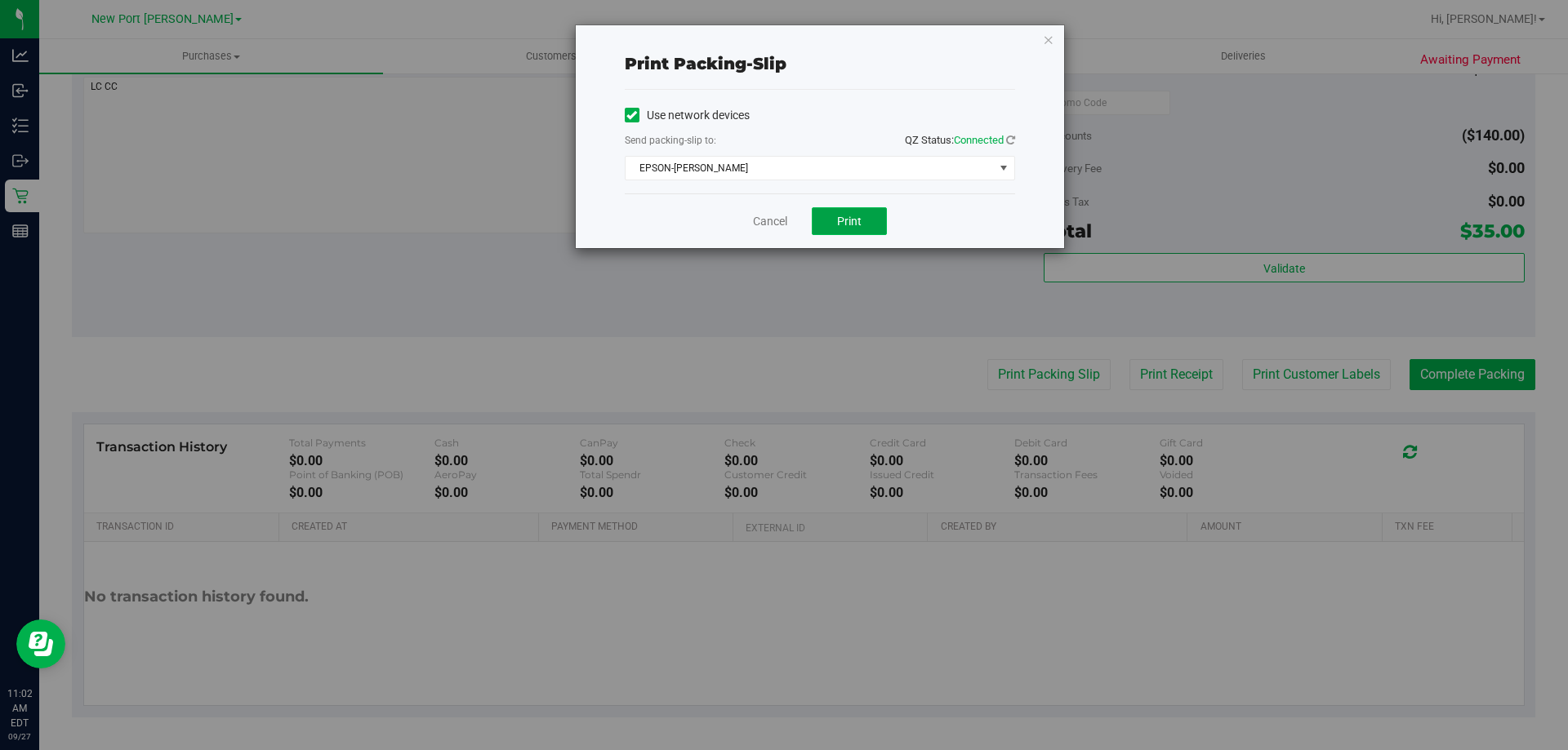
click at [859, 215] on span "Print" at bounding box center [848, 221] width 24 height 13
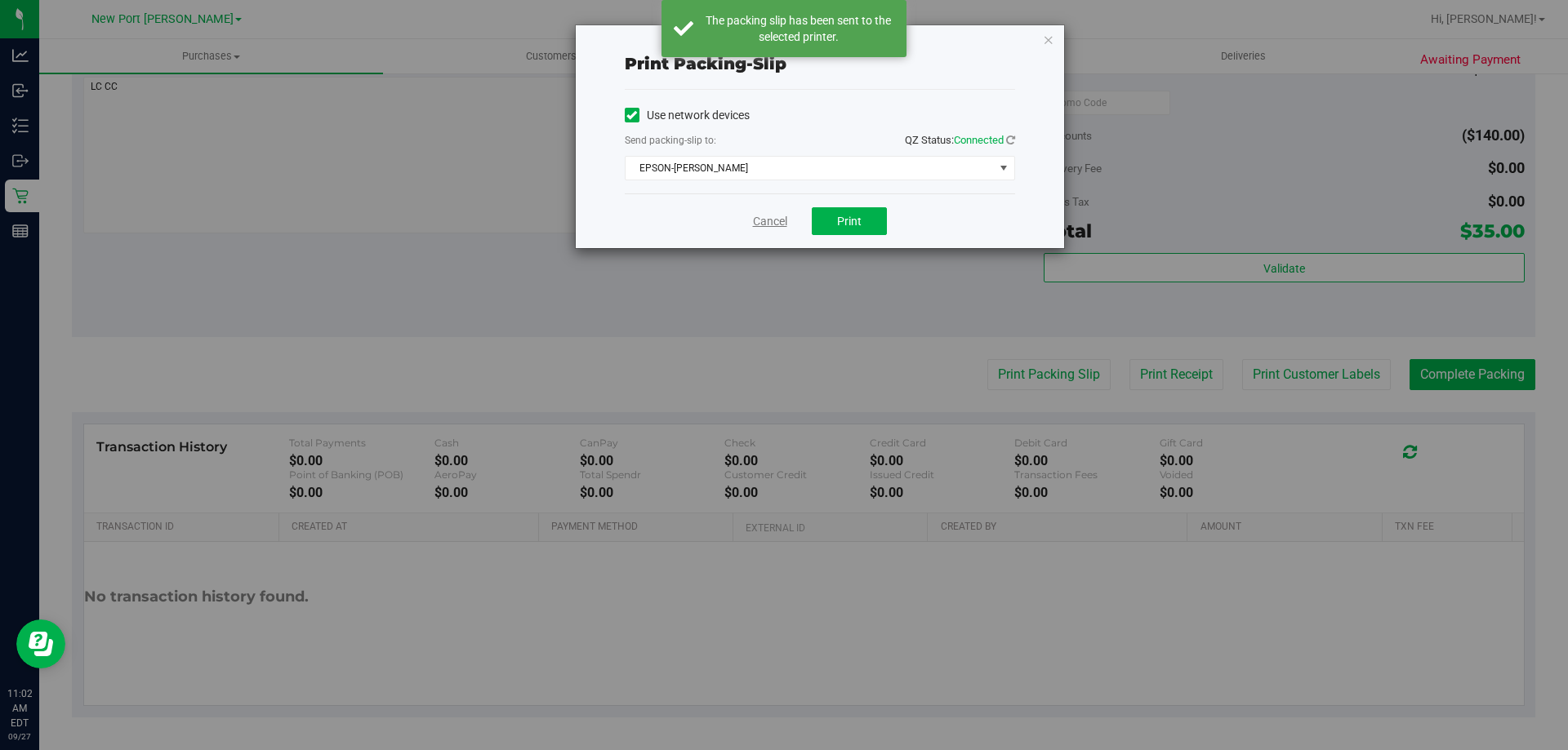
click at [771, 220] on link "Cancel" at bounding box center [770, 221] width 34 height 17
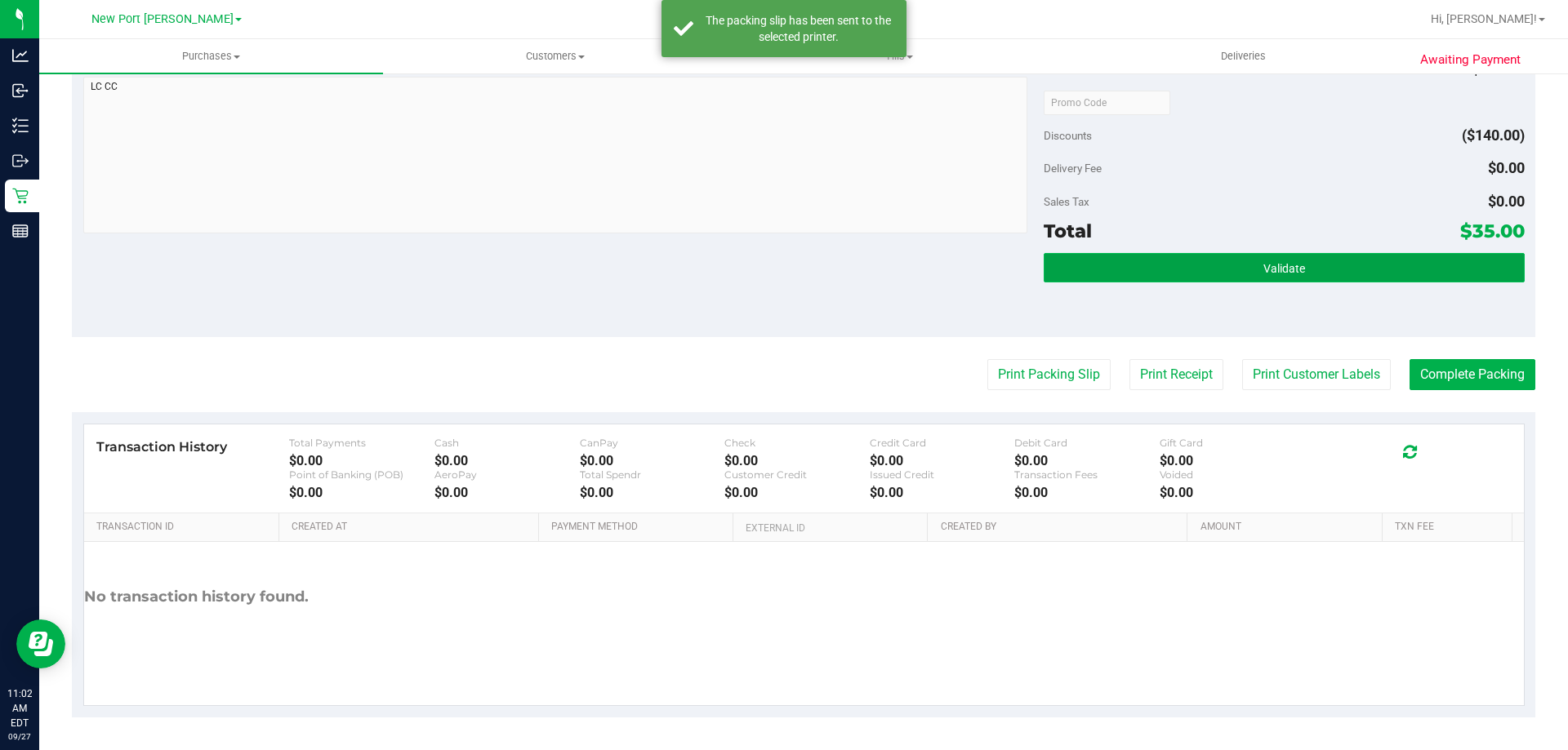
click at [1165, 277] on button "Validate" at bounding box center [1284, 267] width 480 height 29
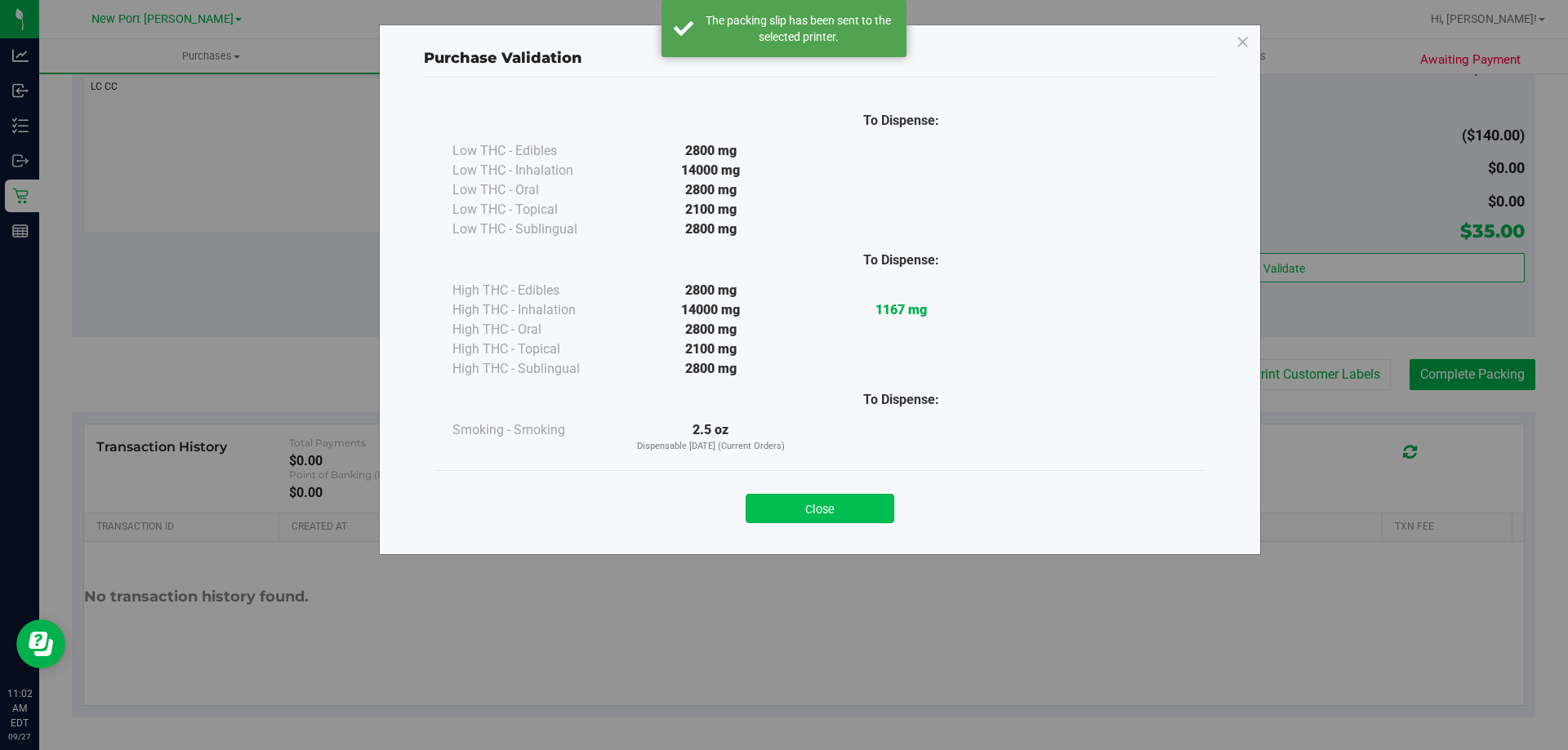
click at [848, 515] on button "Close" at bounding box center [820, 508] width 148 height 29
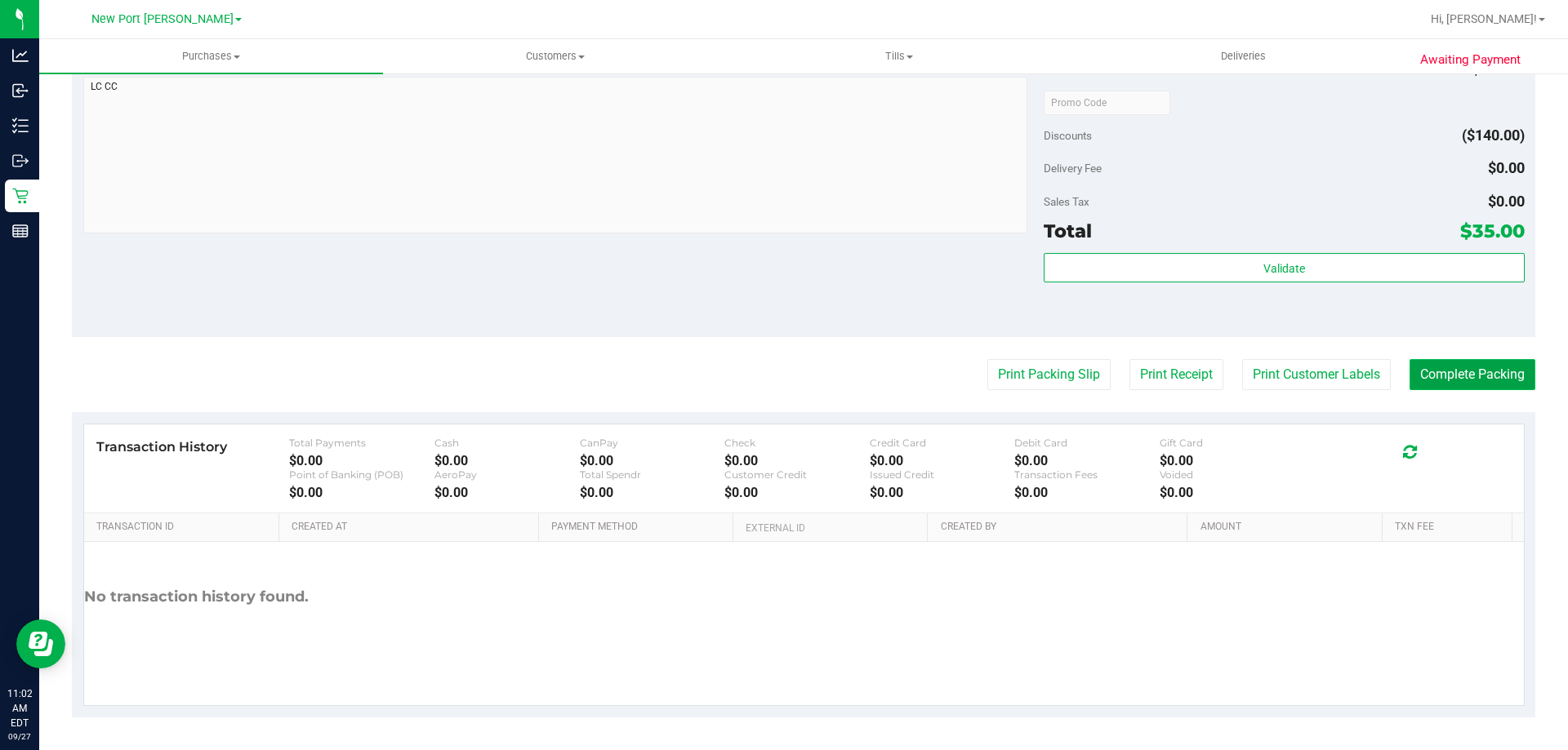
click at [1456, 368] on button "Complete Packing" at bounding box center [1472, 374] width 126 height 31
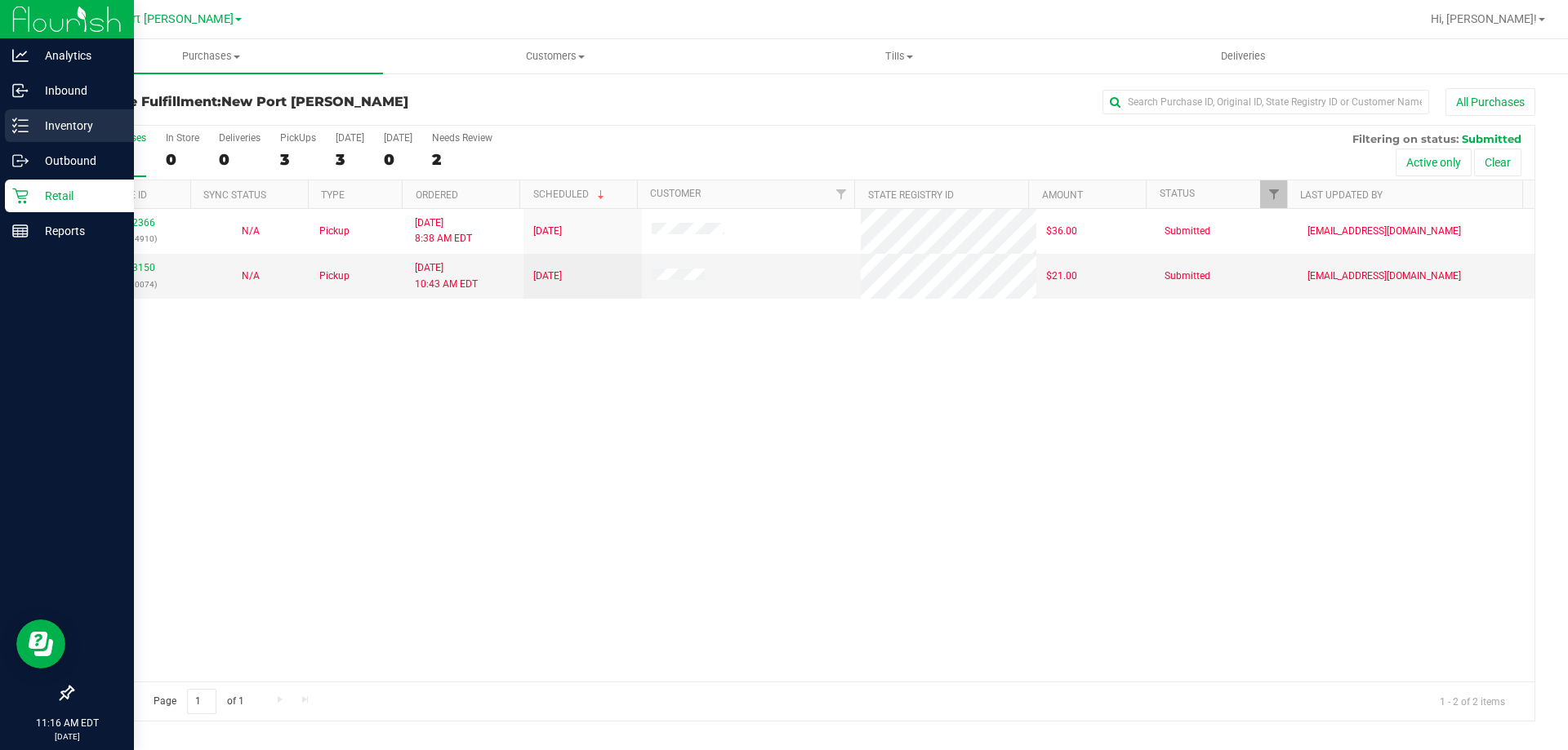
click at [38, 129] on p "Inventory" at bounding box center [78, 126] width 98 height 20
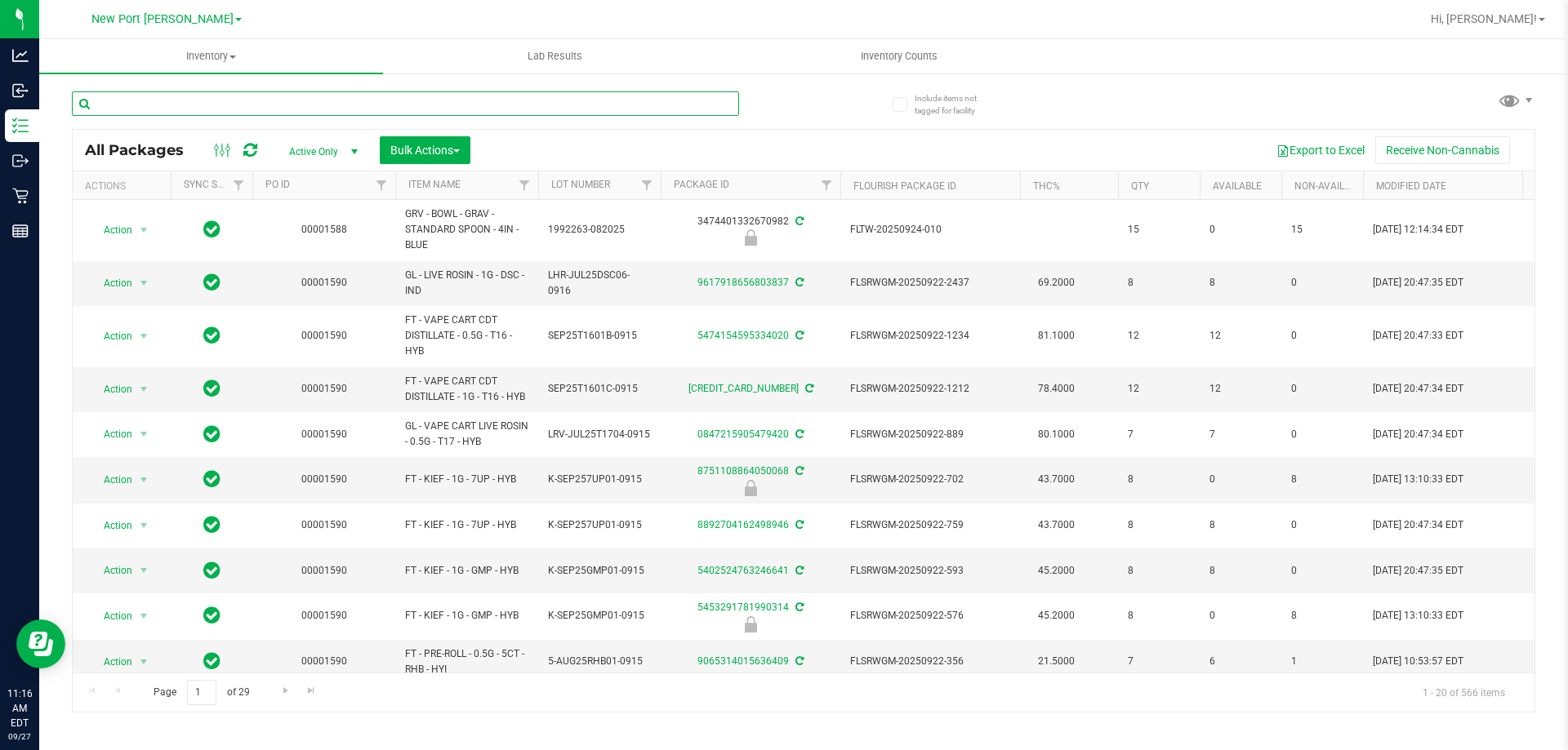
click at [121, 106] on input "text" at bounding box center [405, 103] width 667 height 24
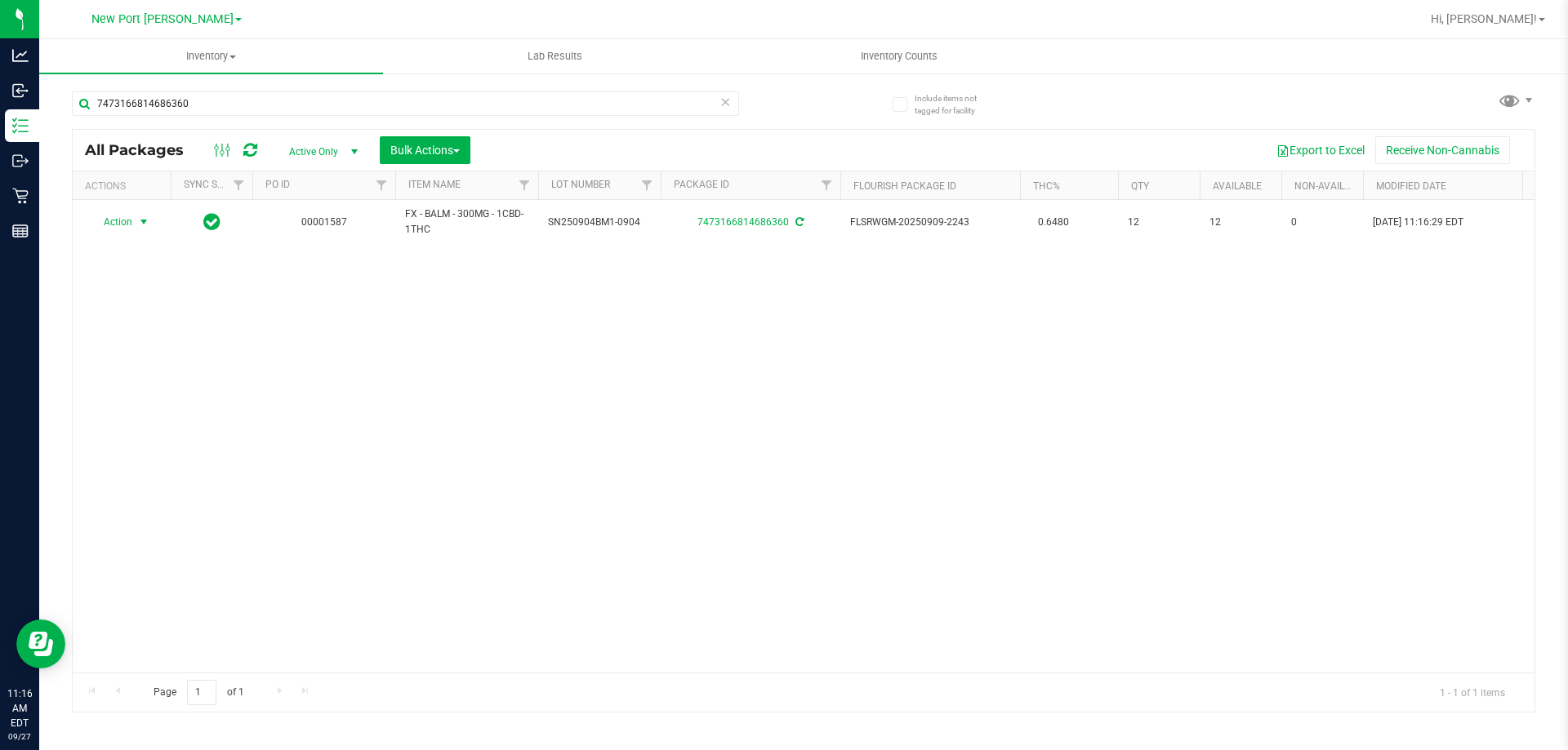
click at [143, 224] on span "select" at bounding box center [144, 221] width 13 height 13
click at [283, 406] on div "Action Action Adjust qty Create package Edit attributes Global inventory Locate…" at bounding box center [803, 437] width 1462 height 473
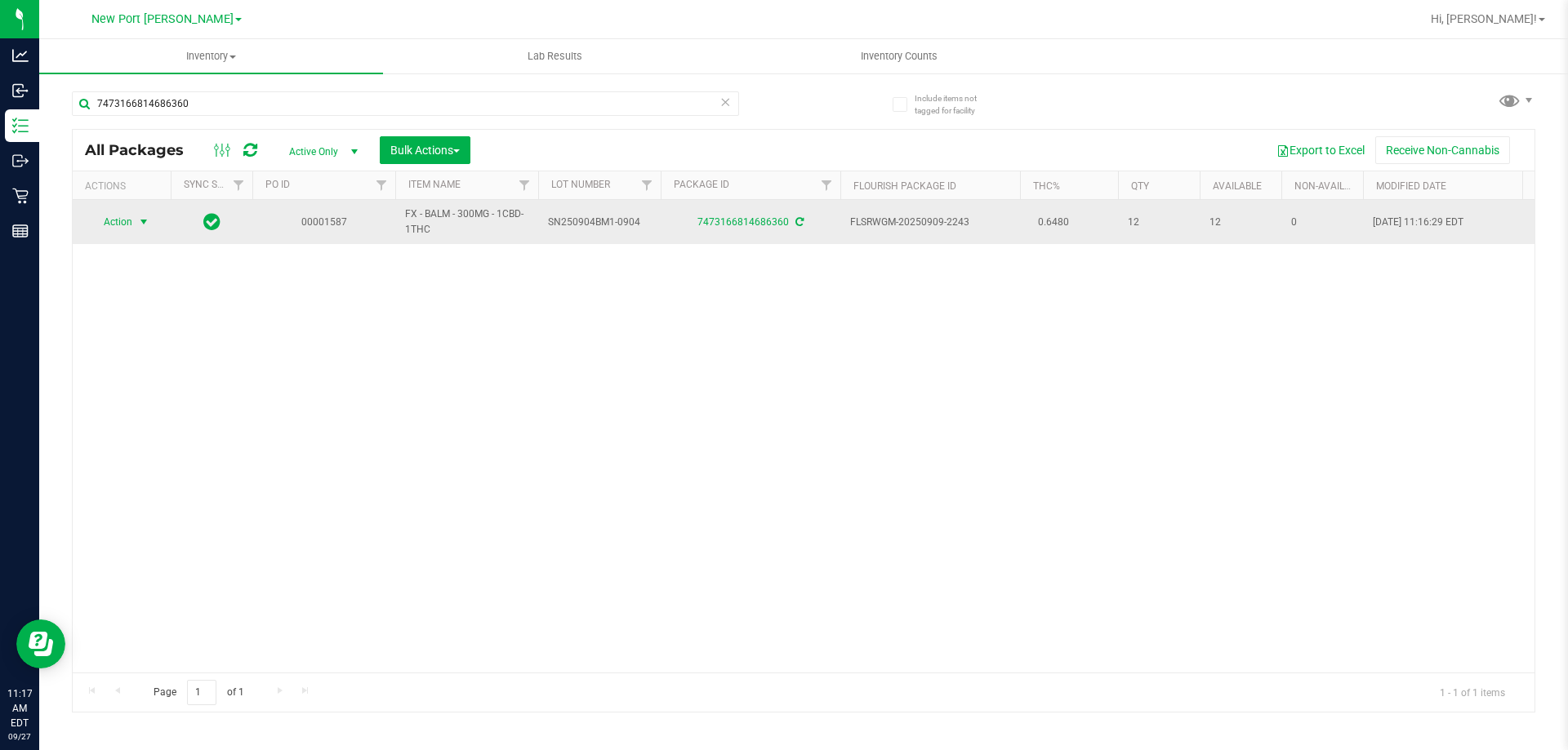
click at [121, 219] on span "Action" at bounding box center [111, 222] width 44 height 23
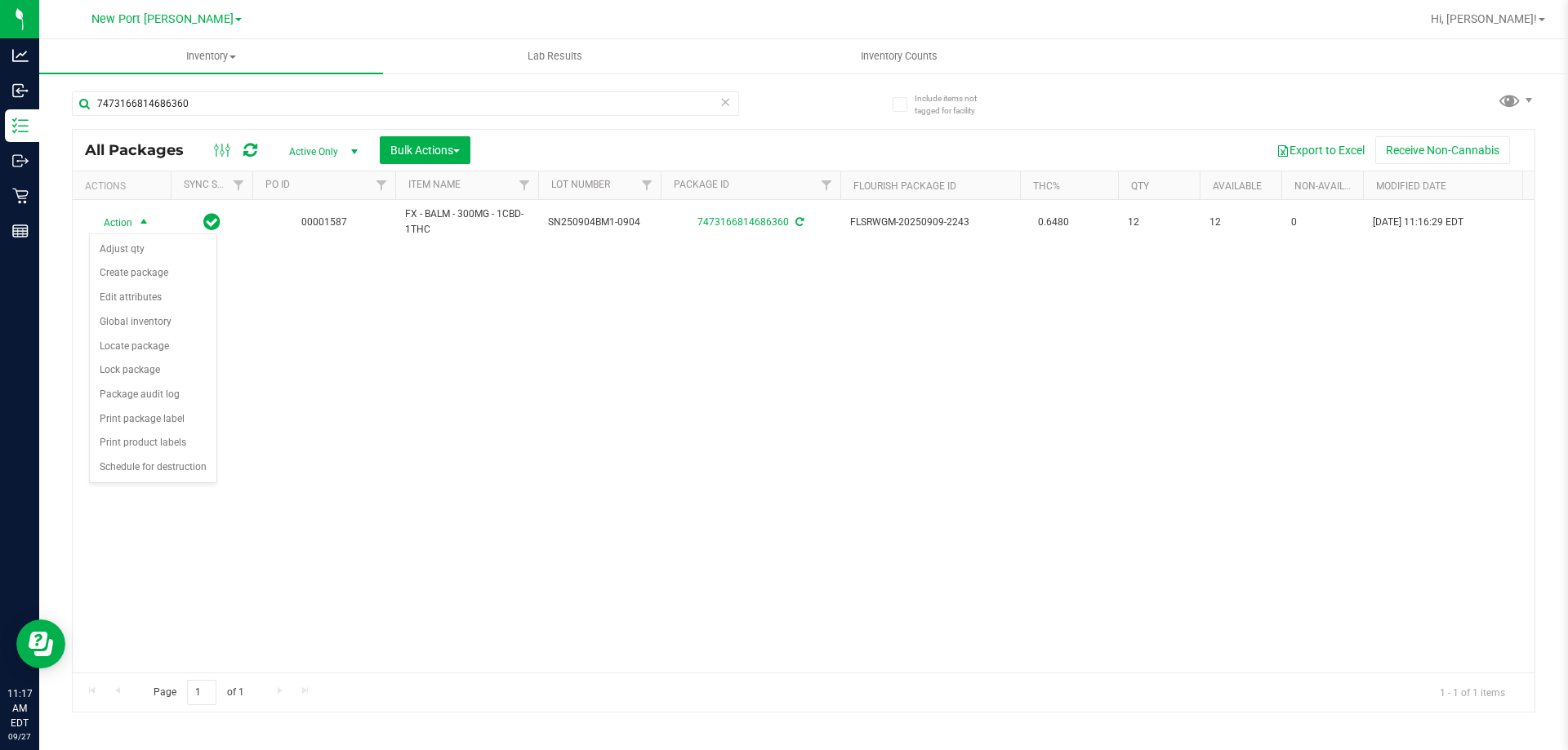
click at [297, 396] on div "Action Action Adjust qty Create package Edit attributes Global inventory Locate…" at bounding box center [803, 437] width 1462 height 473
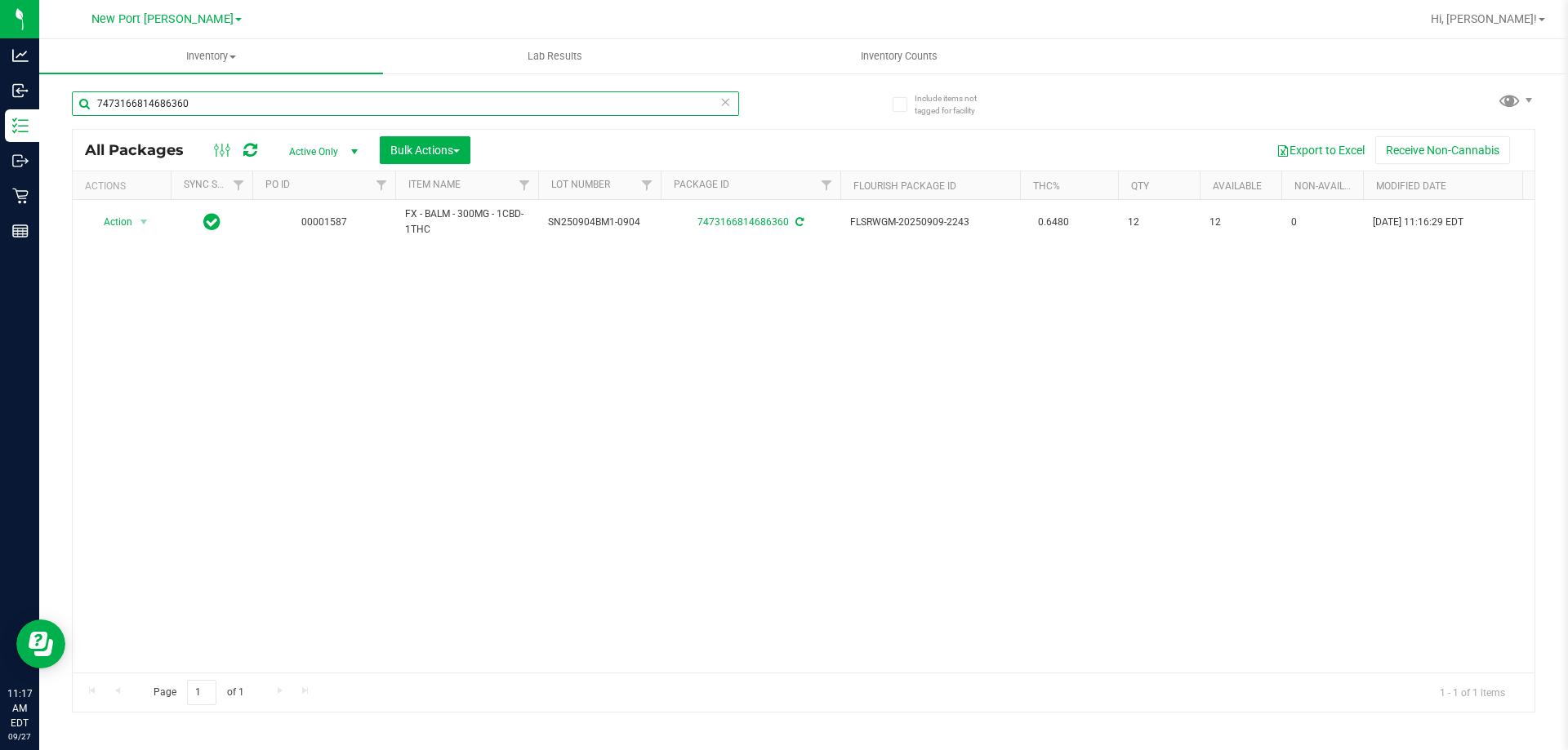
click at [100, 103] on input "7473166814686360" at bounding box center [405, 103] width 667 height 24
type input "0"
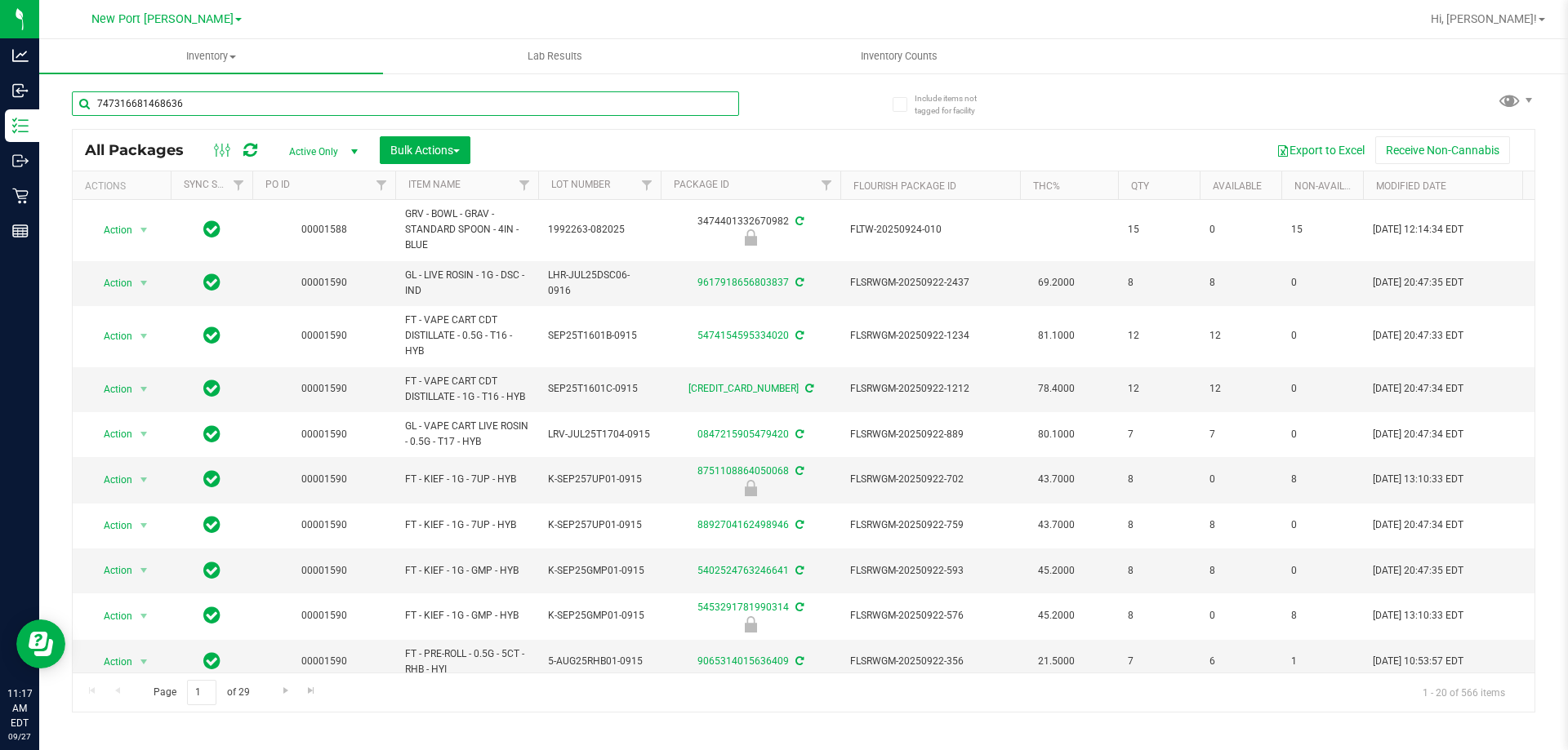
type input "7473166814686360"
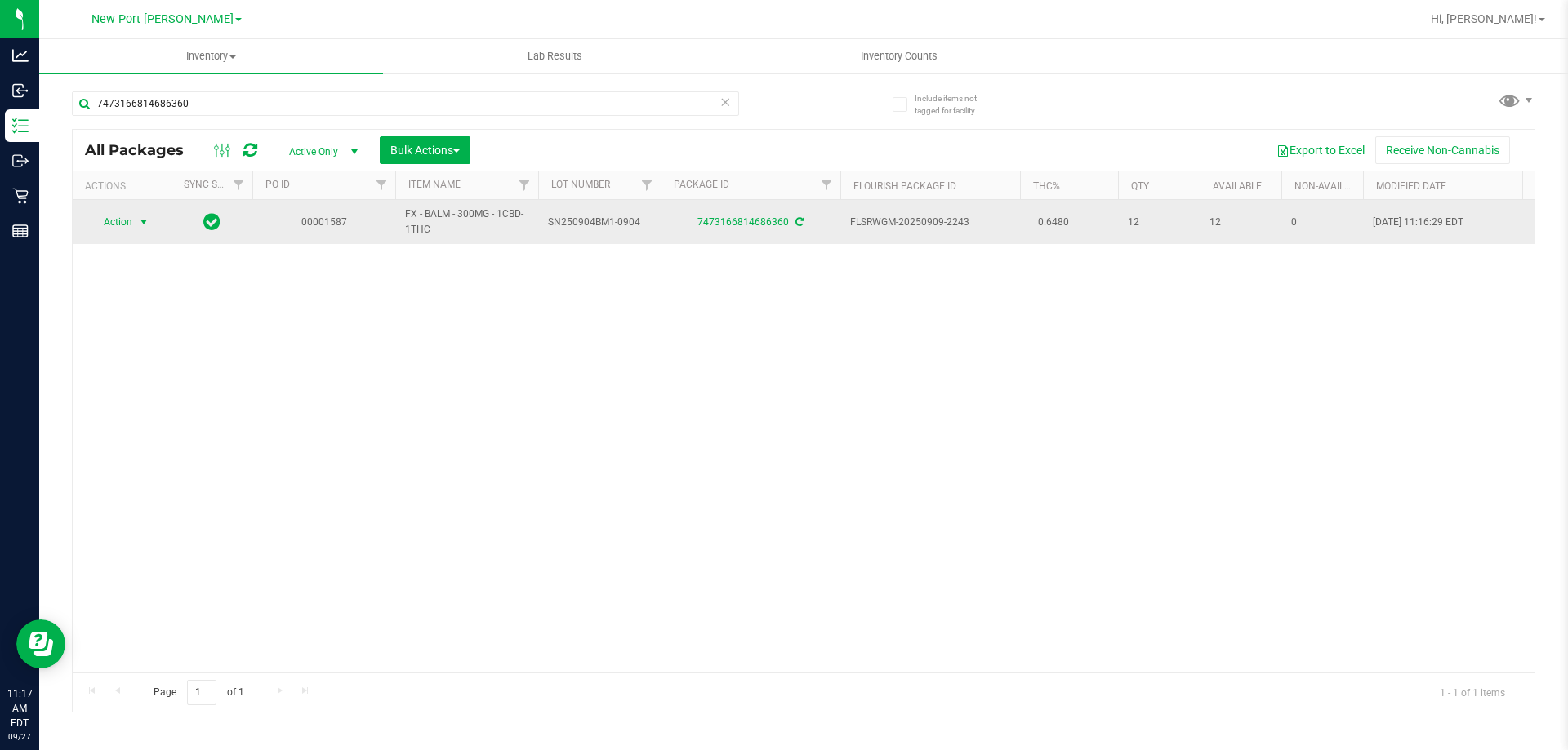
click at [141, 221] on span "select" at bounding box center [144, 221] width 13 height 13
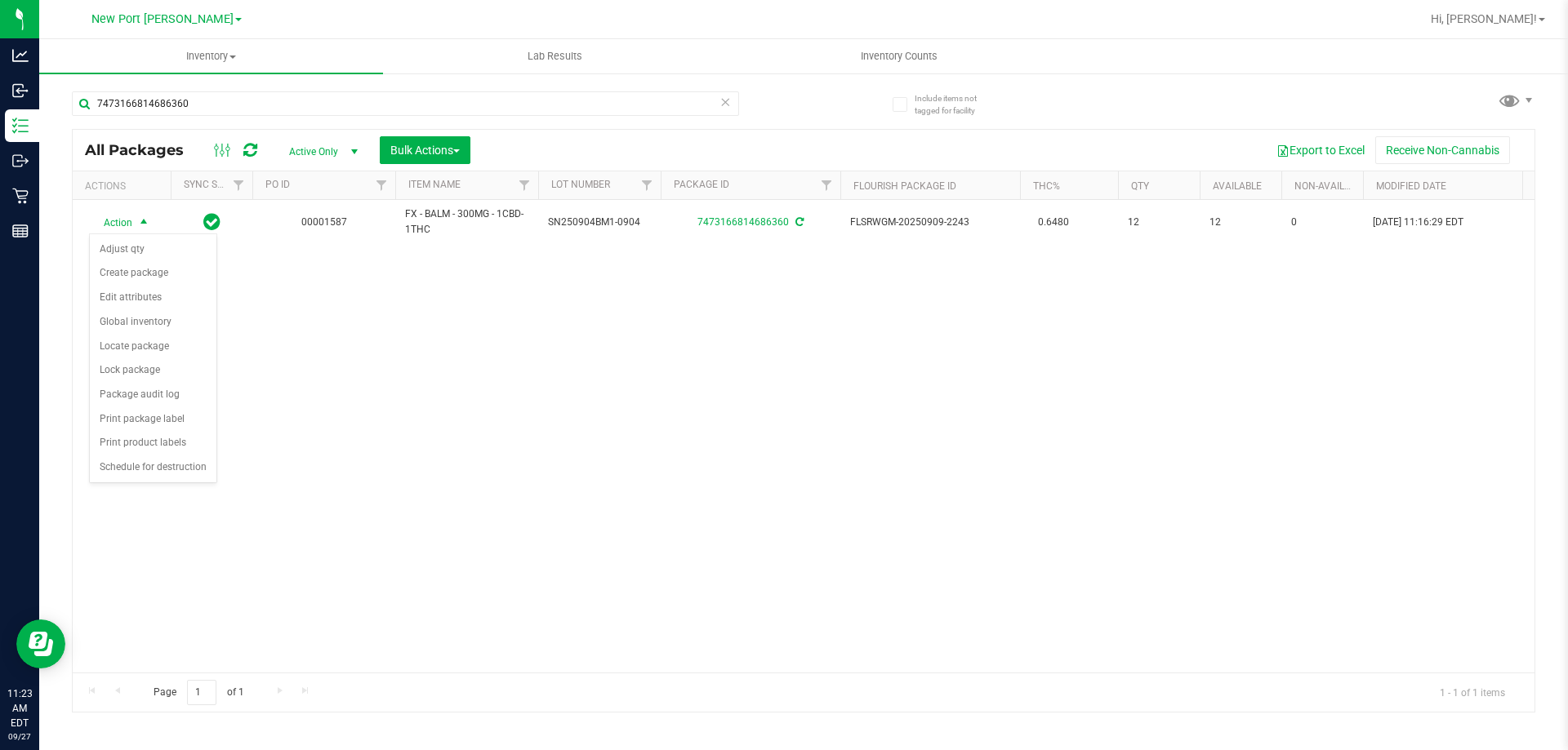
click at [516, 435] on div "Action Action Adjust qty Create package Edit attributes Global inventory Locate…" at bounding box center [803, 437] width 1462 height 473
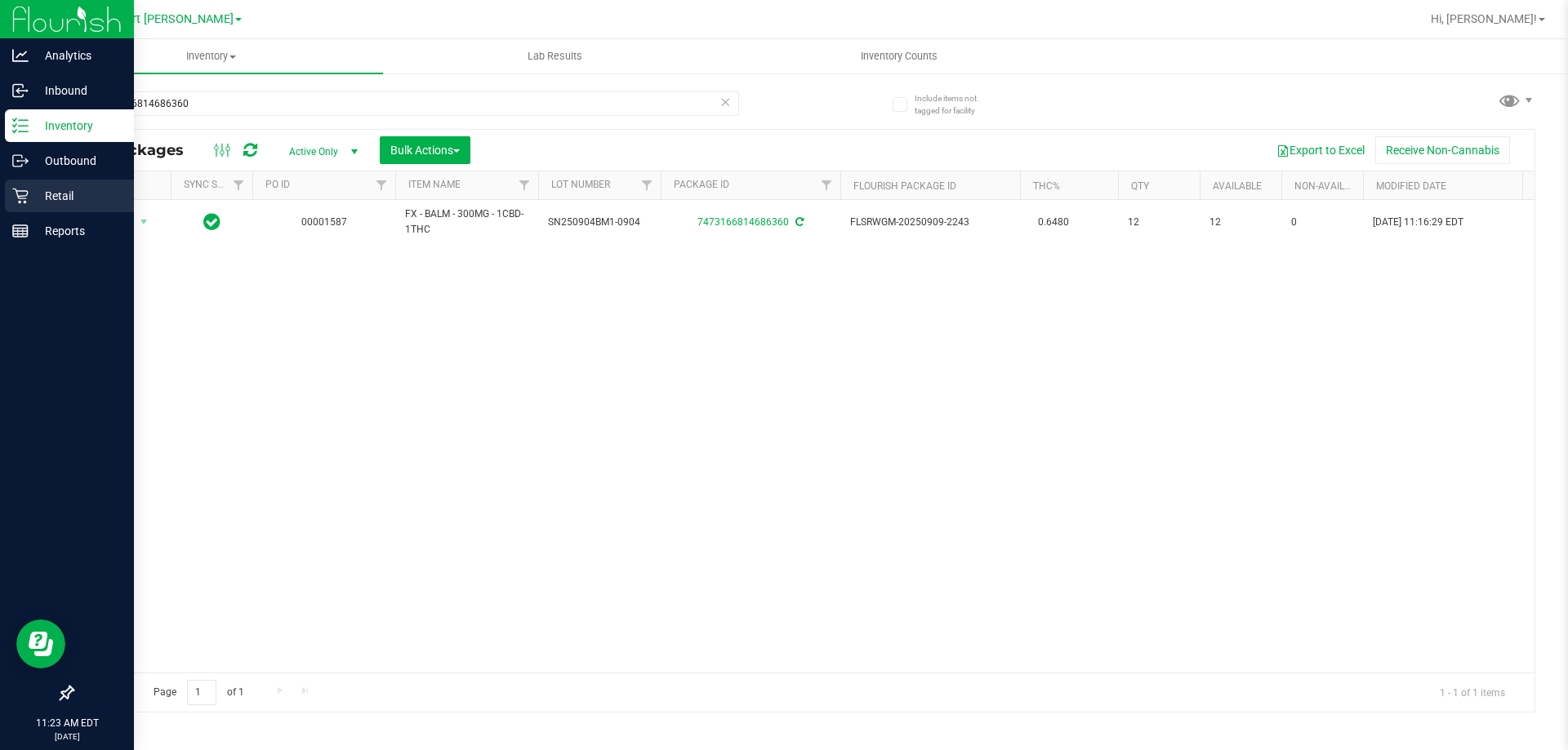
click at [14, 187] on div "Retail" at bounding box center [69, 196] width 129 height 33
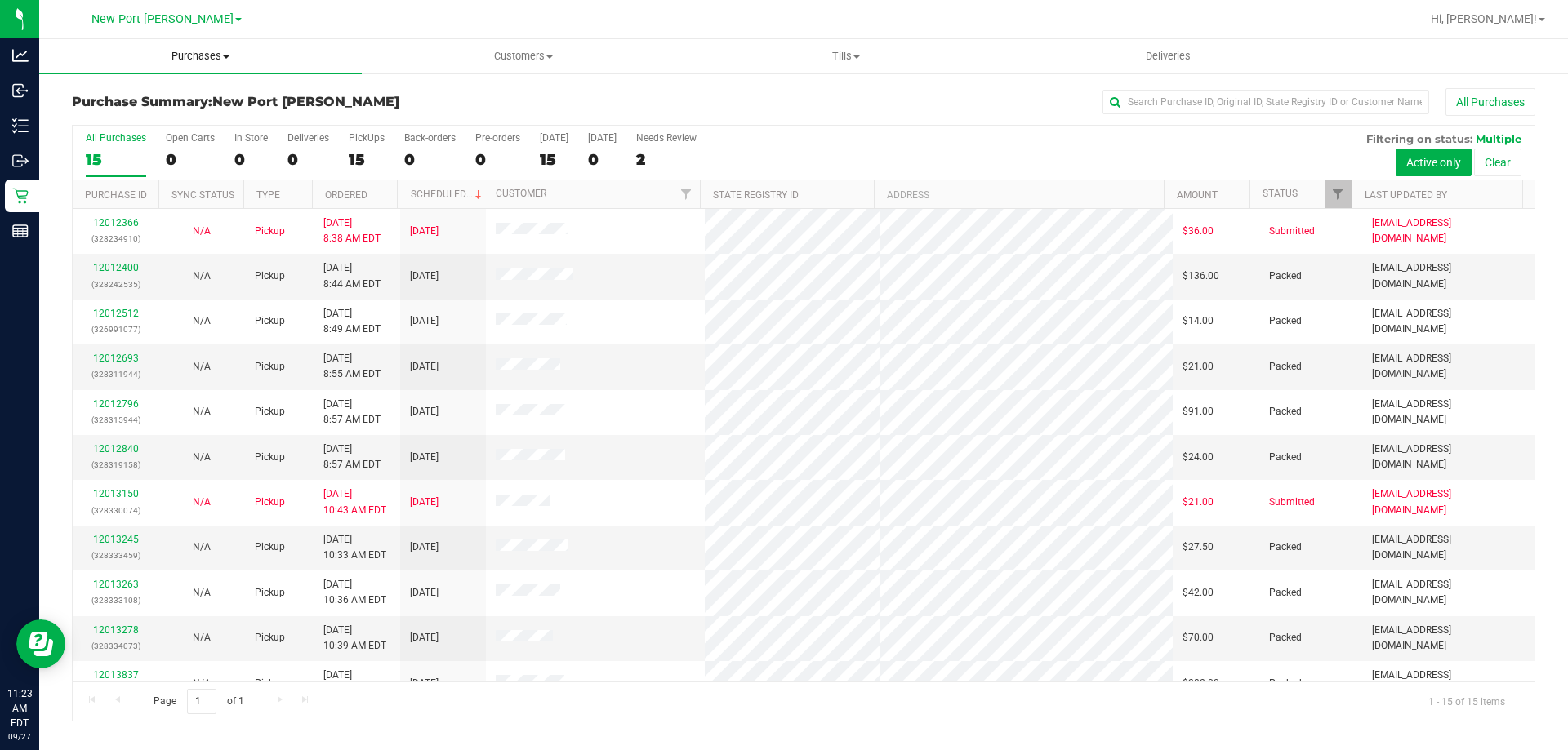
click at [213, 54] on span "Purchases" at bounding box center [200, 56] width 322 height 14
click at [194, 122] on li "Fulfillment" at bounding box center [200, 119] width 322 height 20
